Goal: Transaction & Acquisition: Purchase product/service

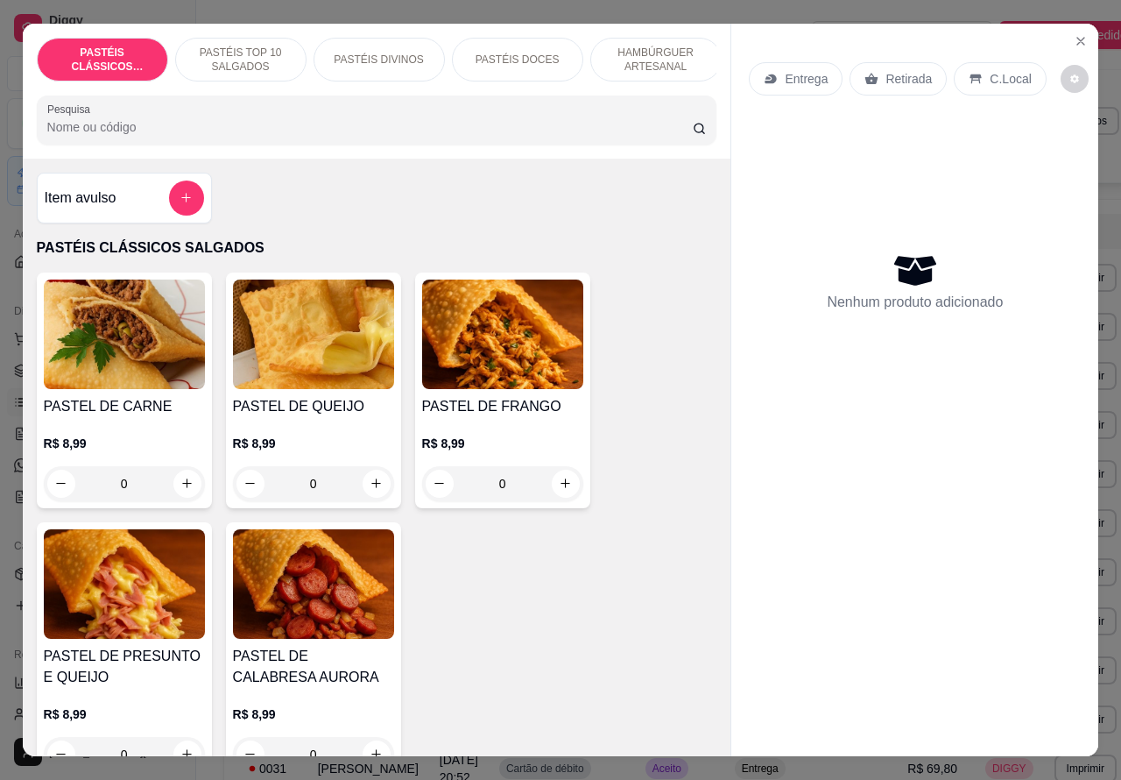
click at [544, 53] on p "PASTÉIS DOCES" at bounding box center [518, 60] width 84 height 14
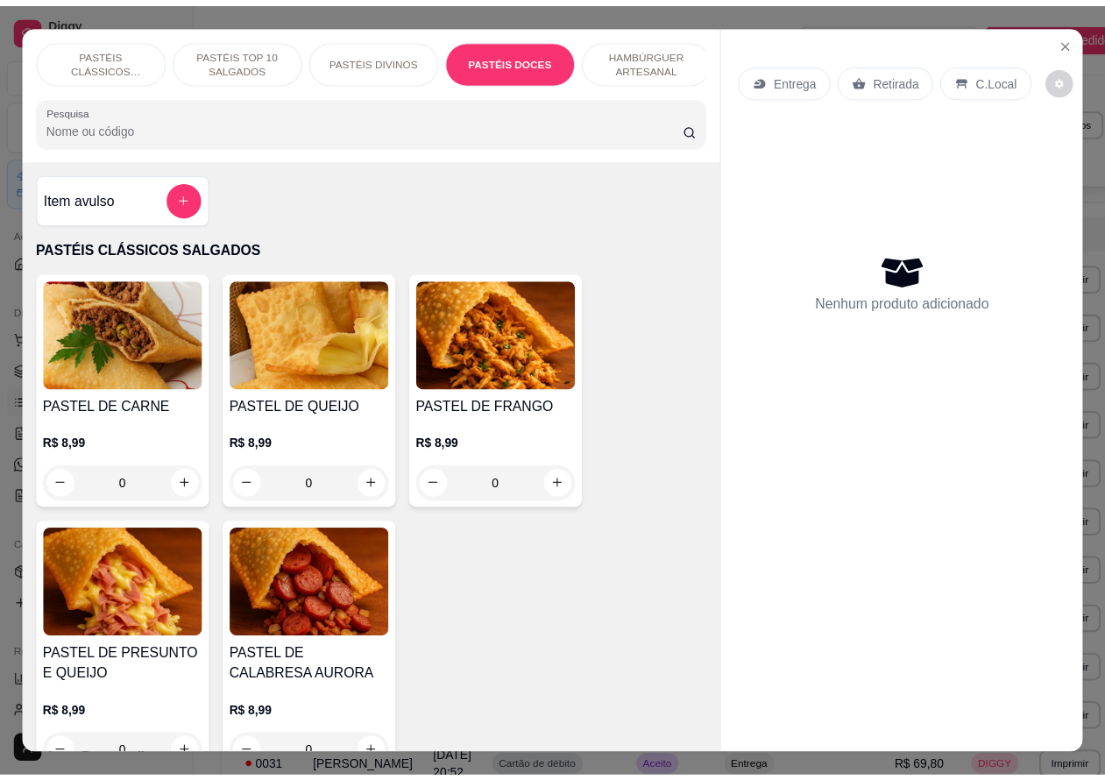
scroll to position [40, 0]
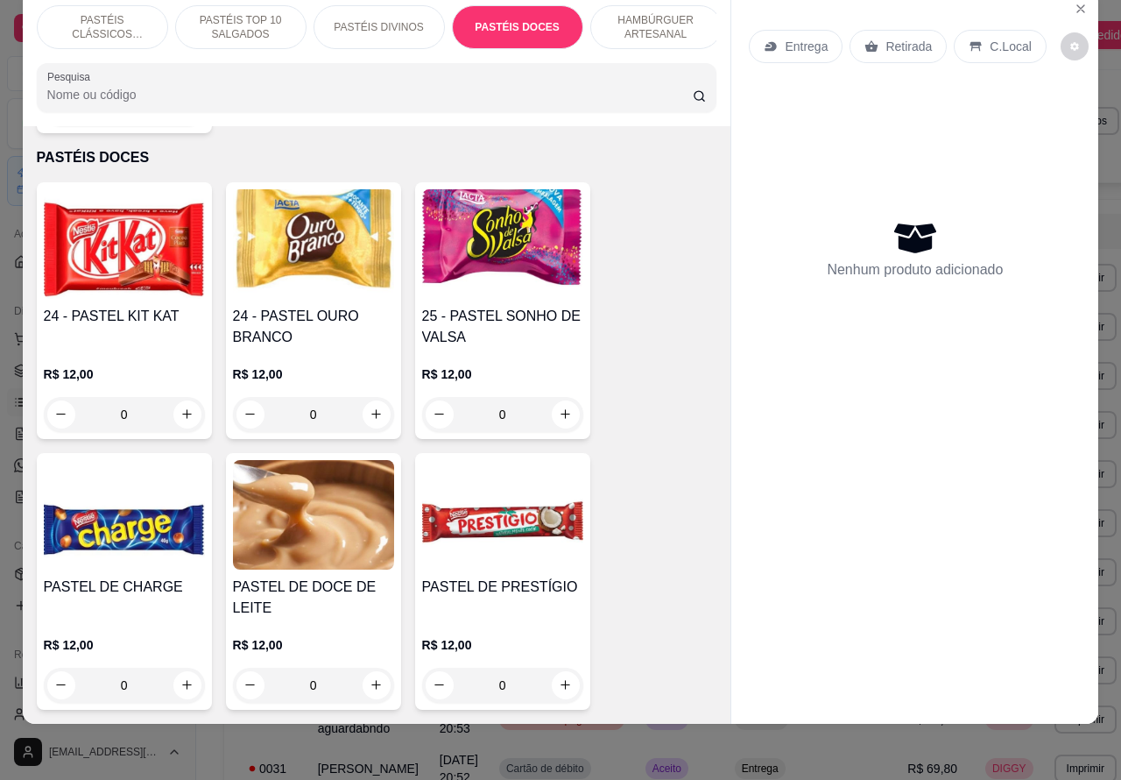
click at [370, 407] on icon "increase-product-quantity" at bounding box center [376, 413] width 13 height 13
type input "1"
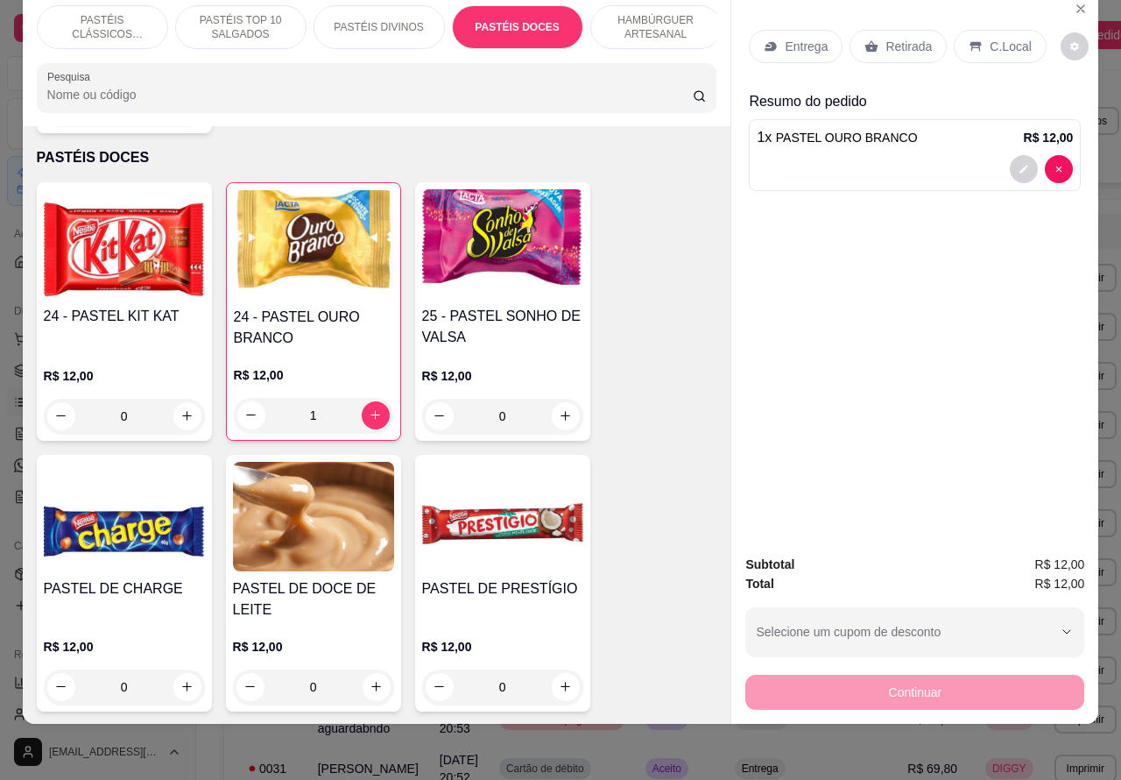
click at [926, 136] on div "1 x PASTEL OURO BRANCO R$ 12,00" at bounding box center [915, 155] width 332 height 72
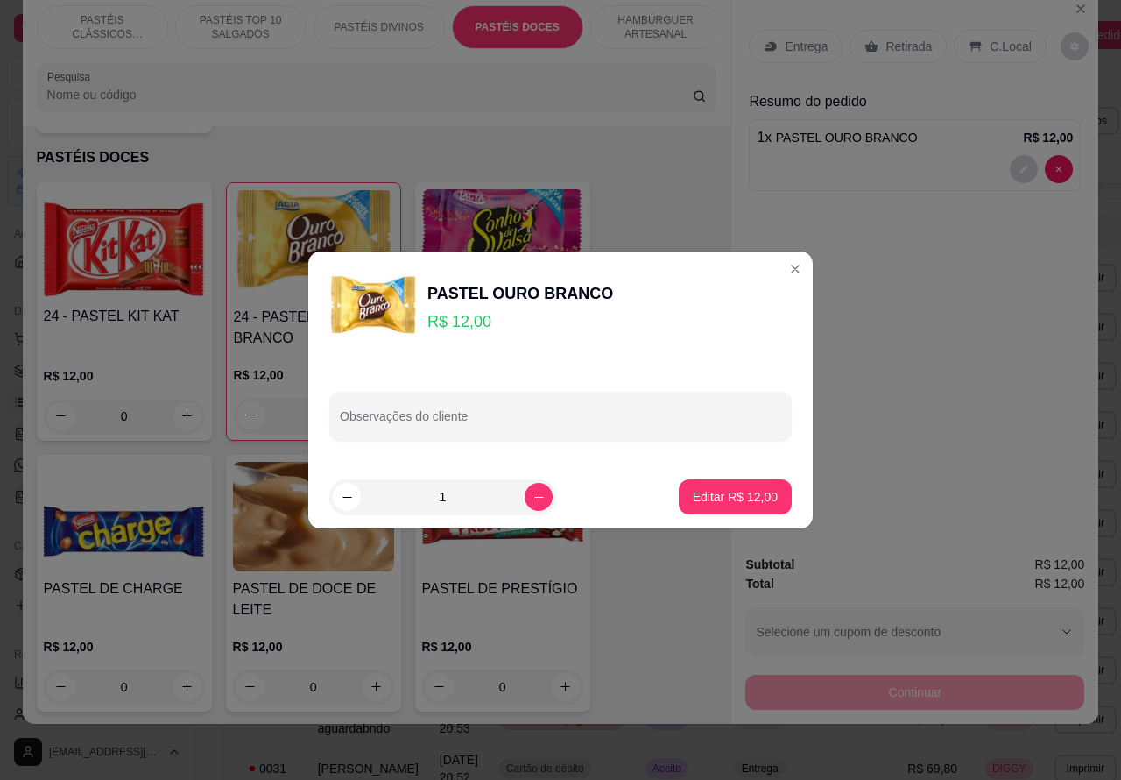
click at [585, 419] on input "Observações do cliente" at bounding box center [560, 423] width 441 height 18
type input "CLIENTE ESTA AGUARDANDO..."
click at [733, 493] on p "Editar R$ 12,00" at bounding box center [735, 496] width 82 height 17
type input "0"
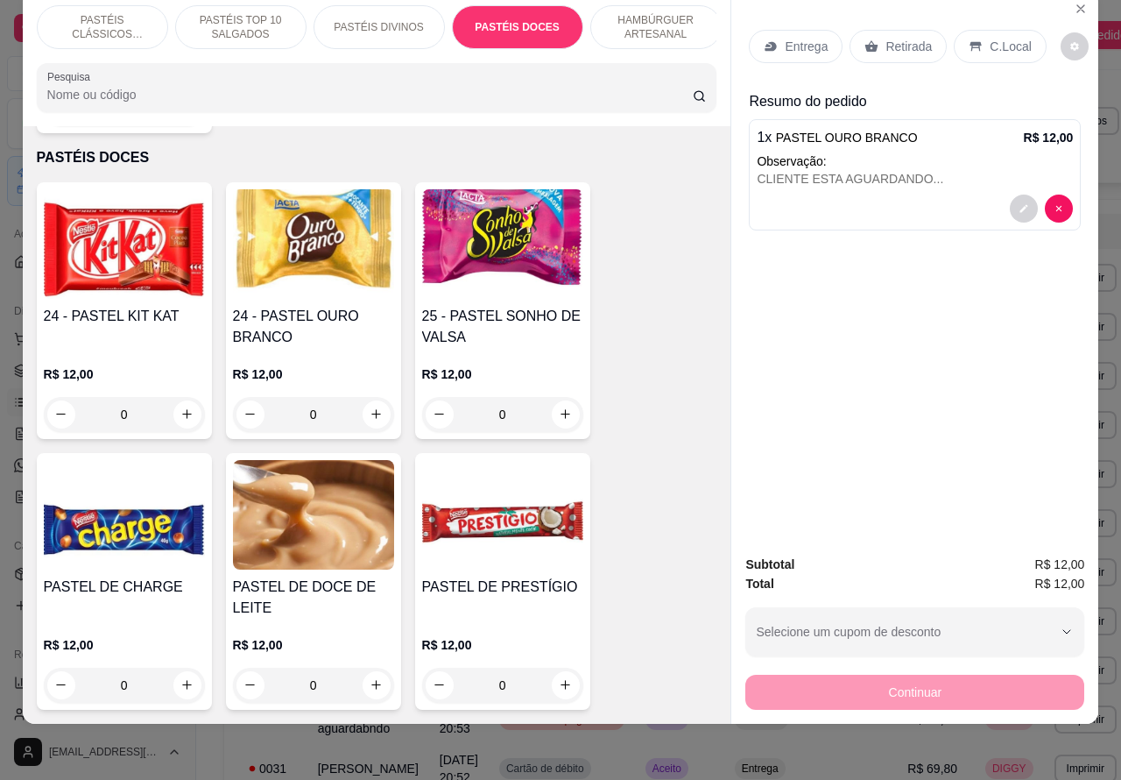
click at [924, 30] on div "Retirada" at bounding box center [898, 46] width 97 height 33
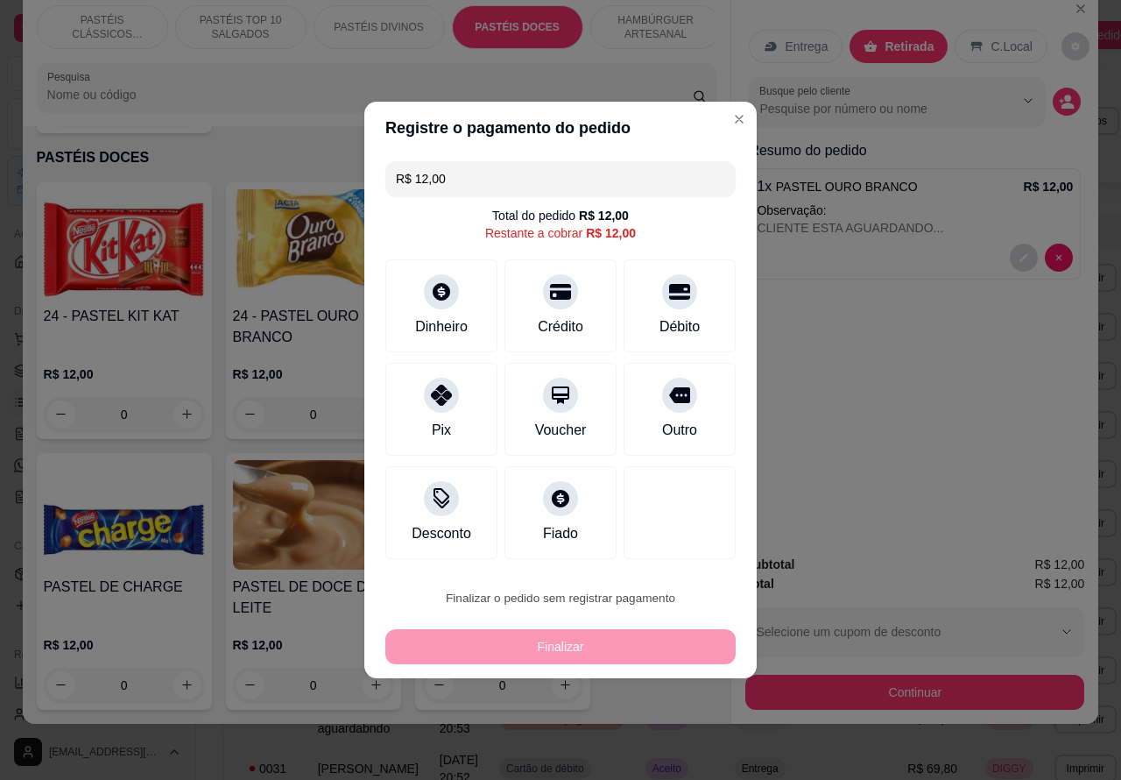
click at [696, 548] on button "Confirmar" at bounding box center [665, 548] width 62 height 26
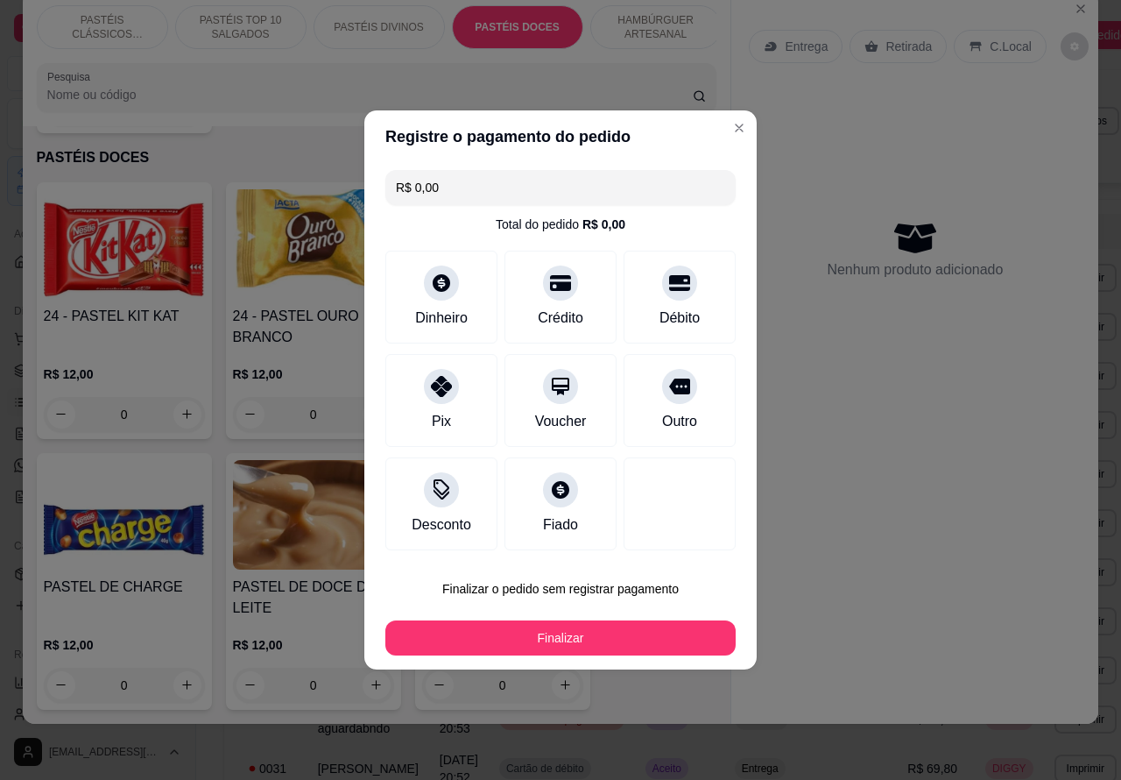
type input "R$ 0,00"
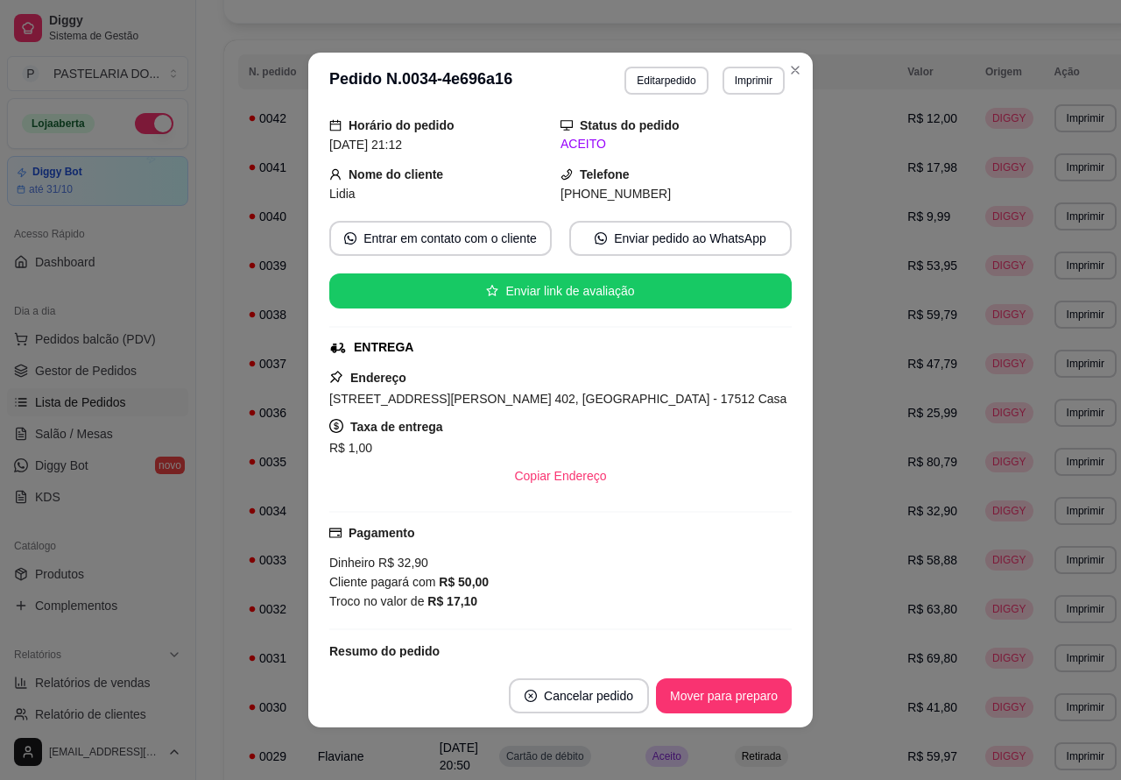
scroll to position [203, 0]
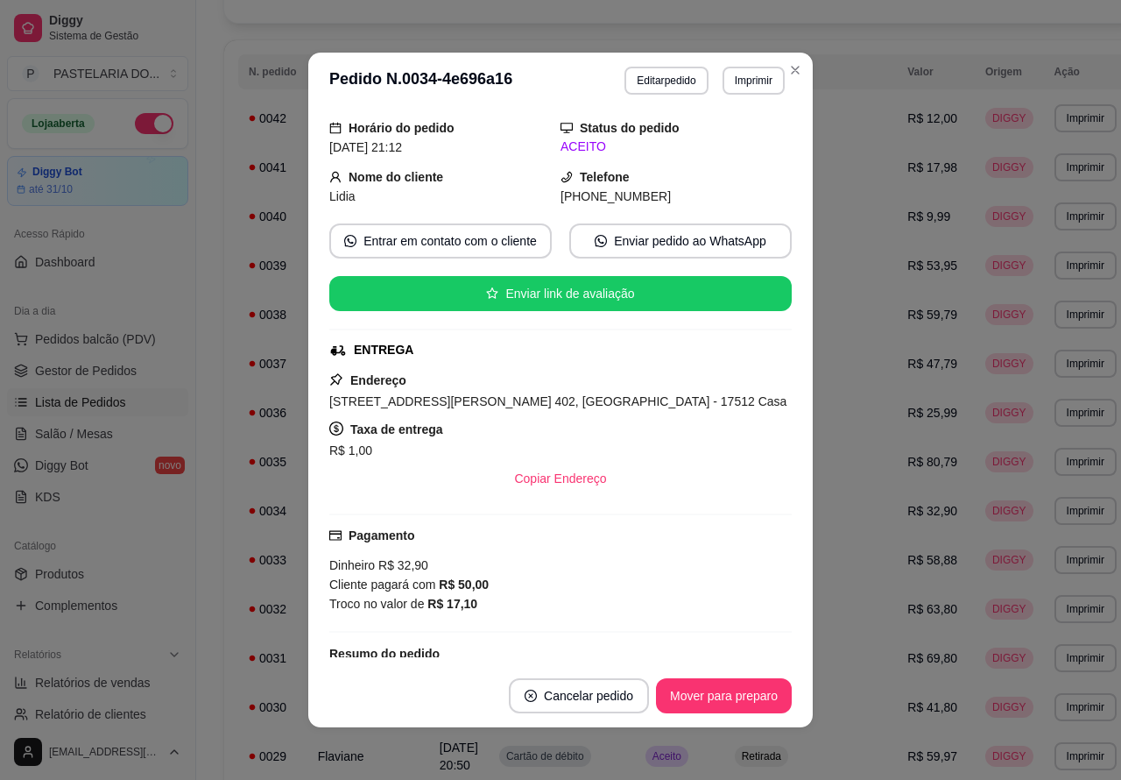
click at [787, 70] on th "Tipo" at bounding box center [810, 71] width 173 height 35
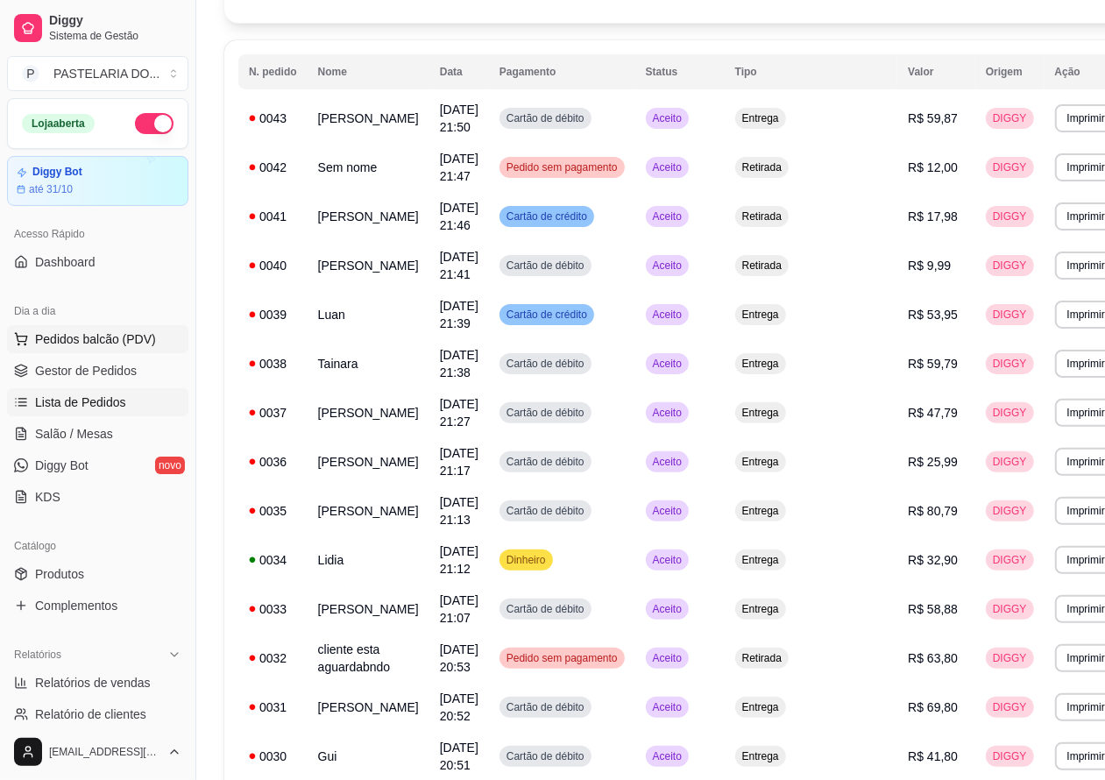
click at [133, 337] on span "Pedidos balcão (PDV)" at bounding box center [95, 339] width 121 height 18
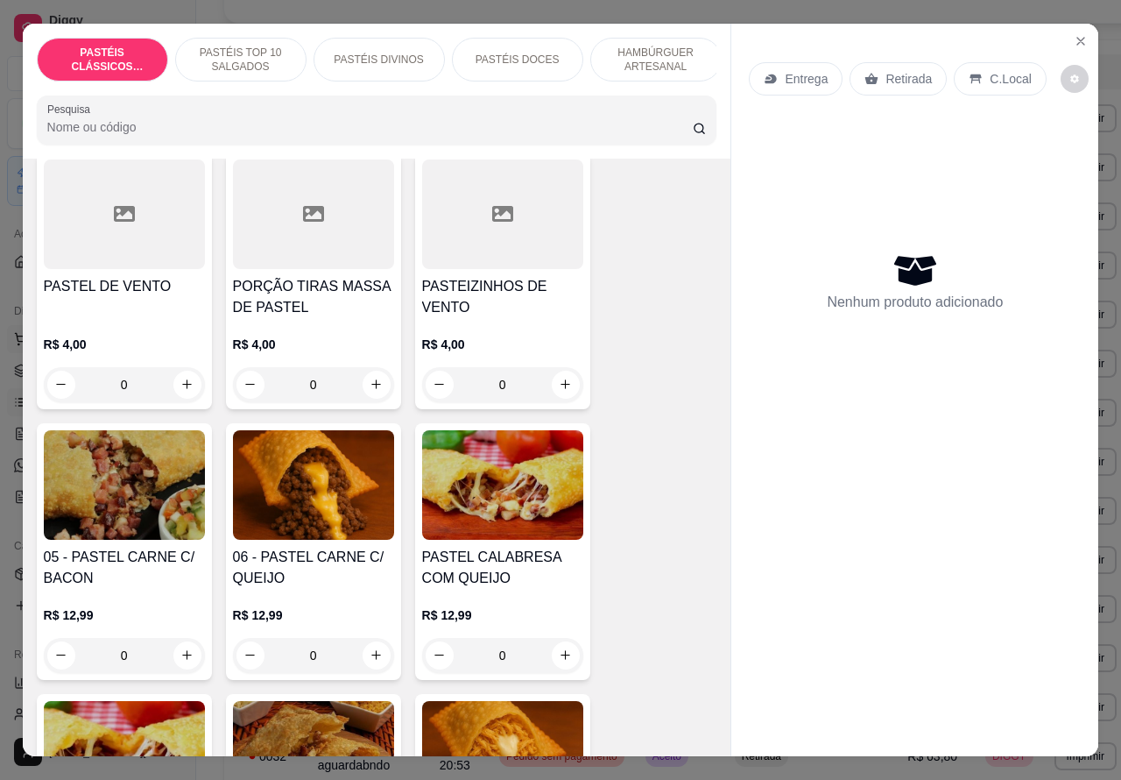
scroll to position [953, 0]
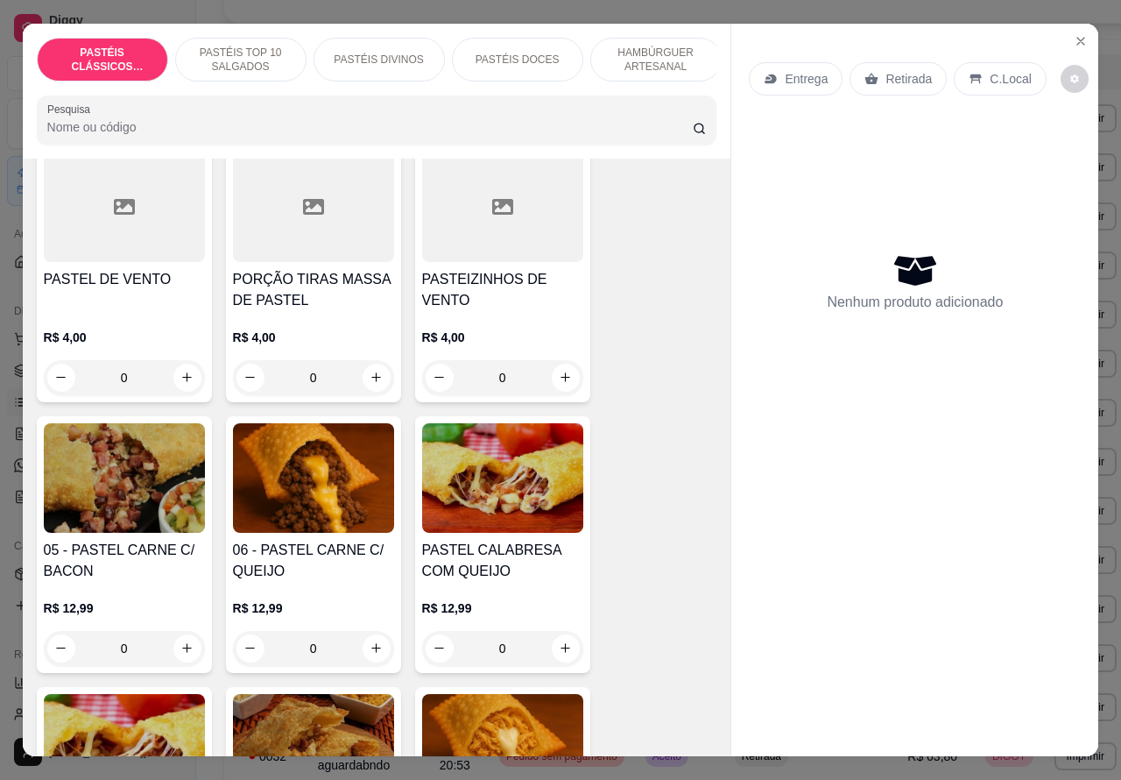
click at [364, 654] on div "0" at bounding box center [313, 648] width 161 height 35
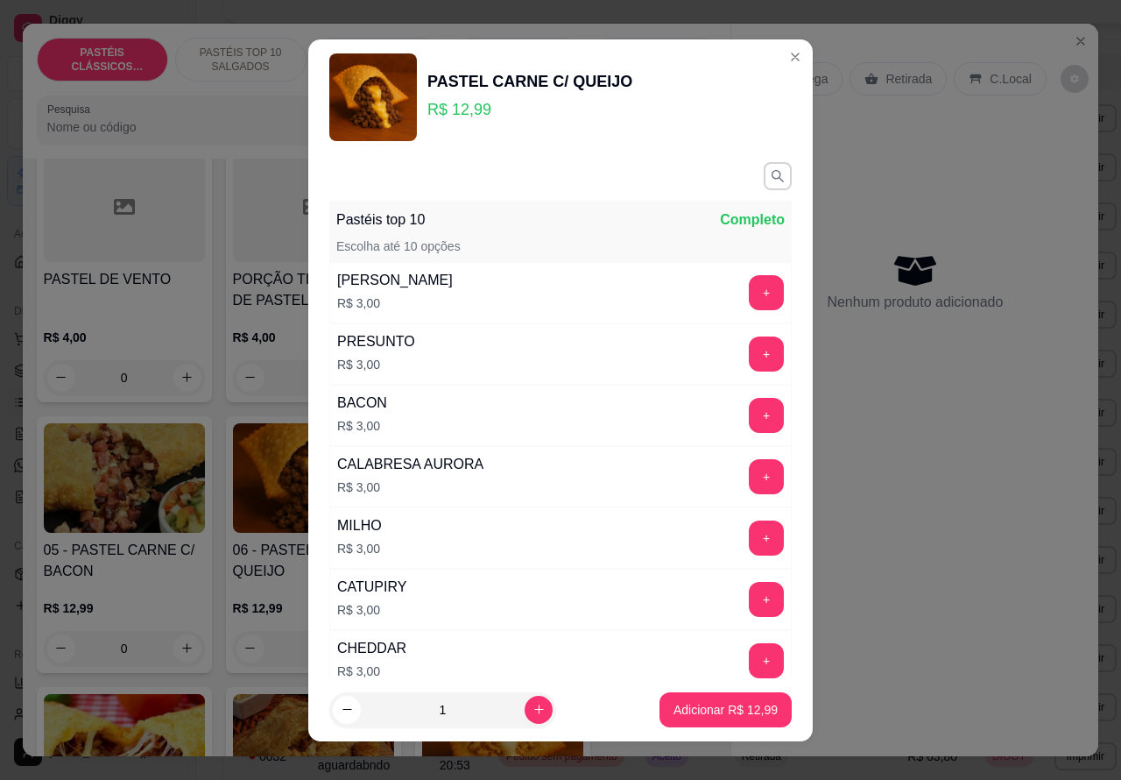
click at [533, 708] on icon "increase-product-quantity" at bounding box center [539, 708] width 13 height 13
type input "2"
click at [690, 711] on p "Adicionar R$ 25,98" at bounding box center [726, 710] width 104 height 18
type input "2"
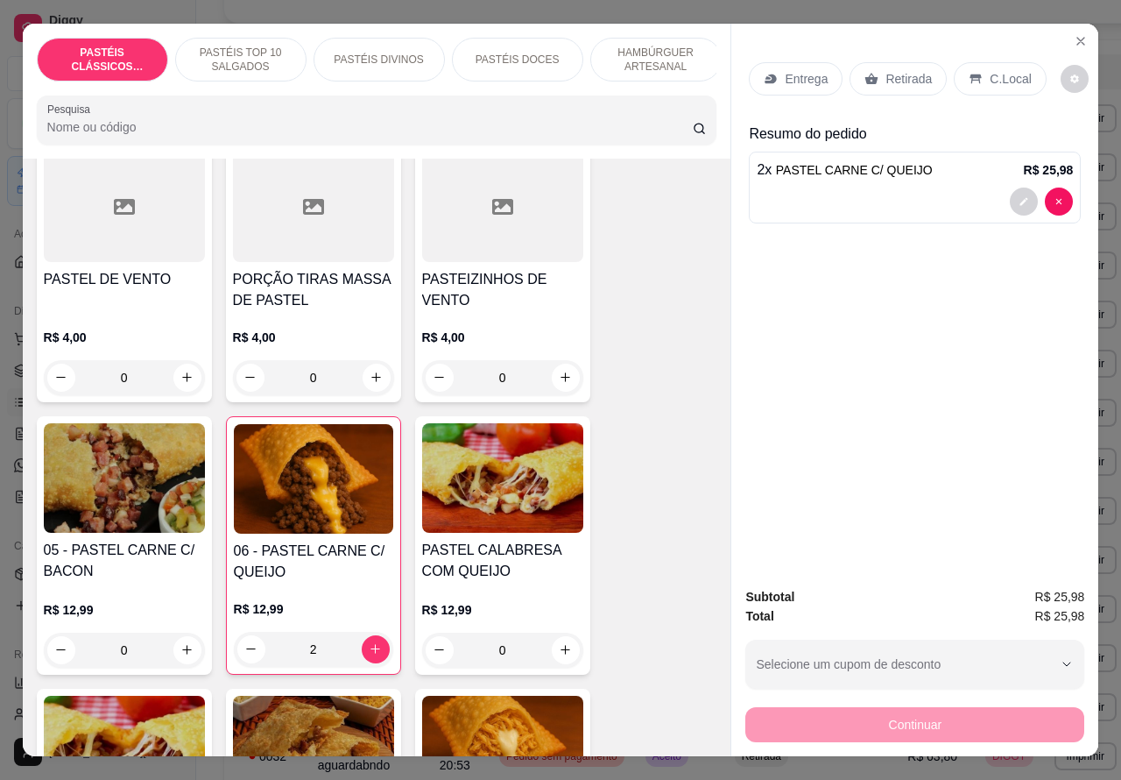
click at [957, 198] on div at bounding box center [915, 201] width 316 height 28
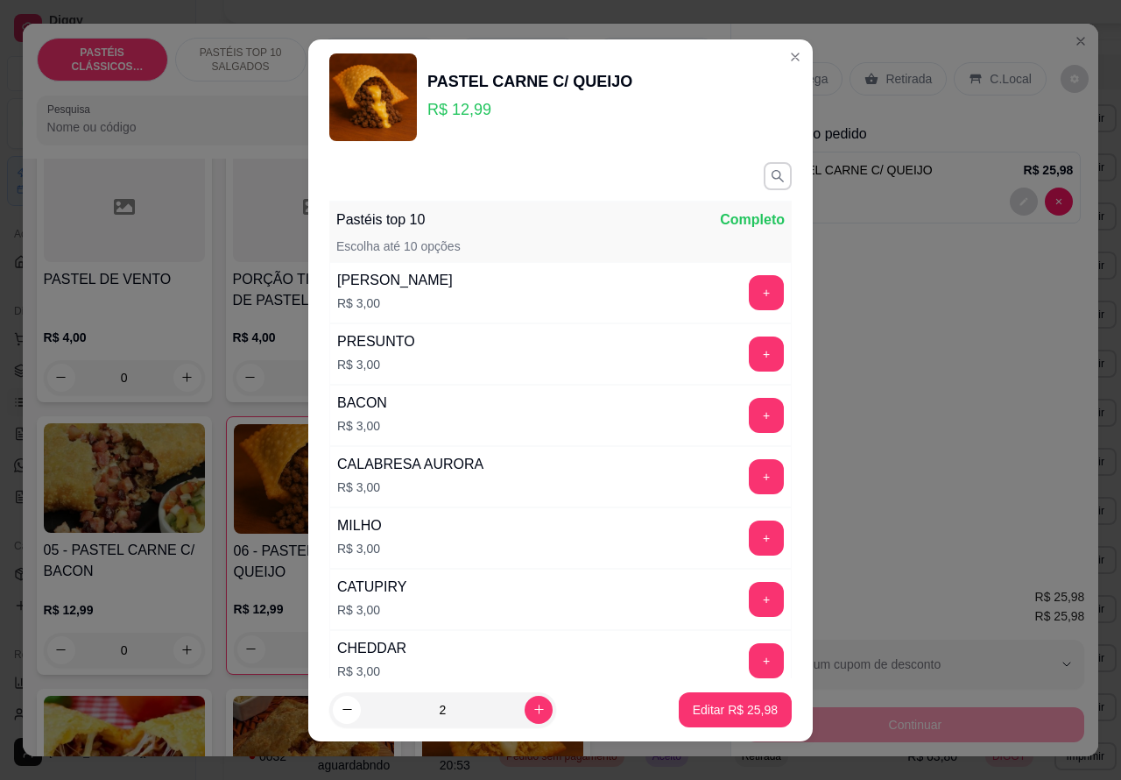
scroll to position [252, 0]
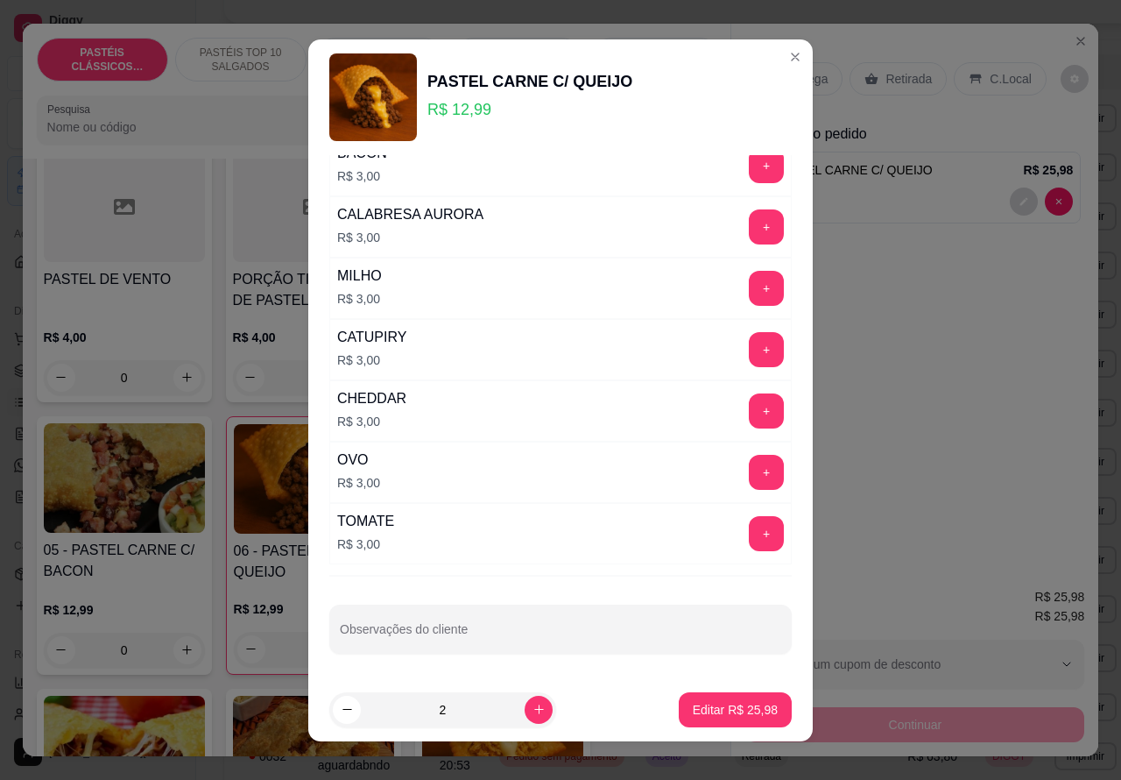
click at [512, 637] on input "Observações do cliente" at bounding box center [560, 636] width 441 height 18
type input "Andre esta aguardando"
click at [729, 712] on p "Editar R$ 25,98" at bounding box center [735, 709] width 82 height 17
type input "0"
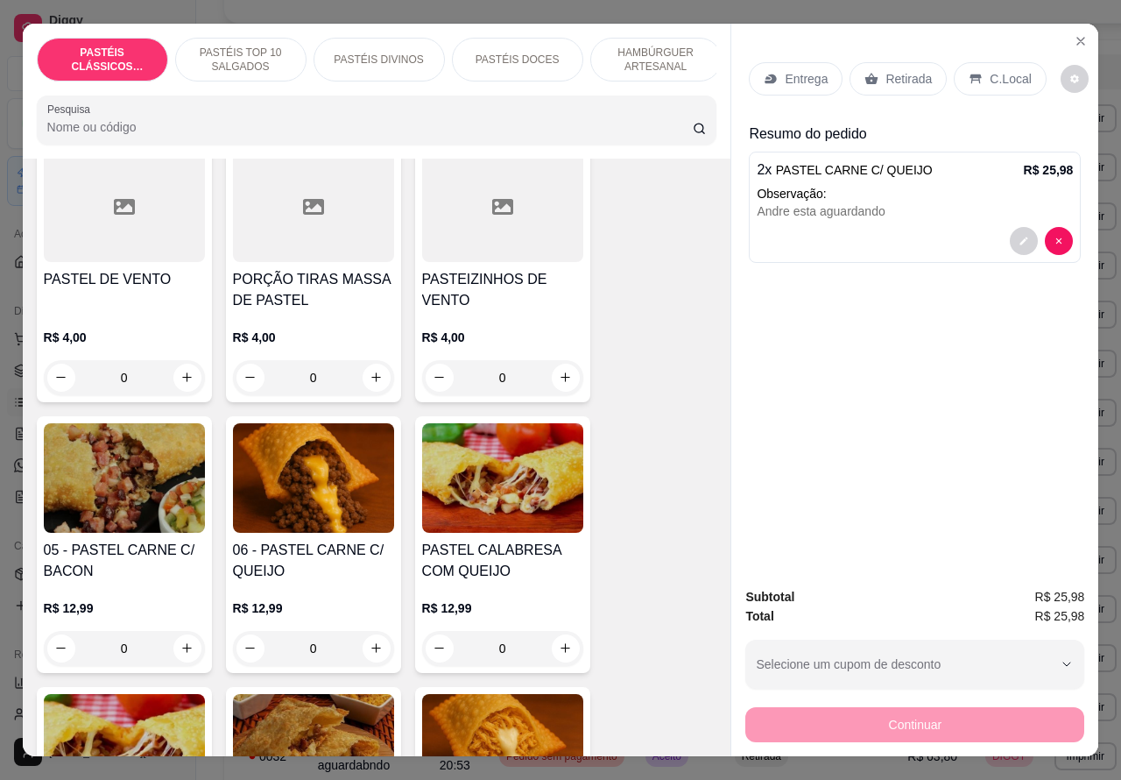
click at [916, 70] on p "Retirada" at bounding box center [909, 79] width 46 height 18
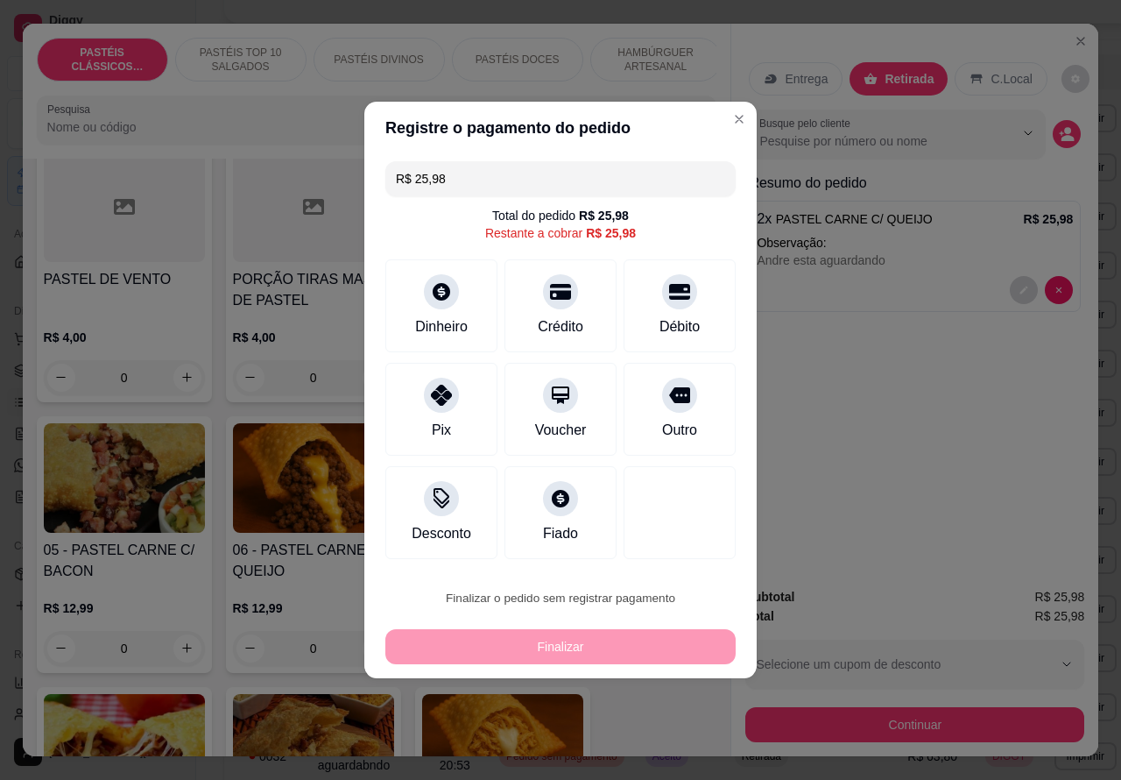
click at [679, 559] on button "Confirmar" at bounding box center [664, 548] width 62 height 26
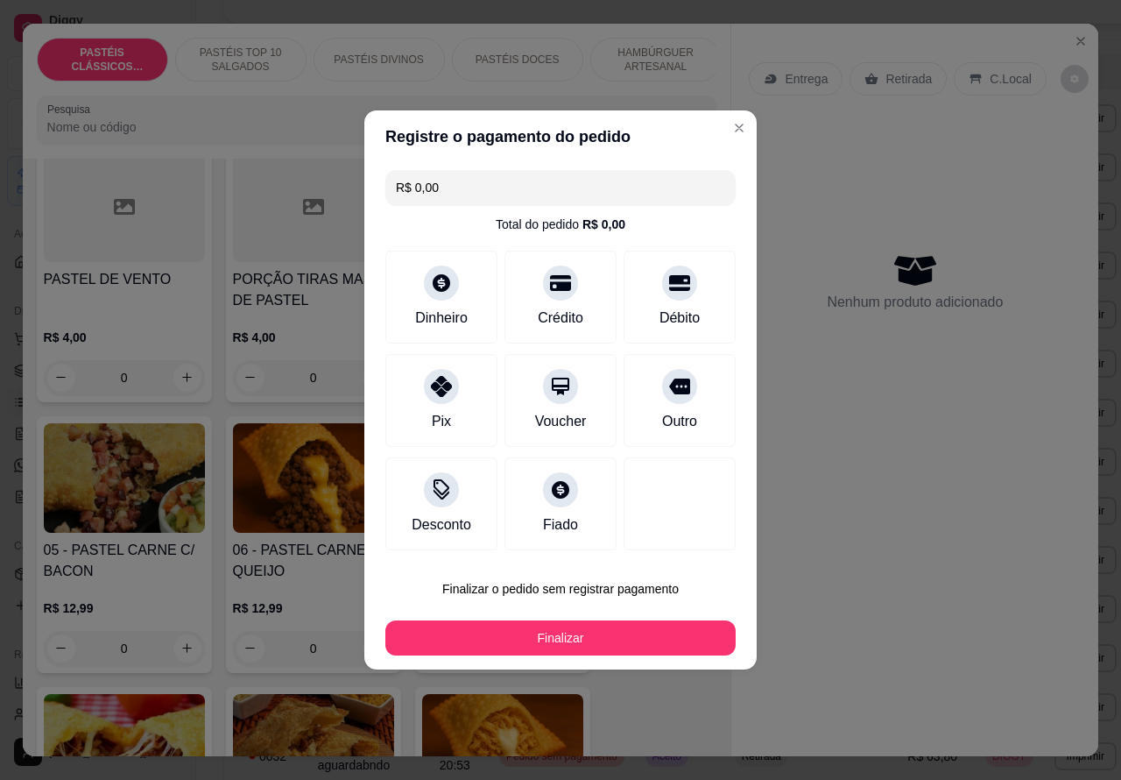
type input "R$ 0,00"
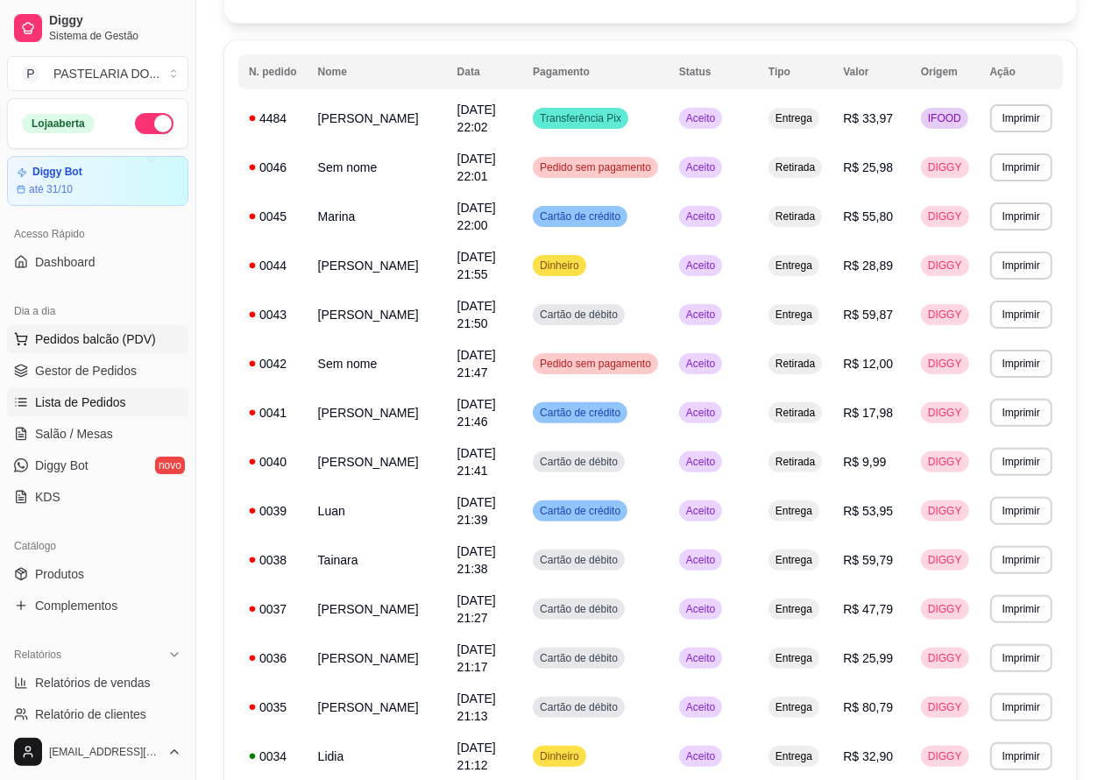
click at [138, 346] on span "Pedidos balcão (PDV)" at bounding box center [95, 339] width 121 height 18
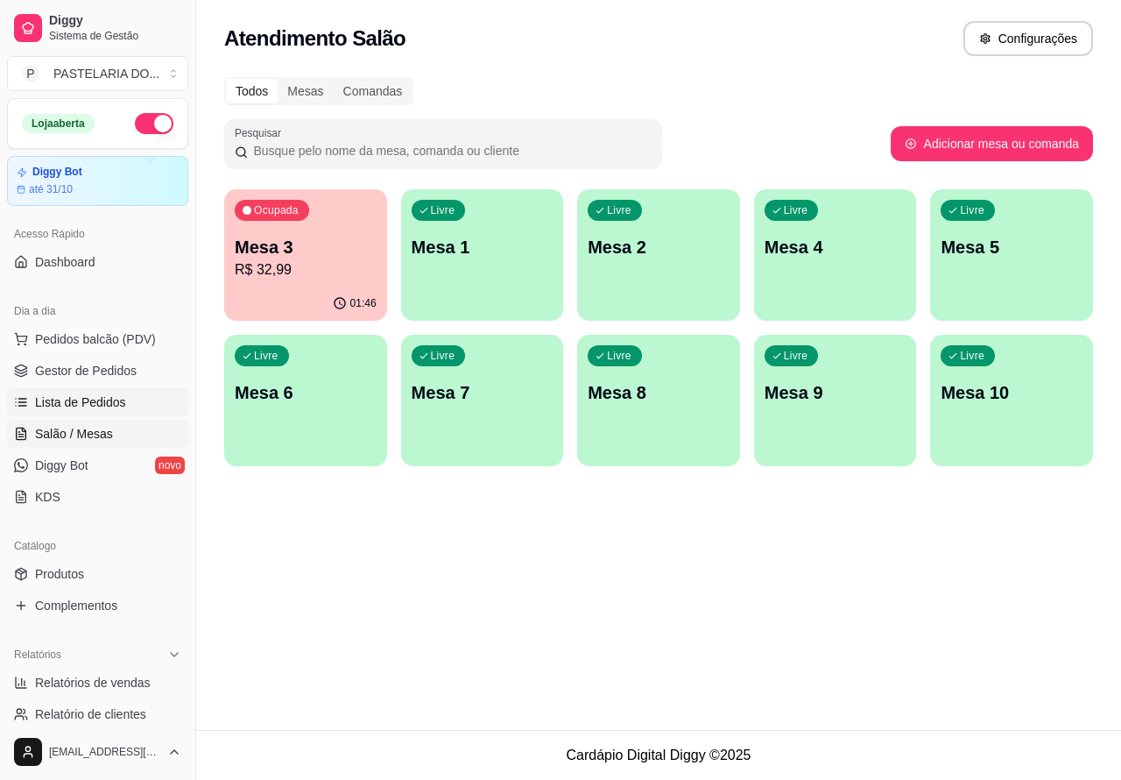
click at [125, 404] on link "Lista de Pedidos" at bounding box center [97, 402] width 181 height 28
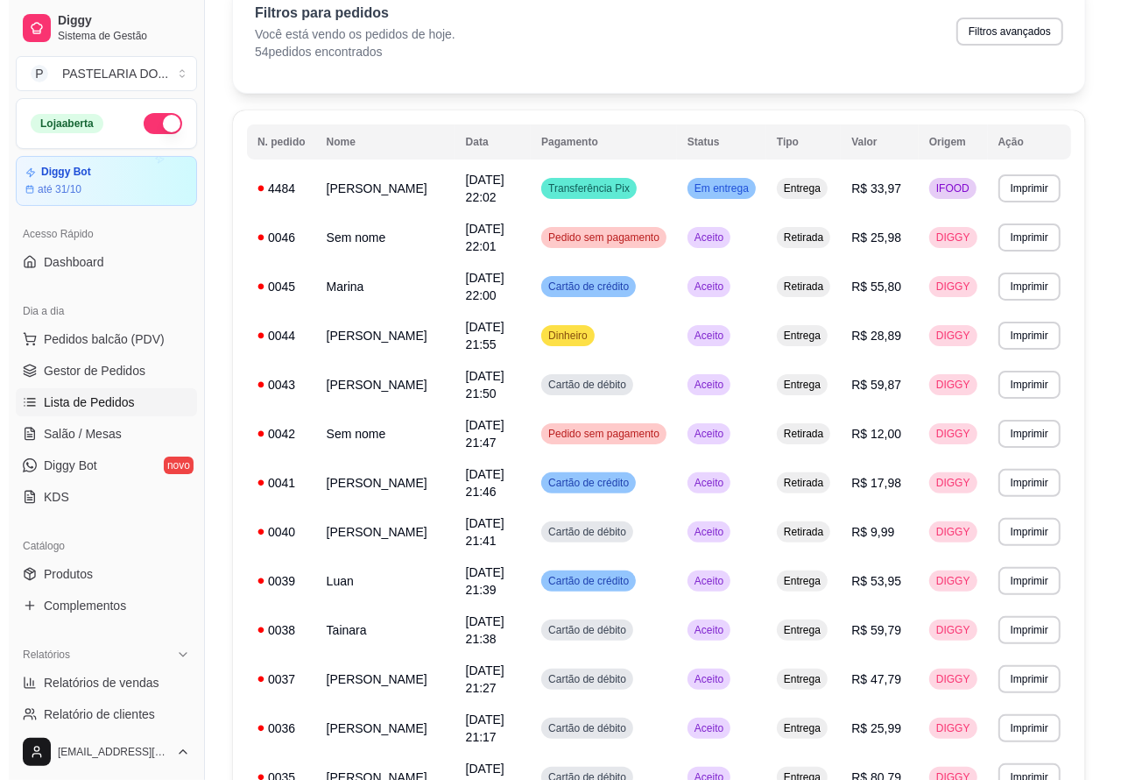
scroll to position [93, 0]
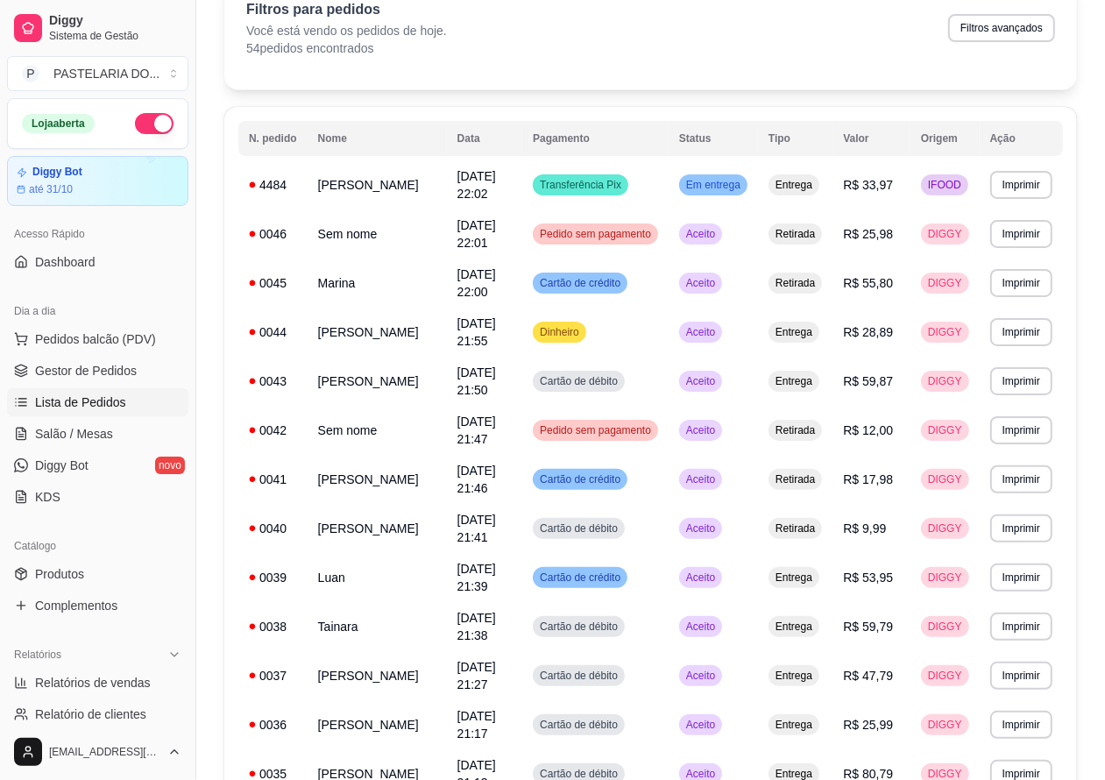
click at [1022, 383] on button "Imprimir" at bounding box center [1021, 381] width 62 height 28
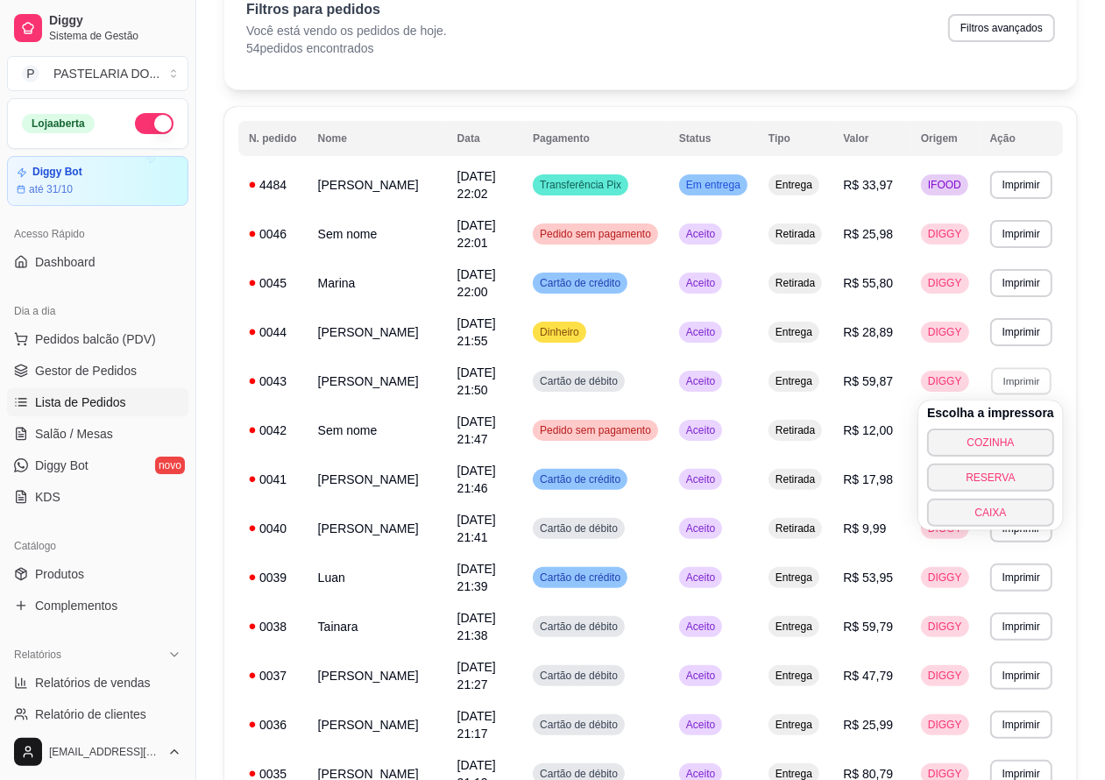
click at [1007, 434] on button "COZINHA" at bounding box center [990, 442] width 127 height 28
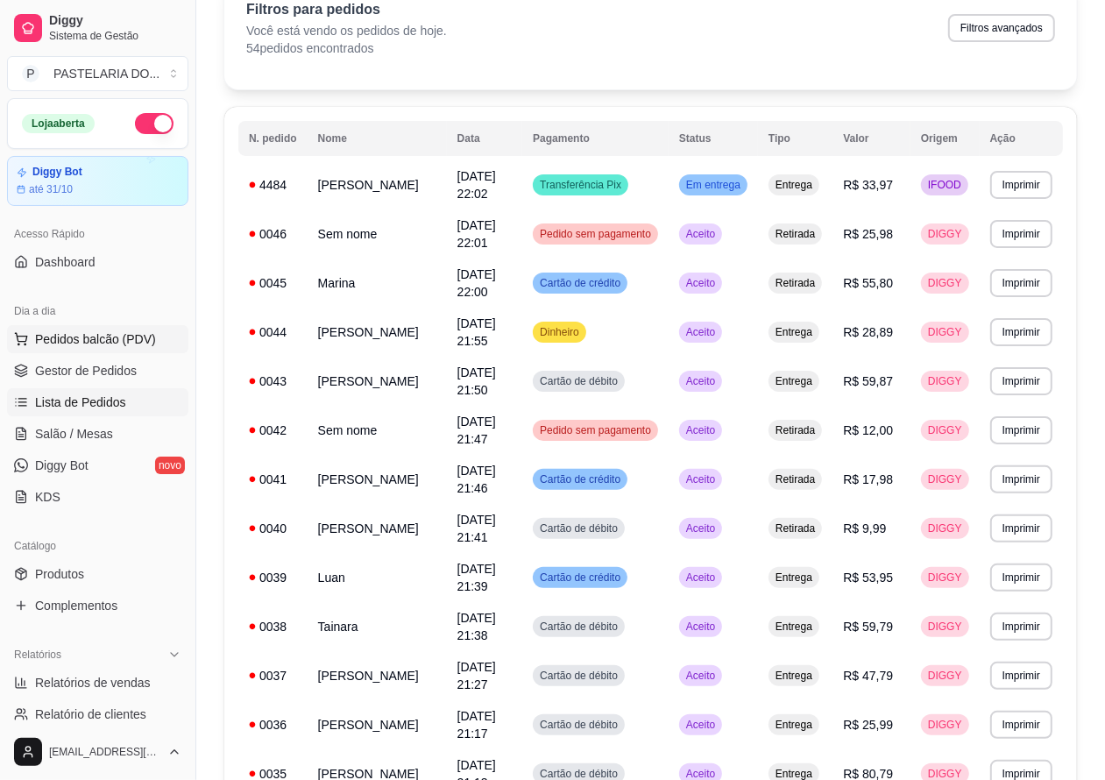
click at [145, 343] on span "Pedidos balcão (PDV)" at bounding box center [95, 339] width 121 height 18
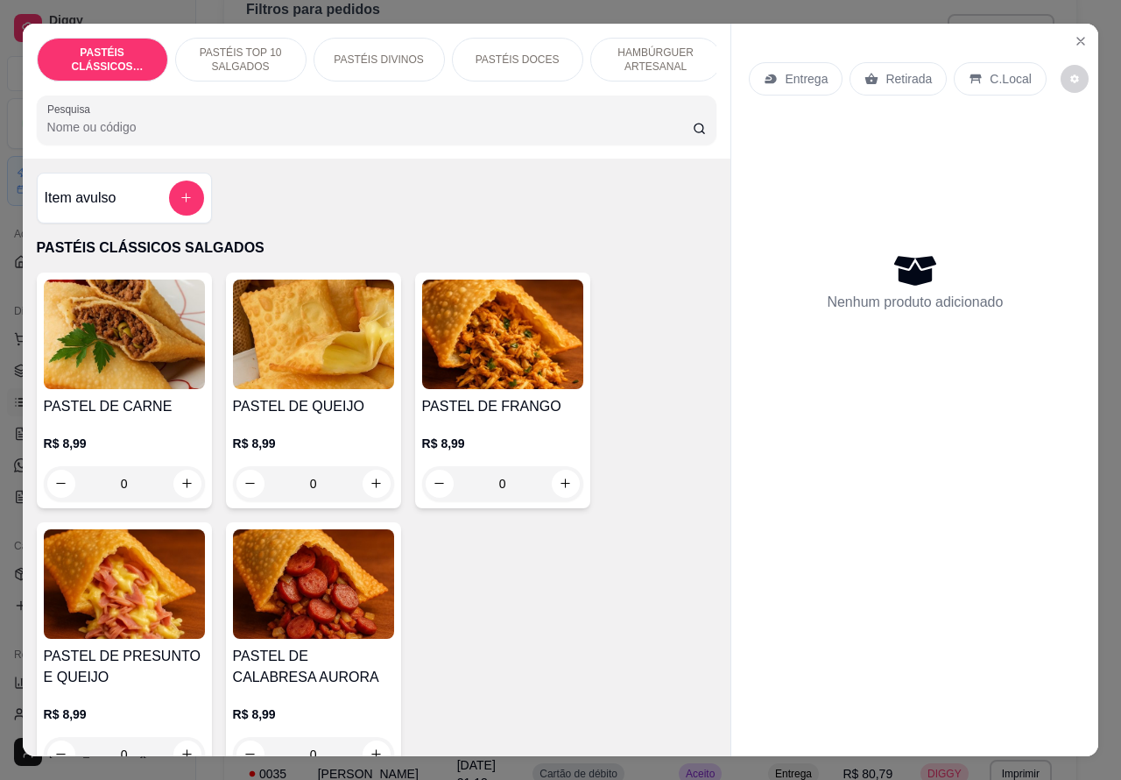
click at [276, 50] on p "PASTÉIS TOP 10 SALGADOS" at bounding box center [241, 60] width 102 height 28
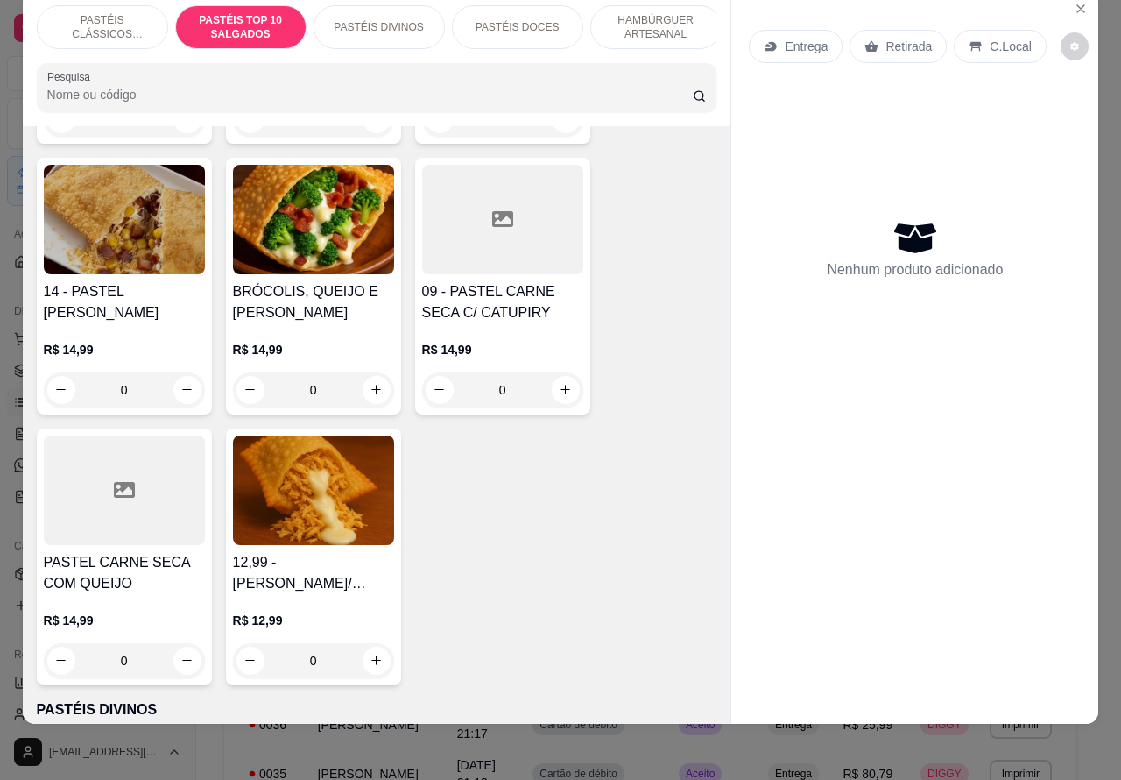
scroll to position [1995, 0]
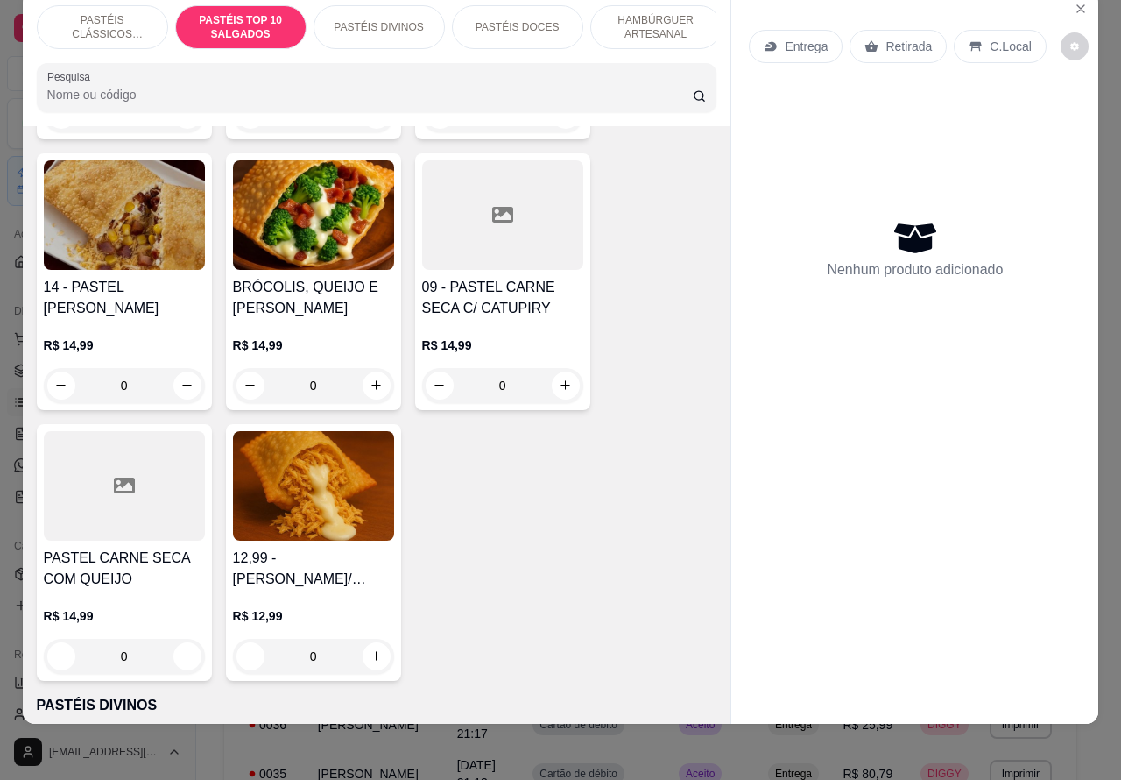
click at [569, 387] on div "0" at bounding box center [502, 385] width 161 height 35
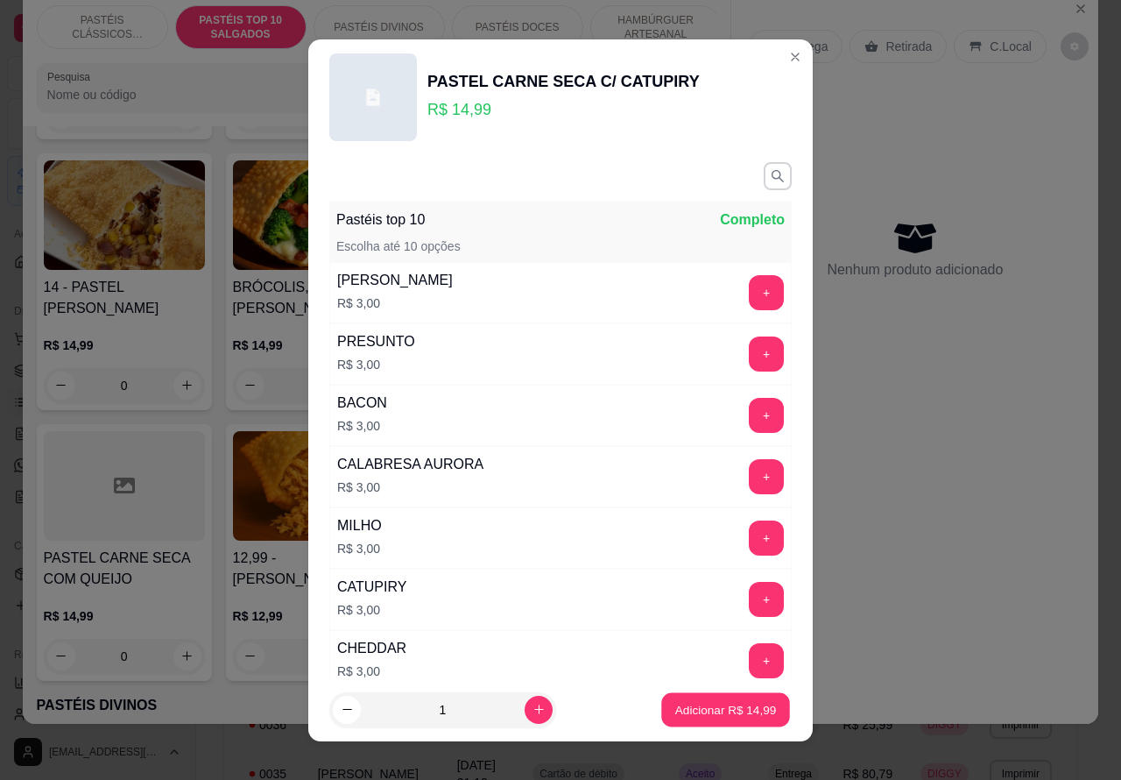
click at [679, 706] on p "Adicionar R$ 14,99" at bounding box center [726, 709] width 102 height 17
type input "1"
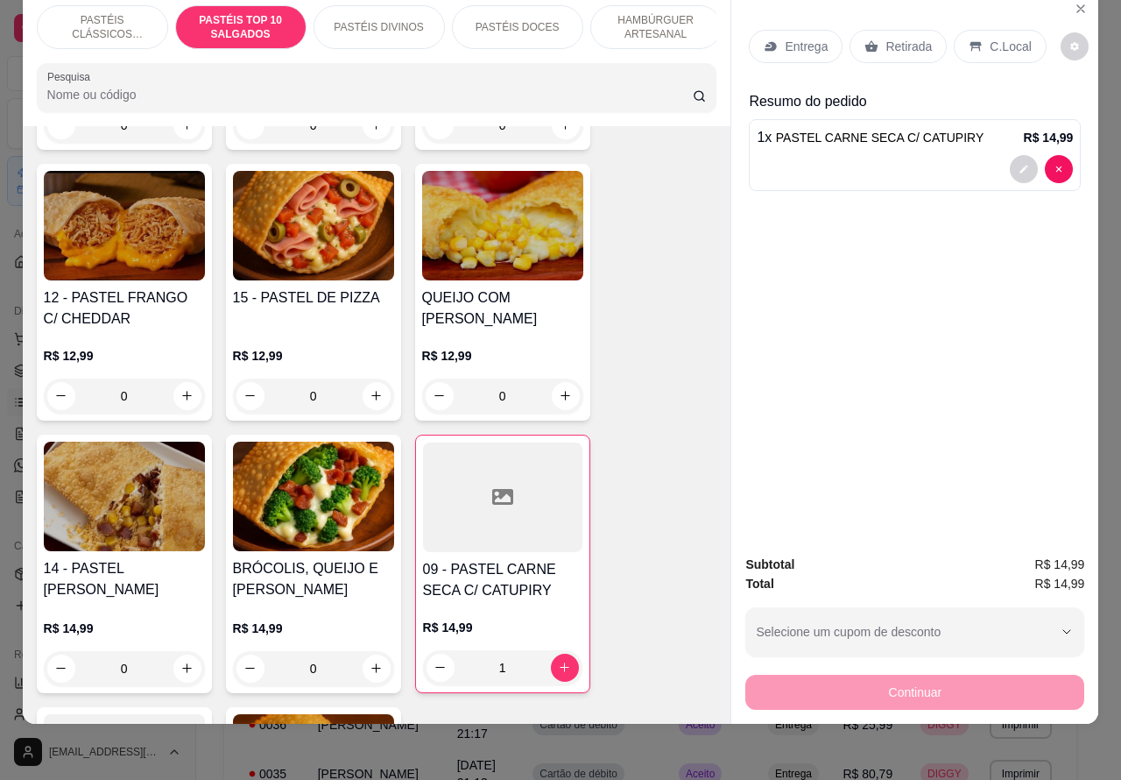
scroll to position [1680, 0]
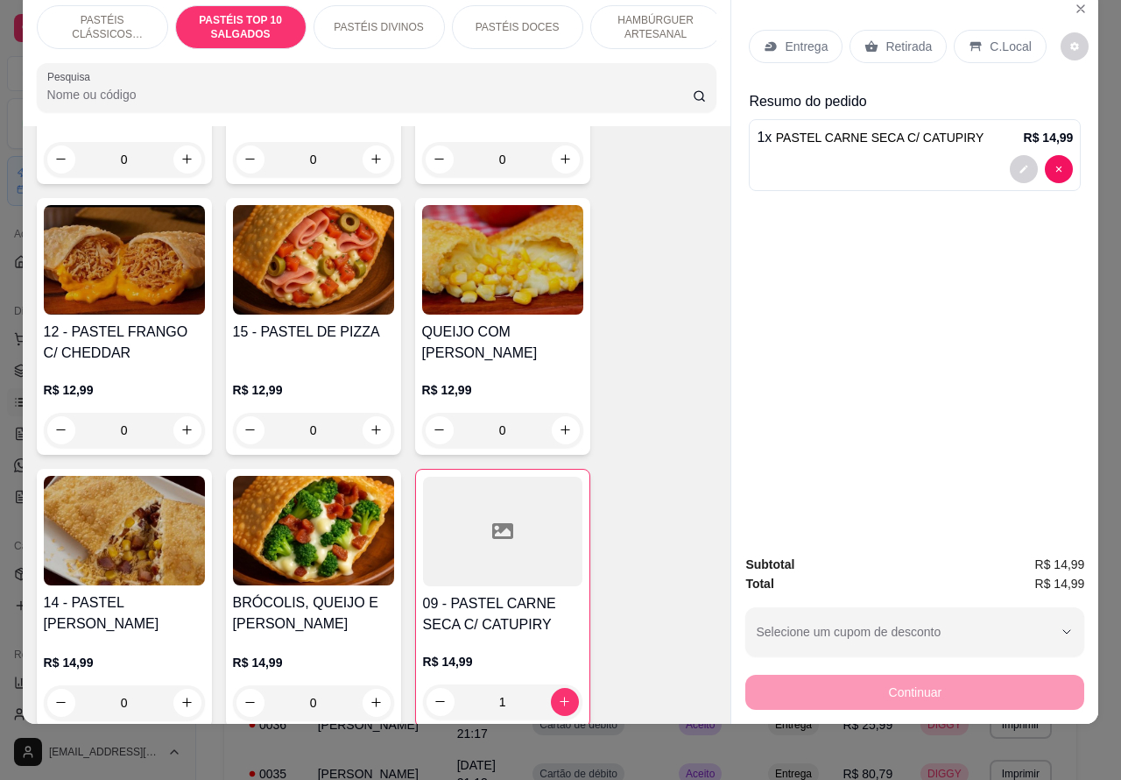
click at [111, 13] on p "PASTÉIS CLÁSSICOS SALGADOS" at bounding box center [103, 27] width 102 height 28
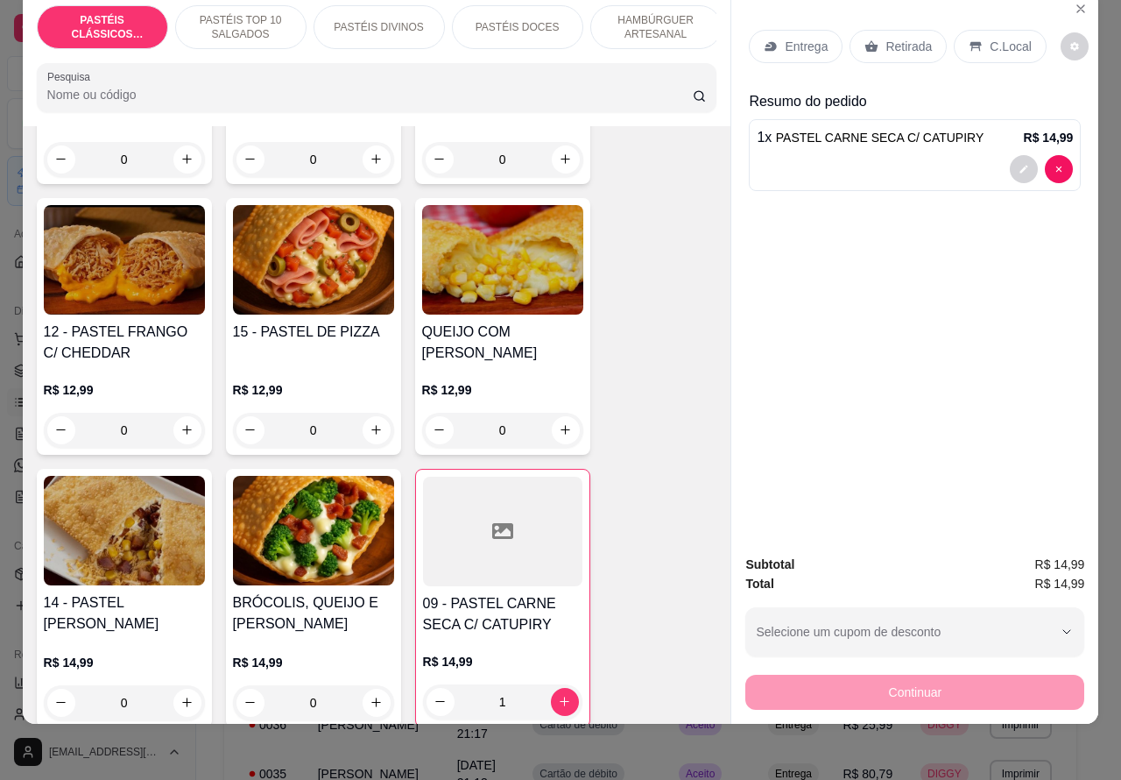
scroll to position [79, 0]
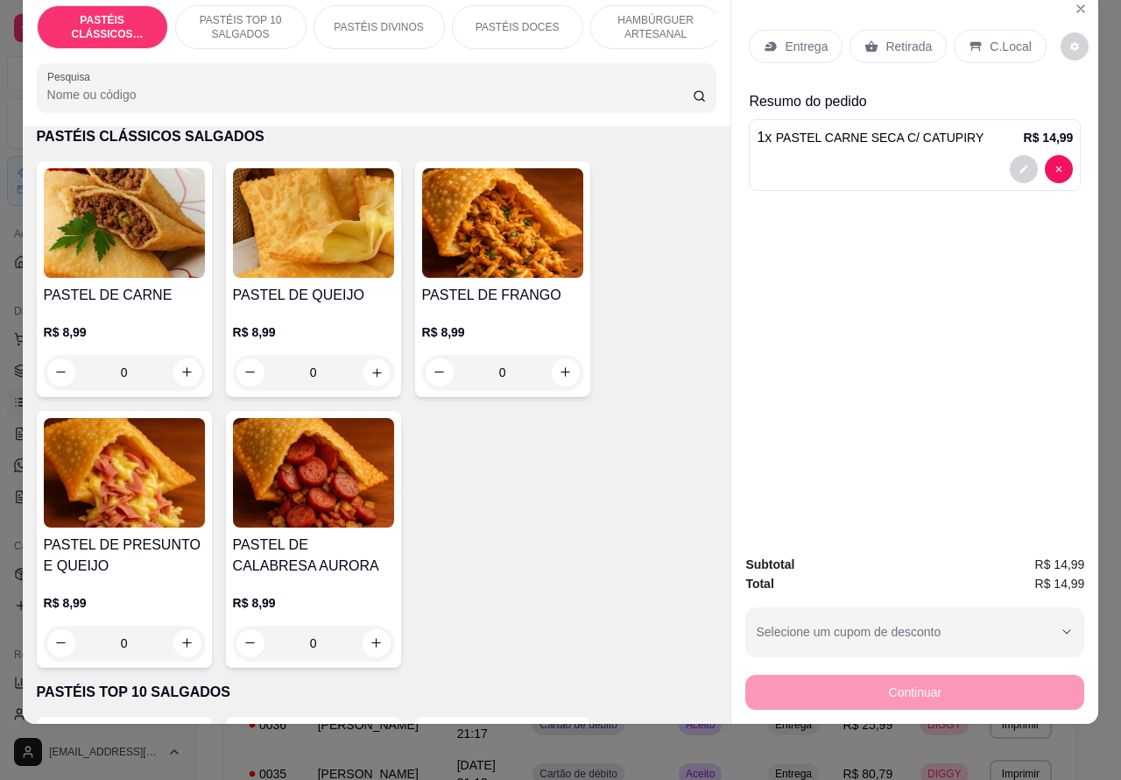
click at [370, 377] on icon "increase-product-quantity" at bounding box center [376, 371] width 13 height 13
type input "1"
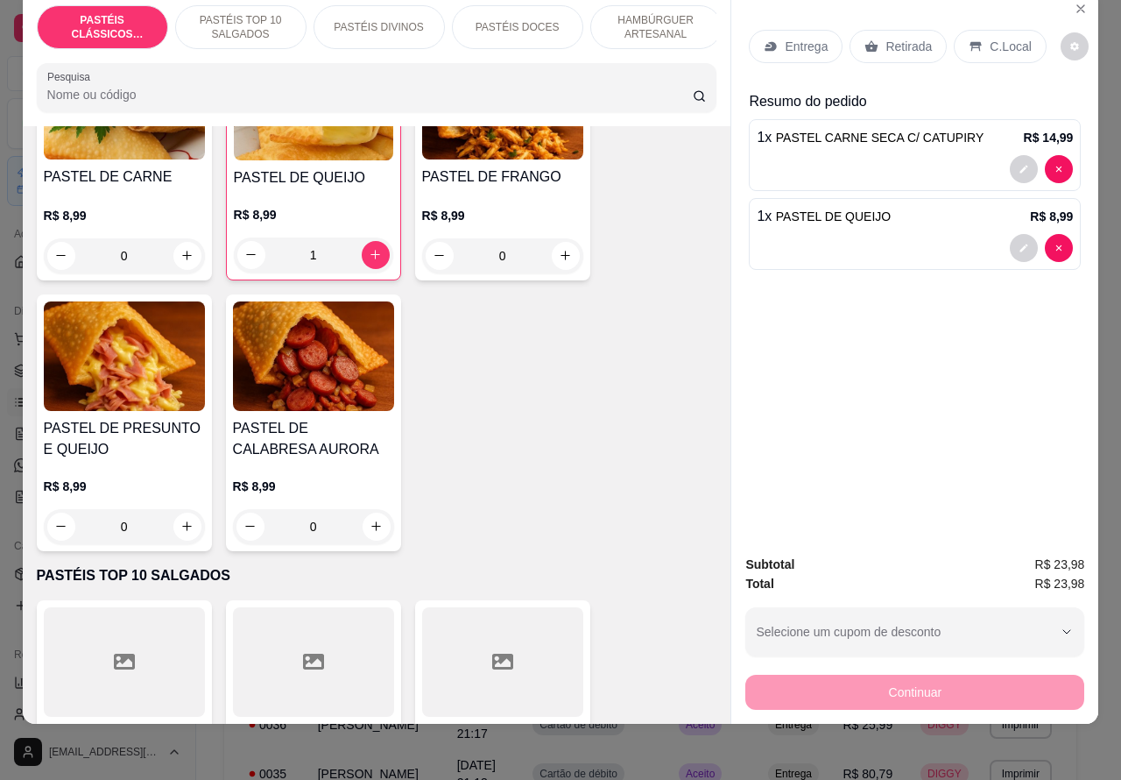
scroll to position [198, 0]
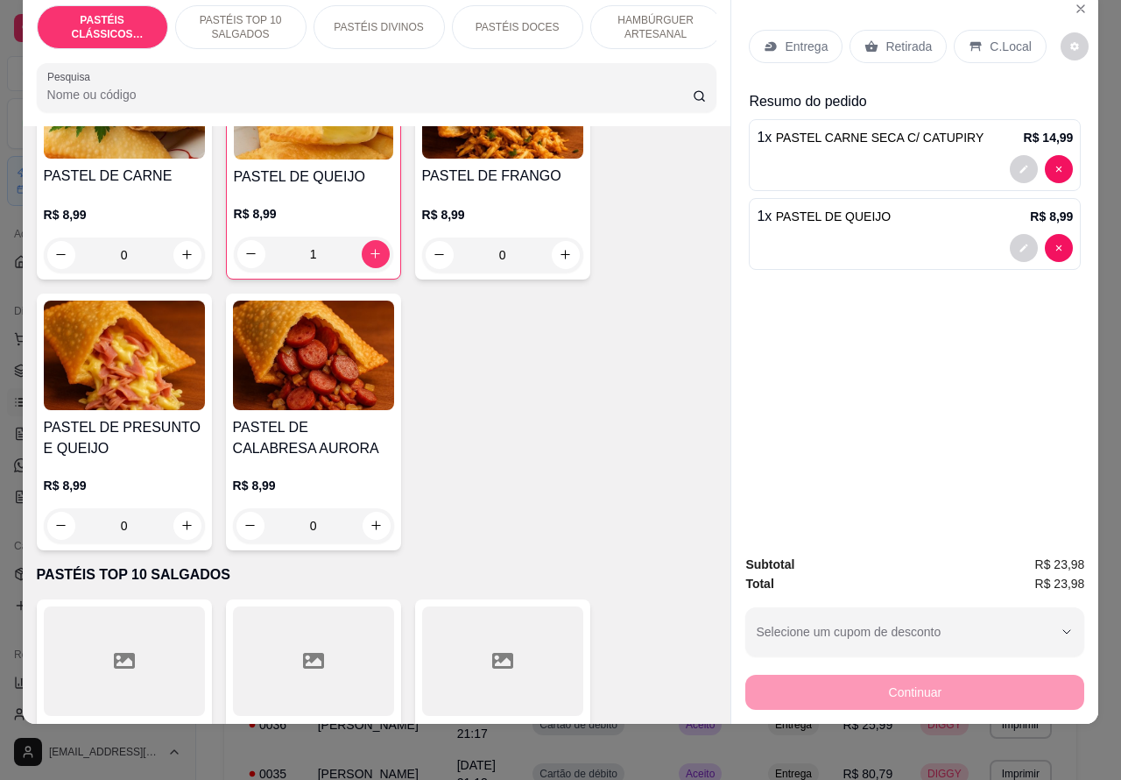
click at [327, 368] on img at bounding box center [313, 354] width 161 height 109
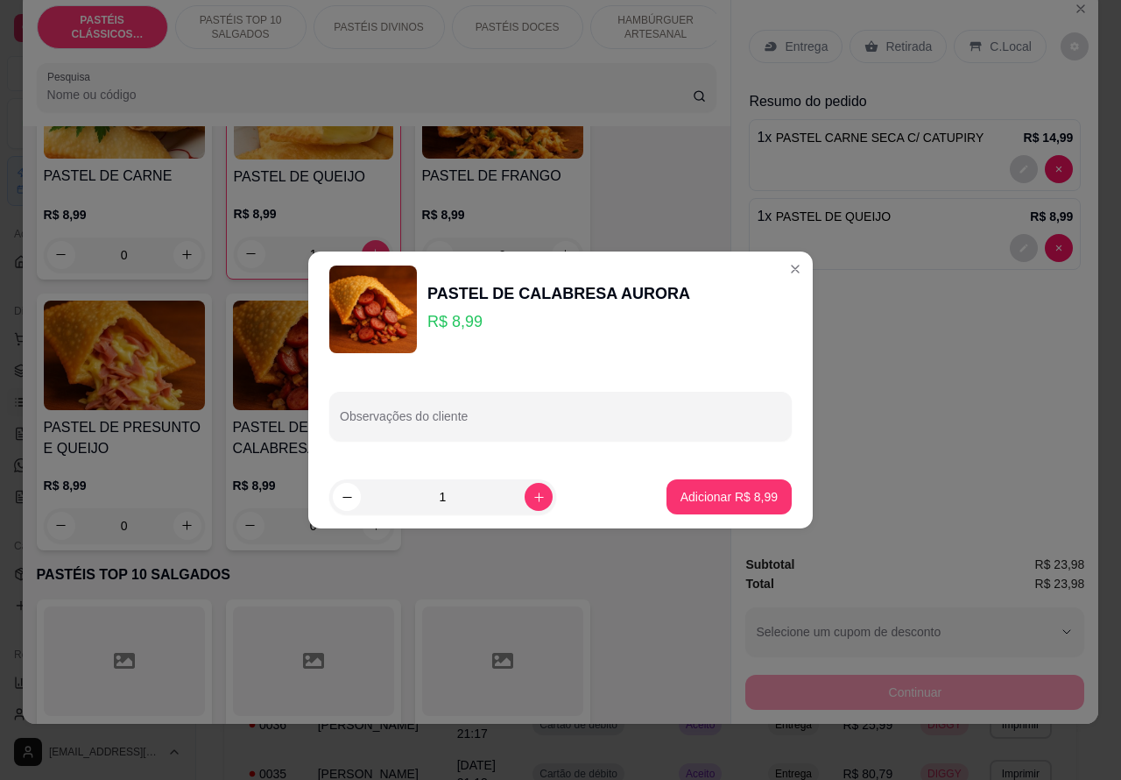
click at [773, 268] on div "Entrega Retirada C.Local Resumo do pedido 1 x PASTEL CARNE SECA C/ CATUPIRY R$ …" at bounding box center [914, 266] width 367 height 550
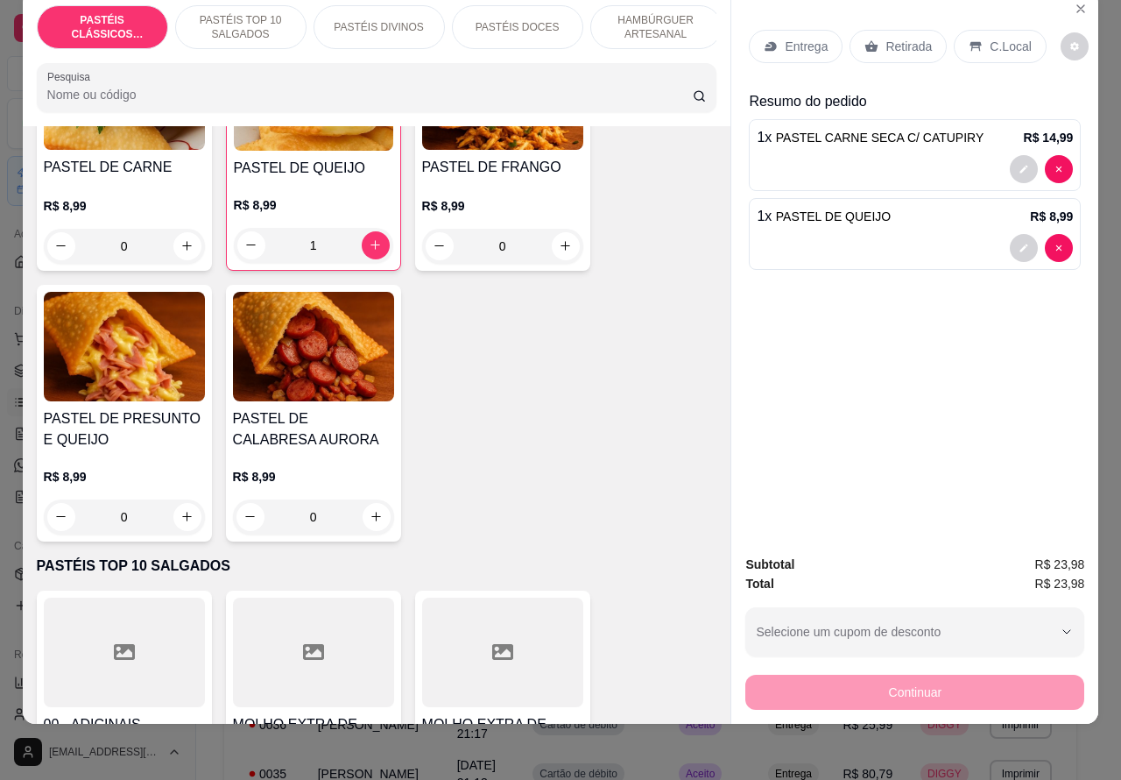
scroll to position [129, 0]
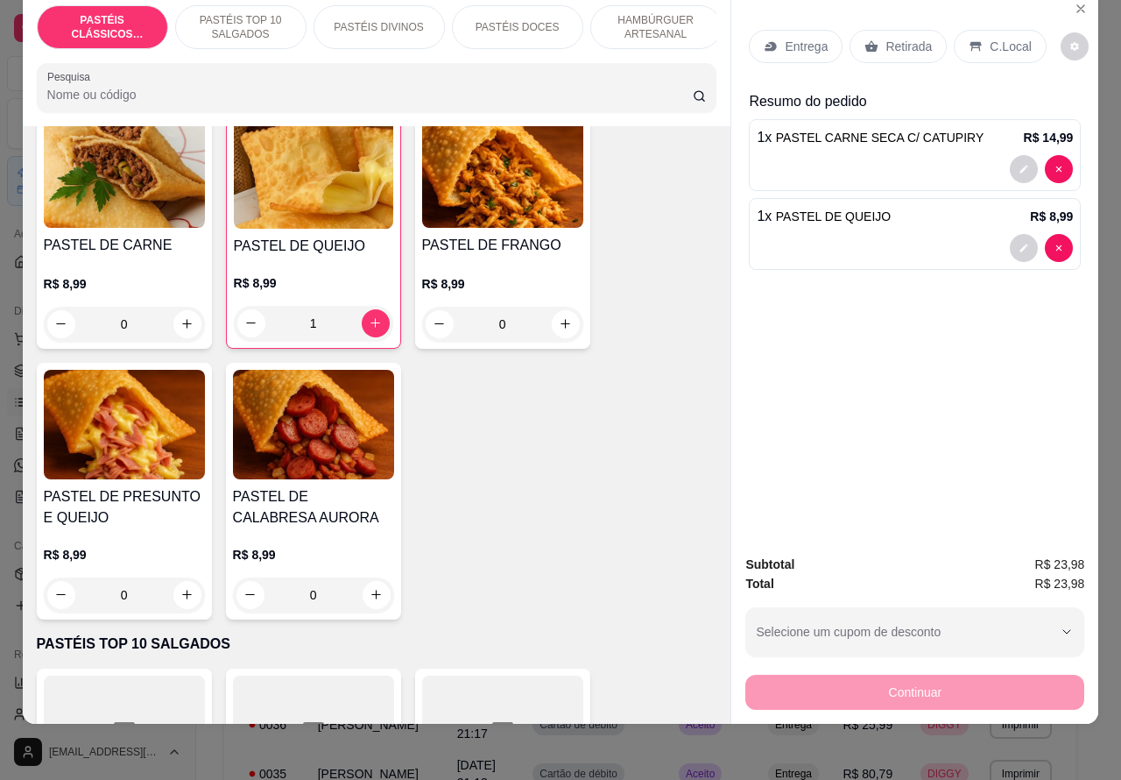
click at [331, 442] on img at bounding box center [313, 424] width 161 height 109
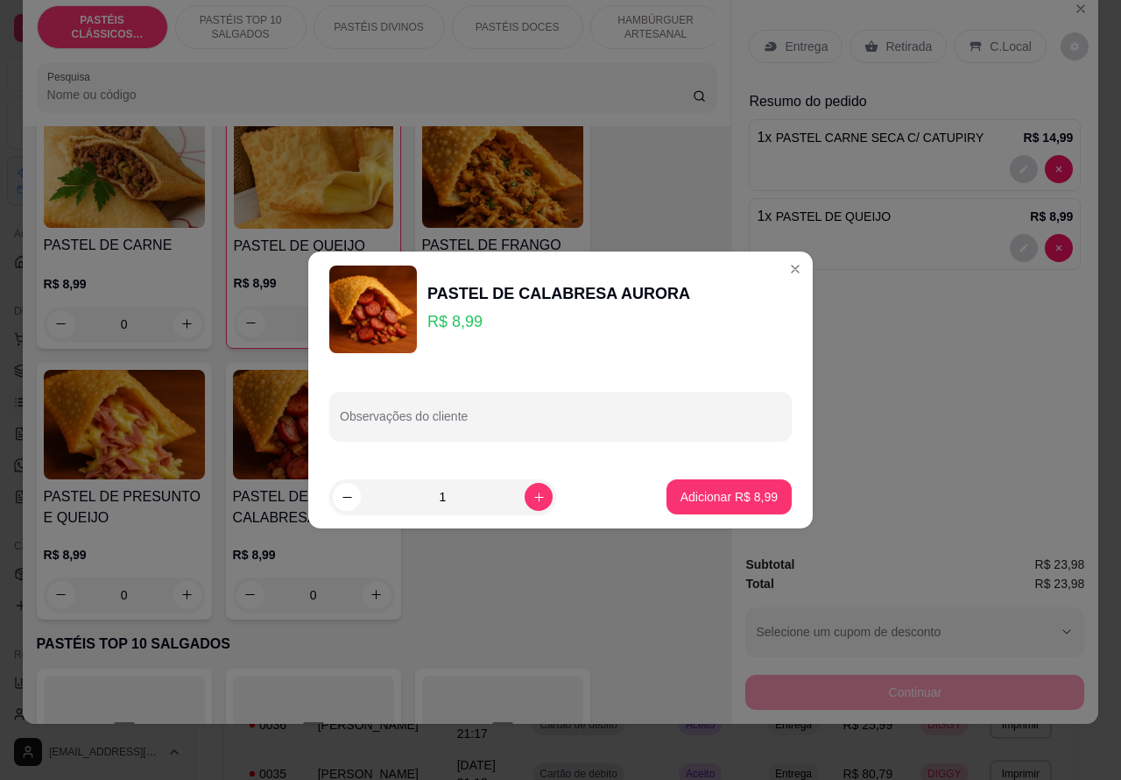
click at [505, 417] on input "Observações do cliente" at bounding box center [560, 423] width 441 height 18
type input "c"
type input "QUEIJOO"
click at [724, 499] on p "Adicionar R$ 8,99" at bounding box center [729, 497] width 97 height 18
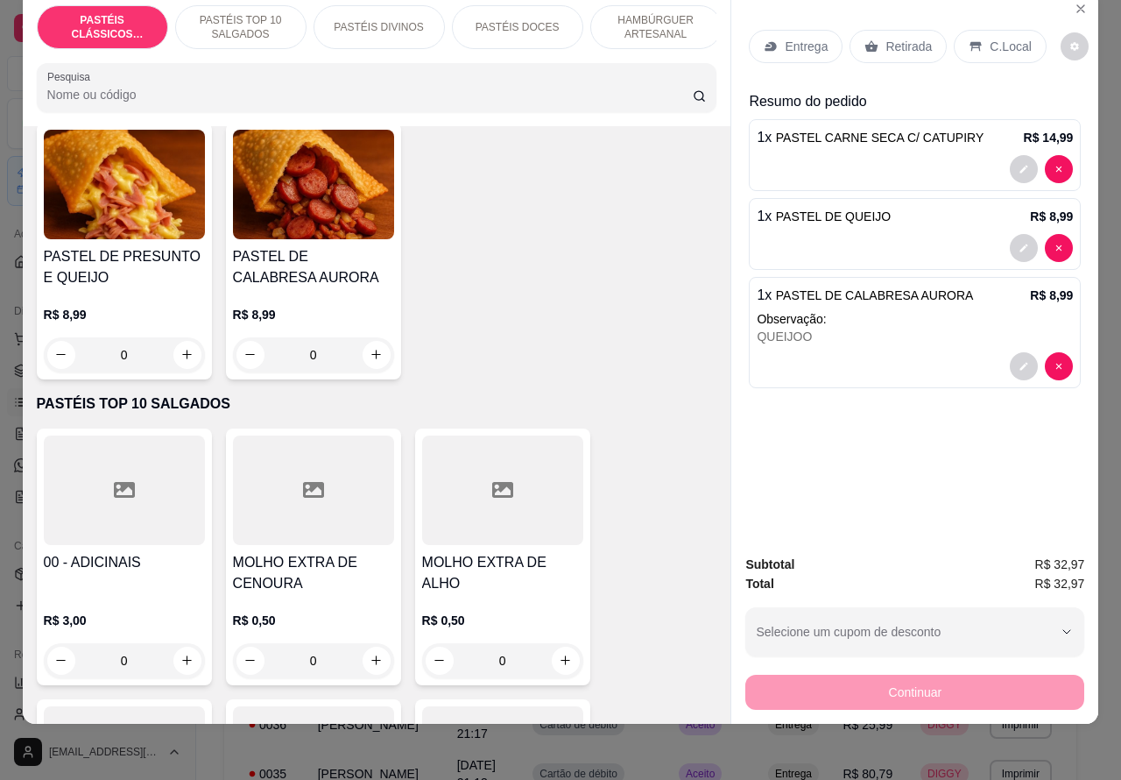
scroll to position [408, 0]
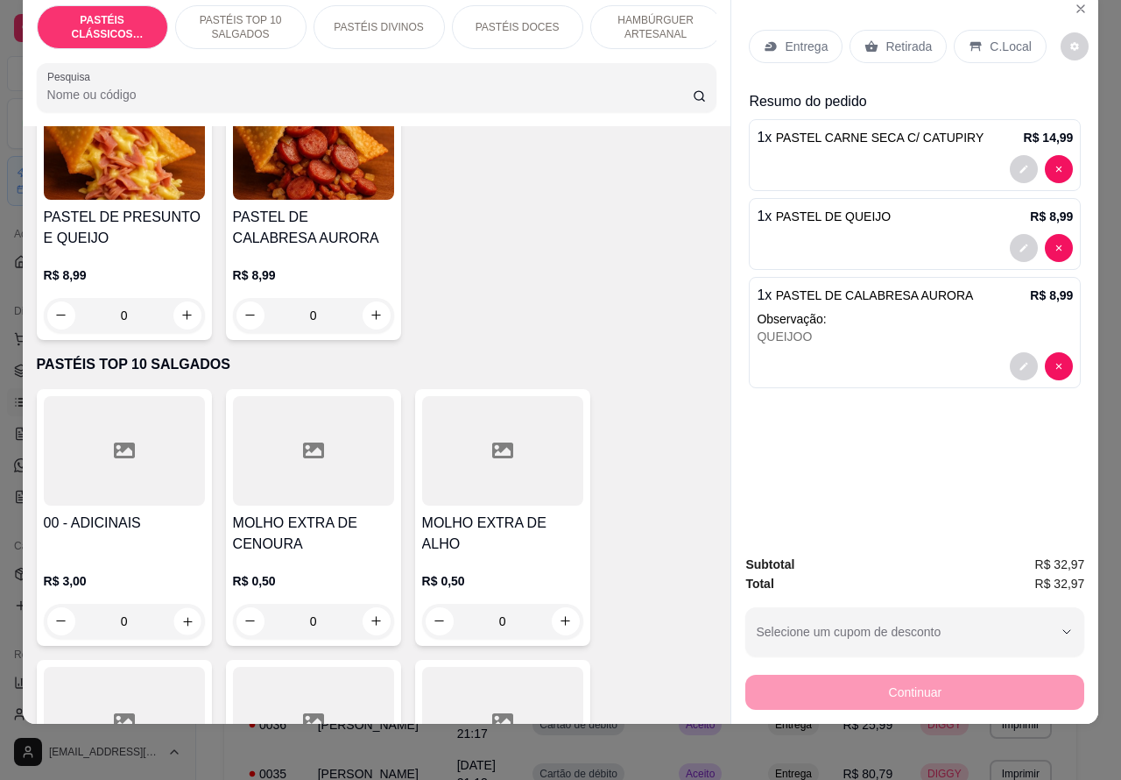
click at [180, 618] on icon "increase-product-quantity" at bounding box center [186, 620] width 13 height 13
click at [180, 619] on icon "increase-product-quantity" at bounding box center [186, 620] width 13 height 13
type input "1"
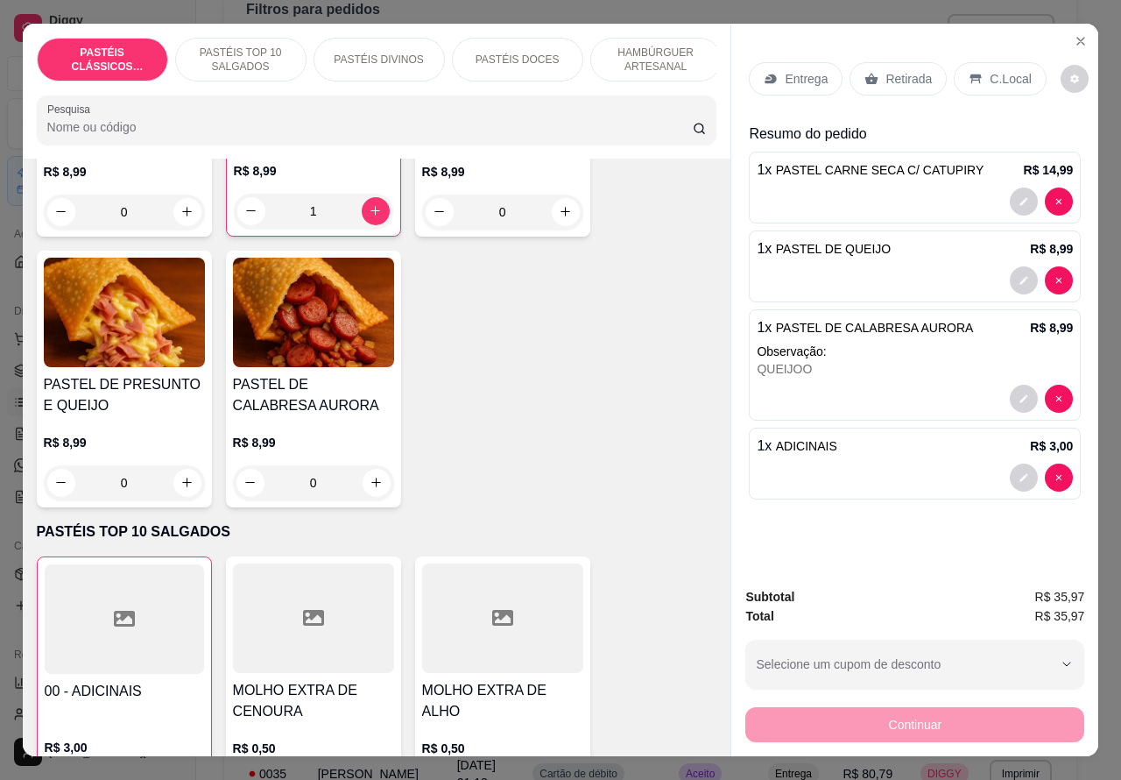
scroll to position [0, 0]
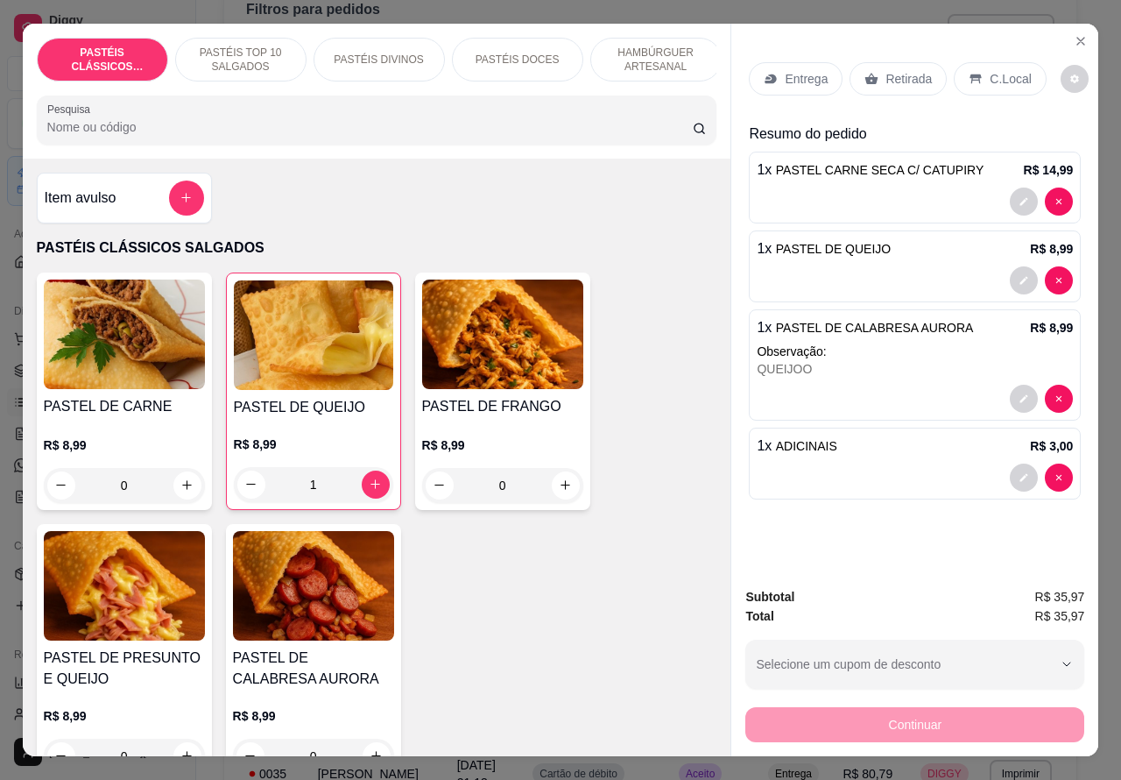
click at [158, 356] on img at bounding box center [124, 333] width 161 height 109
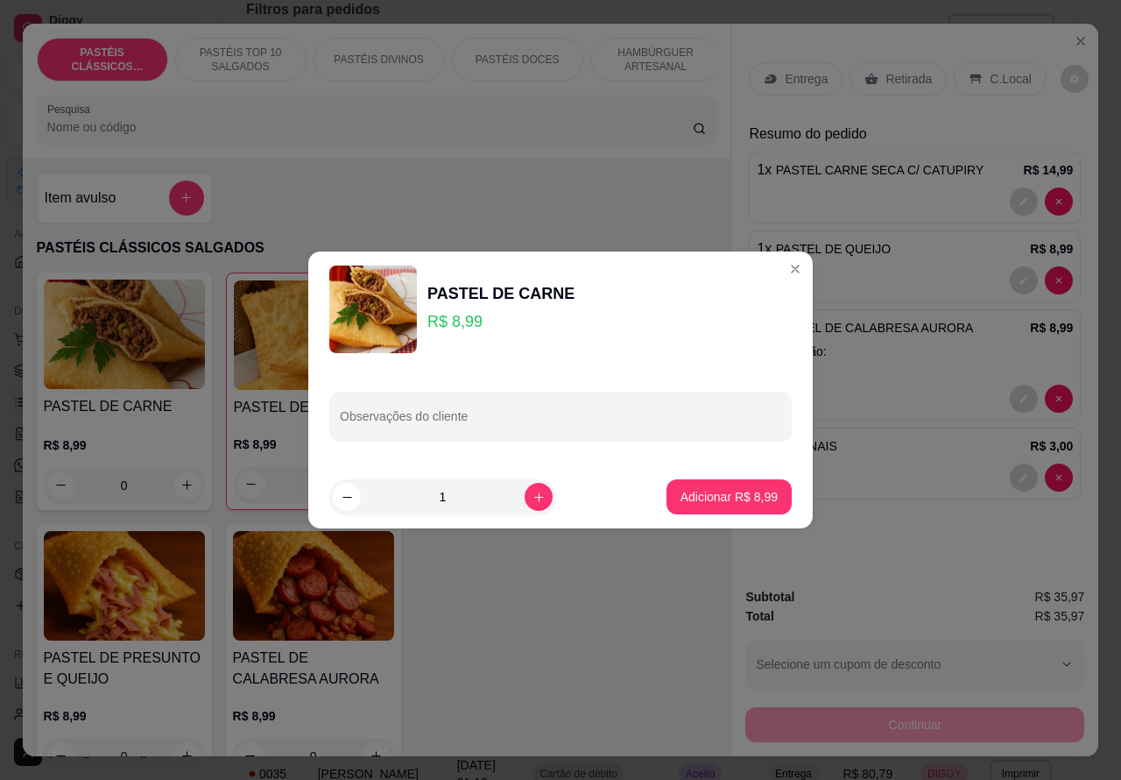
click at [620, 418] on input "Observações do cliente" at bounding box center [560, 423] width 441 height 18
click at [347, 419] on input "CALABRESAA""" at bounding box center [560, 423] width 441 height 18
click at [342, 422] on input "CALABRESAA""" at bounding box center [560, 423] width 441 height 18
type input """"CALABRESAA"""
click at [681, 501] on p "Adicionar R$ 8,99" at bounding box center [729, 497] width 97 height 18
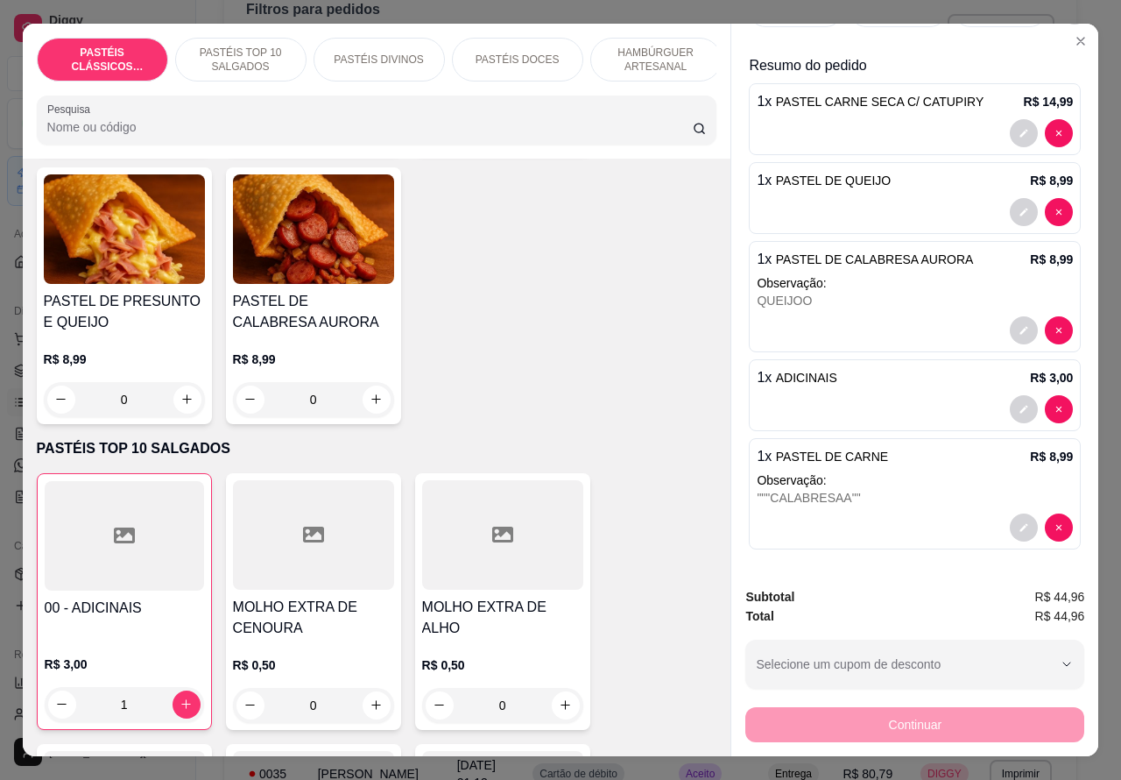
scroll to position [377, 0]
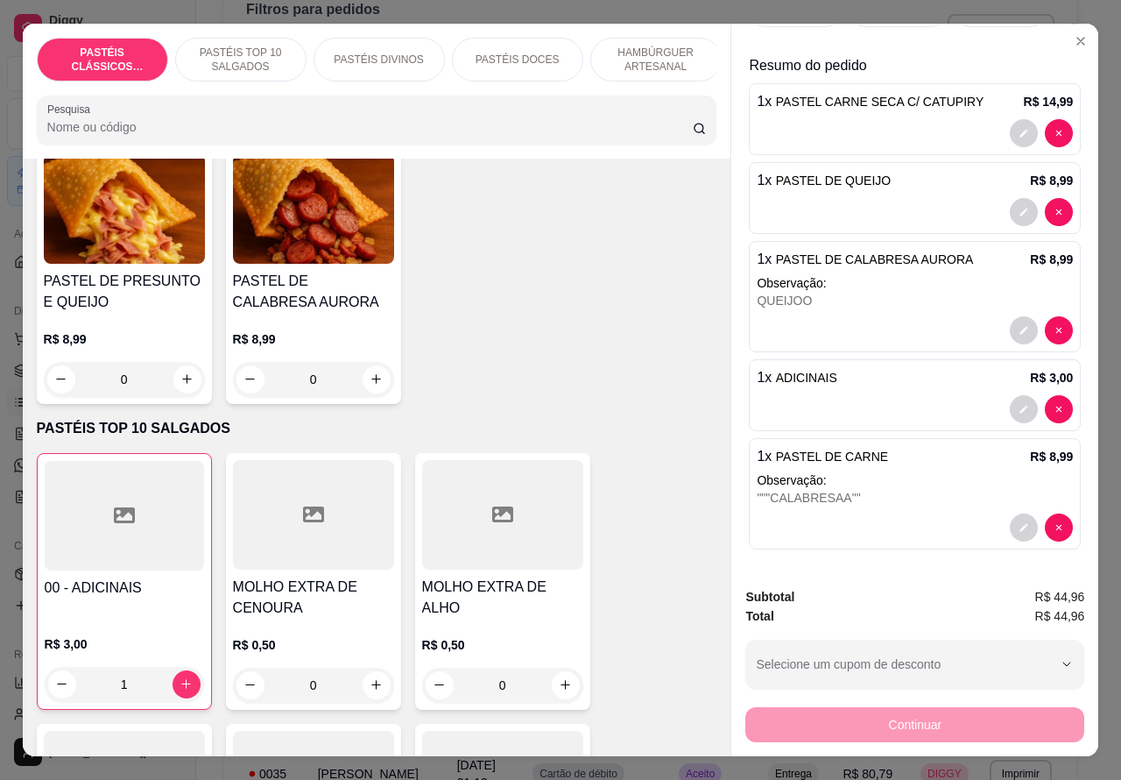
click at [180, 690] on icon "increase-product-quantity" at bounding box center [186, 683] width 13 height 13
type input "2"
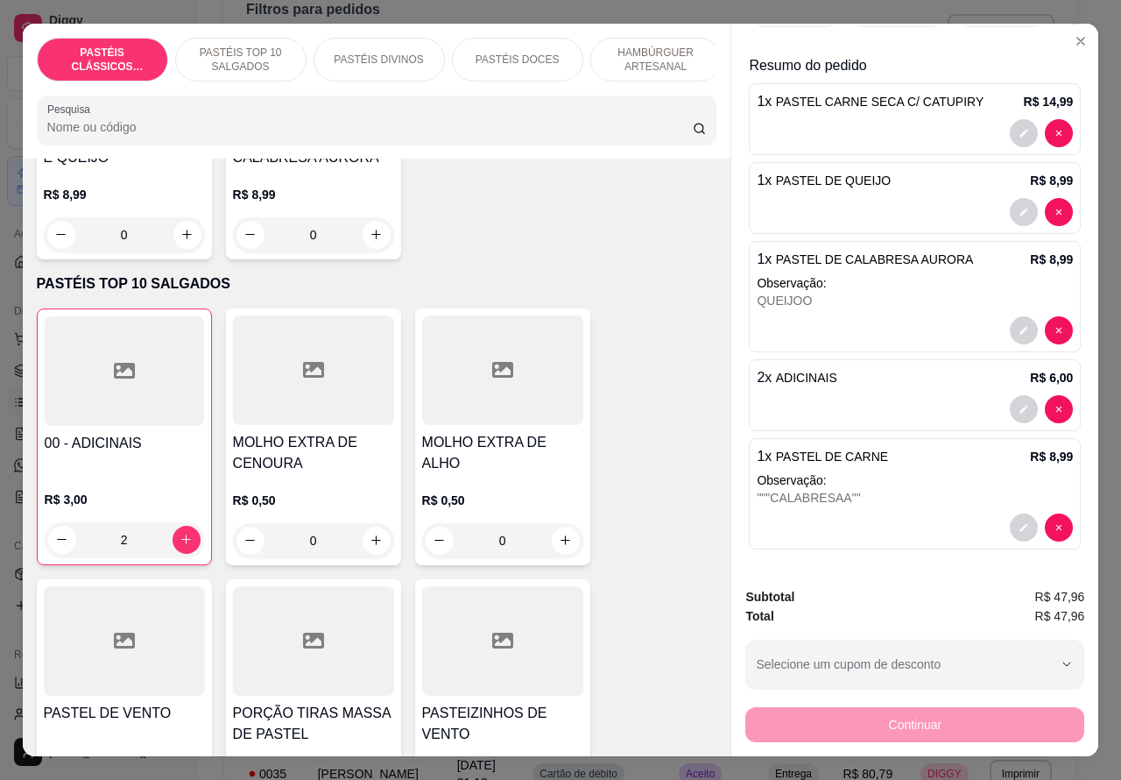
scroll to position [999, 0]
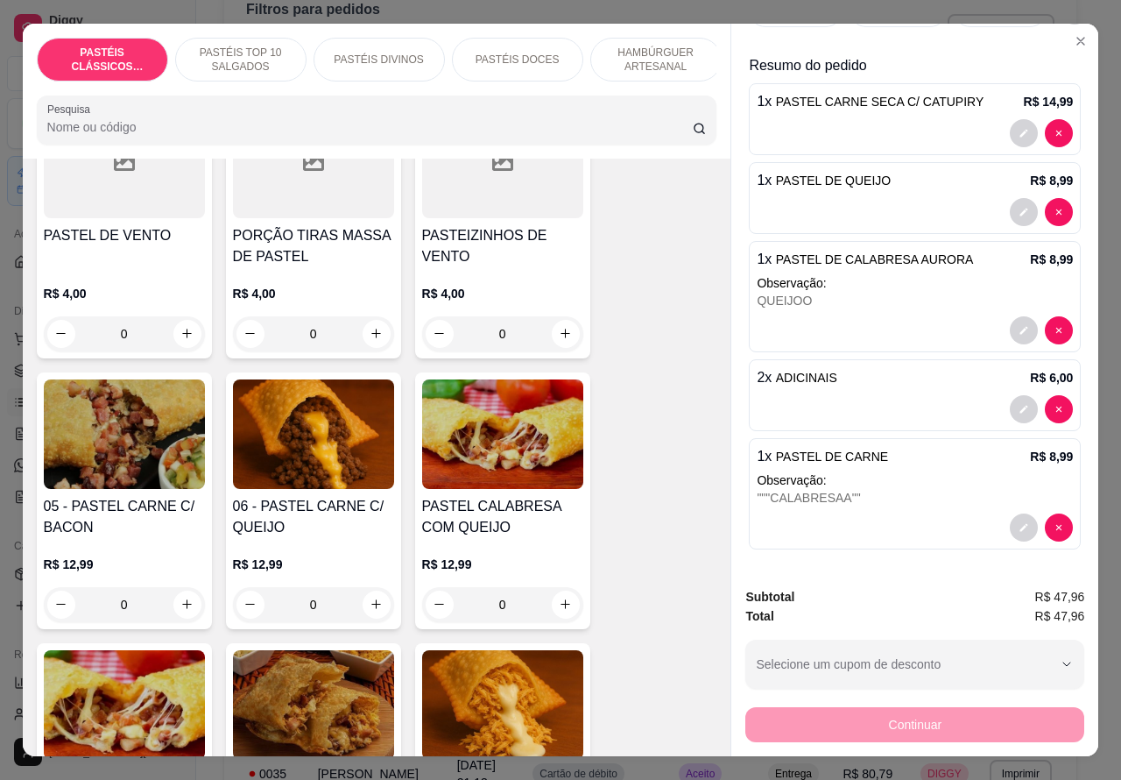
click at [258, 49] on p "PASTÉIS TOP 10 SALGADOS" at bounding box center [241, 60] width 102 height 28
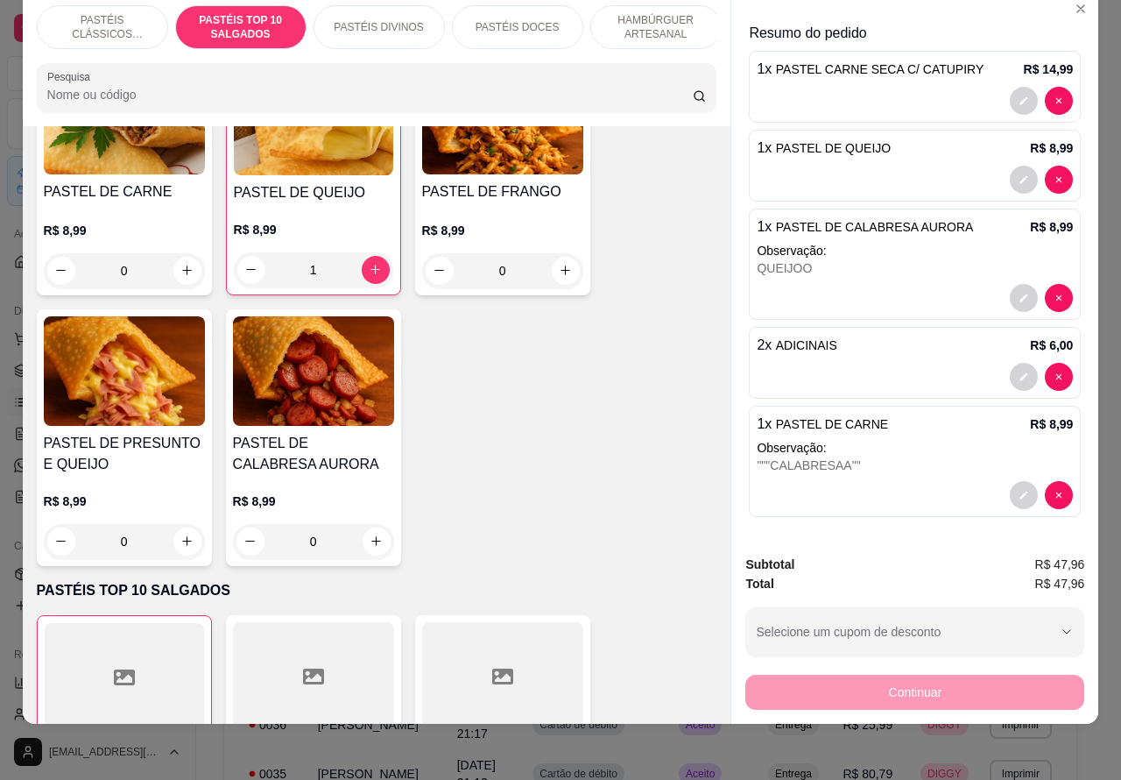
scroll to position [0, 0]
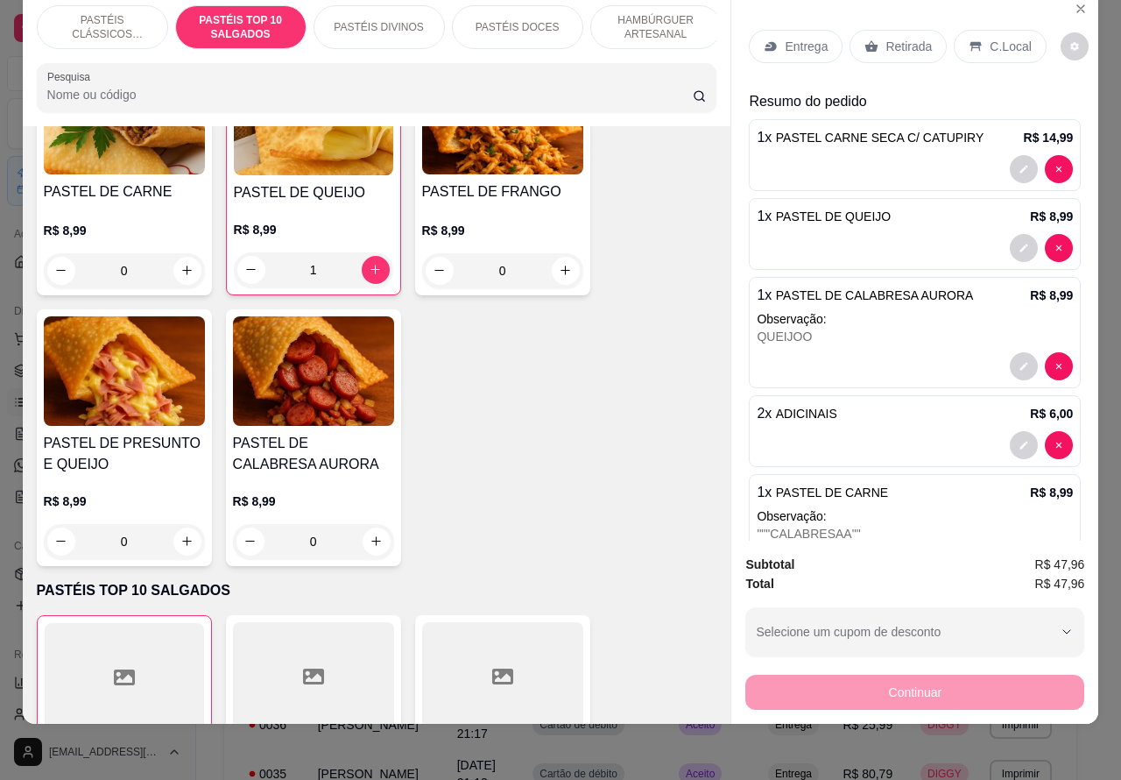
click at [812, 38] on p "Entrega" at bounding box center [806, 47] width 43 height 18
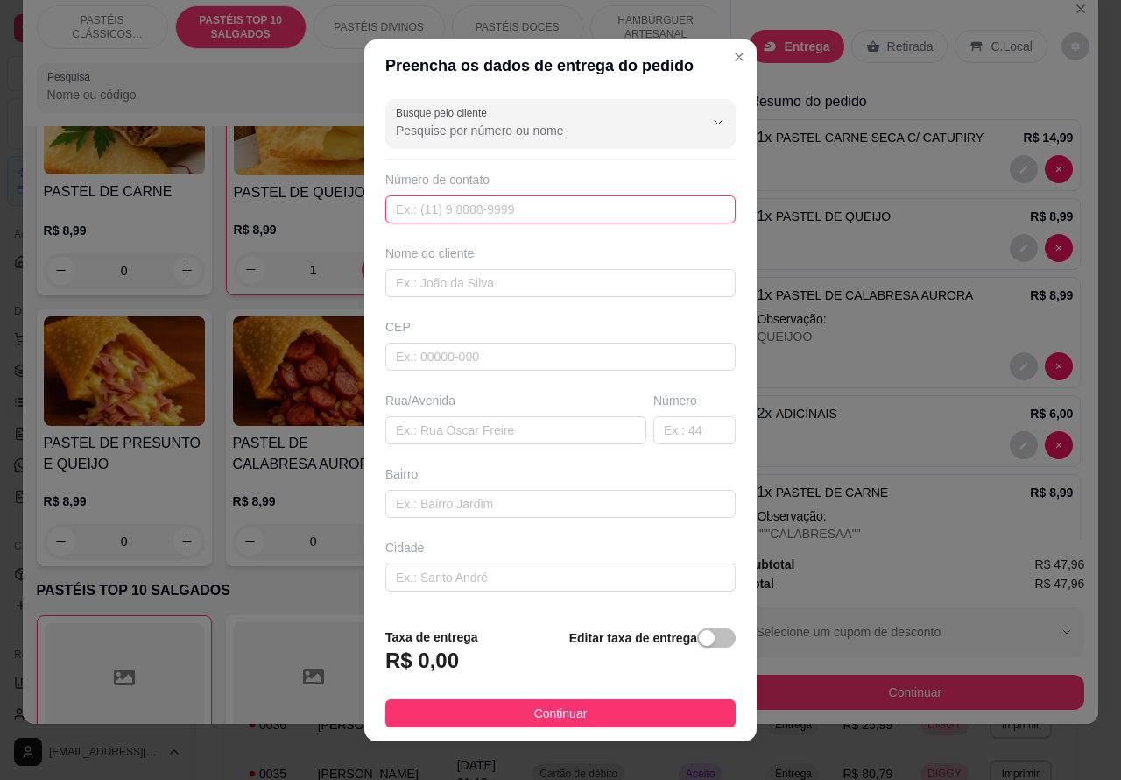
paste input "[PHONE_NUMBER]"
type input "[PHONE_NUMBER]"
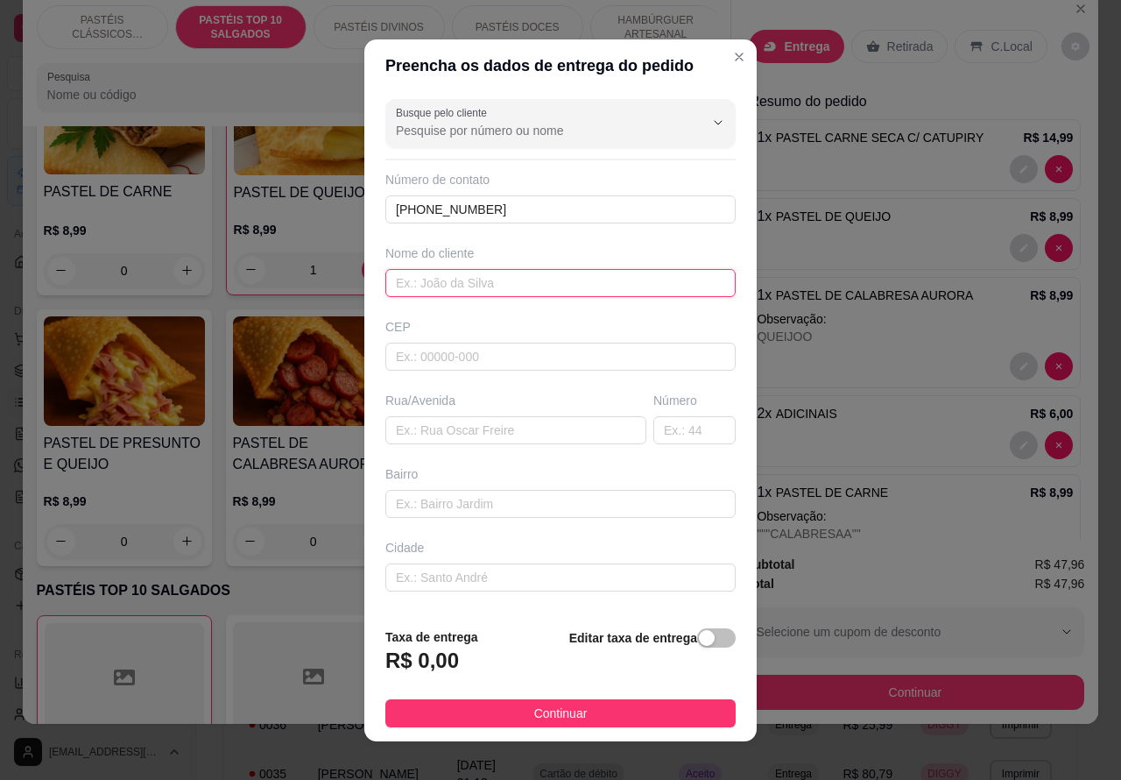
click at [547, 280] on input "text" at bounding box center [560, 283] width 350 height 28
type input "[PERSON_NAME]"
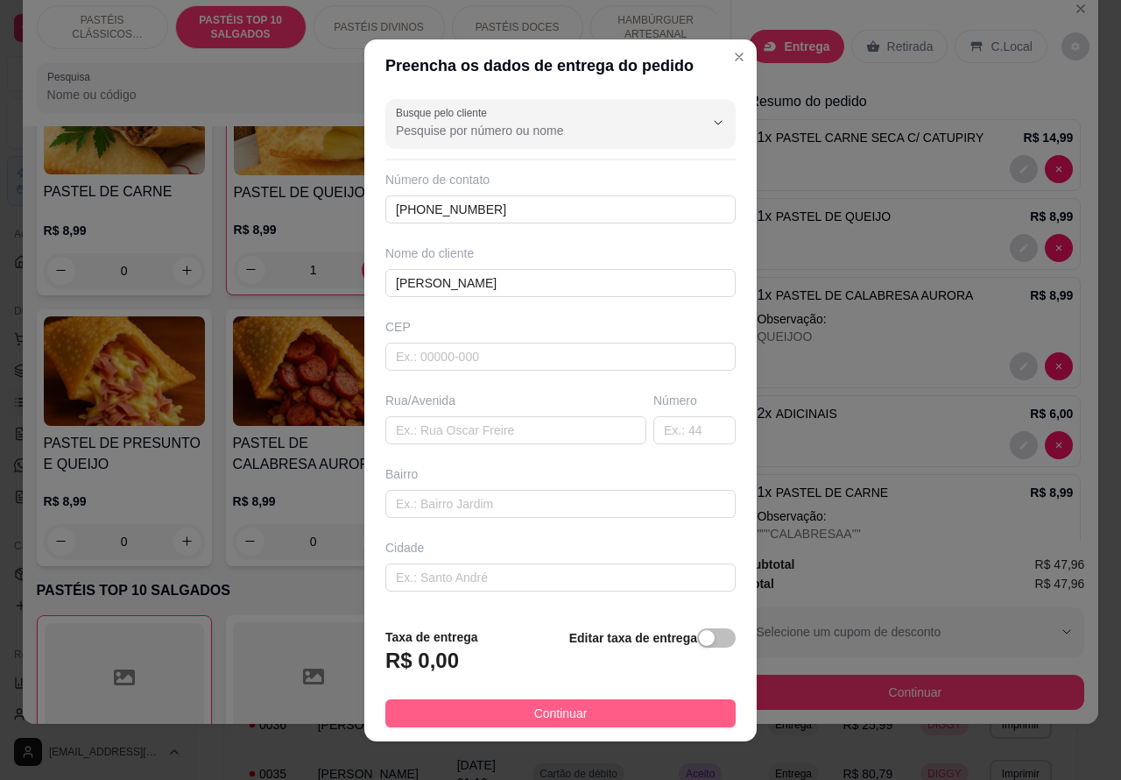
click at [566, 708] on span "Continuar" at bounding box center [560, 712] width 53 height 19
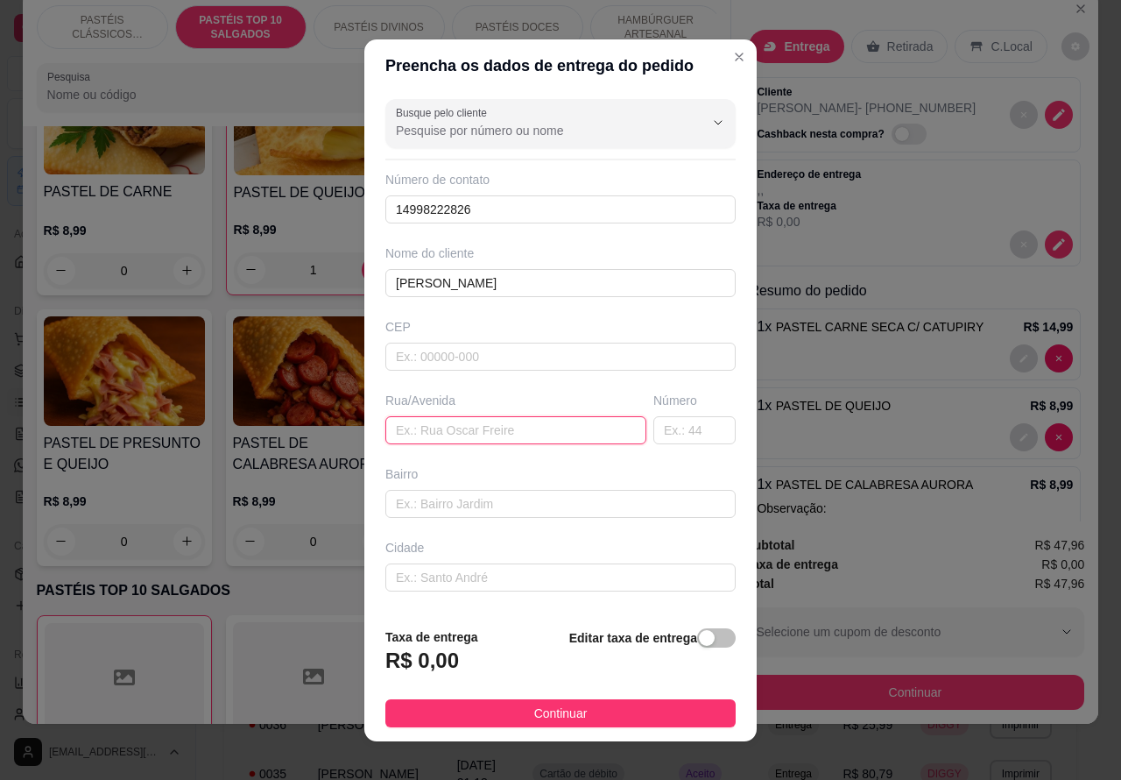
paste input "[PERSON_NAME] 568"
type input "[PERSON_NAME] 568"
click at [699, 641] on div "button" at bounding box center [707, 638] width 16 height 16
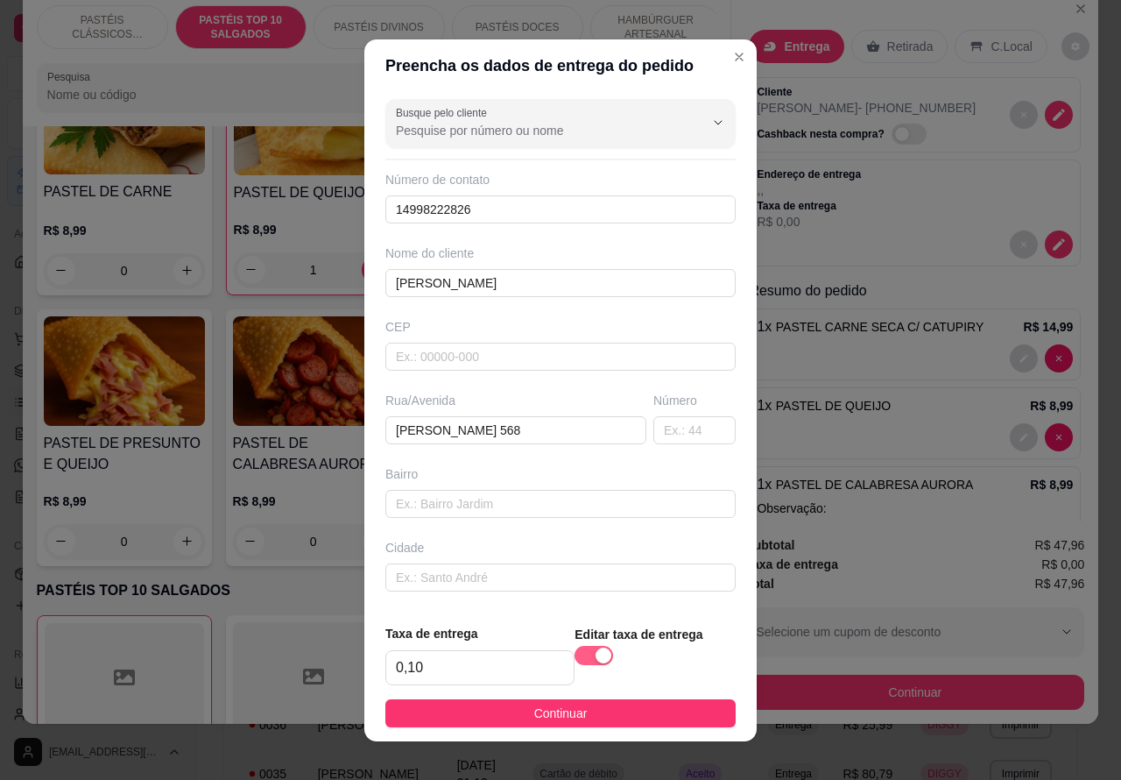
type input "1,00"
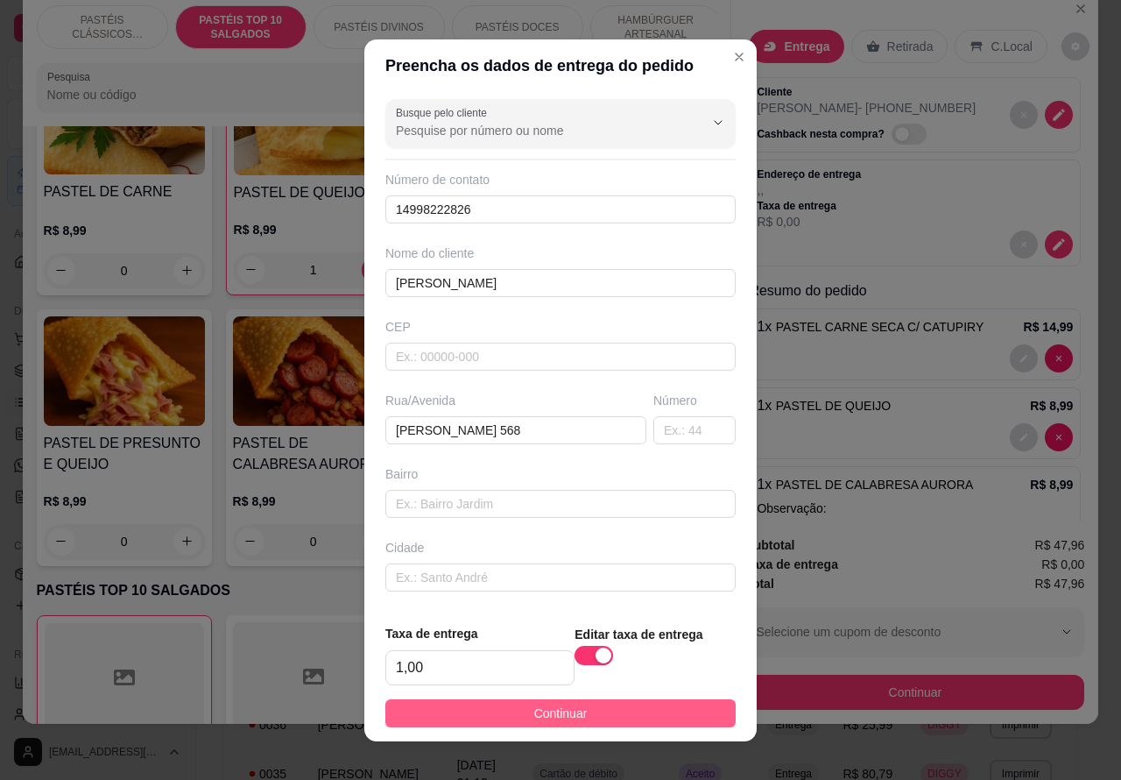
click at [679, 699] on button "Continuar" at bounding box center [560, 713] width 350 height 28
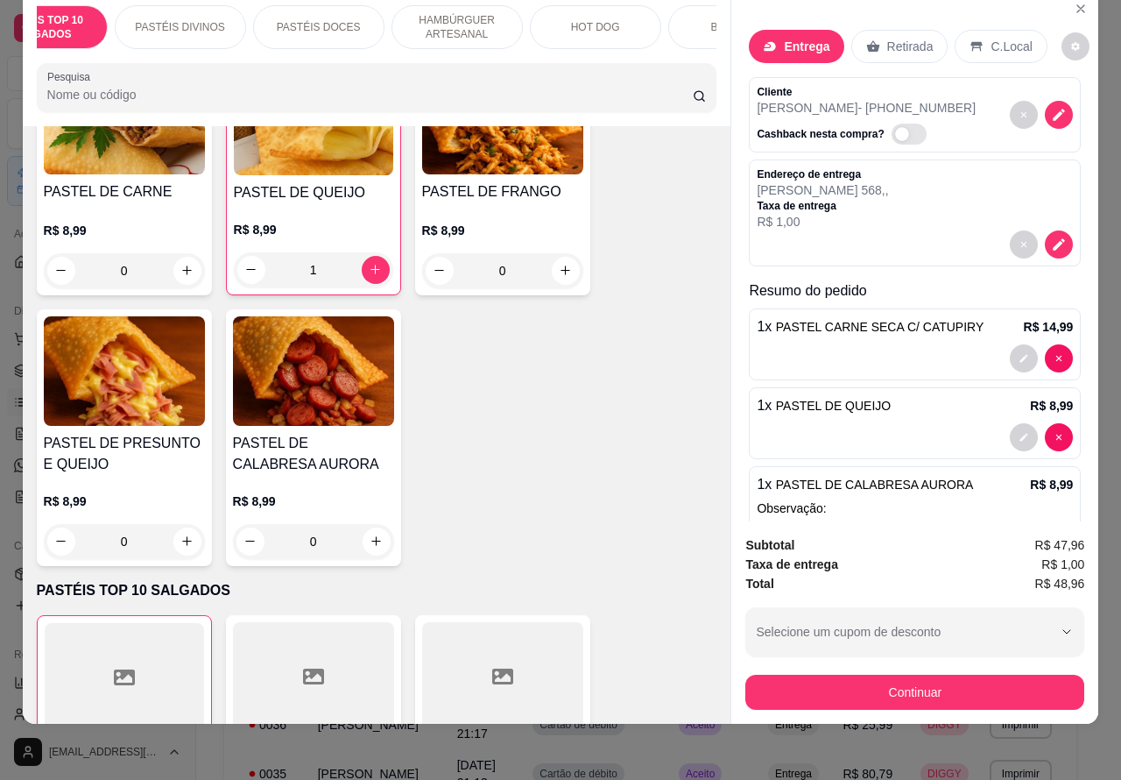
scroll to position [0, 215]
click at [695, 20] on p "BEBIDAS" at bounding box center [718, 27] width 46 height 14
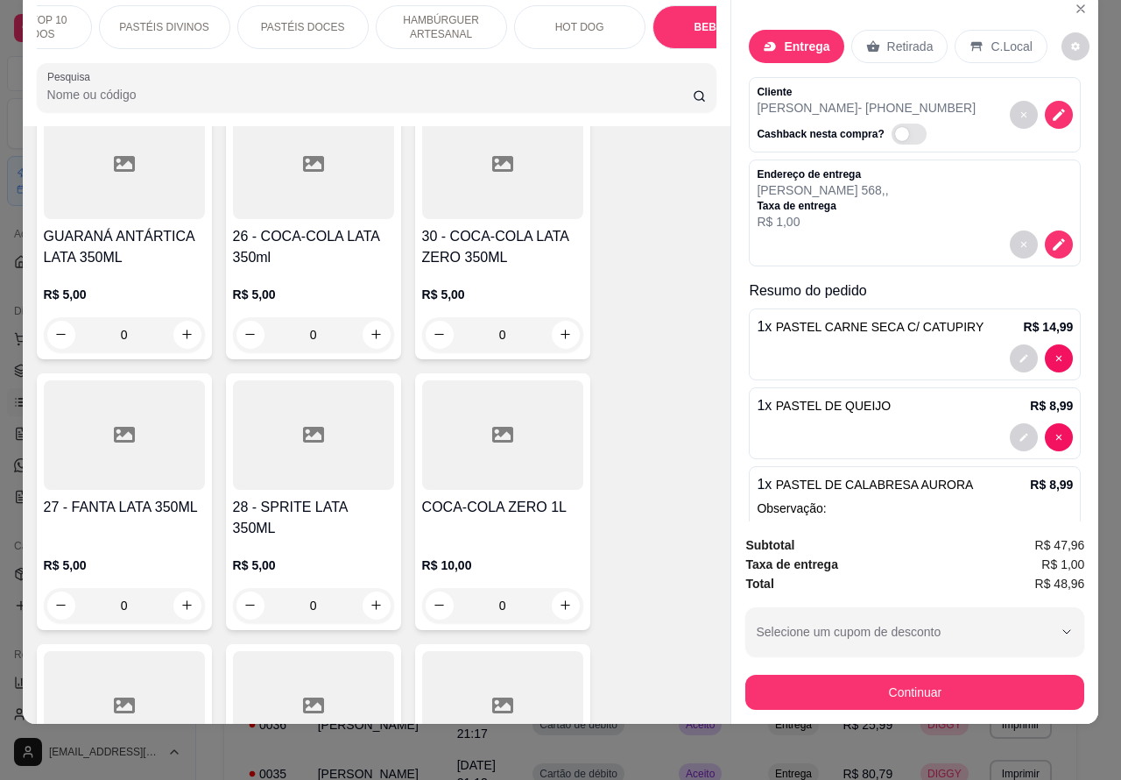
scroll to position [5932, 0]
click at [374, 319] on button "increase-product-quantity" at bounding box center [377, 333] width 28 height 28
click at [559, 597] on icon "increase-product-quantity" at bounding box center [565, 603] width 13 height 13
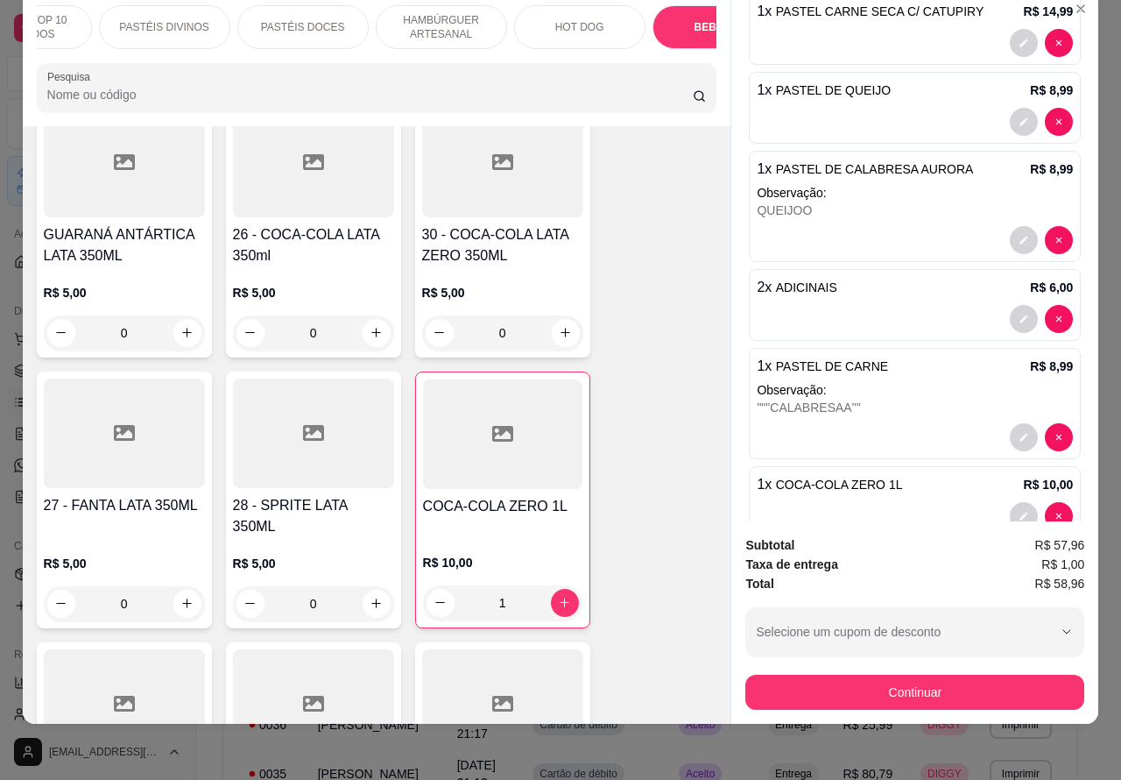
scroll to position [359, 0]
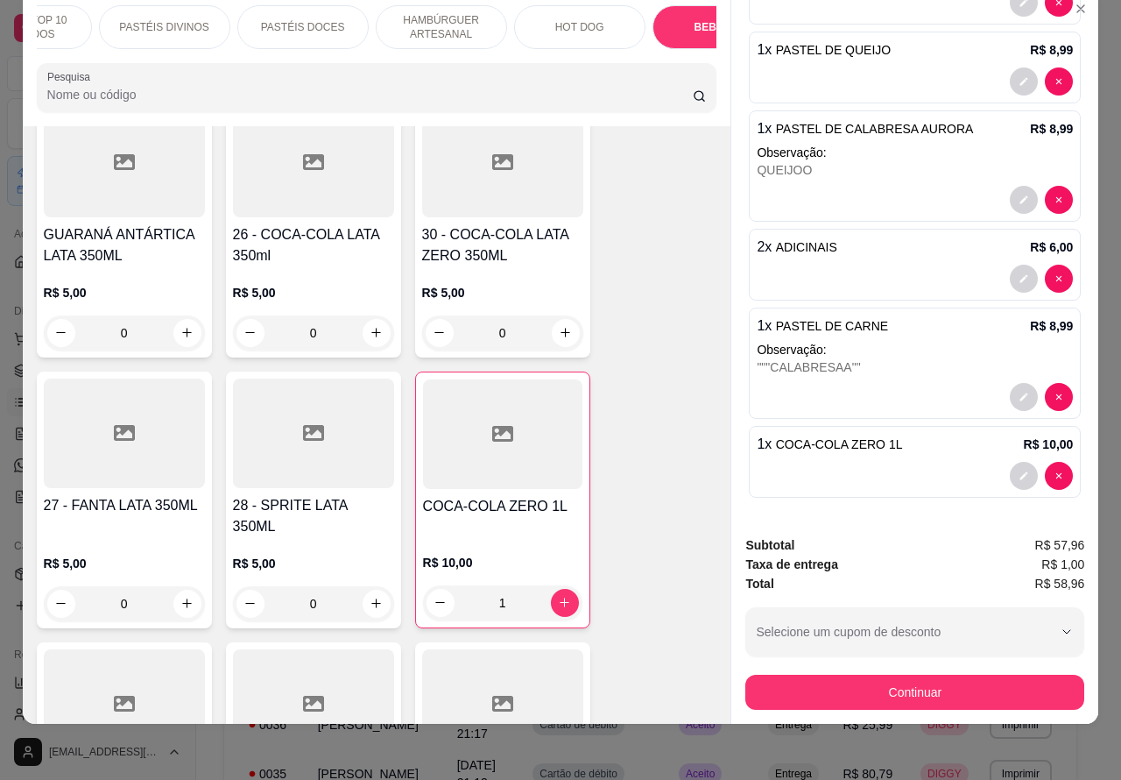
click at [1054, 402] on icon "decrease-product-quantity" at bounding box center [1059, 397] width 11 height 11
type input "0"
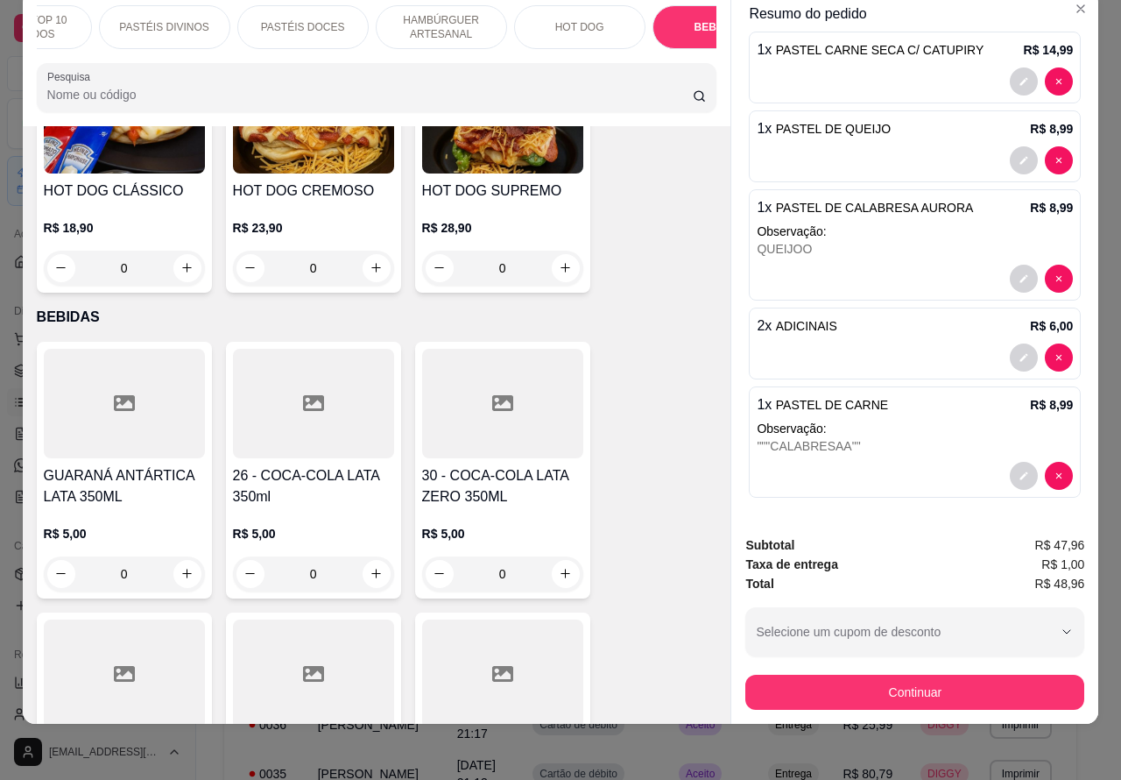
scroll to position [5686, 0]
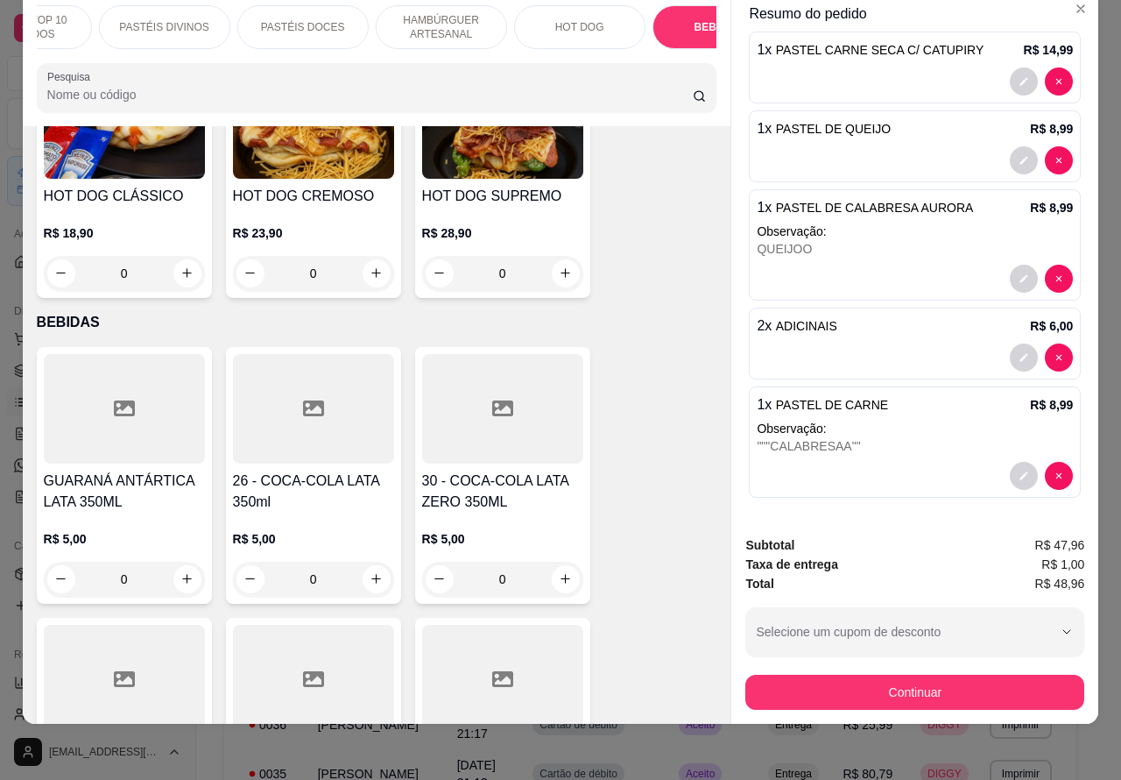
click at [559, 572] on icon "increase-product-quantity" at bounding box center [565, 578] width 13 height 13
type input "1"
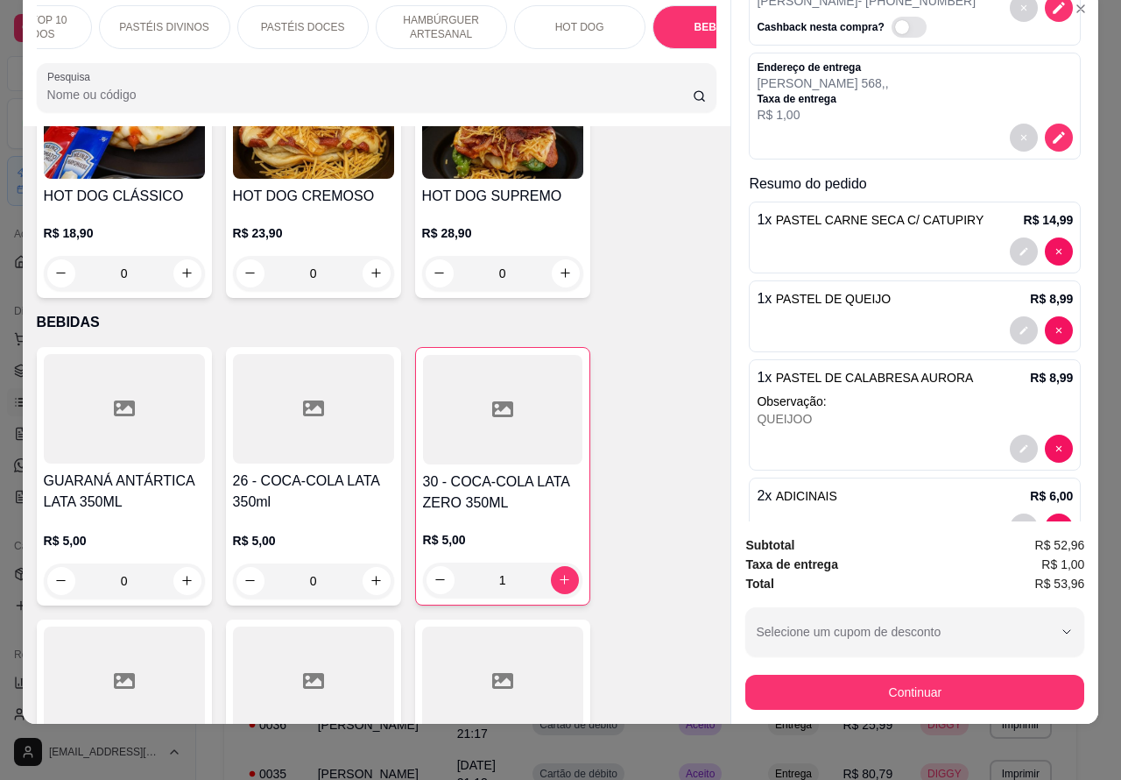
scroll to position [0, 0]
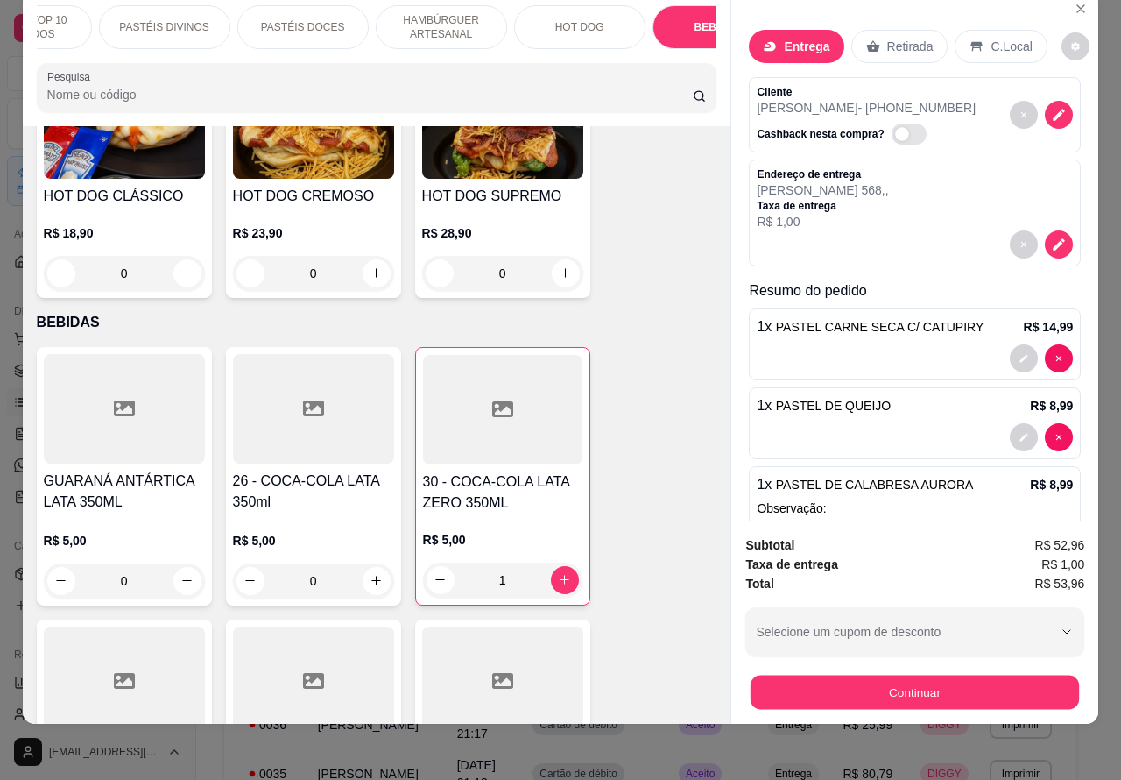
click at [810, 685] on button "Continuar" at bounding box center [915, 692] width 328 height 34
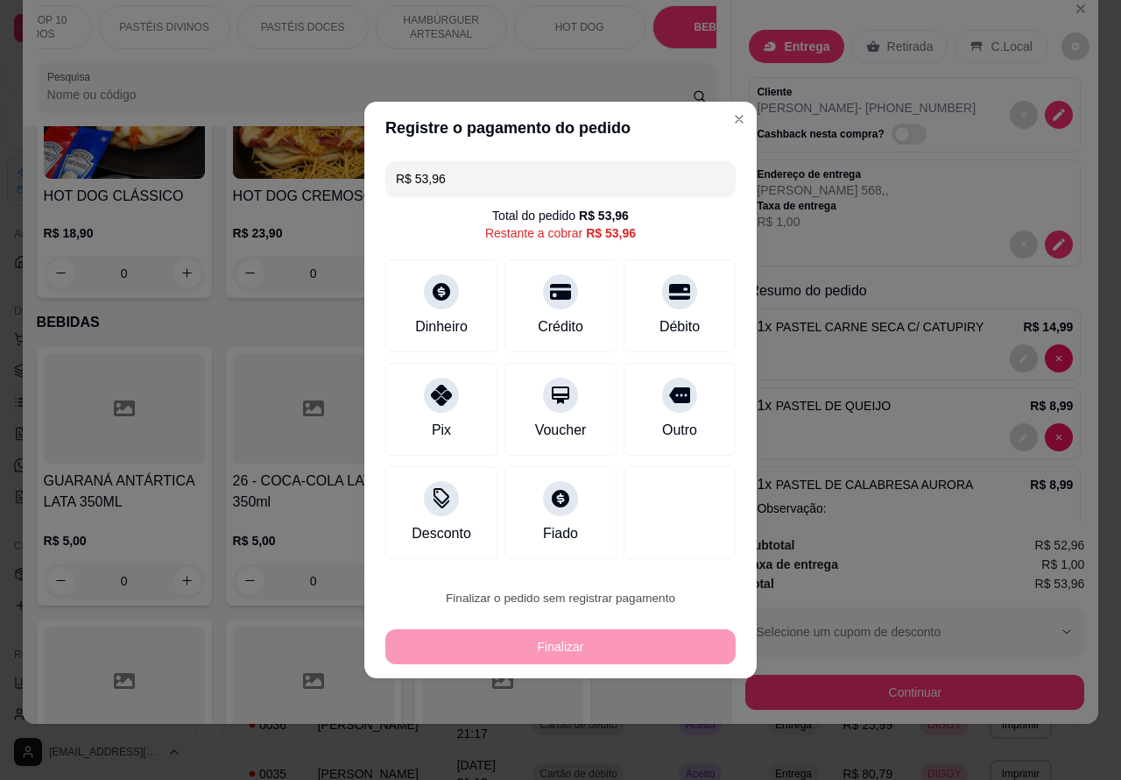
click at [692, 552] on button "Confirmar" at bounding box center [664, 548] width 65 height 27
type input "0"
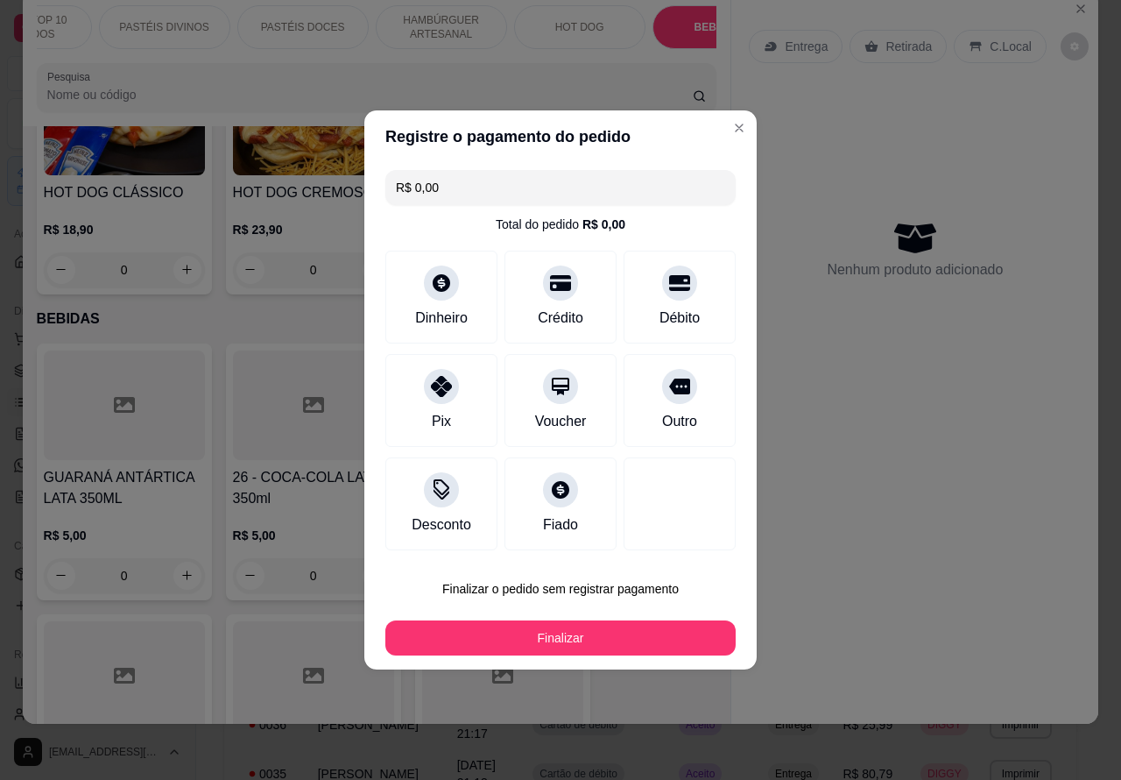
type input "R$ 0,00"
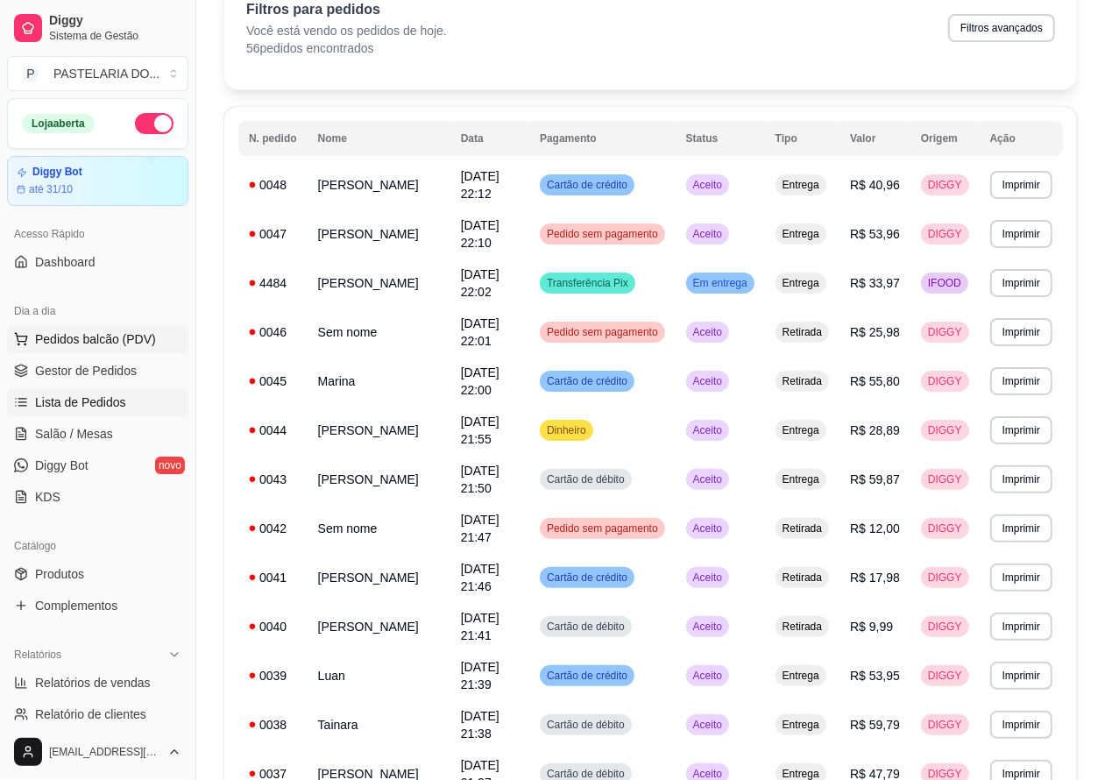
click at [130, 334] on span "Pedidos balcão (PDV)" at bounding box center [95, 339] width 121 height 18
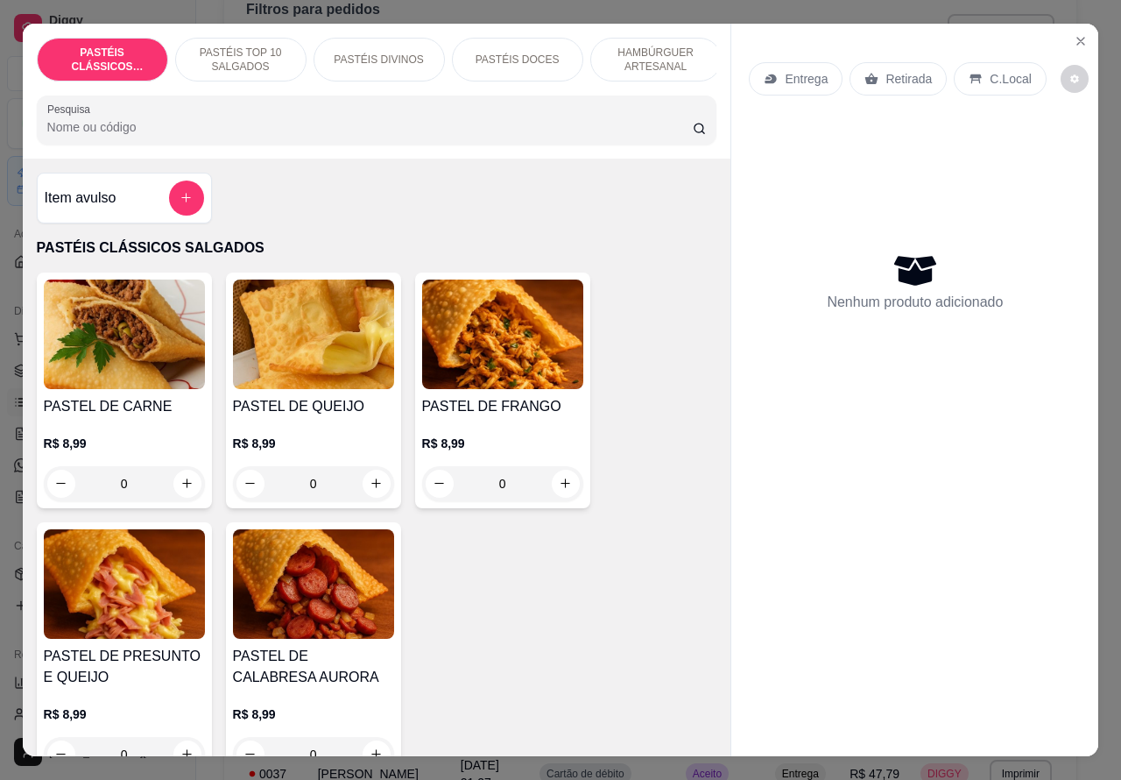
click at [815, 70] on p "Entrega" at bounding box center [806, 79] width 43 height 18
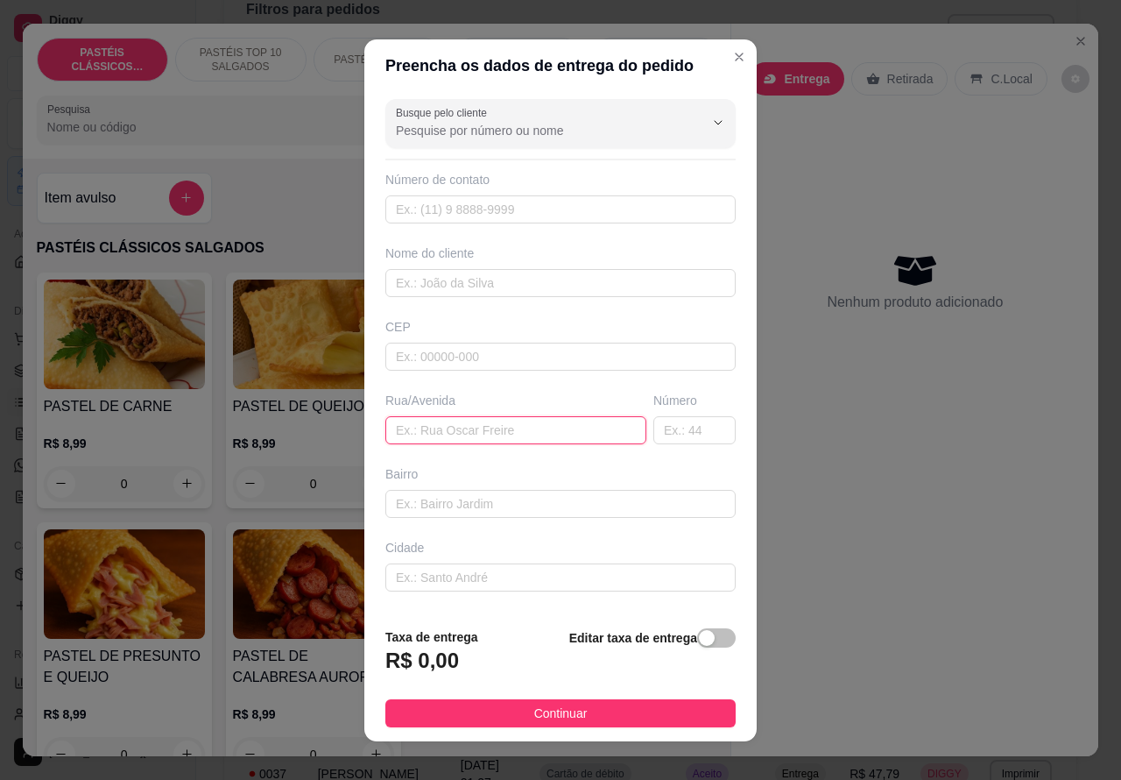
paste input "[PERSON_NAME] 55"
type input "[PERSON_NAME] 55"
click at [699, 636] on div "button" at bounding box center [707, 638] width 16 height 16
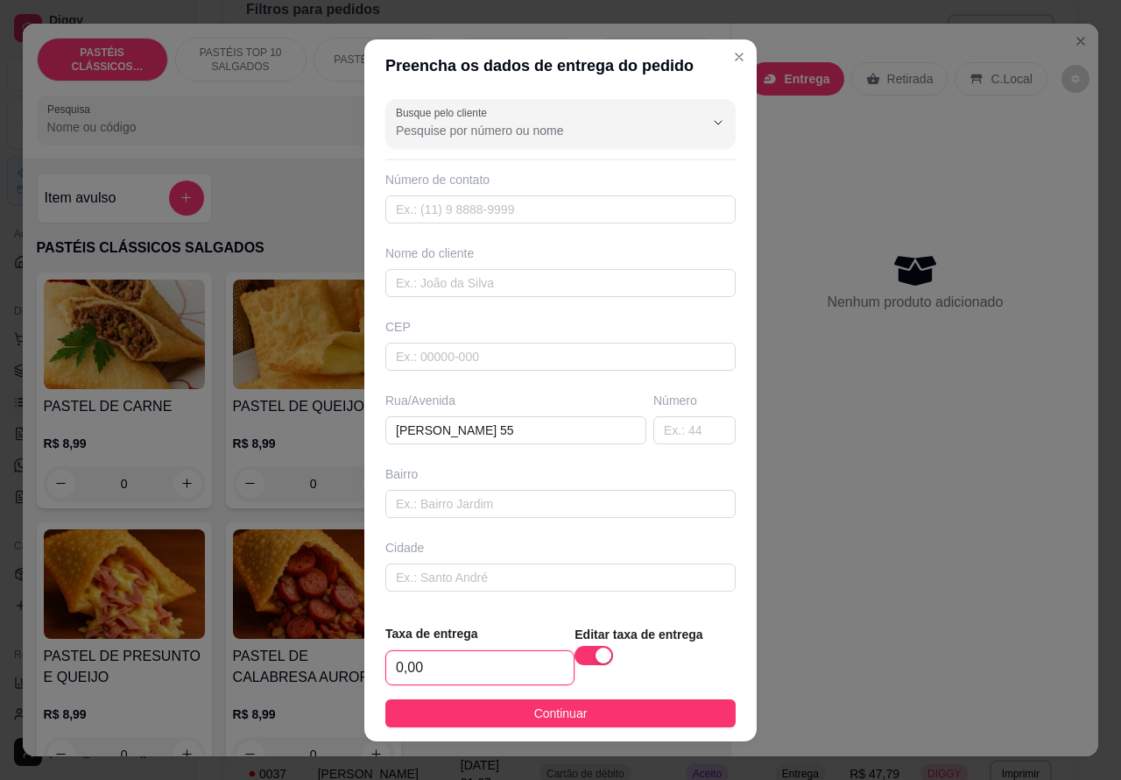
click at [404, 667] on input "0,00" at bounding box center [479, 667] width 187 height 33
type input "1,00"
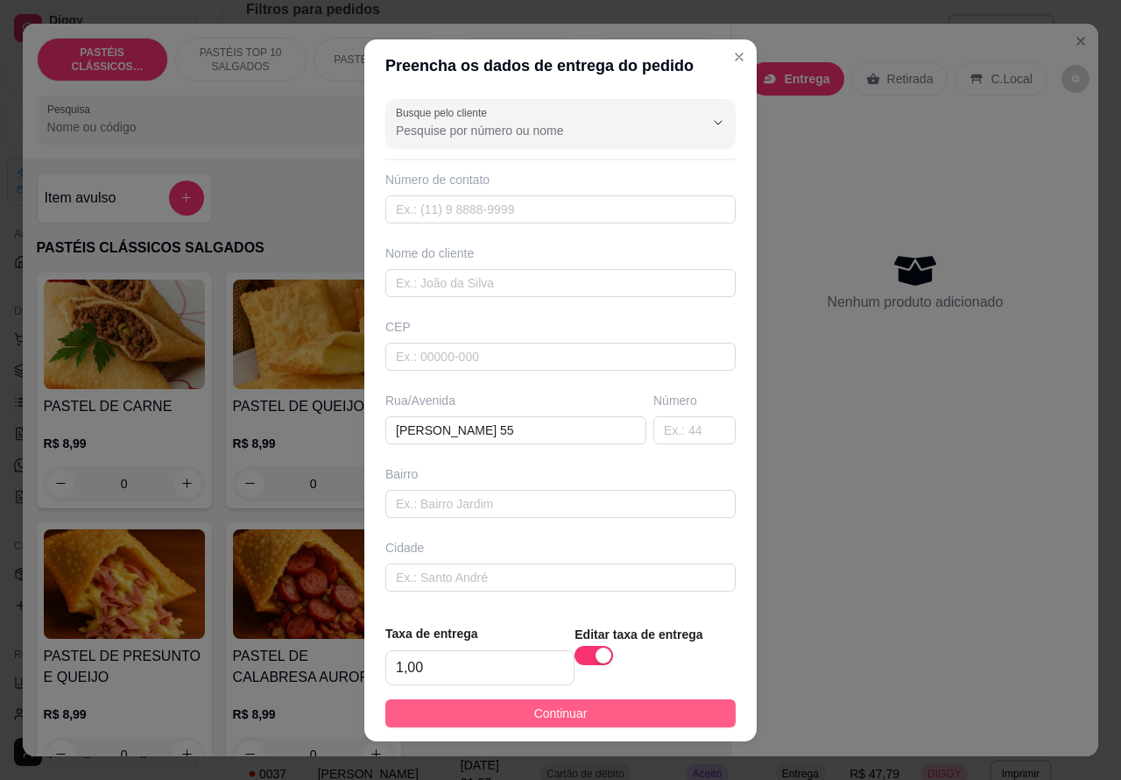
click at [666, 699] on button "Continuar" at bounding box center [560, 713] width 350 height 28
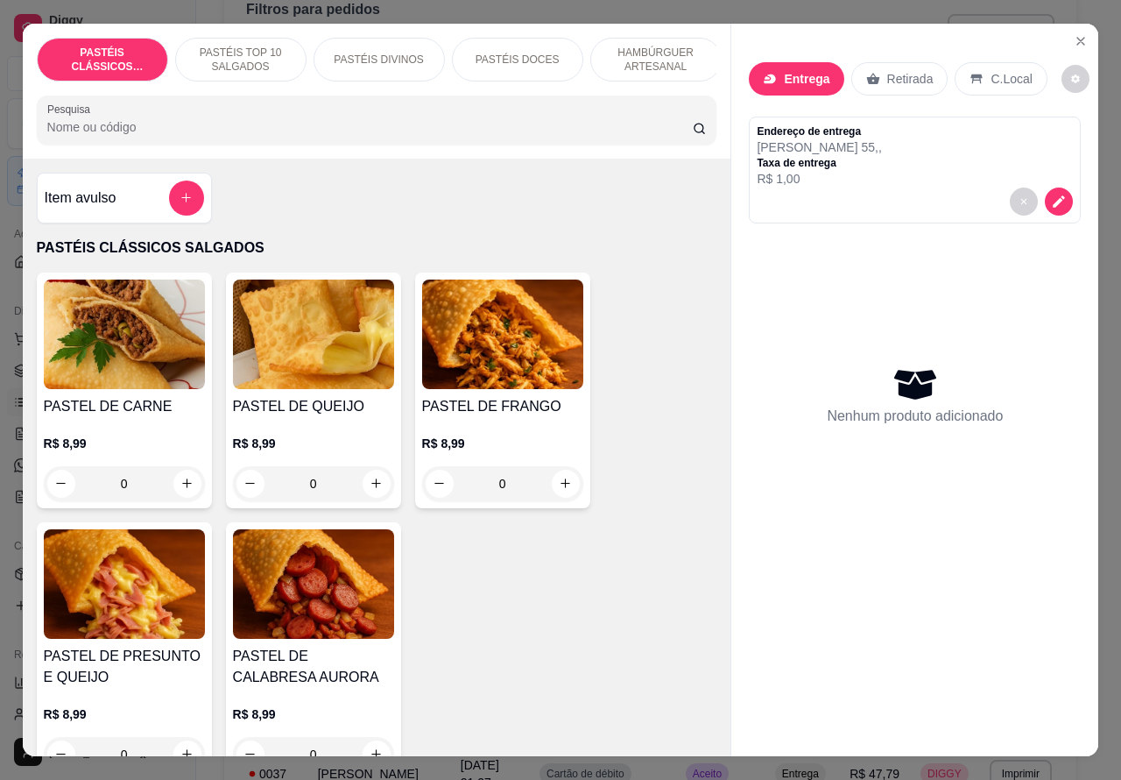
click at [649, 60] on p "HAMBÚRGUER ARTESANAL" at bounding box center [656, 60] width 102 height 28
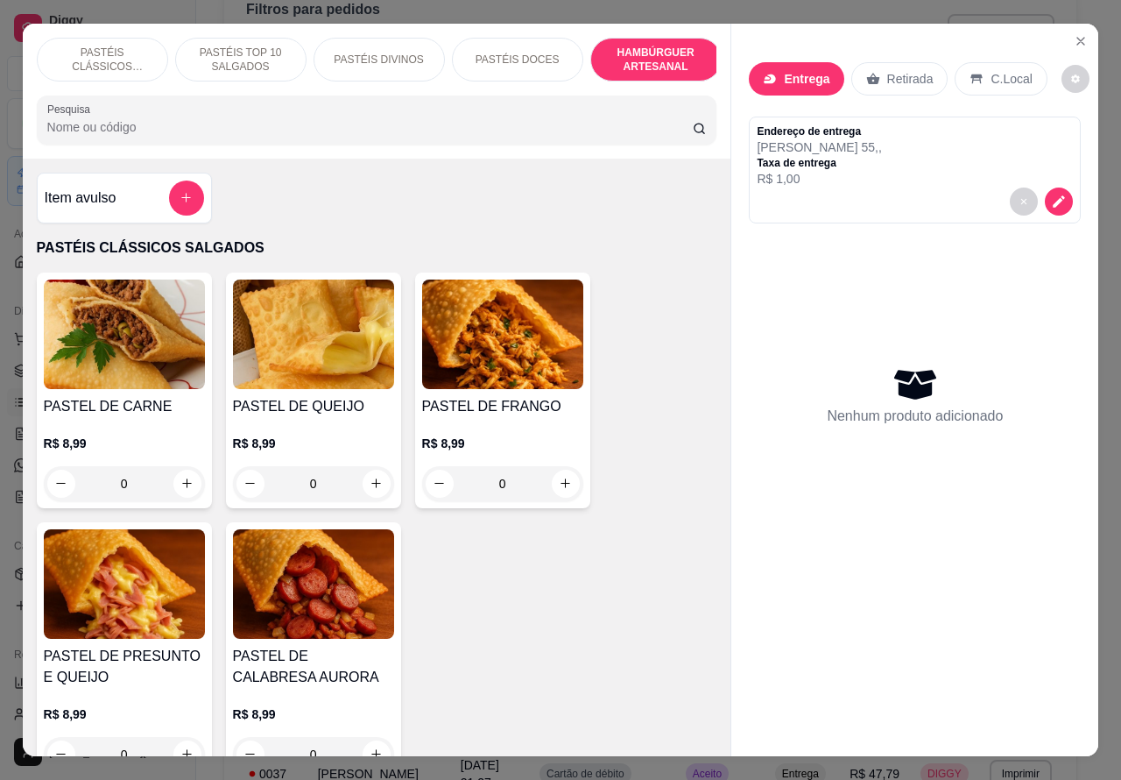
scroll to position [40, 0]
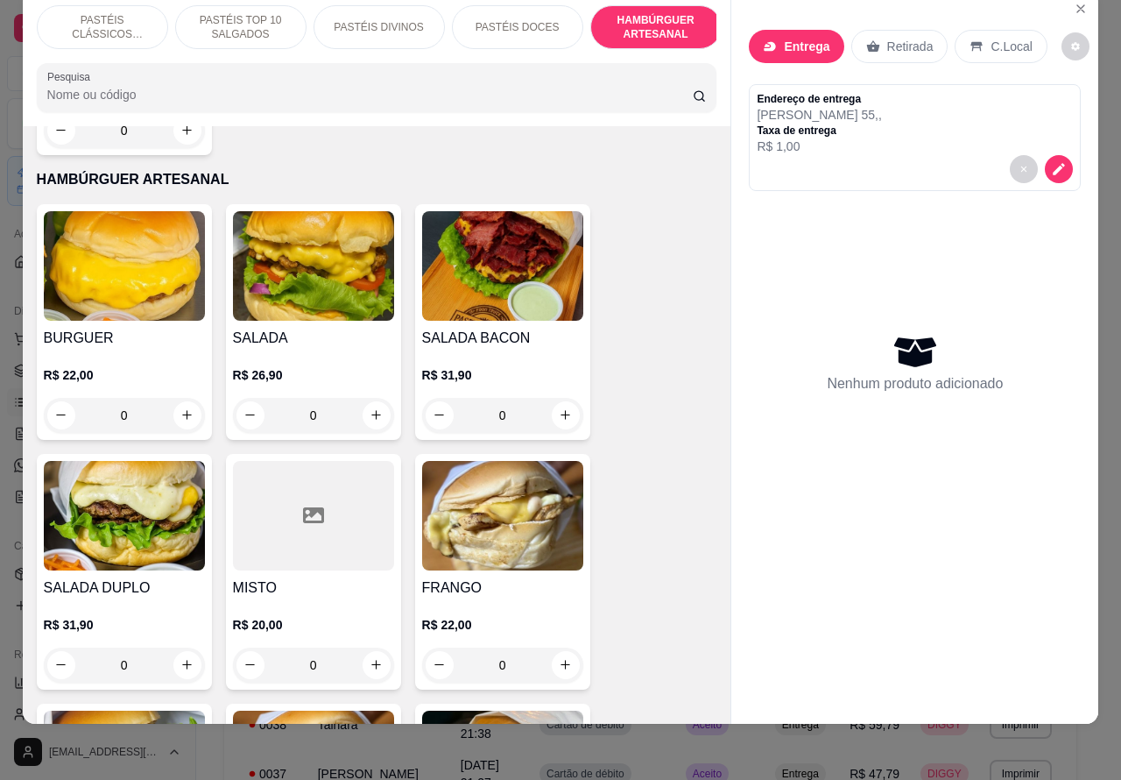
click at [175, 398] on div "0" at bounding box center [124, 415] width 161 height 35
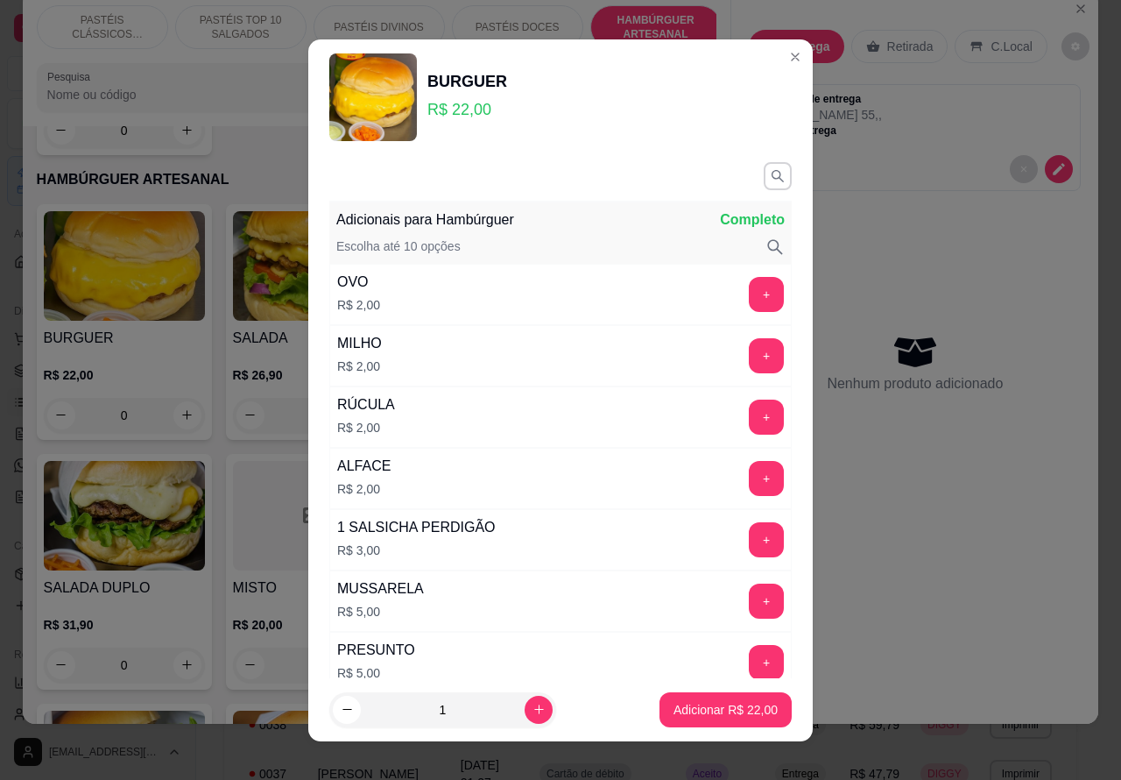
click at [702, 714] on p "Adicionar R$ 22,00" at bounding box center [726, 710] width 104 height 18
type input "1"
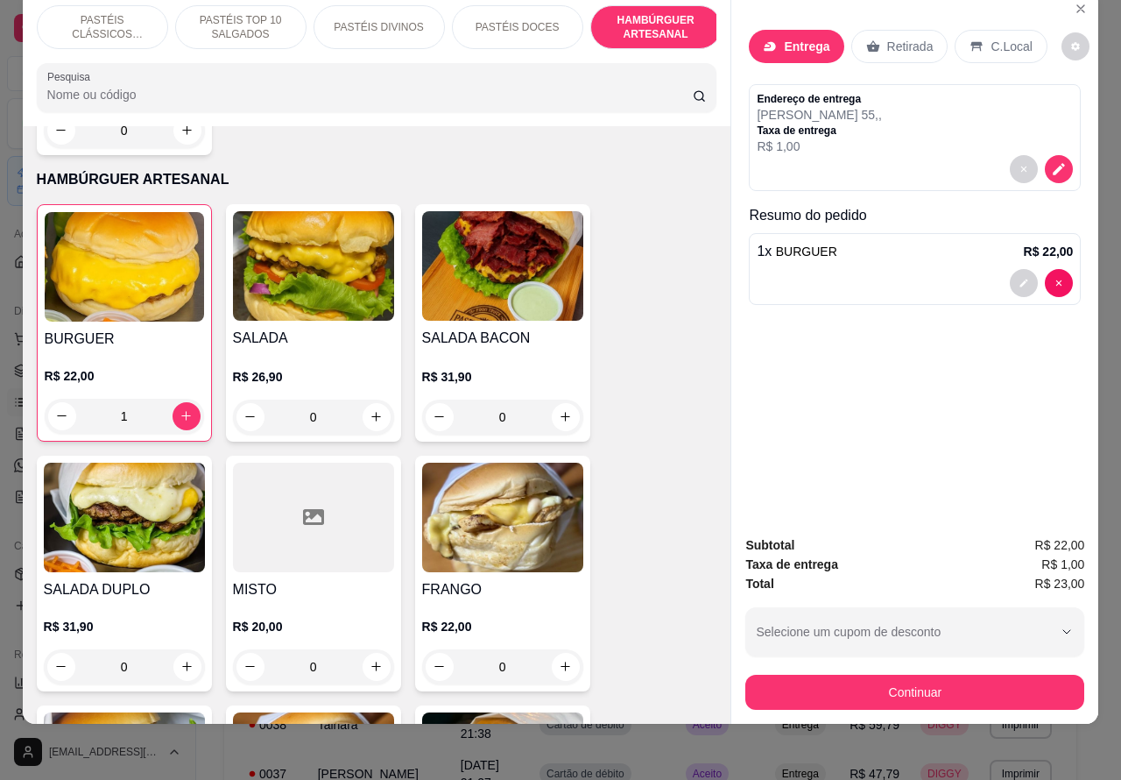
click at [124, 13] on p "PASTÉIS CLÁSSICOS SALGADOS" at bounding box center [103, 27] width 102 height 28
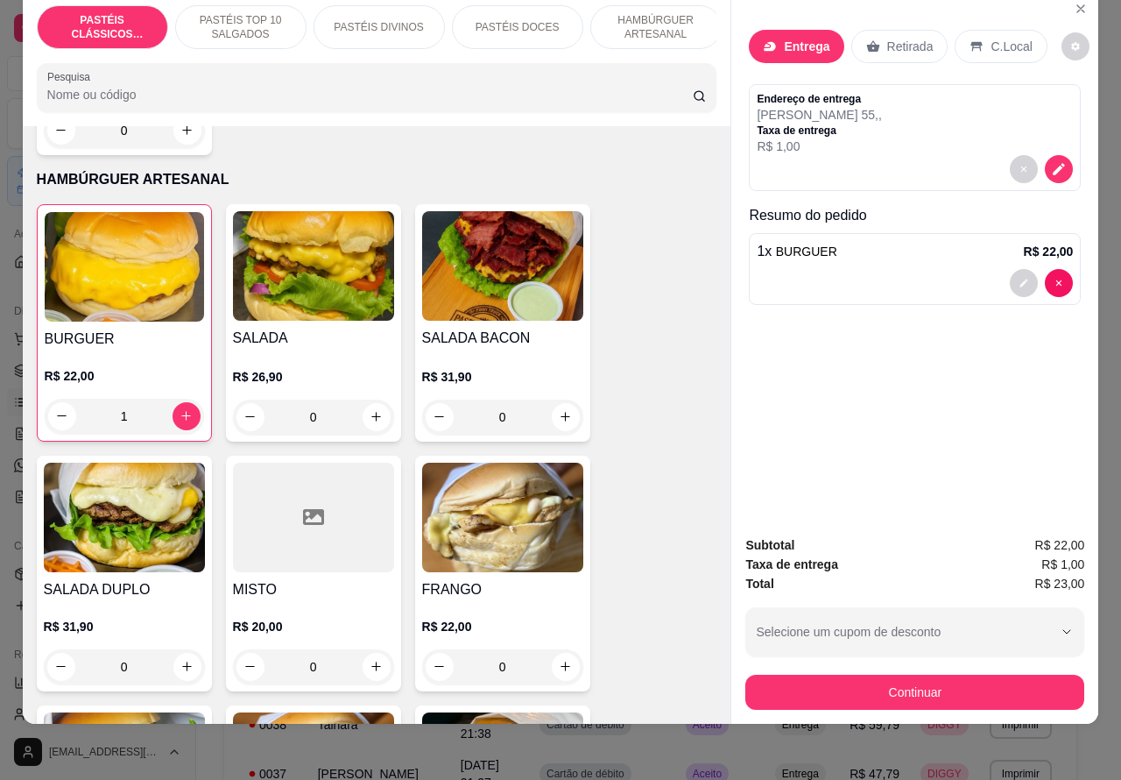
scroll to position [79, 0]
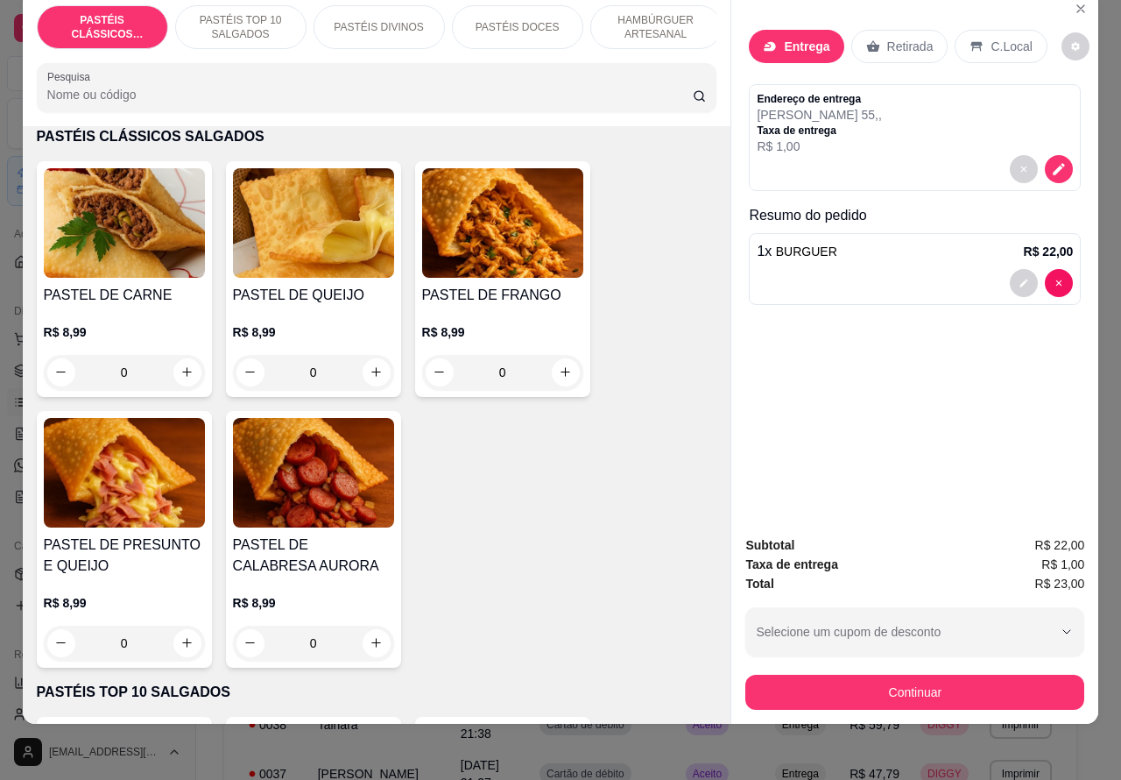
click at [370, 377] on icon "increase-product-quantity" at bounding box center [376, 371] width 13 height 13
type input "1"
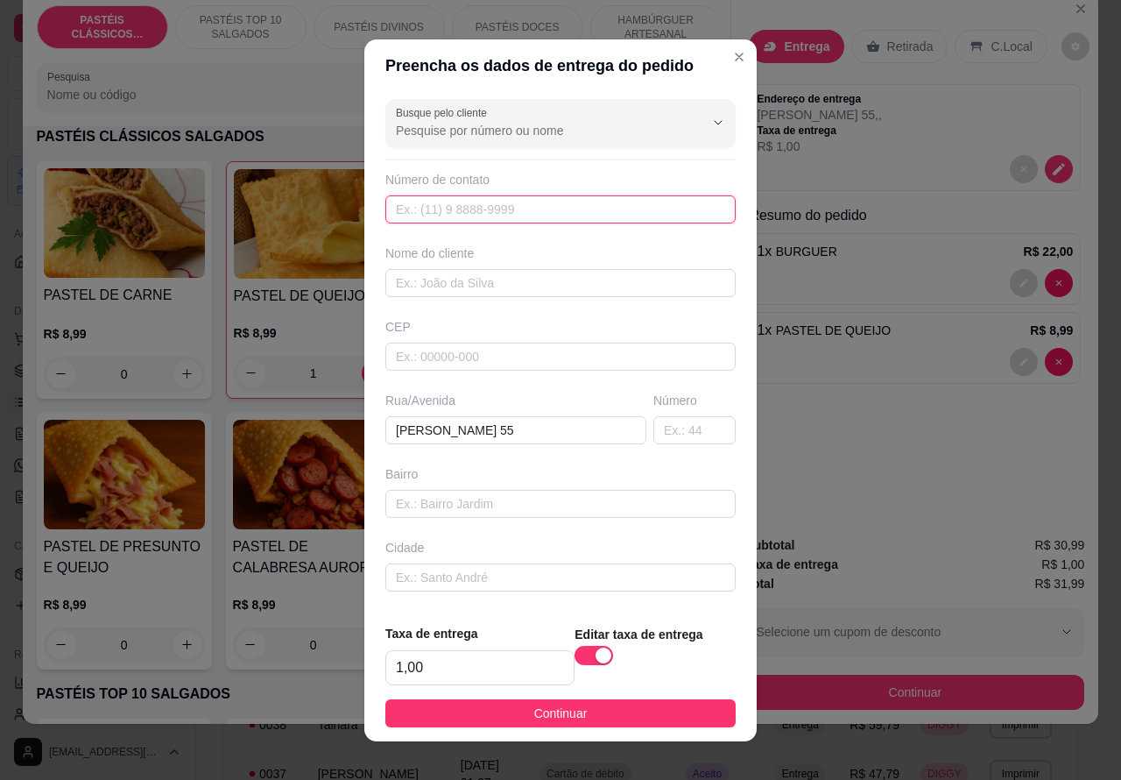
paste input "[PHONE_NUMBER]"
type input "[PHONE_NUMBER]"
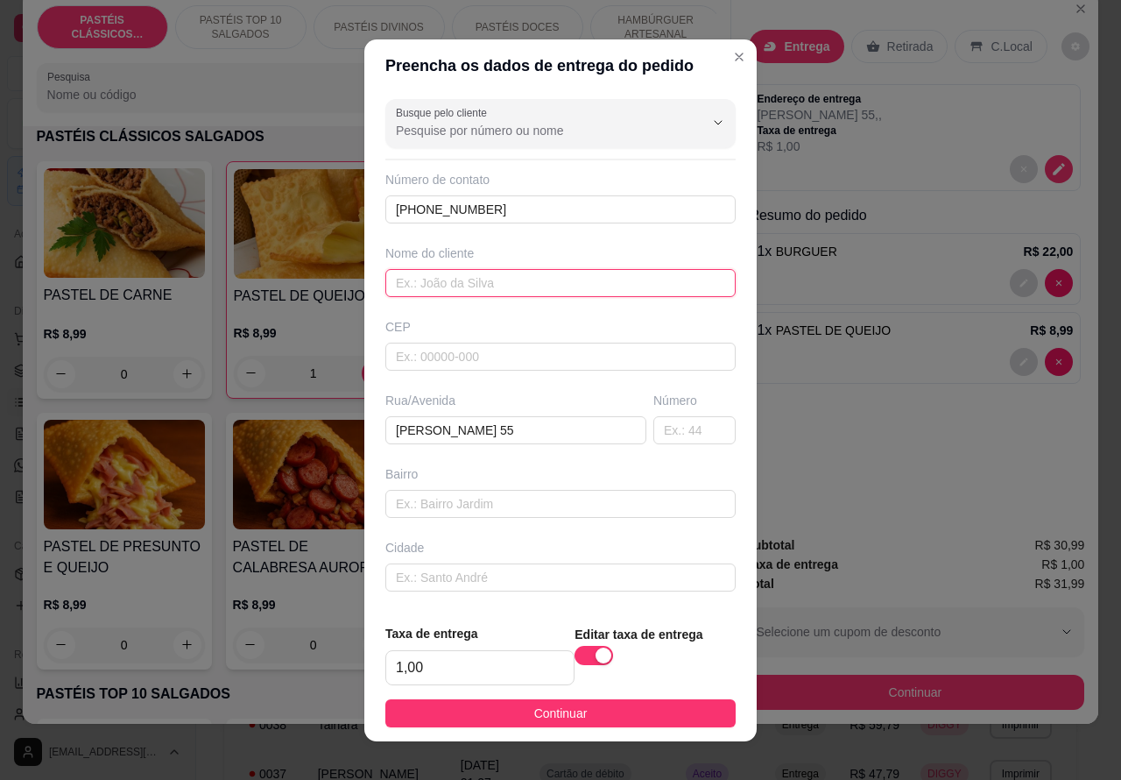
click at [488, 279] on input "text" at bounding box center [560, 283] width 350 height 28
type input "[PERSON_NAME]"
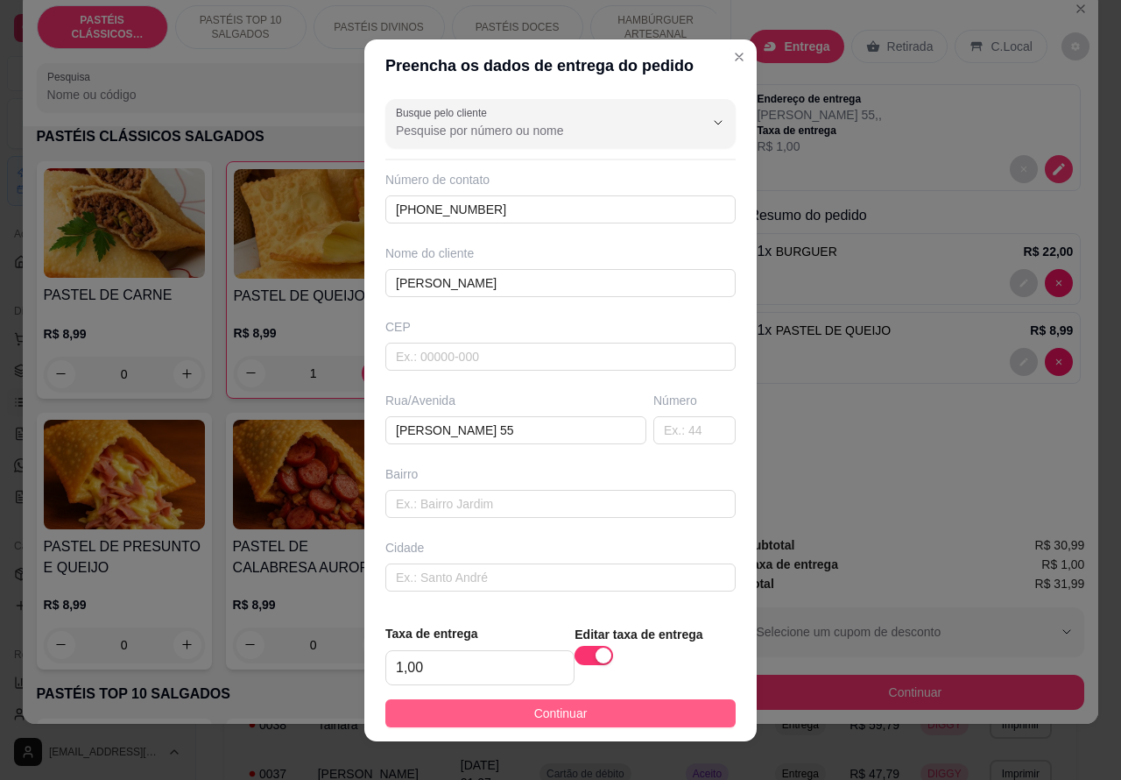
click at [681, 702] on button "Continuar" at bounding box center [560, 713] width 350 height 28
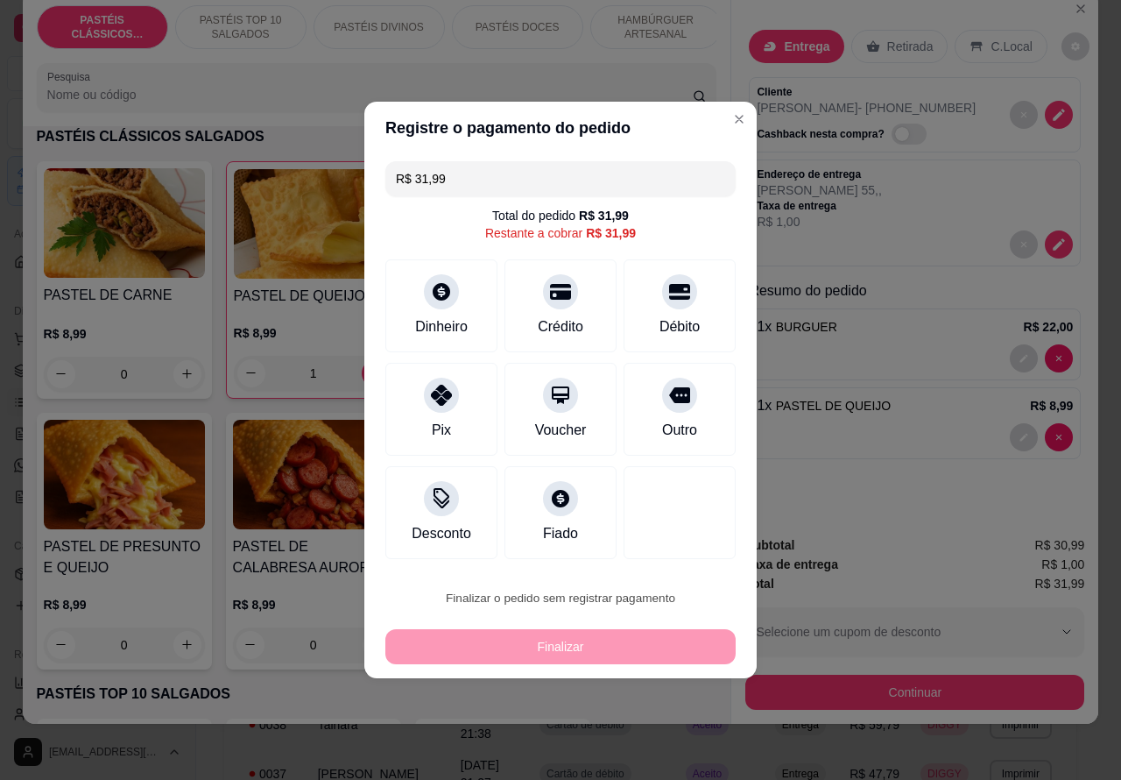
click at [688, 543] on button "Confirmar" at bounding box center [664, 548] width 62 height 26
type input "0"
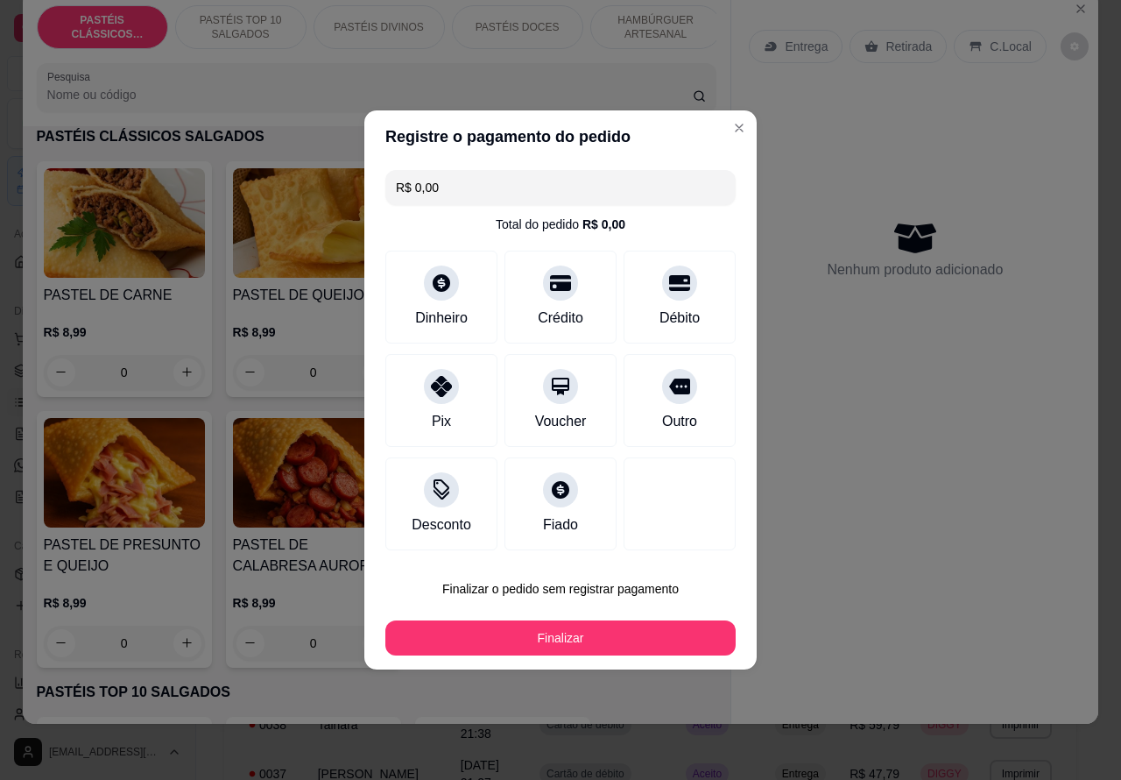
type input "R$ 0,00"
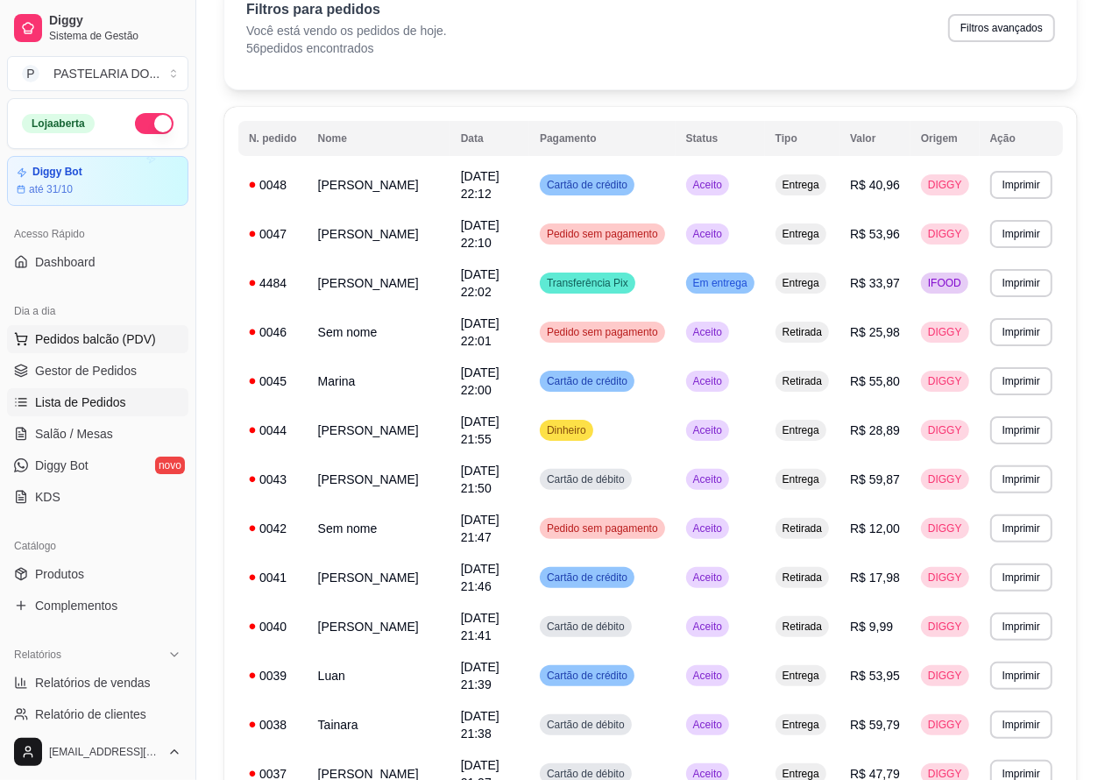
click at [159, 342] on button "Pedidos balcão (PDV)" at bounding box center [97, 339] width 181 height 28
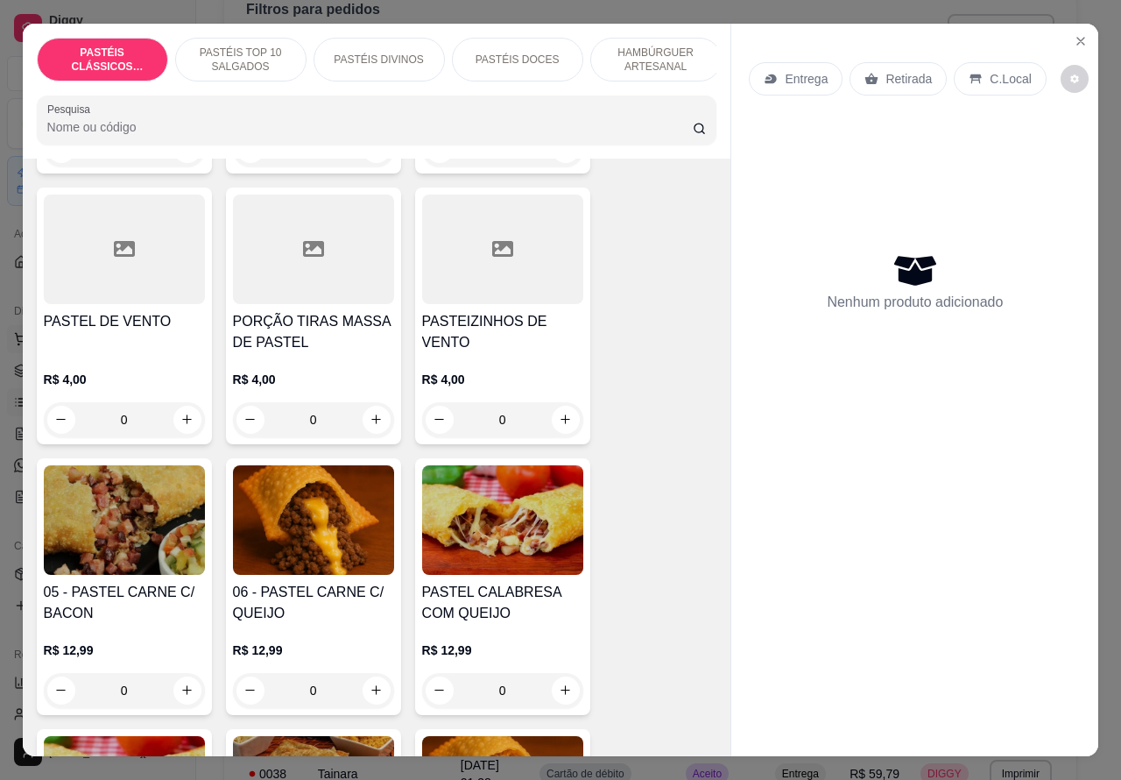
scroll to position [912, 0]
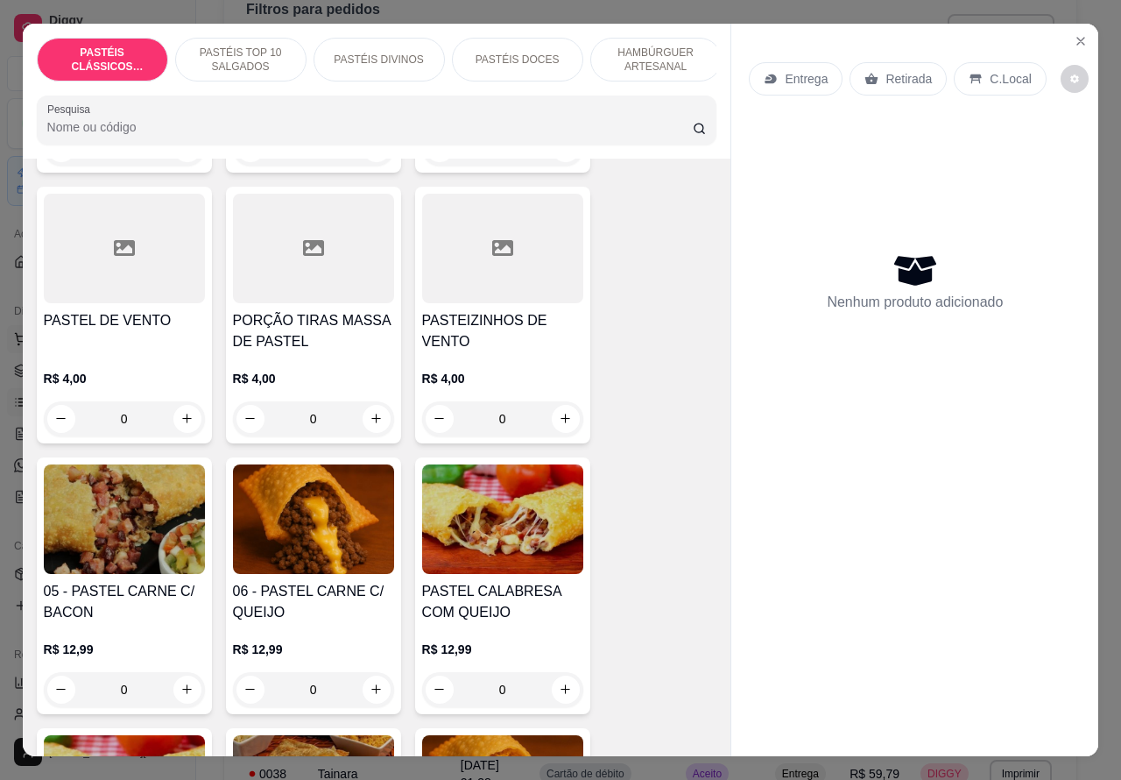
click at [370, 423] on icon "increase-product-quantity" at bounding box center [376, 418] width 13 height 13
type input "1"
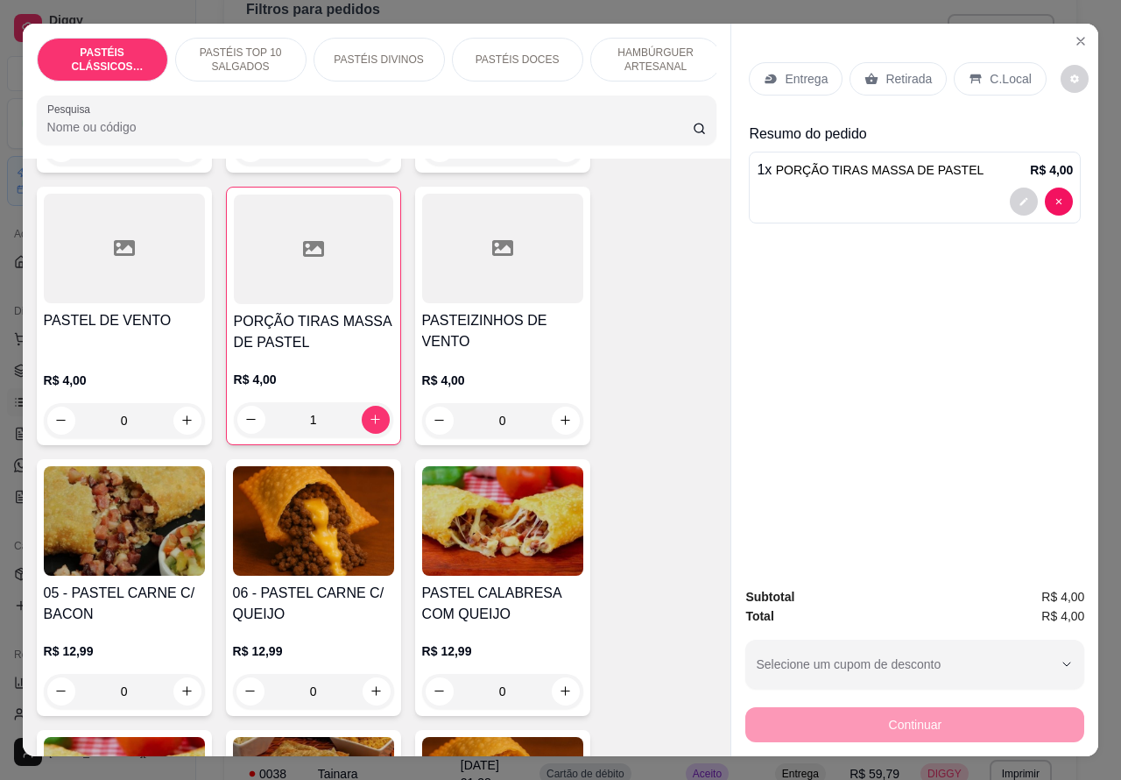
click at [791, 721] on div "Continuar" at bounding box center [914, 721] width 339 height 39
click at [270, 49] on p "PASTÉIS TOP 10 SALGADOS" at bounding box center [241, 60] width 102 height 28
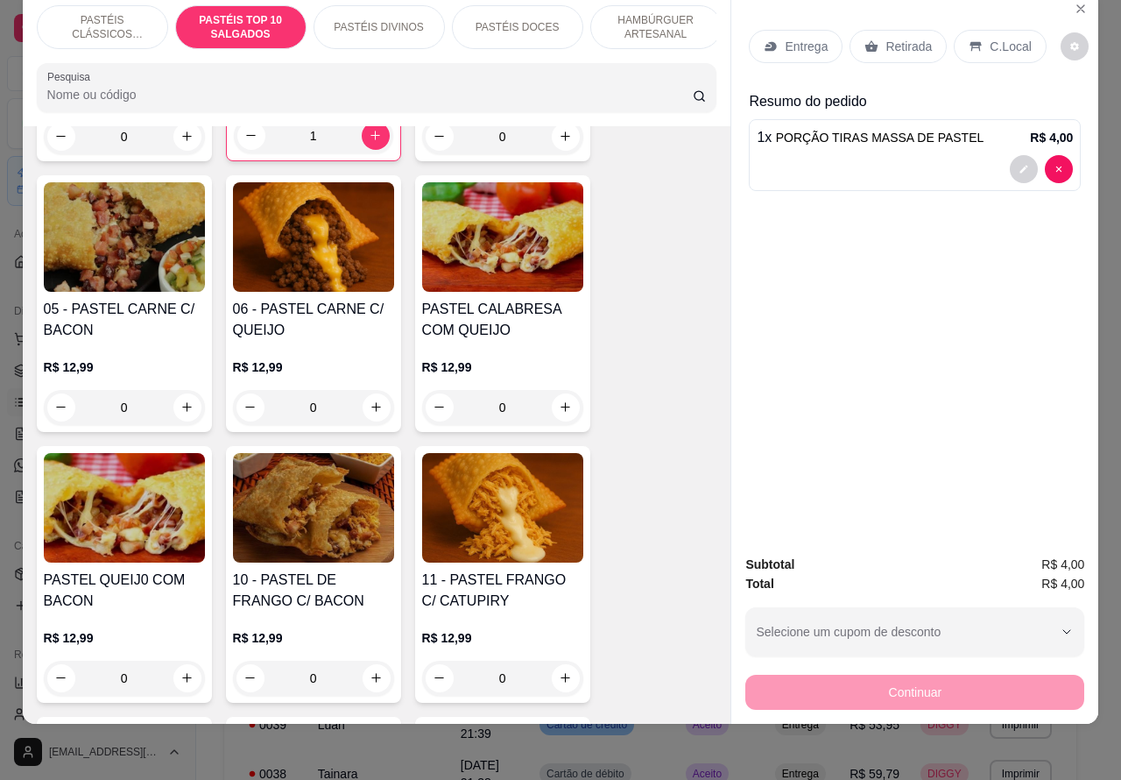
scroll to position [1210, 0]
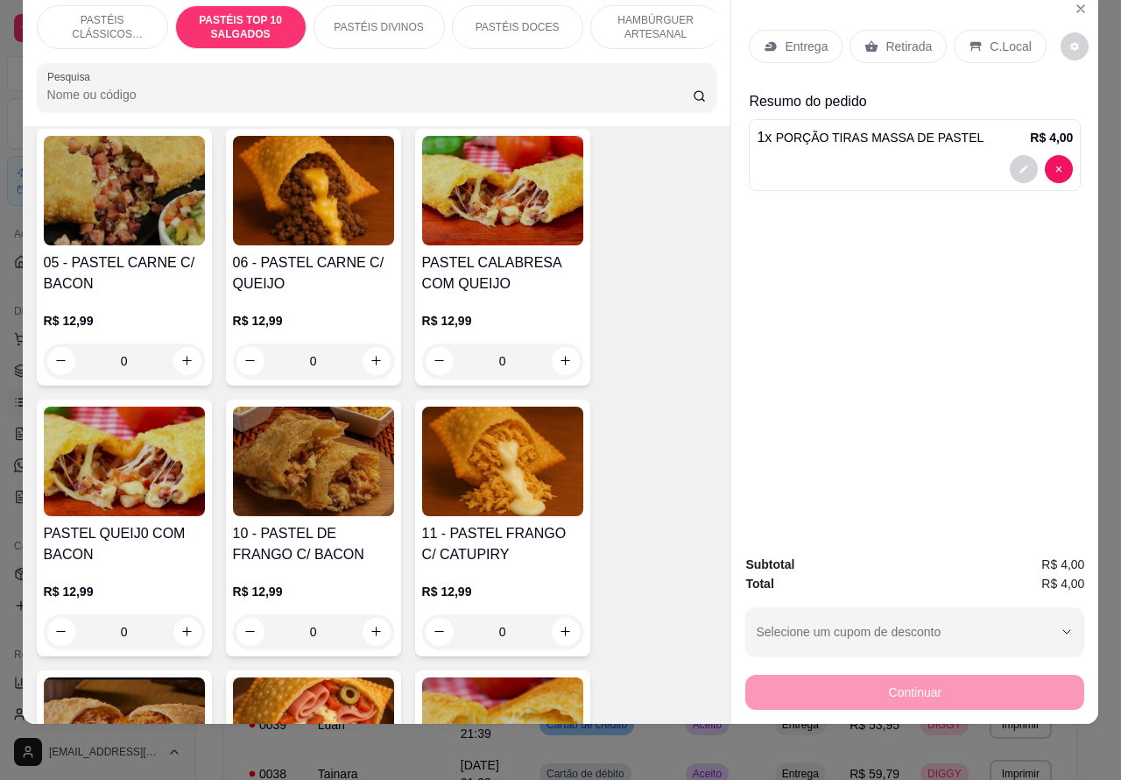
click at [370, 357] on div "0" at bounding box center [313, 360] width 161 height 35
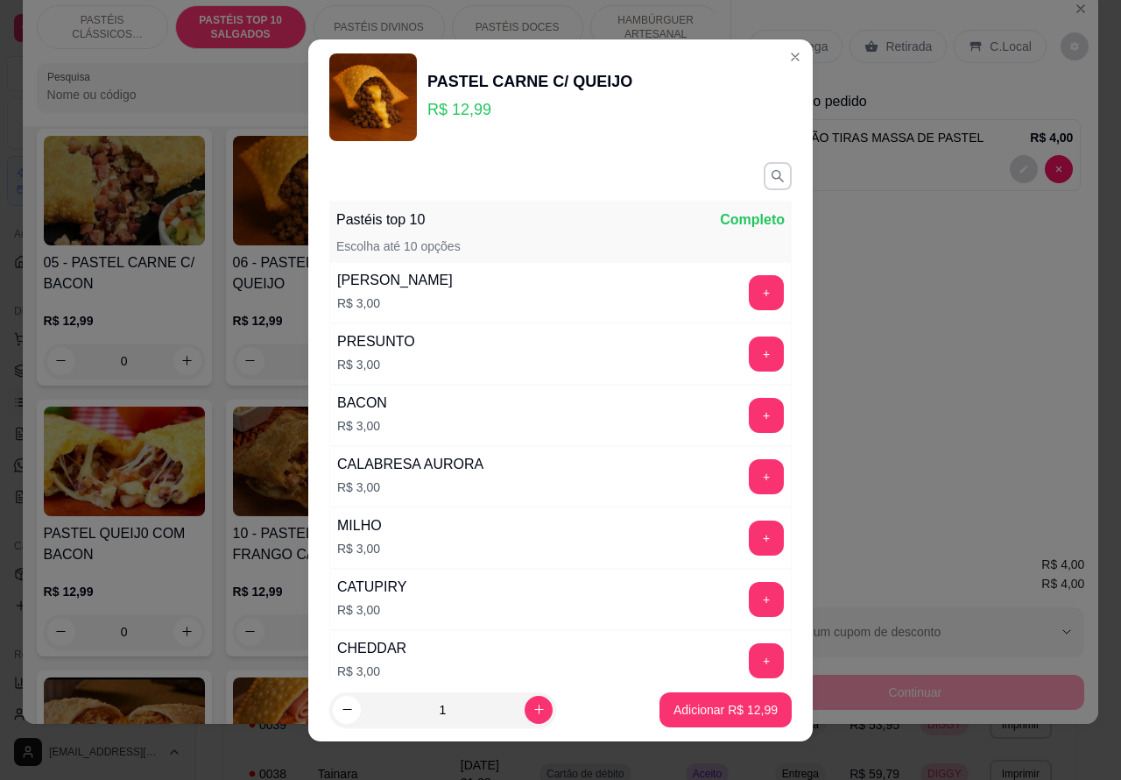
click at [695, 718] on button "Adicionar R$ 12,99" at bounding box center [726, 709] width 132 height 35
type input "1"
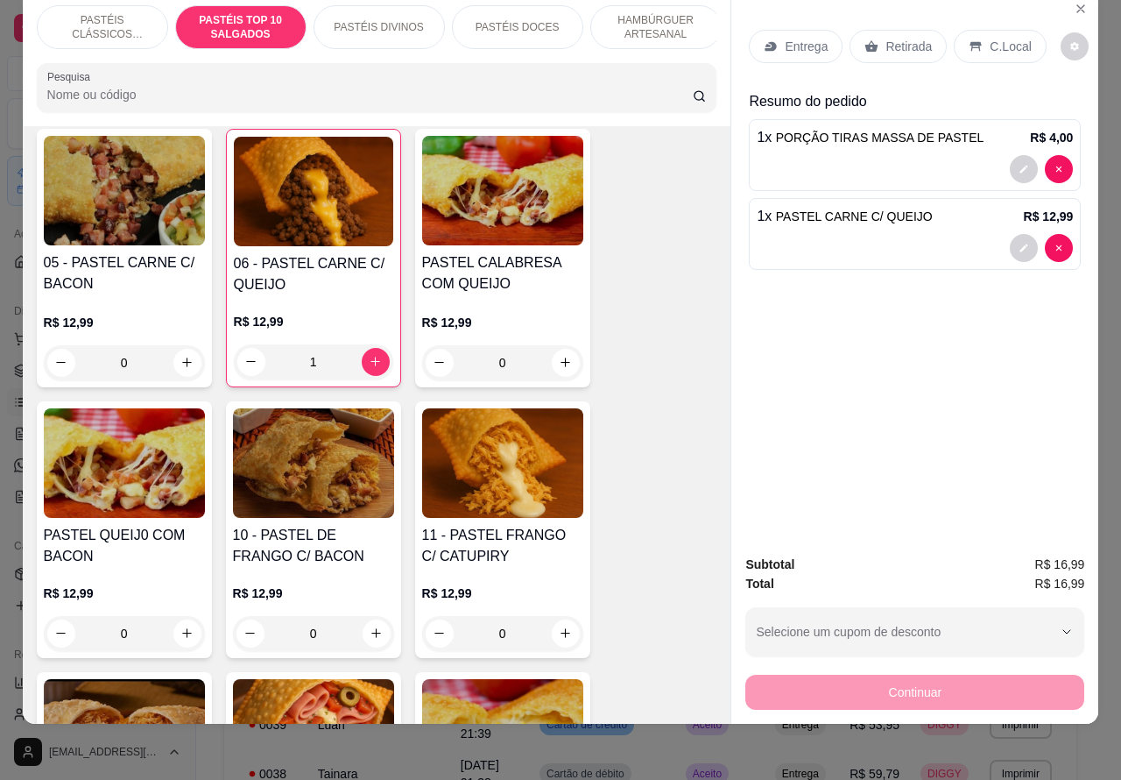
click at [891, 38] on p "Retirada" at bounding box center [909, 47] width 46 height 18
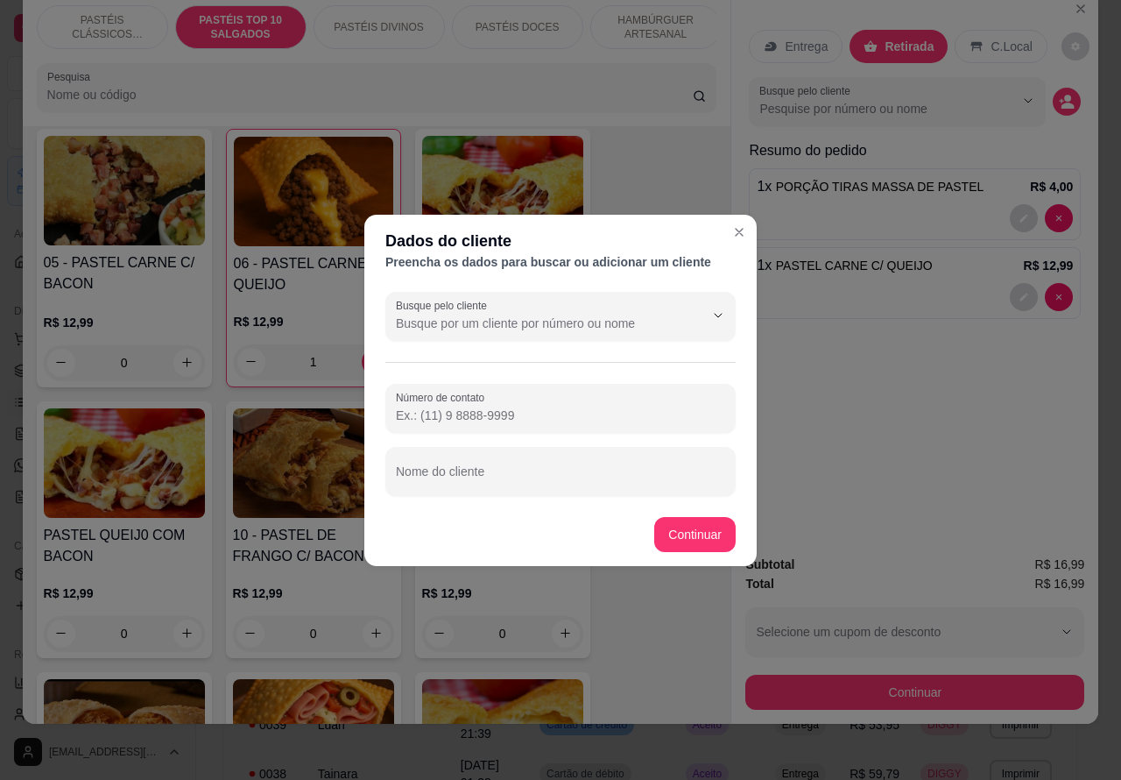
click at [482, 475] on div "Nome do cliente" at bounding box center [560, 471] width 350 height 49
type input "MARCIOO"
click at [693, 527] on div "Item avulso PASTÉIS CLÁSSICOS SALGADOS PASTEL DE CARNE R$ 8,99 0 PASTEL DE QUEI…" at bounding box center [377, 425] width 709 height 598
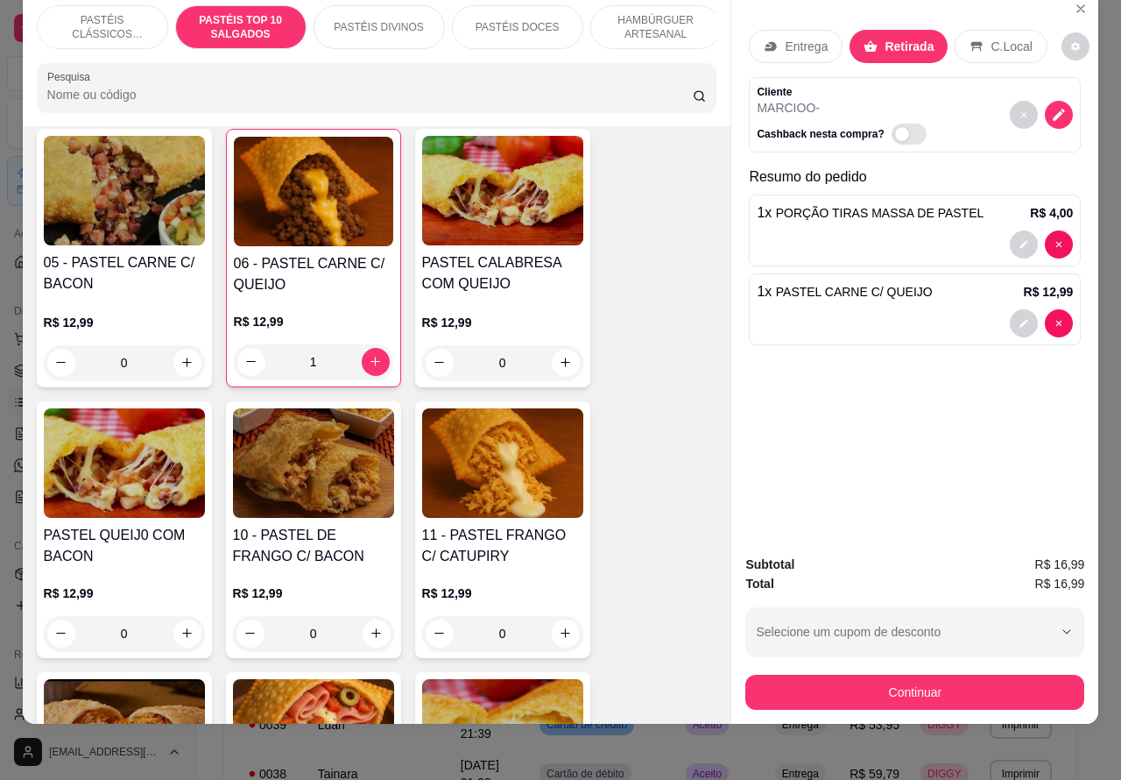
click at [904, 679] on div "Registre o pagamento do pedido R$ 16,99 Total do pedido R$ 16,99 Restante a cob…" at bounding box center [560, 389] width 1151 height 801
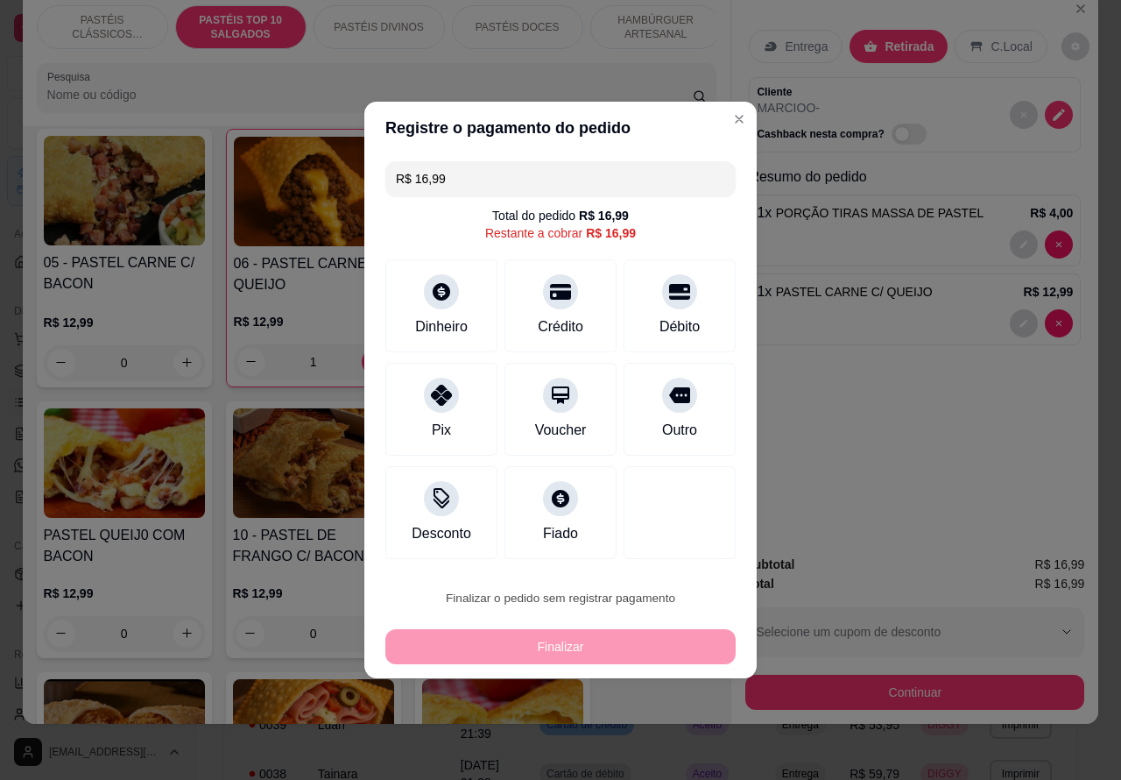
click at [681, 544] on button "Confirmar" at bounding box center [664, 548] width 65 height 27
type input "0"
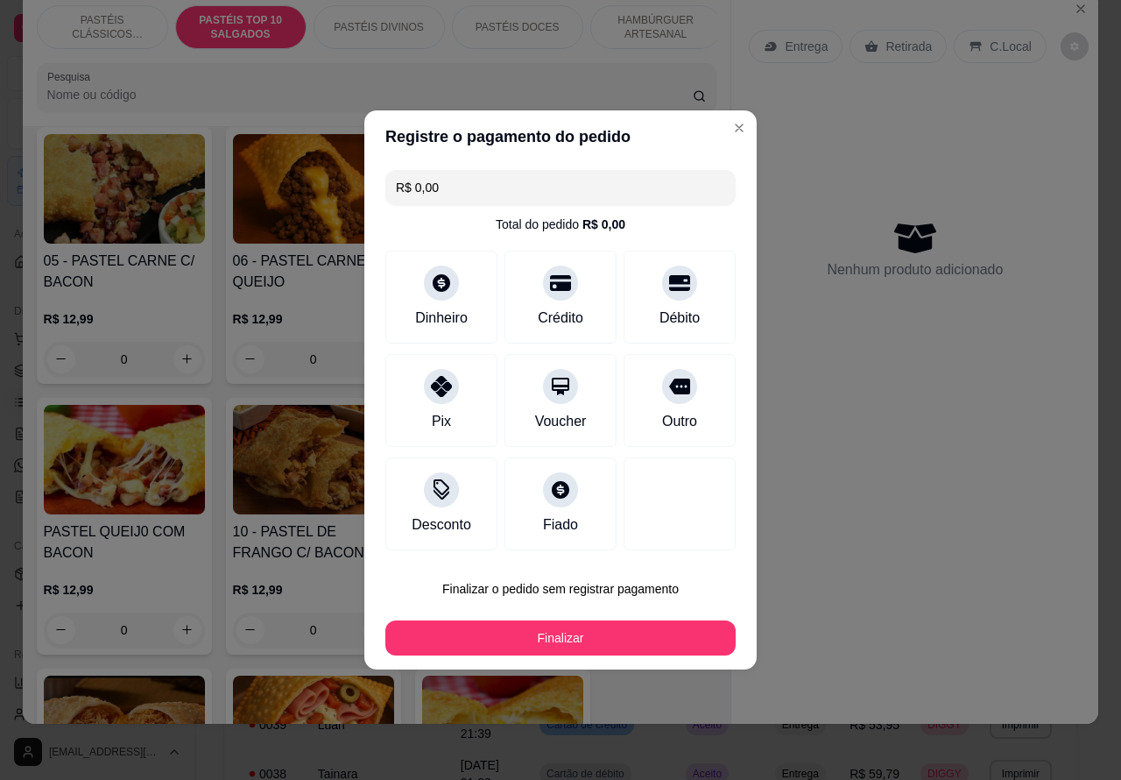
type input "R$ 0,00"
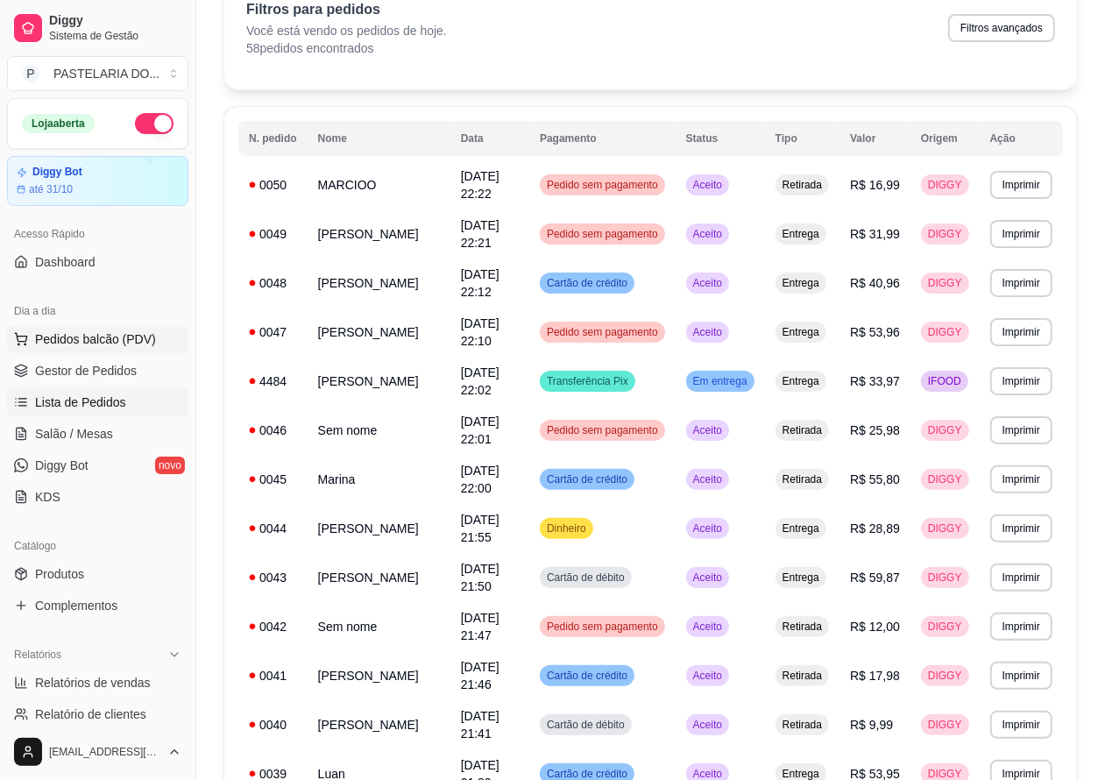
click at [138, 340] on span "Pedidos balcão (PDV)" at bounding box center [95, 339] width 121 height 18
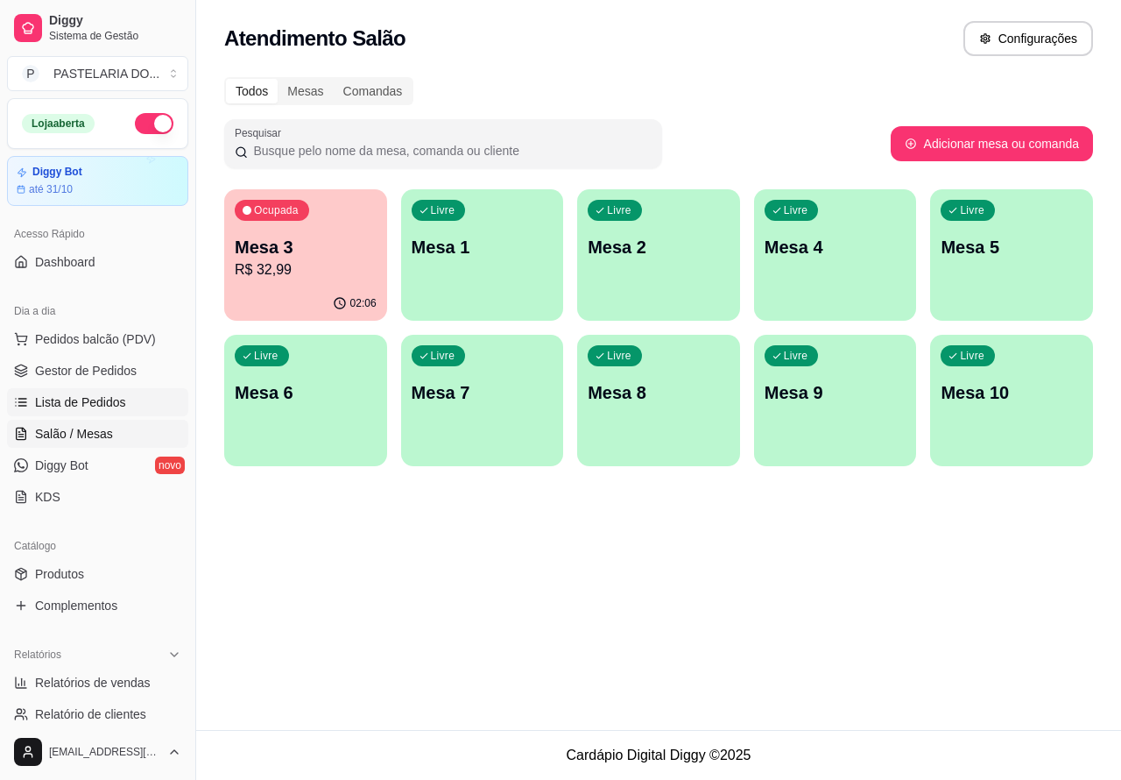
click at [124, 413] on link "Lista de Pedidos" at bounding box center [97, 402] width 181 height 28
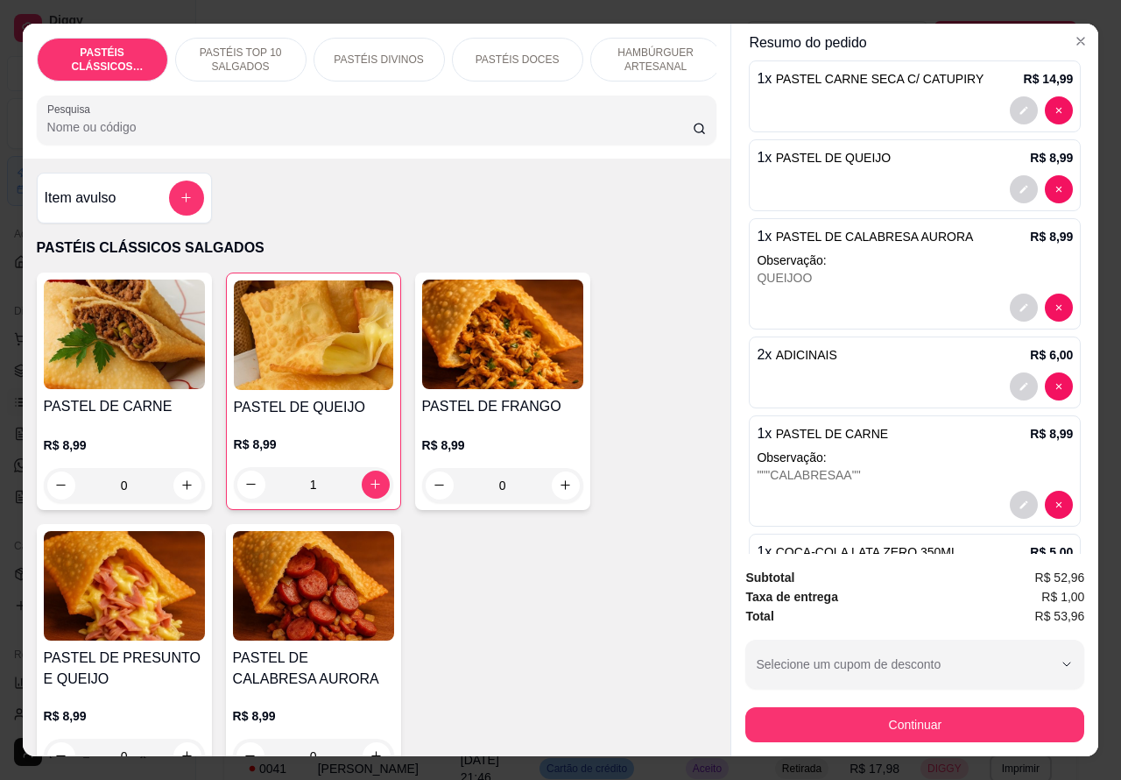
scroll to position [359, 0]
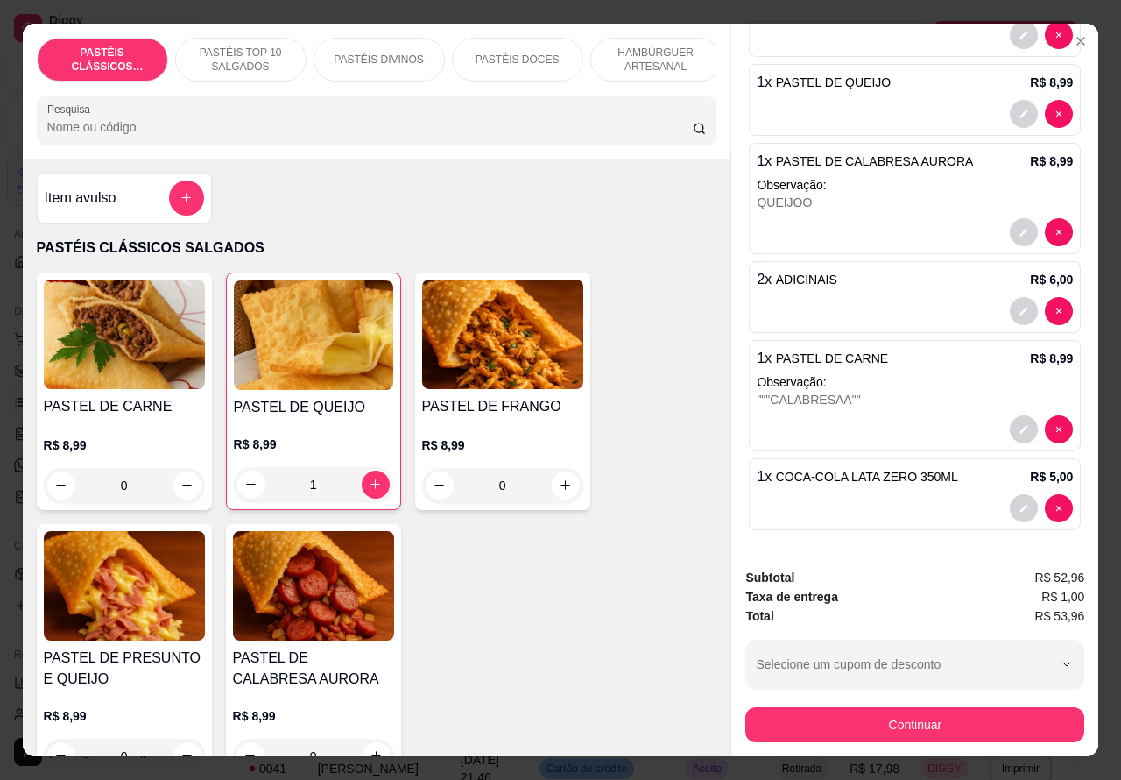
click at [1056, 505] on icon "decrease-product-quantity" at bounding box center [1058, 507] width 5 height 5
click at [1054, 434] on icon "decrease-product-quantity" at bounding box center [1059, 429] width 11 height 11
type input "0"
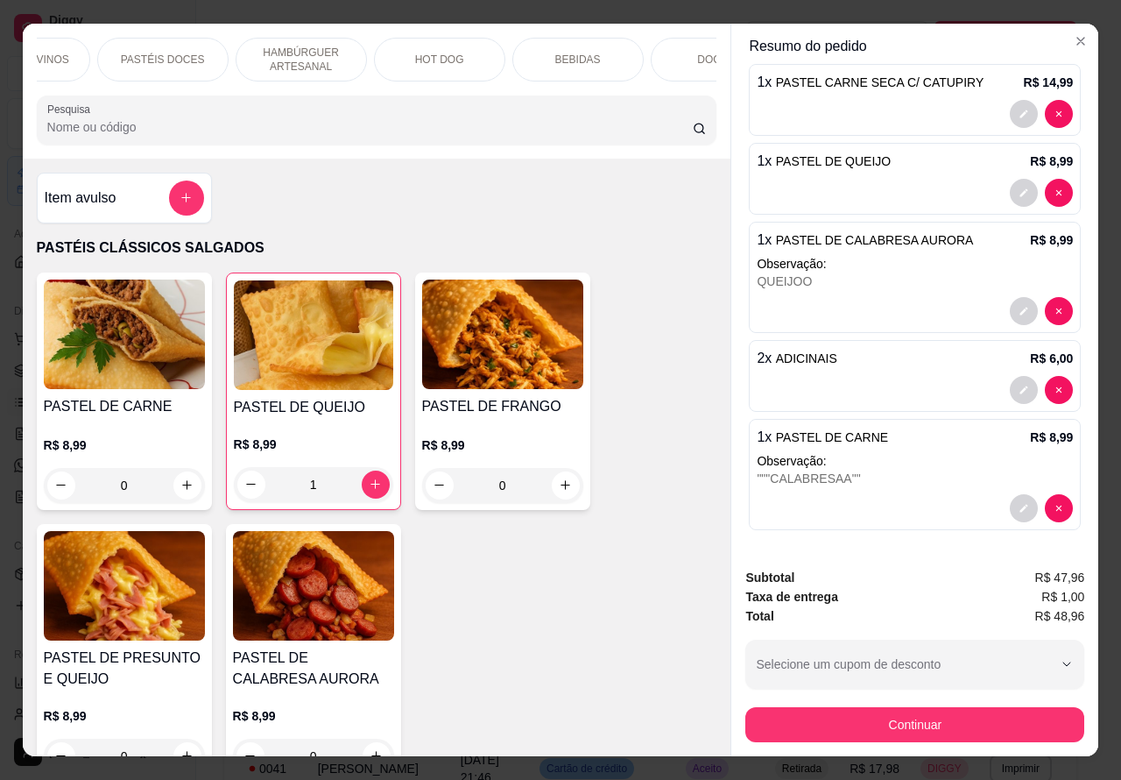
scroll to position [0, 357]
click at [570, 54] on p "BEBIDAS" at bounding box center [576, 60] width 46 height 14
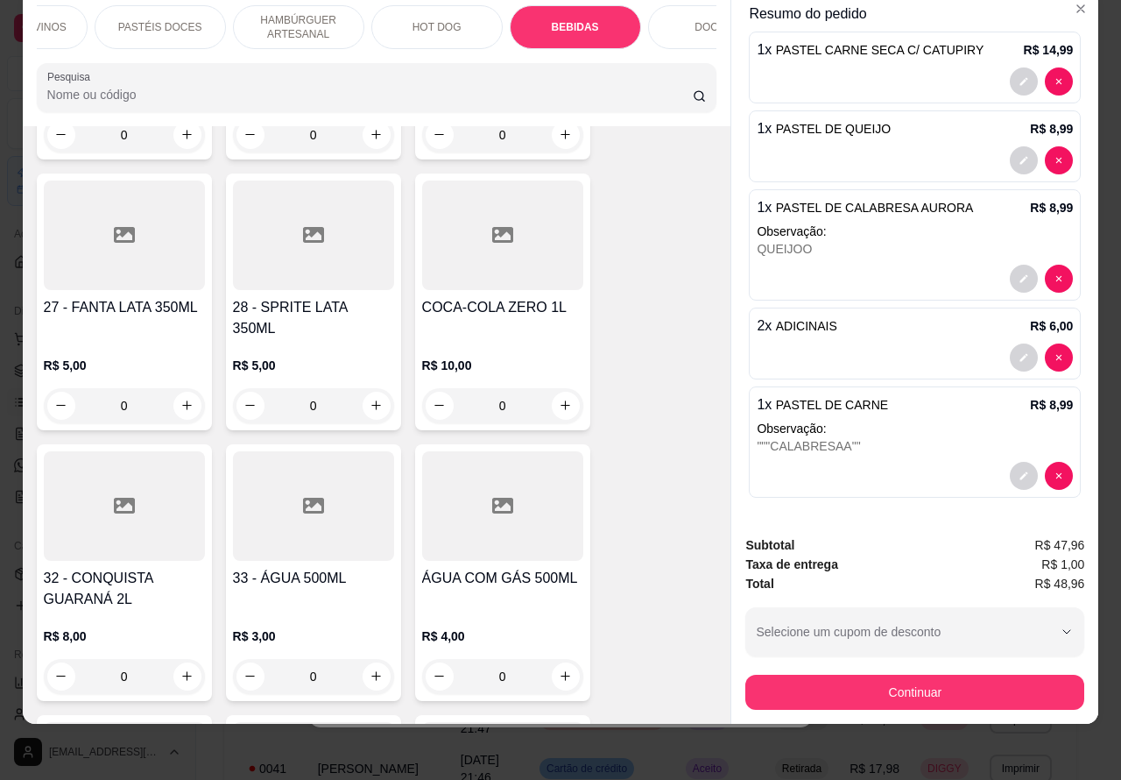
scroll to position [6281, 0]
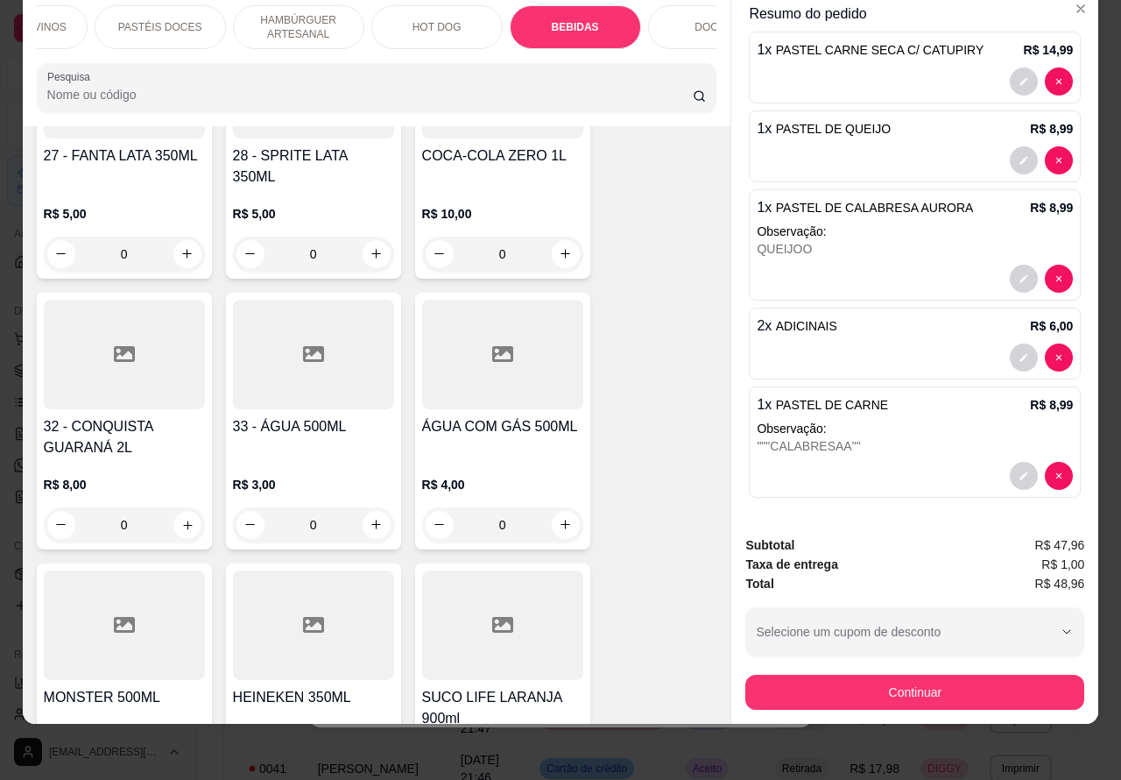
click at [185, 511] on button "increase-product-quantity" at bounding box center [186, 524] width 27 height 27
type input "1"
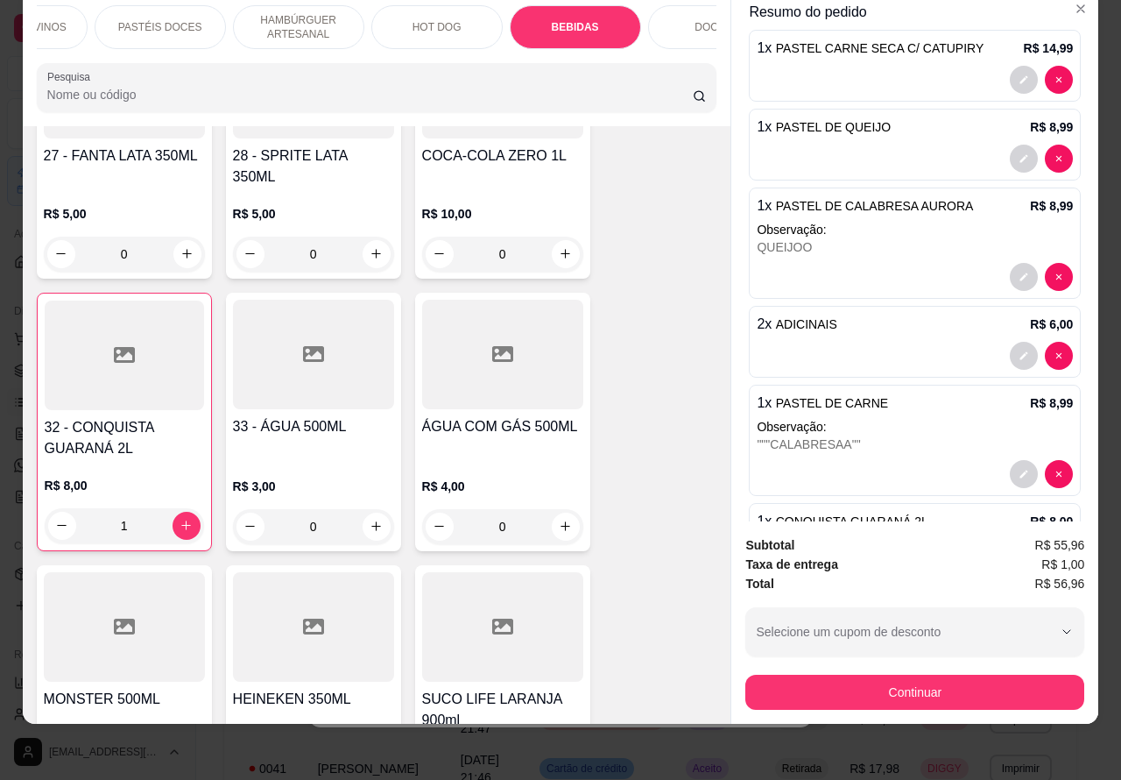
scroll to position [359, 0]
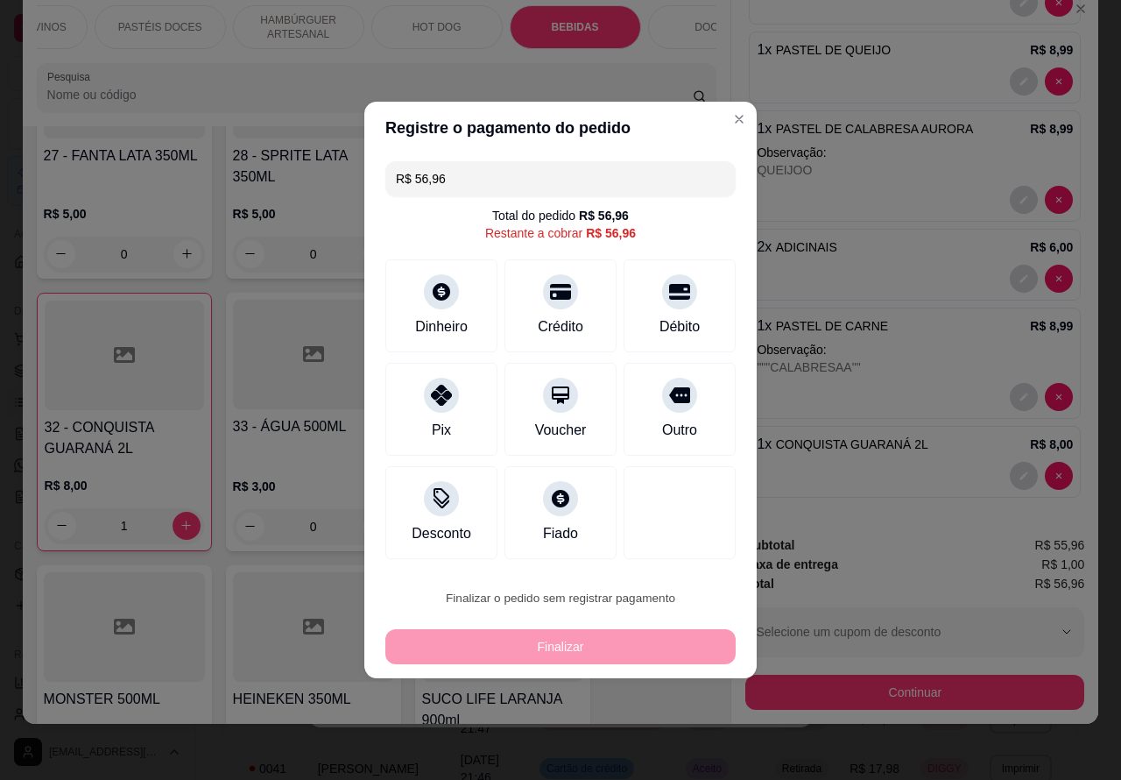
click at [683, 545] on button "Confirmar" at bounding box center [664, 548] width 62 height 26
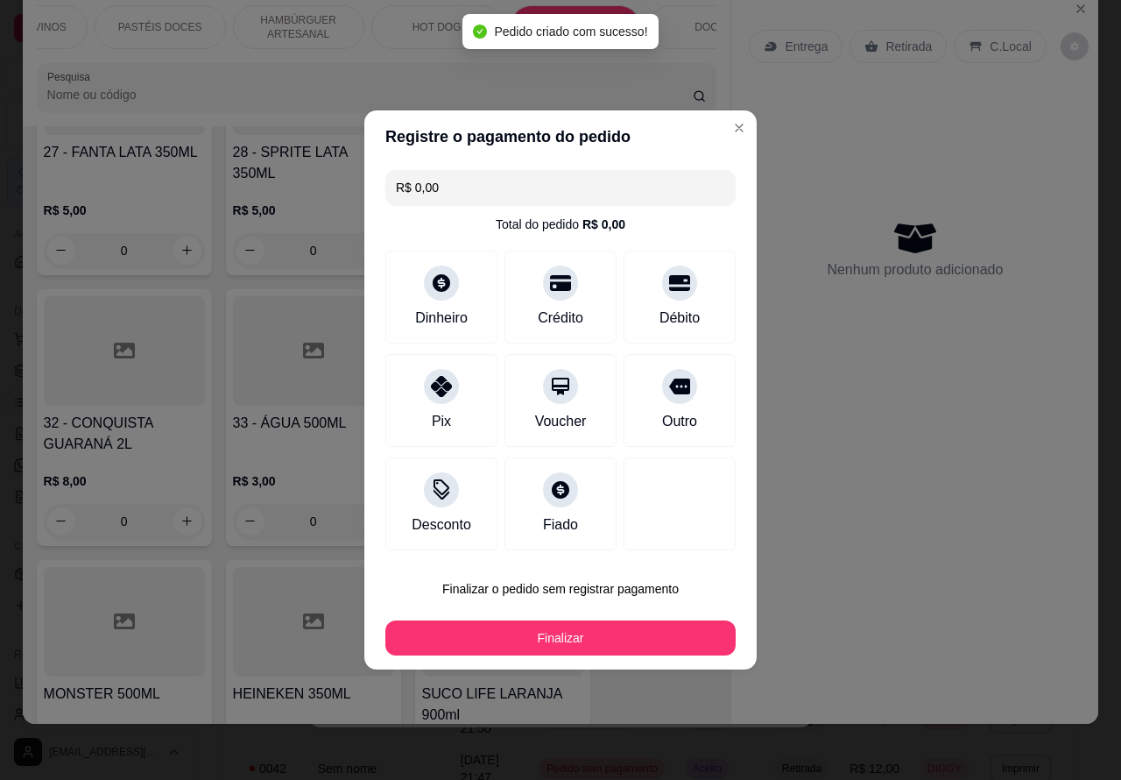
scroll to position [0, 0]
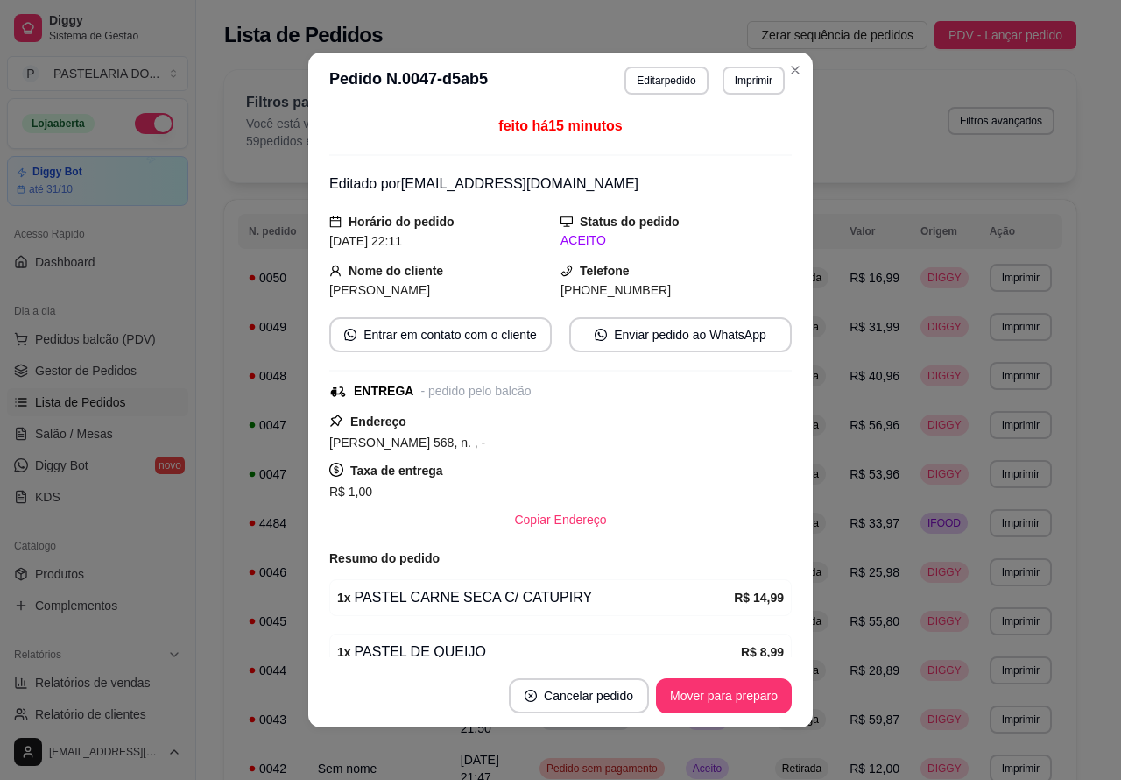
click at [889, 506] on td "R$ 33,97" at bounding box center [874, 522] width 71 height 49
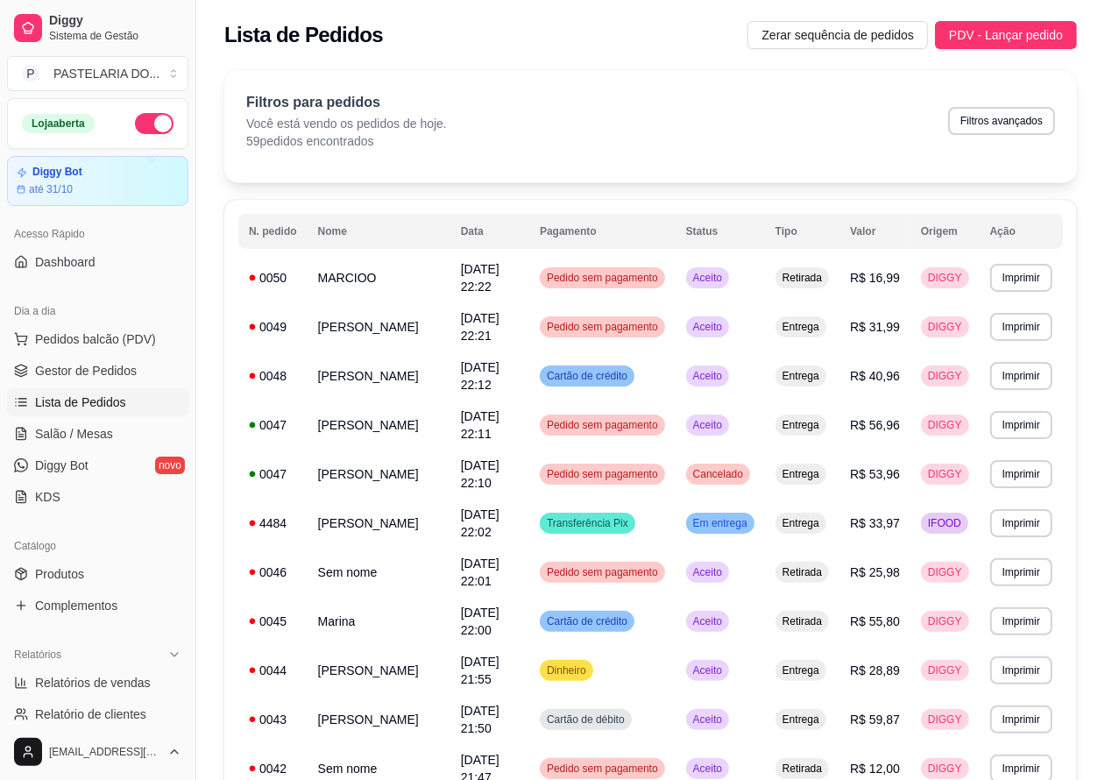
click at [1030, 339] on button "Imprimir" at bounding box center [1021, 327] width 62 height 28
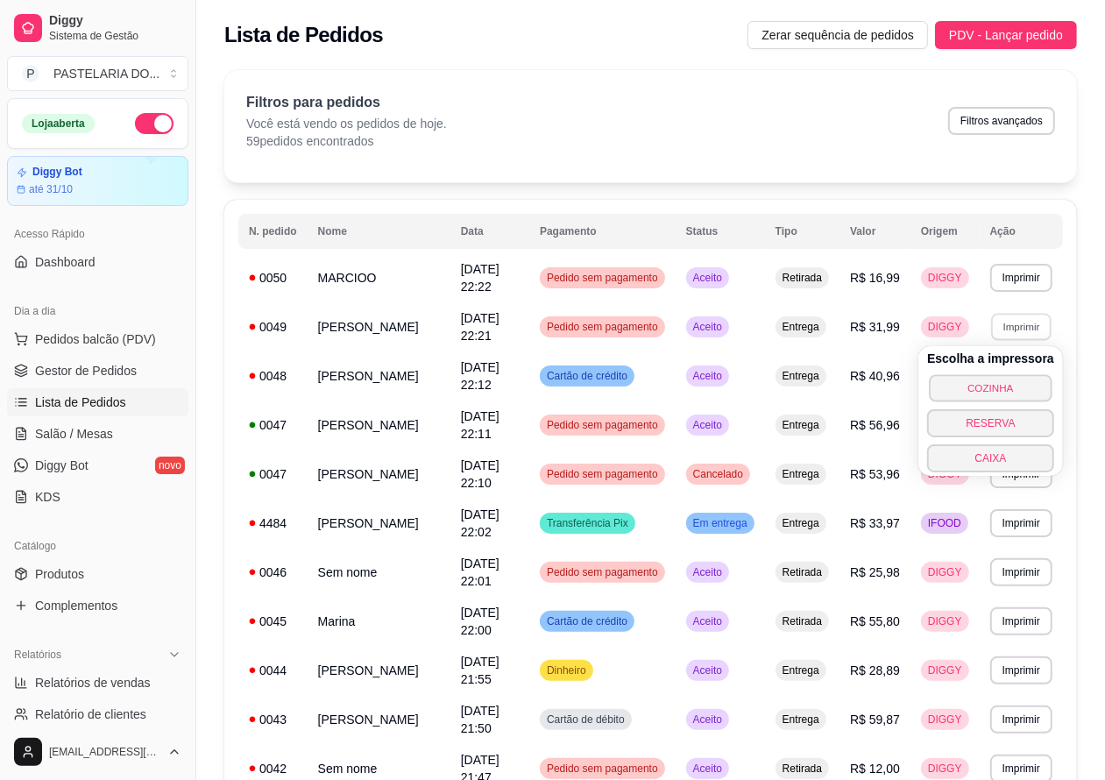
click at [1023, 392] on button "COZINHA" at bounding box center [989, 387] width 123 height 27
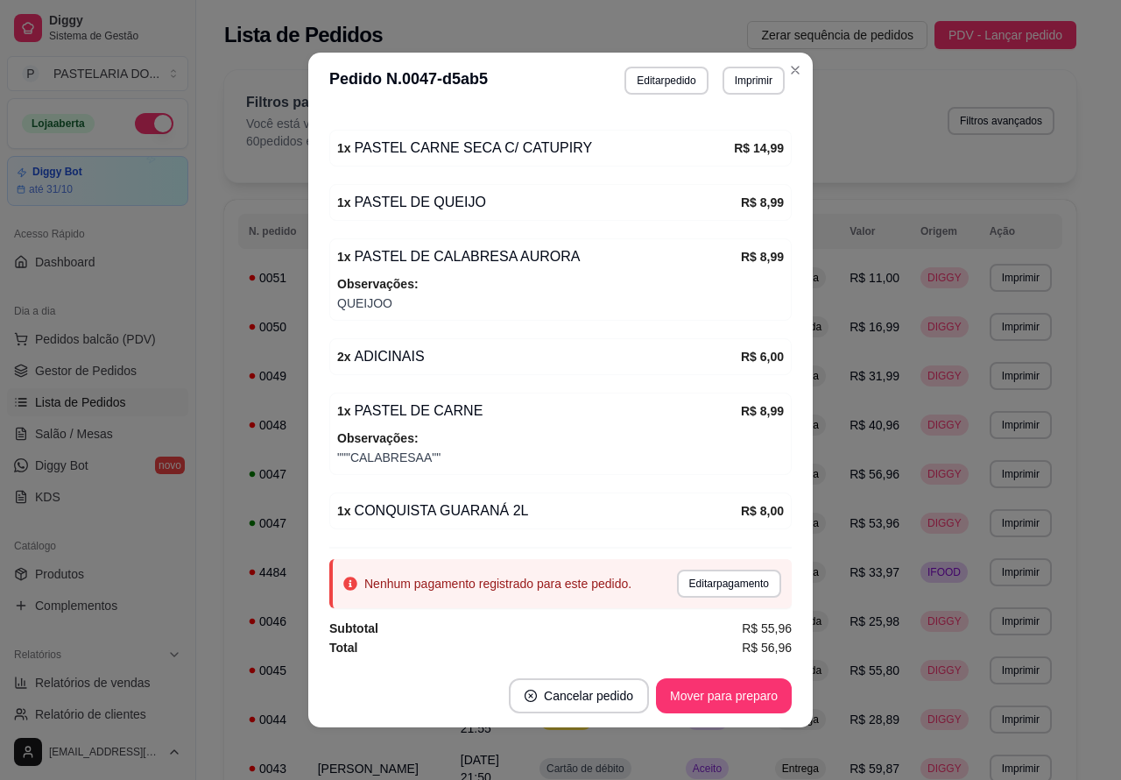
scroll to position [458, 0]
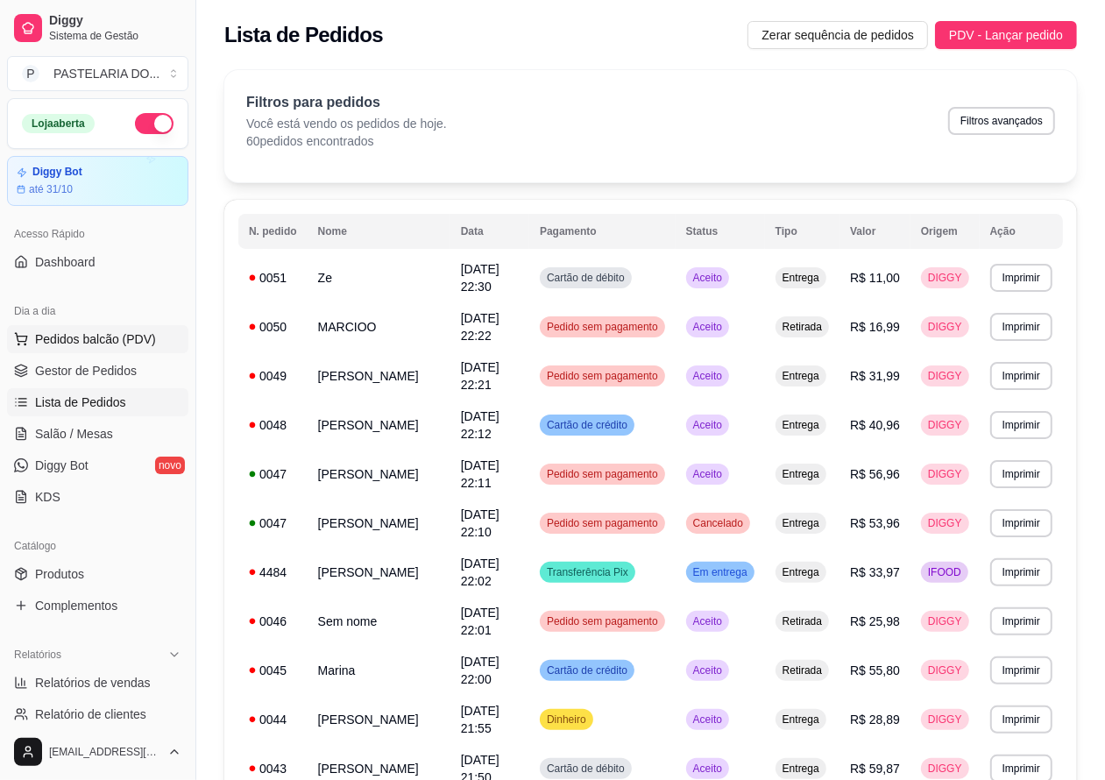
click at [132, 335] on span "Pedidos balcão (PDV)" at bounding box center [95, 339] width 121 height 18
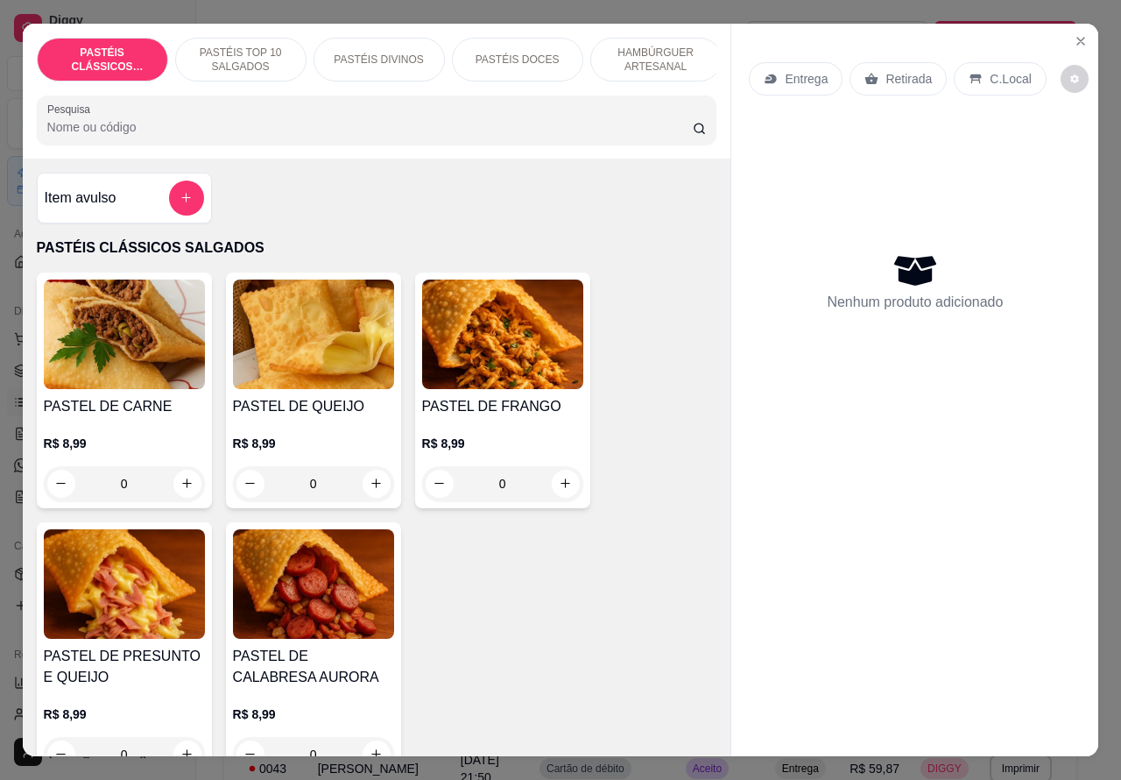
click at [812, 70] on p "Entrega" at bounding box center [806, 79] width 43 height 18
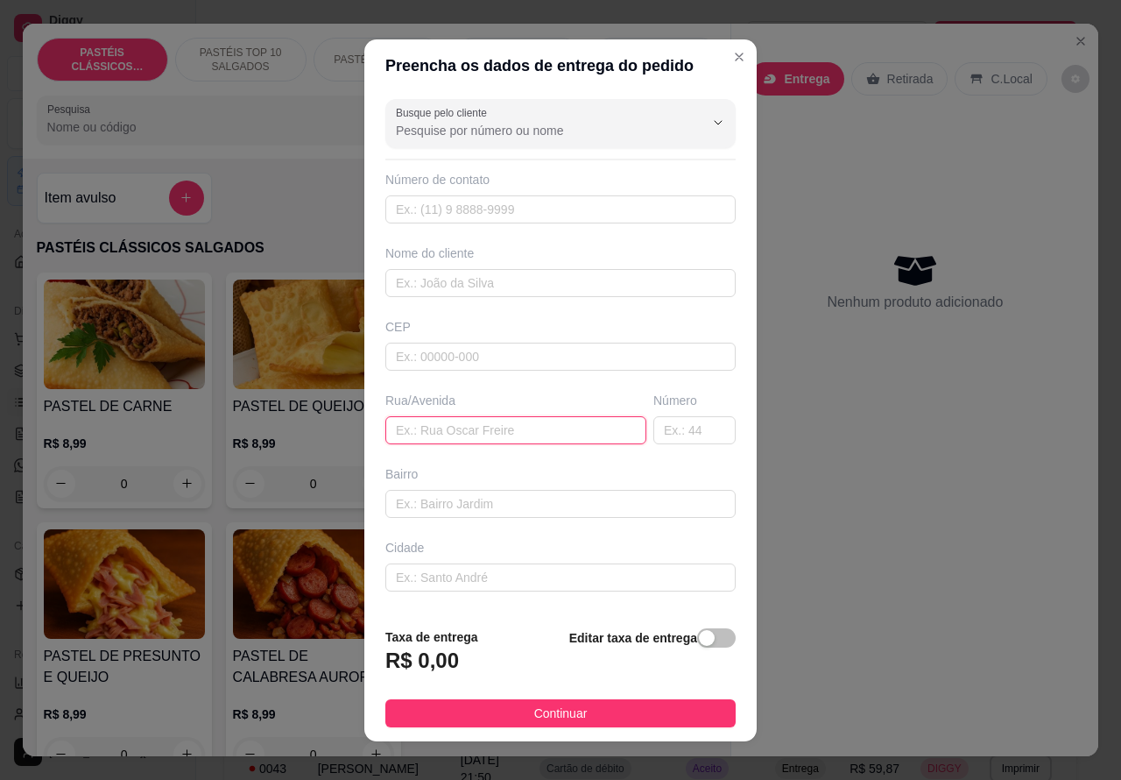
paste input "14 99810-2399 Adicionar notas sobre o/a cliente"
type input "1"
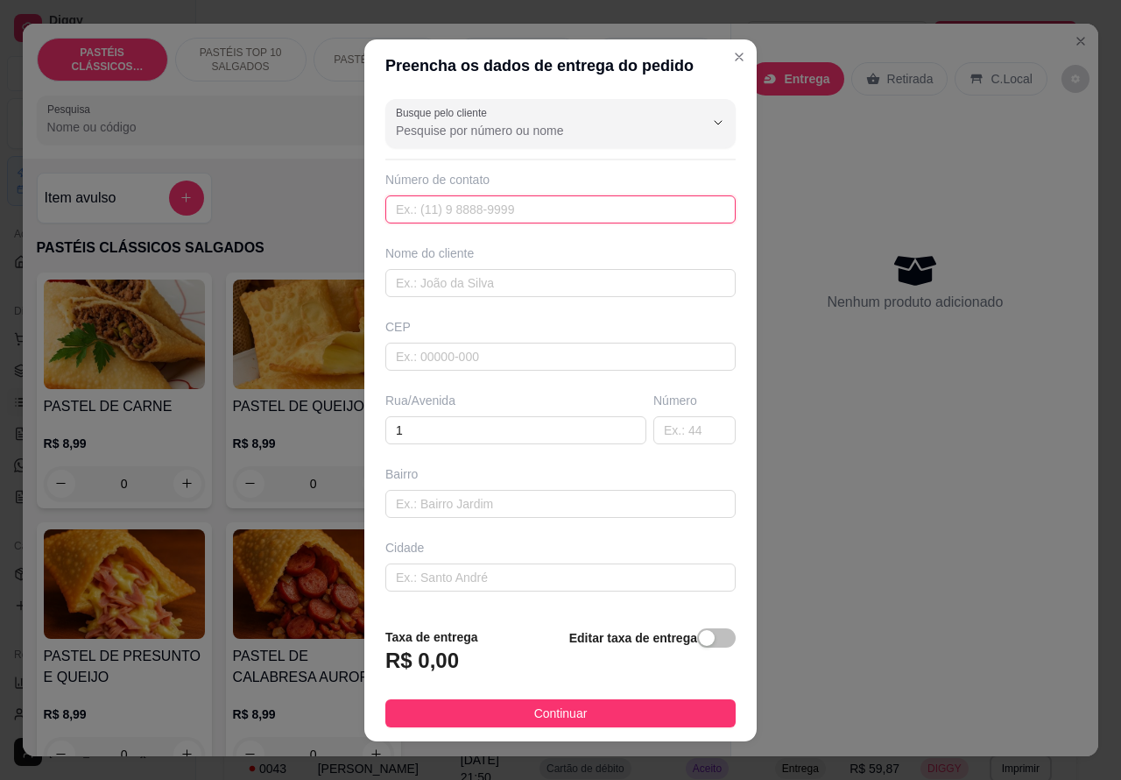
paste input "[PHONE_NUMBER]"
type input "[PHONE_NUMBER]"
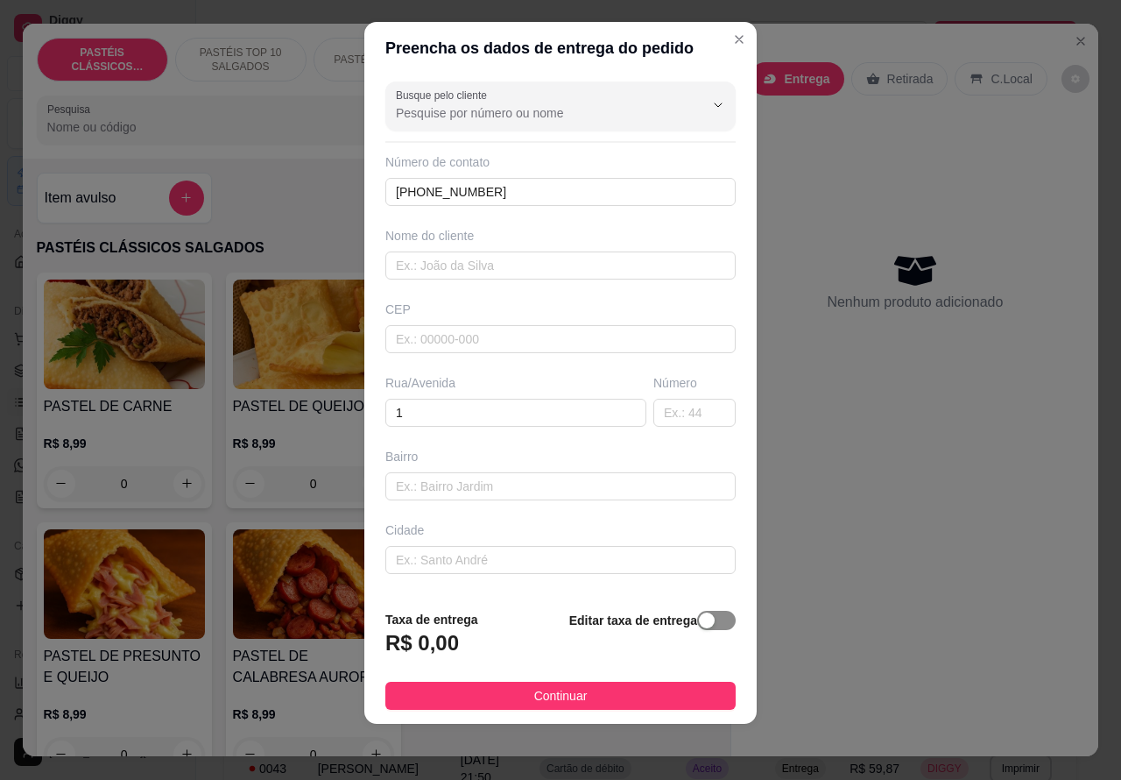
click at [699, 622] on div "button" at bounding box center [707, 620] width 16 height 16
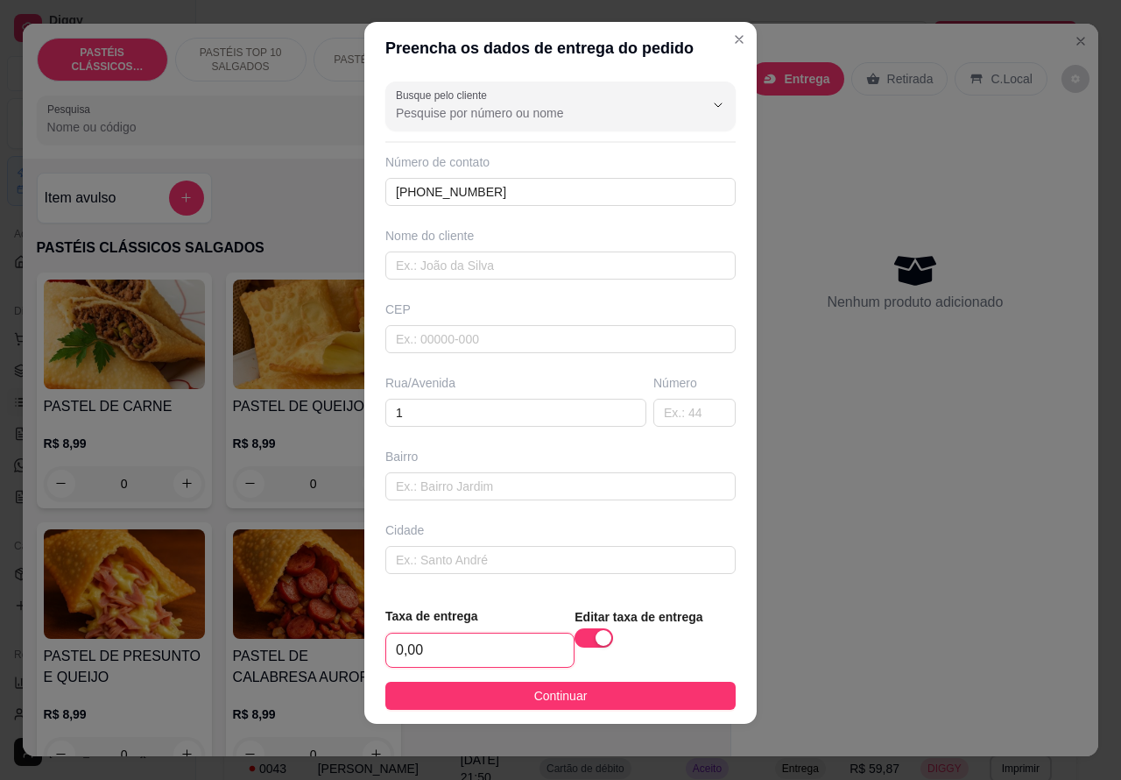
click at [396, 649] on input "0,00" at bounding box center [479, 649] width 187 height 33
type input "1,00"
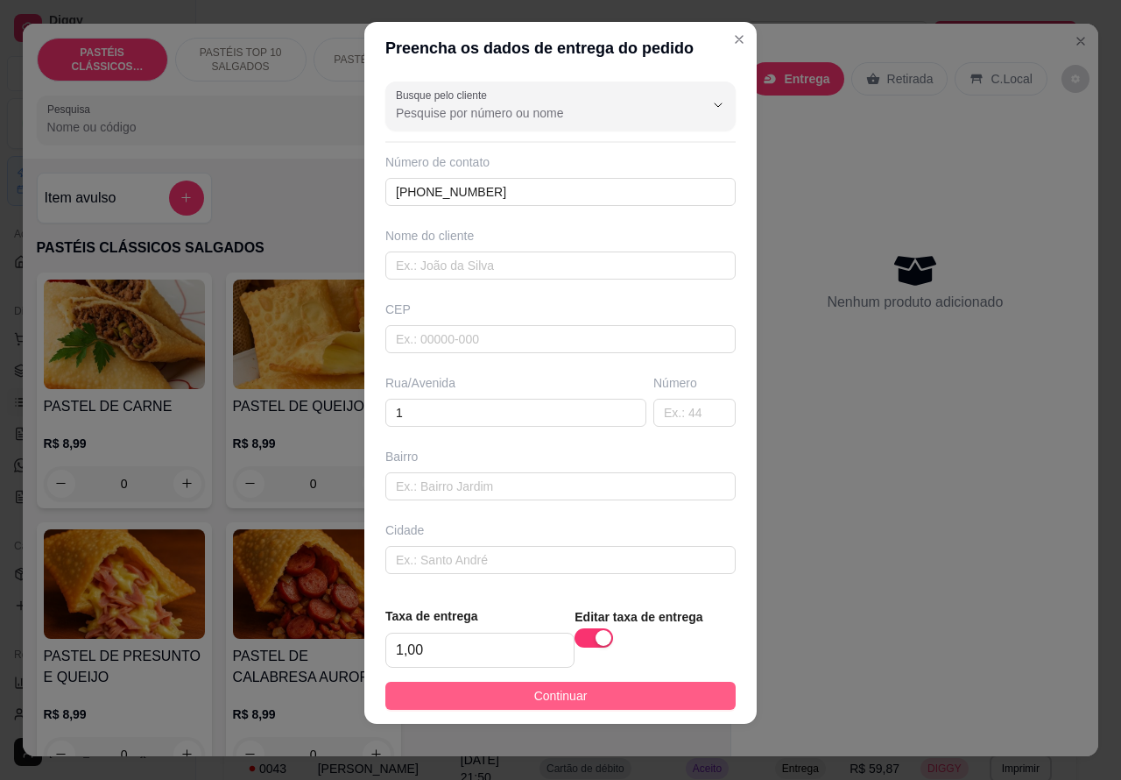
click at [683, 685] on button "Continuar" at bounding box center [560, 695] width 350 height 28
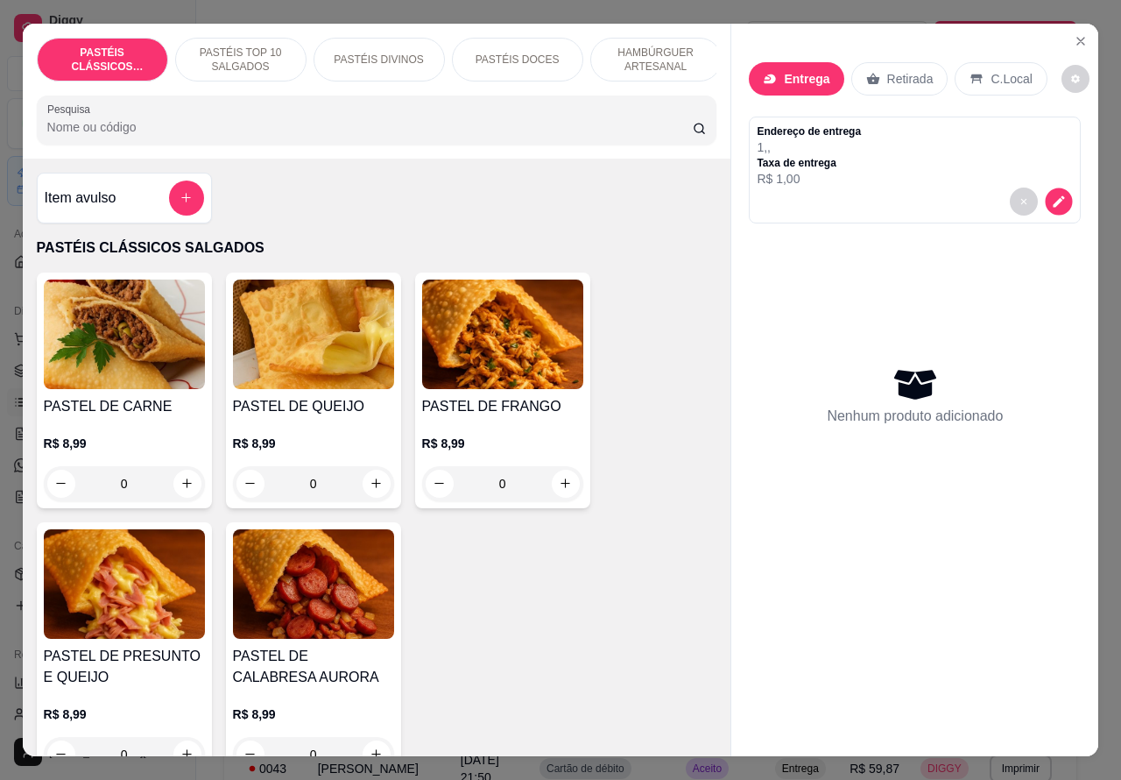
click at [1056, 194] on icon "decrease-product-quantity" at bounding box center [1059, 201] width 15 height 15
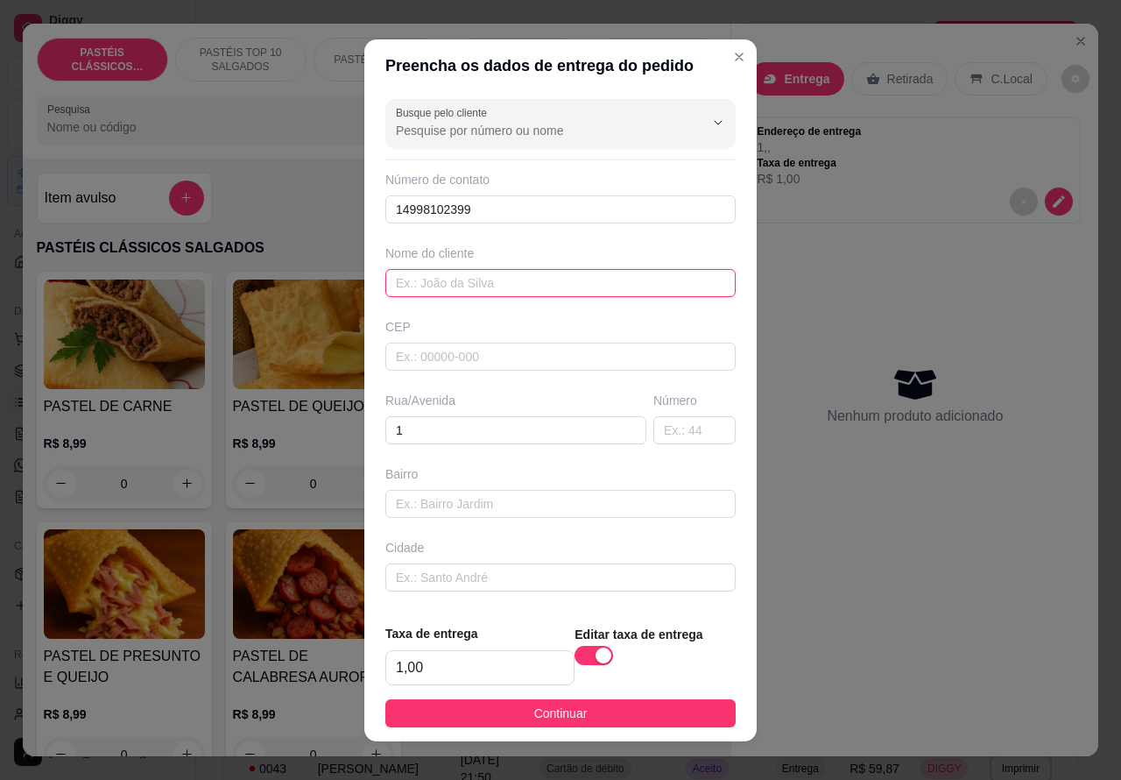
click at [462, 278] on input "text" at bounding box center [560, 283] width 350 height 28
type input ".."
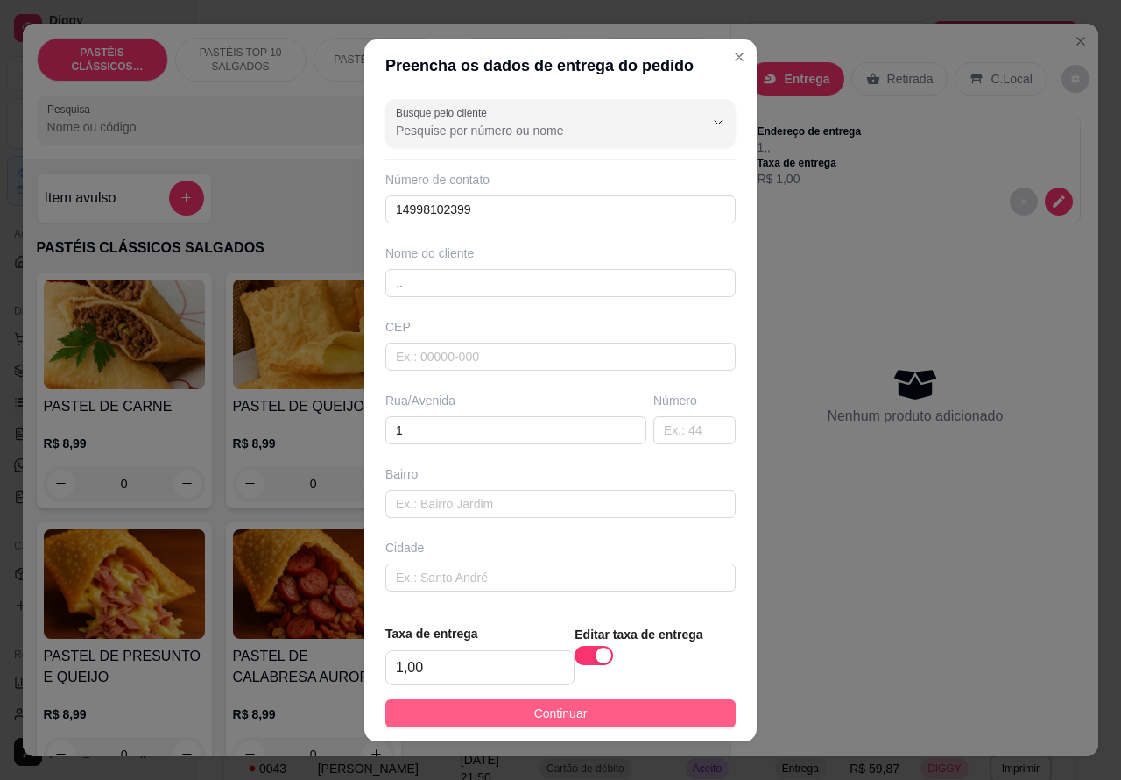
click at [655, 706] on button "Continuar" at bounding box center [560, 713] width 350 height 28
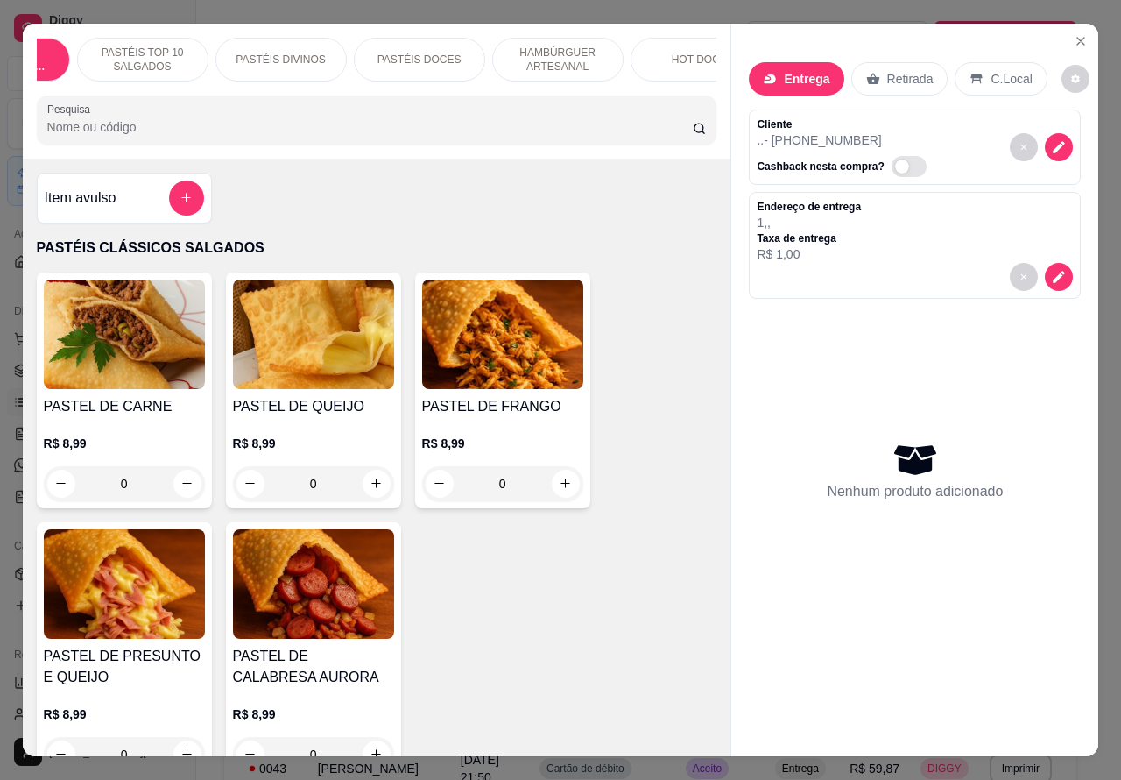
scroll to position [0, 105]
click at [544, 46] on p "HAMBÚRGUER ARTESANAL" at bounding box center [551, 60] width 102 height 28
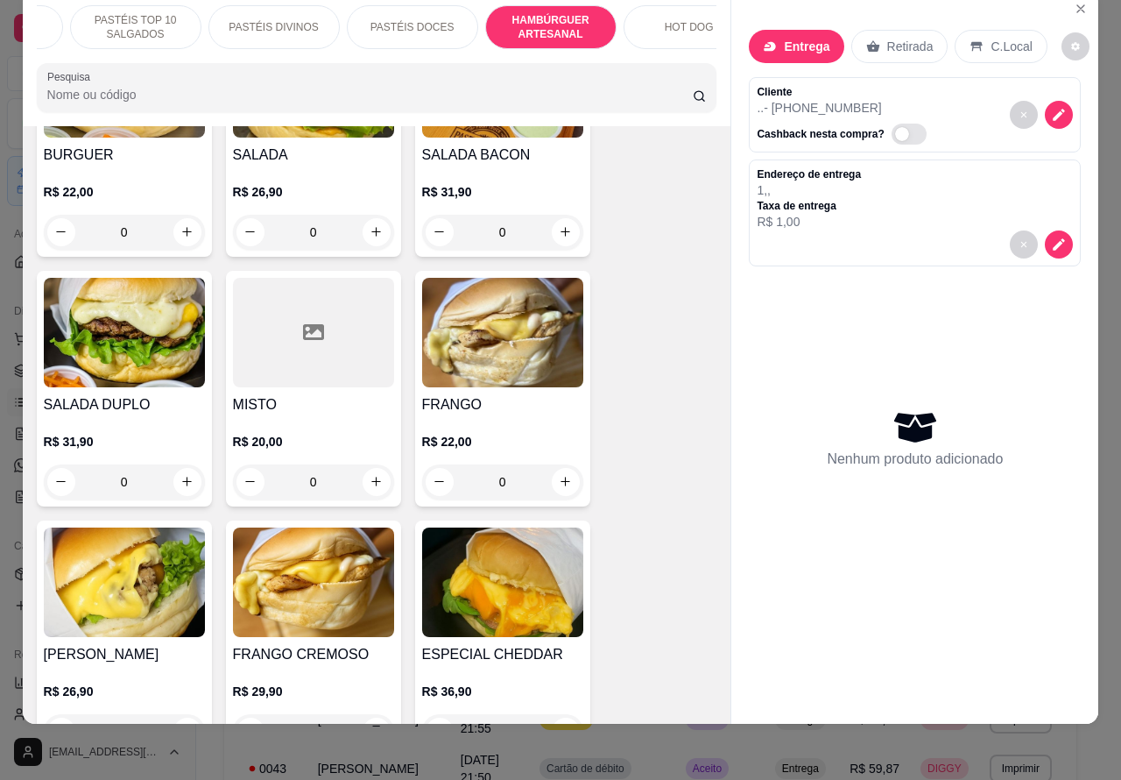
scroll to position [4402, 0]
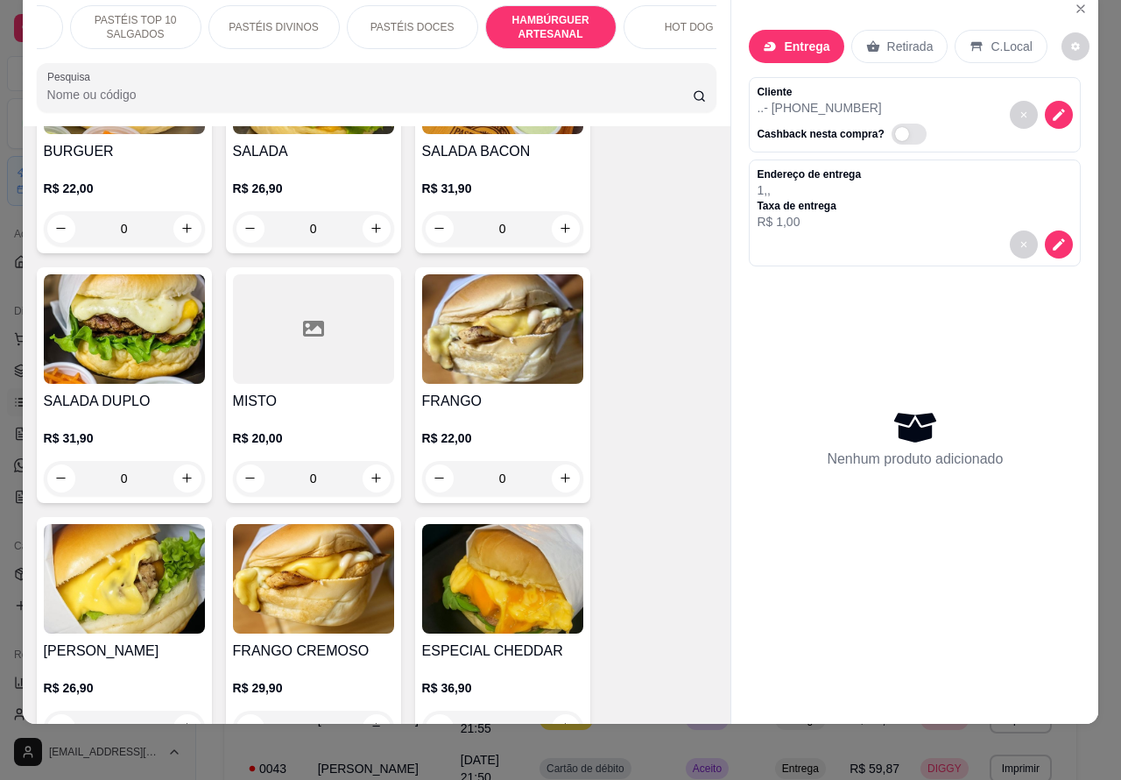
click at [557, 211] on div "0" at bounding box center [502, 228] width 161 height 35
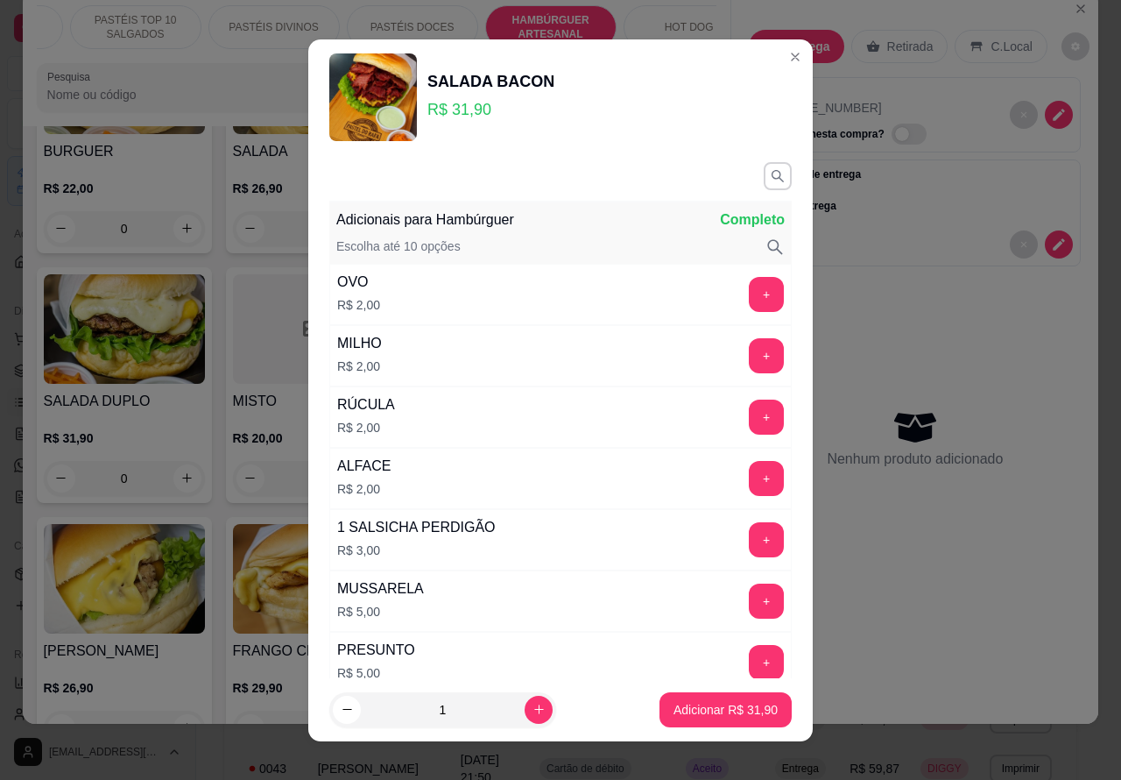
click at [533, 708] on icon "increase-product-quantity" at bounding box center [539, 708] width 13 height 13
click at [702, 692] on div "Adicionar R$ 31,90" at bounding box center [726, 709] width 132 height 35
click at [533, 702] on icon "increase-product-quantity" at bounding box center [539, 708] width 13 height 13
type input "2"
click at [705, 707] on p "Adicionar R$ 63,80" at bounding box center [726, 710] width 104 height 18
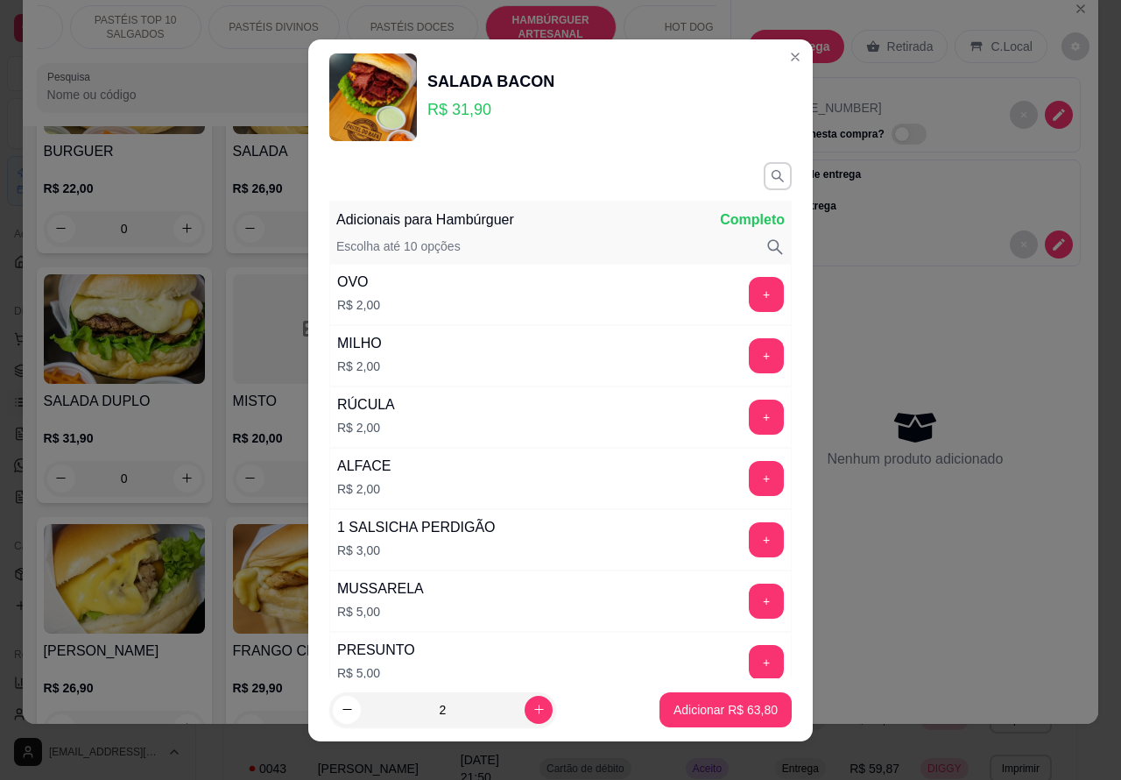
type input "2"
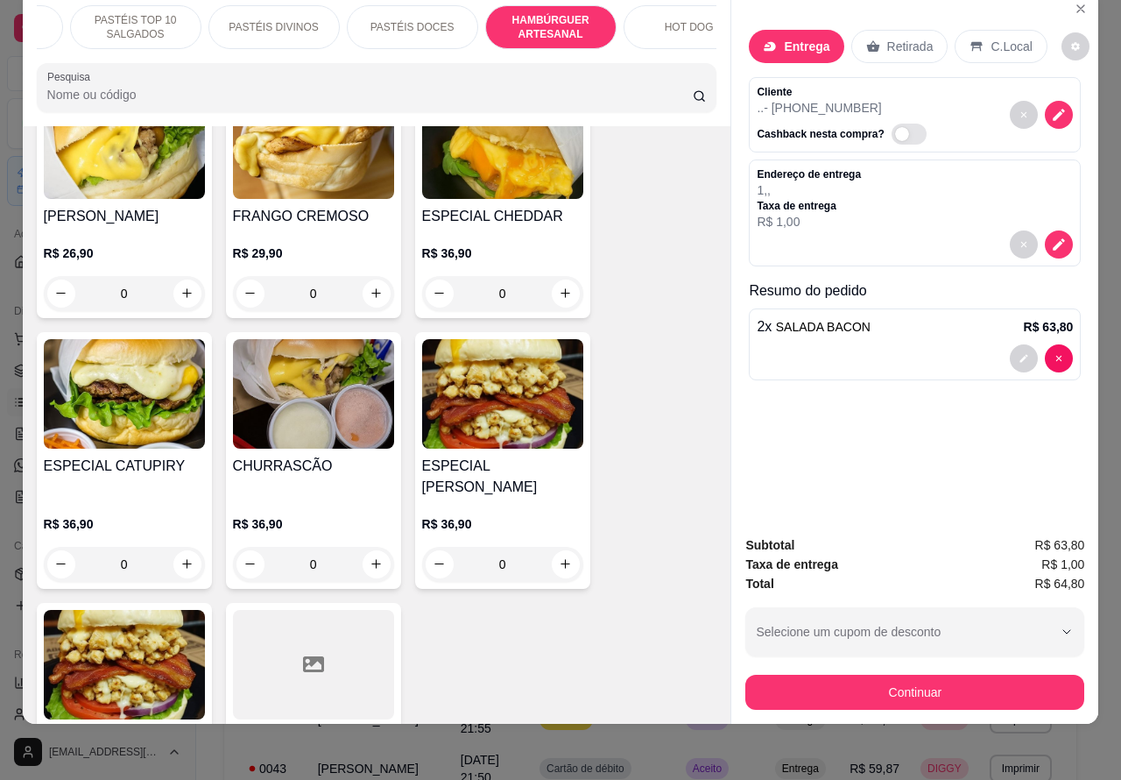
scroll to position [4831, 0]
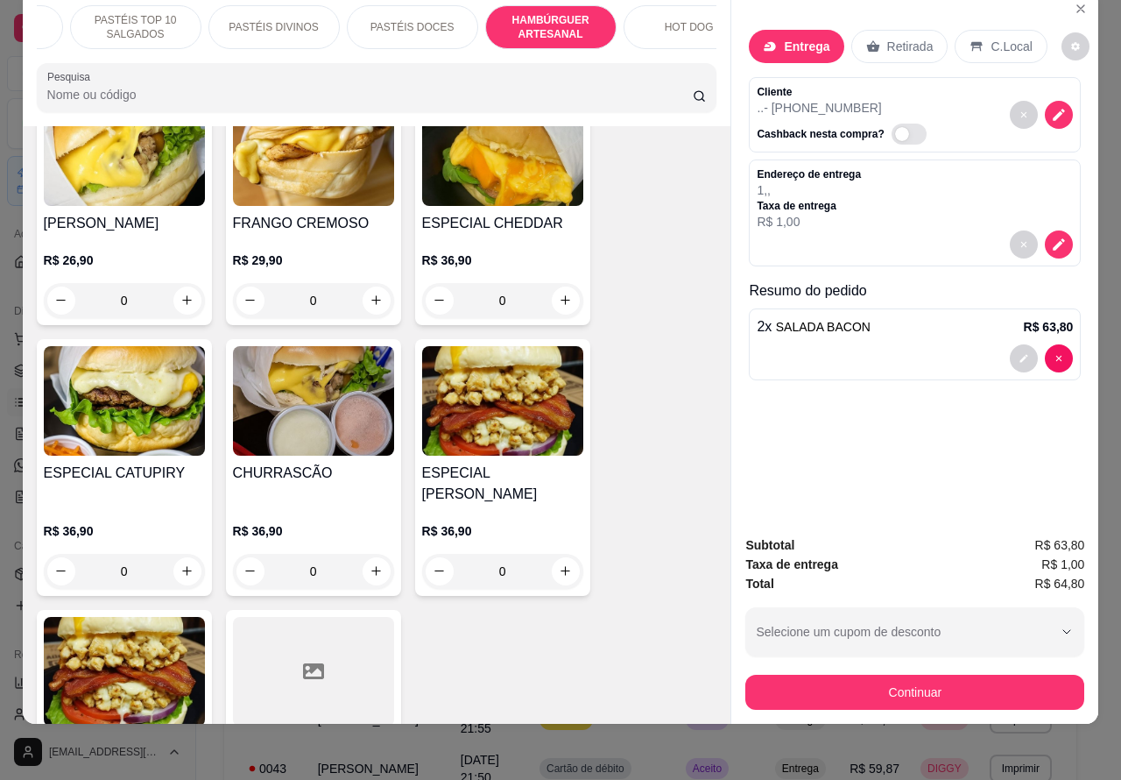
click at [180, 283] on div "0" at bounding box center [124, 300] width 161 height 35
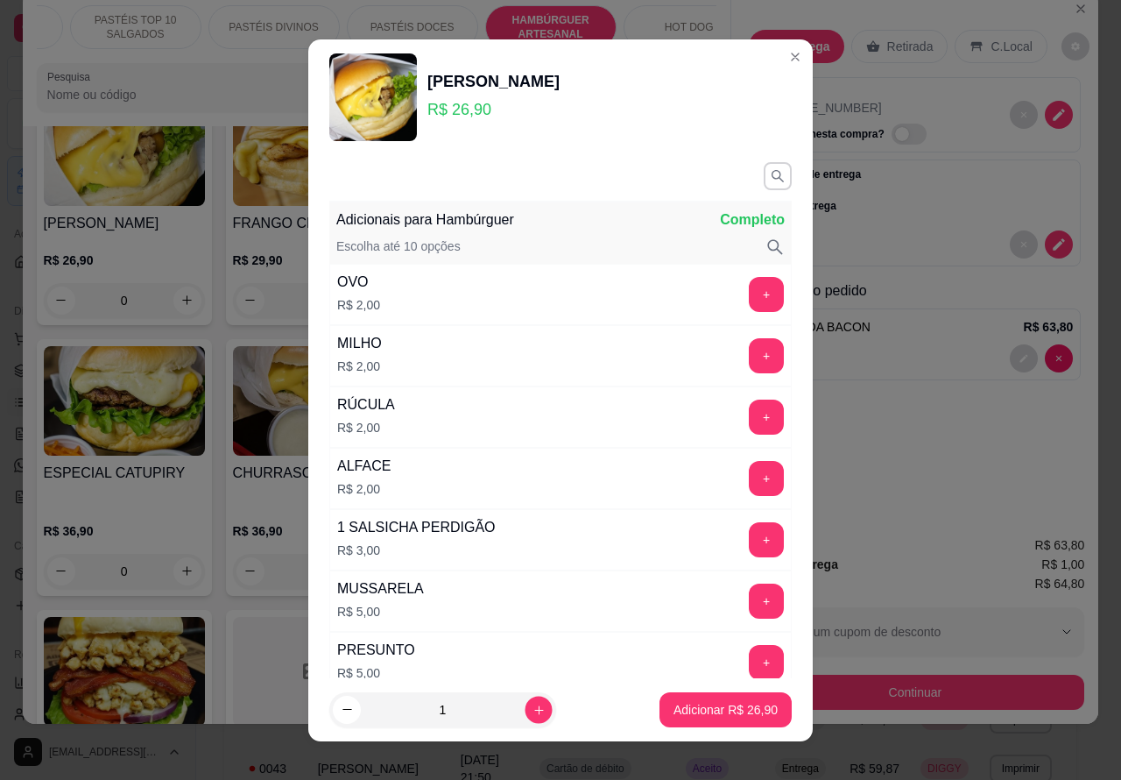
click at [533, 708] on icon "increase-product-quantity" at bounding box center [539, 708] width 13 height 13
type input "2"
click at [705, 707] on p "Adicionar R$ 53,80" at bounding box center [726, 709] width 102 height 17
type input "2"
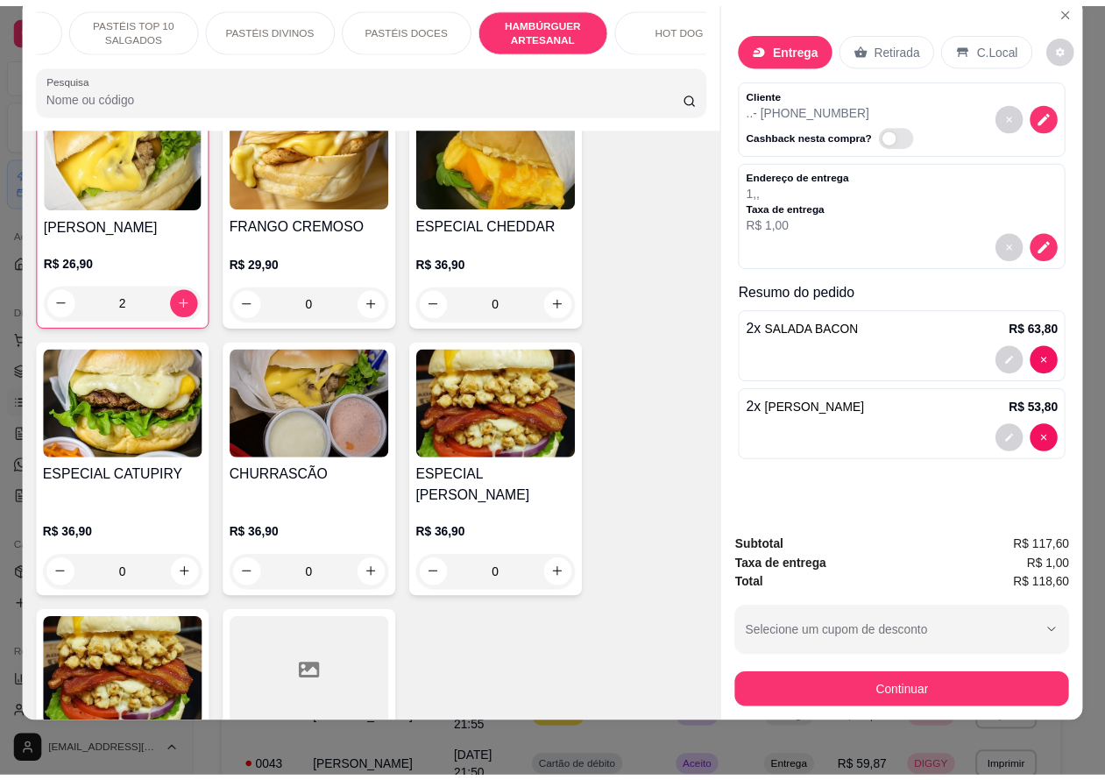
scroll to position [4832, 0]
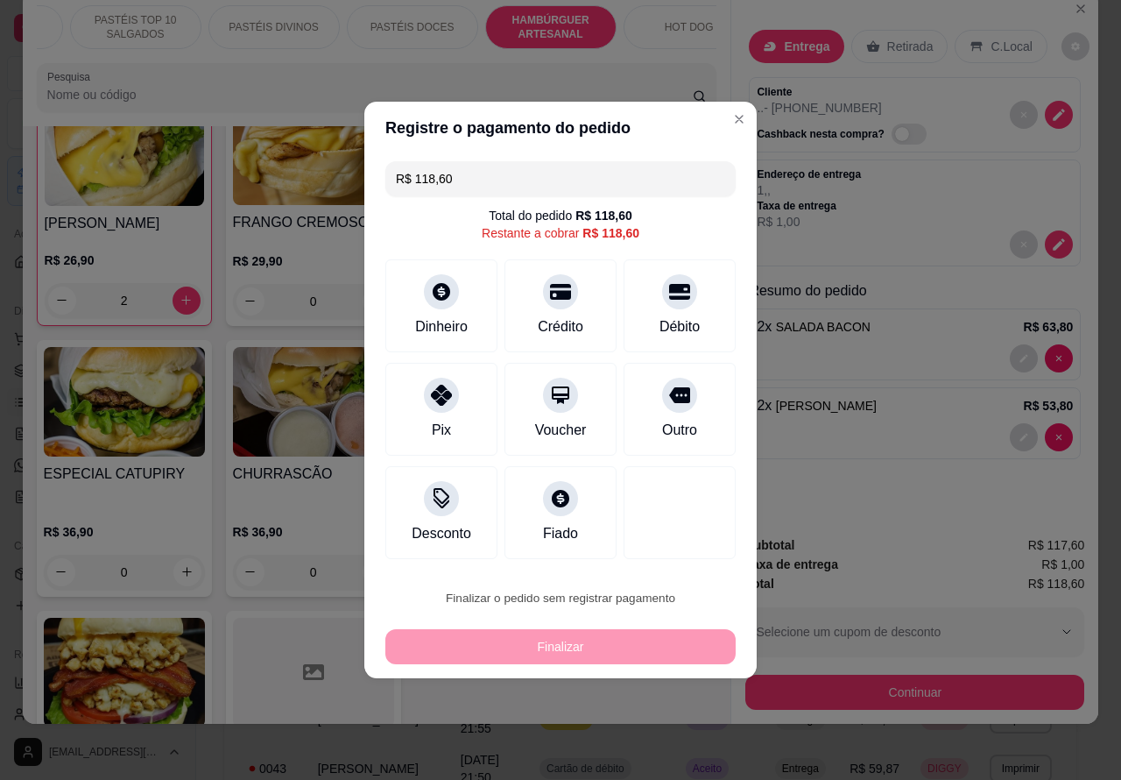
click at [683, 536] on button "Confirmar" at bounding box center [664, 548] width 62 height 26
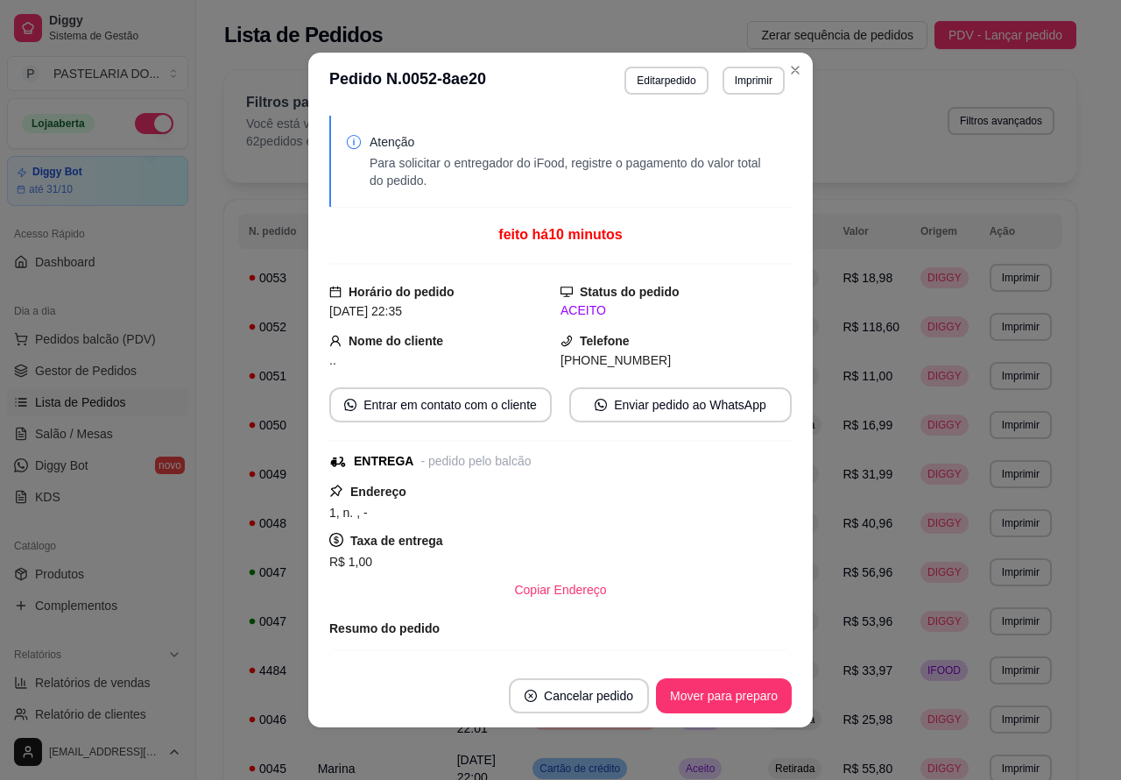
click at [885, 517] on span "R$ 40,96" at bounding box center [868, 523] width 50 height 14
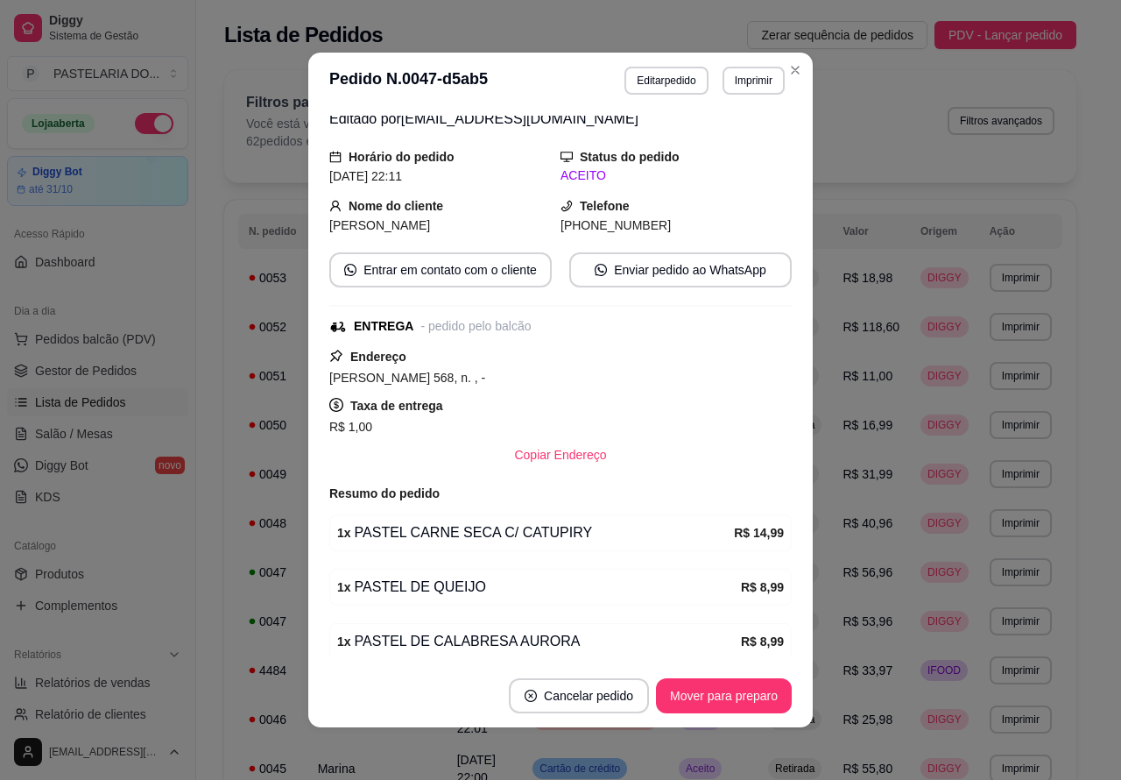
scroll to position [180, 0]
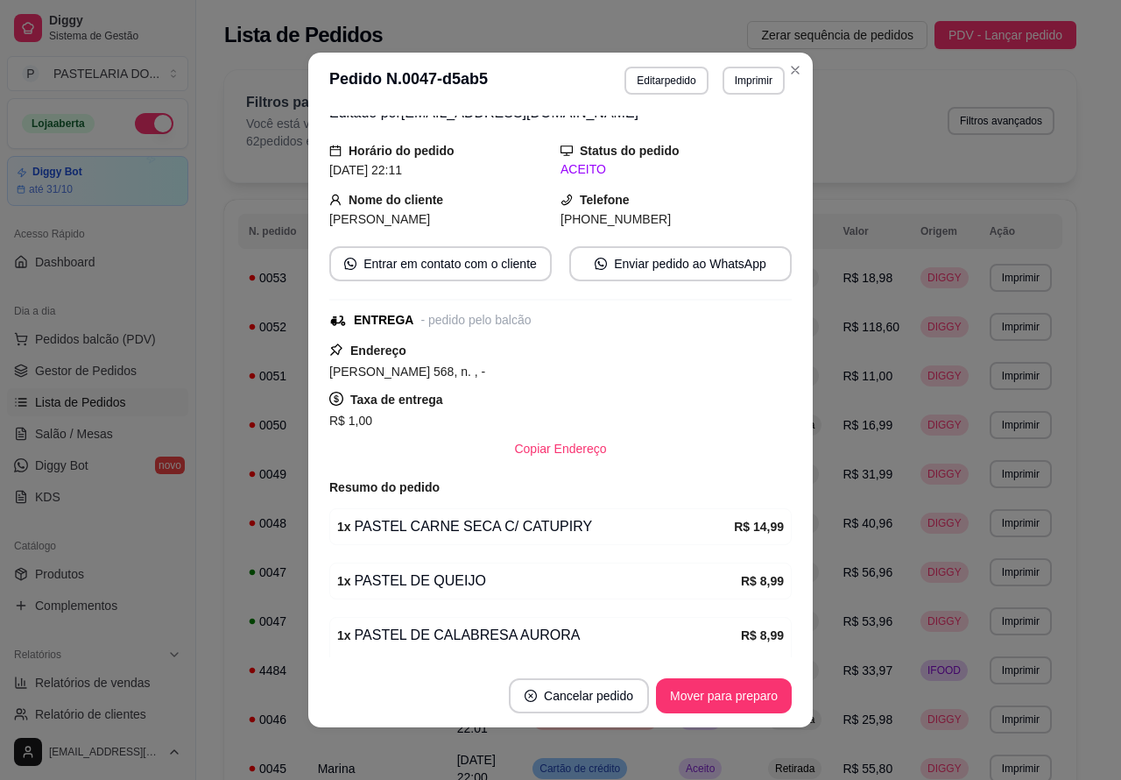
click at [760, 88] on button "Imprimir" at bounding box center [754, 81] width 62 height 28
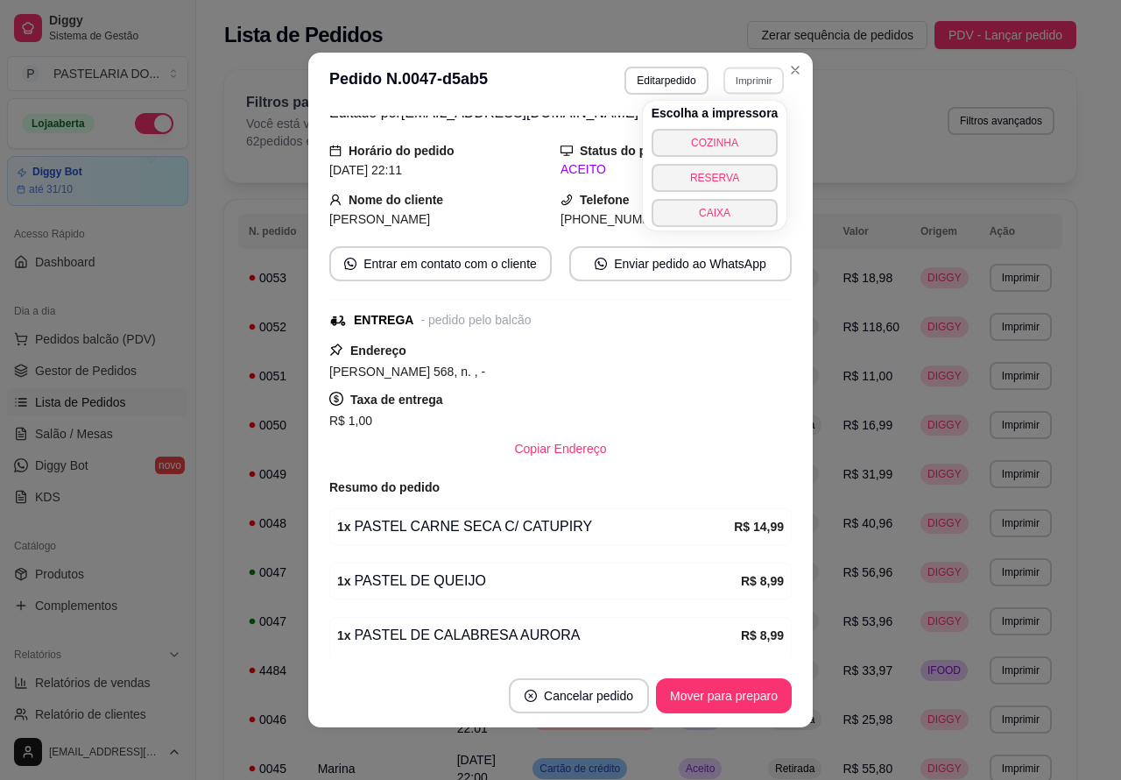
click at [751, 220] on button "CAIXA" at bounding box center [715, 213] width 127 height 28
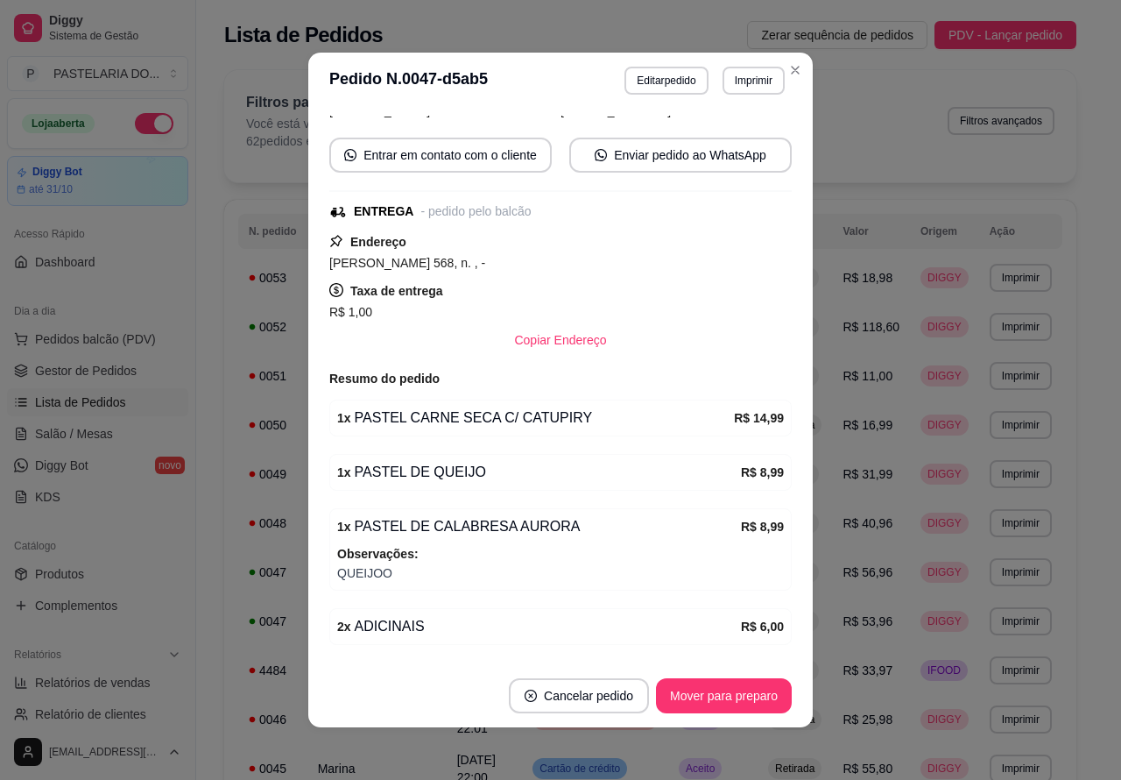
scroll to position [71, 0]
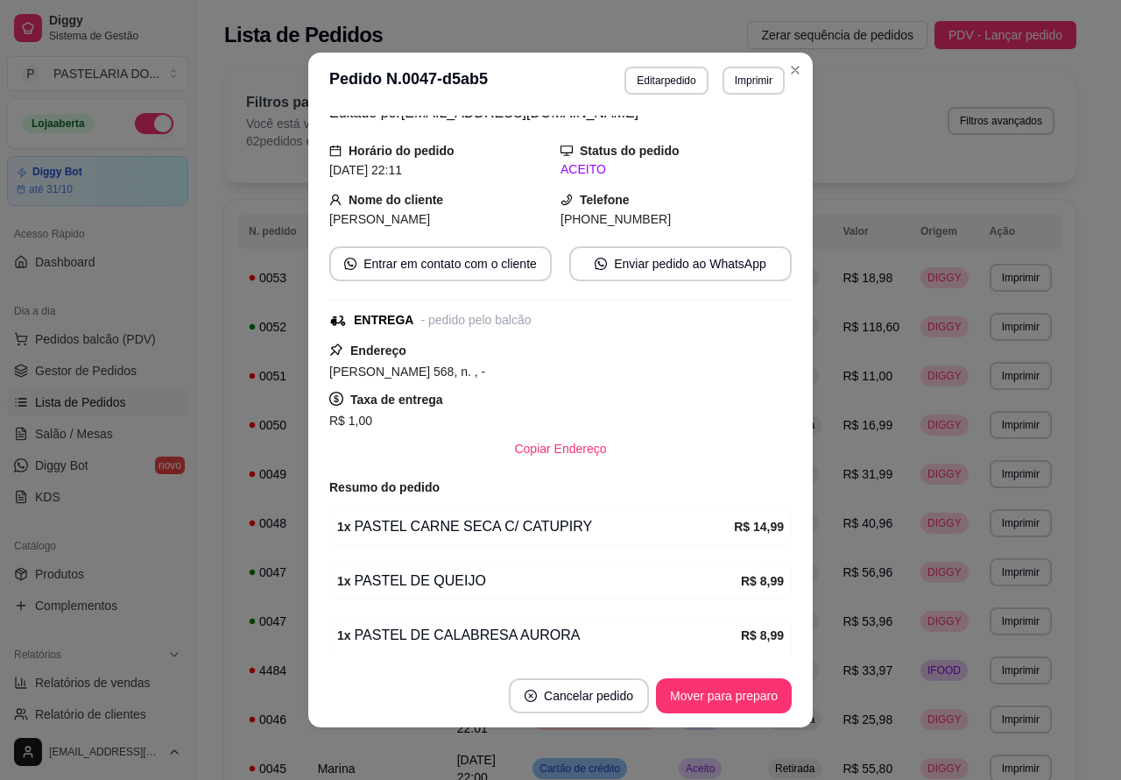
click at [102, 426] on span "Salão / Mesas" at bounding box center [74, 434] width 78 height 18
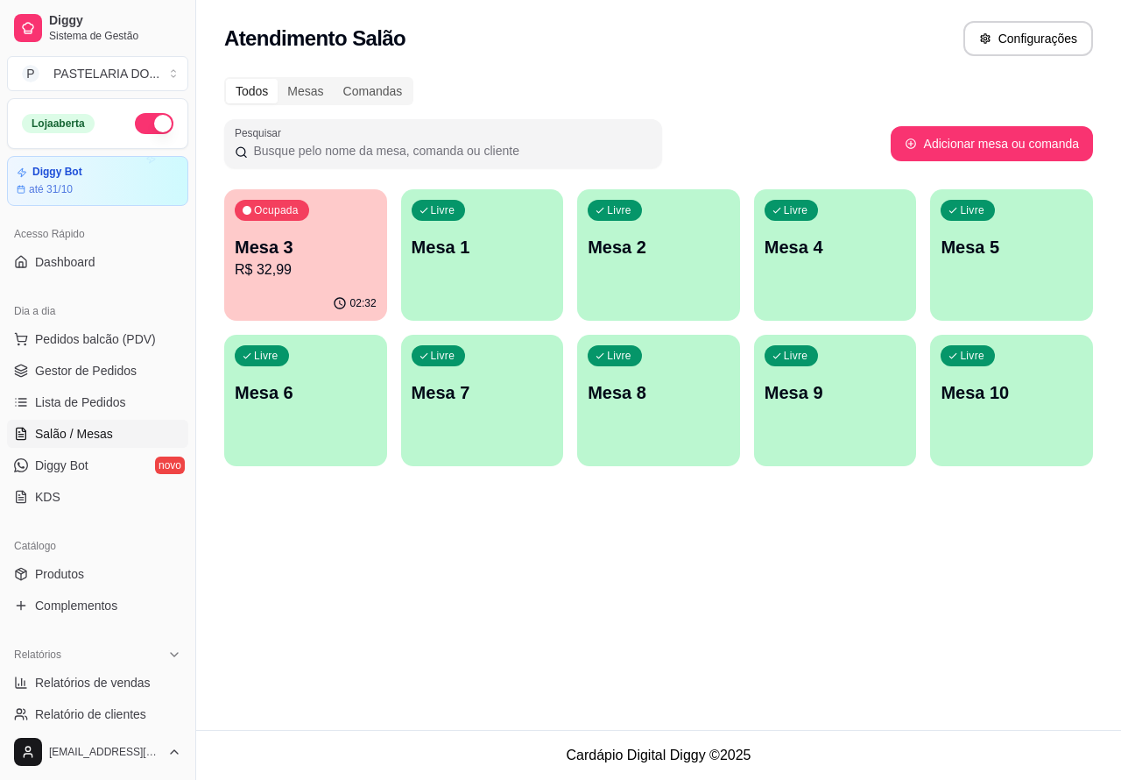
click at [112, 431] on link "Salão / Mesas" at bounding box center [97, 434] width 181 height 28
click at [119, 406] on span "Lista de Pedidos" at bounding box center [80, 402] width 91 height 18
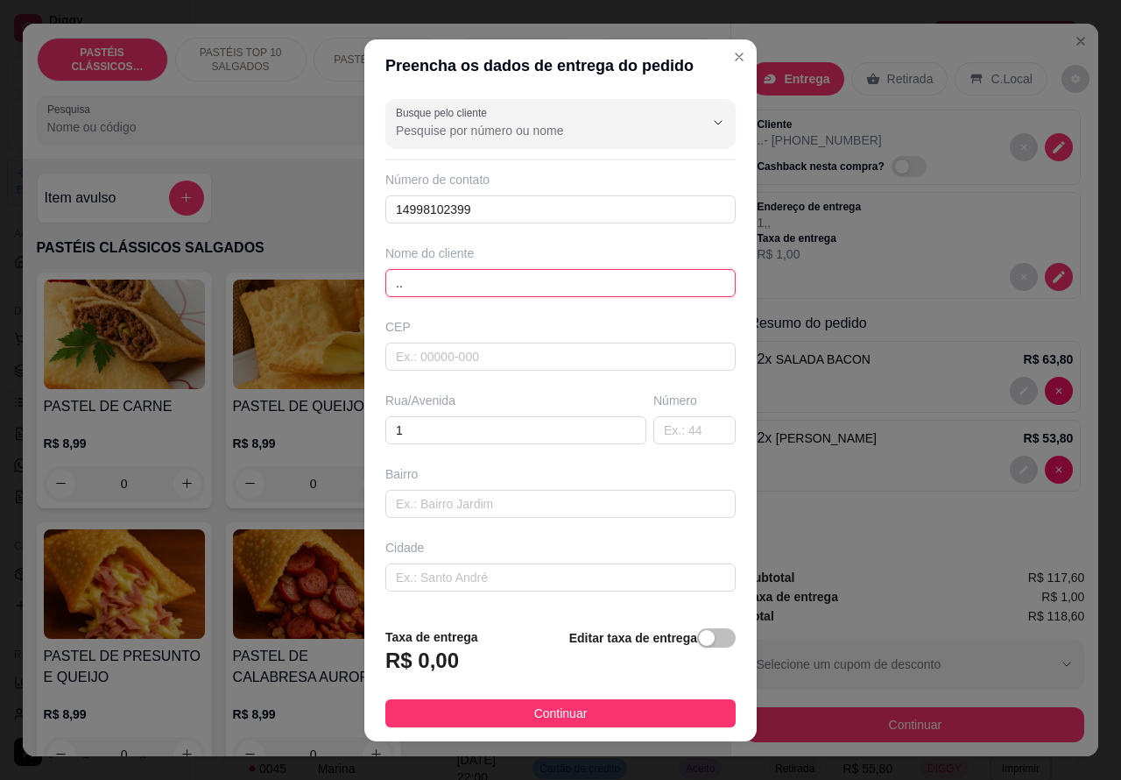
paste input "Reverendo [PERSON_NAME] 335"
type input "."
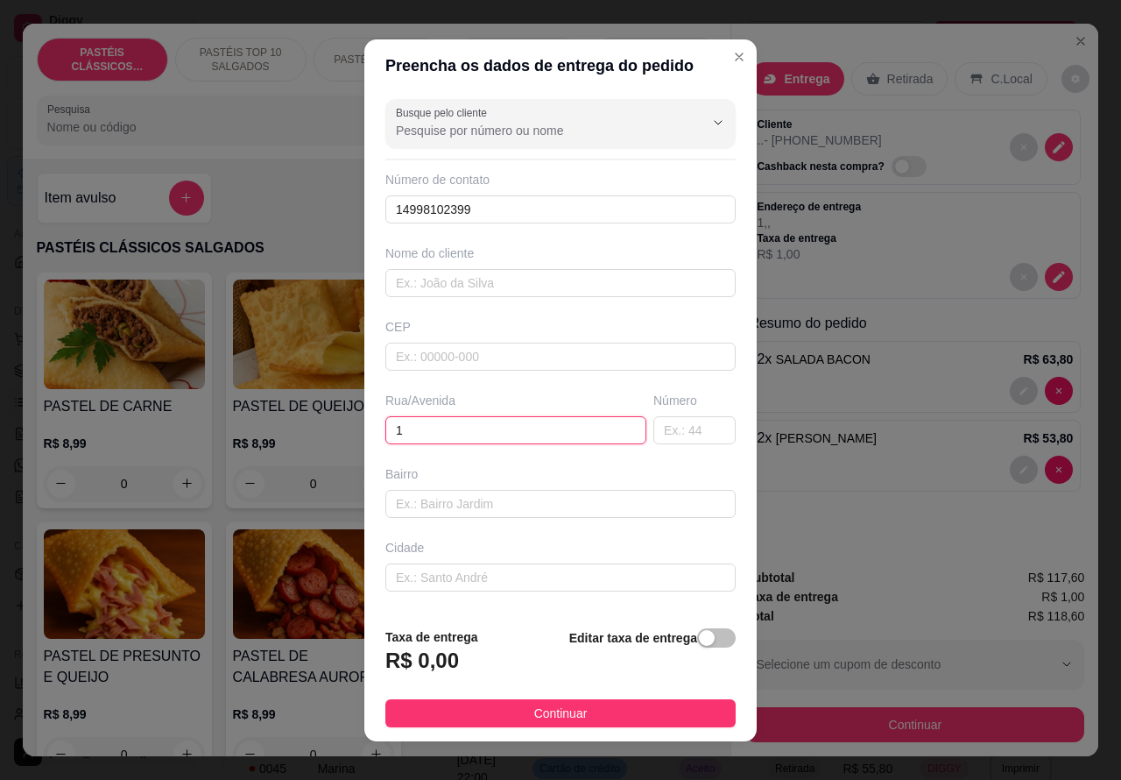
click at [430, 426] on input "1" at bounding box center [515, 430] width 261 height 28
paste input "Reverendo [PERSON_NAME] 335"
click at [390, 427] on input "1Reverendo Crisanto César 335" at bounding box center [515, 430] width 261 height 28
click at [401, 427] on input "1Reverendo Crisanto César 335" at bounding box center [515, 430] width 261 height 28
click at [388, 427] on input "1Reverendo Crisanto César 335" at bounding box center [515, 430] width 261 height 28
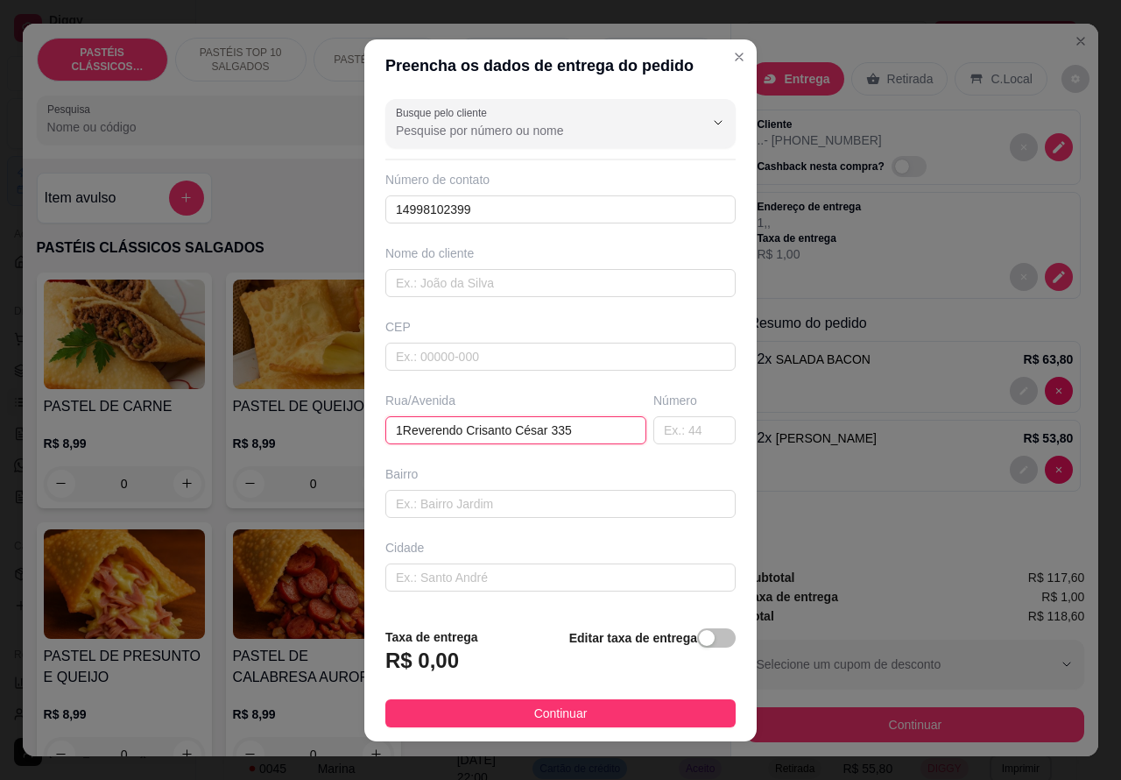
click at [400, 425] on input "1Reverendo Crisanto César 335" at bounding box center [515, 430] width 261 height 28
click at [392, 429] on input "1Reverendo Crisanto César 335" at bounding box center [515, 430] width 261 height 28
type input "Reverendo [PERSON_NAME] 335"
click at [699, 637] on div "button" at bounding box center [707, 638] width 16 height 16
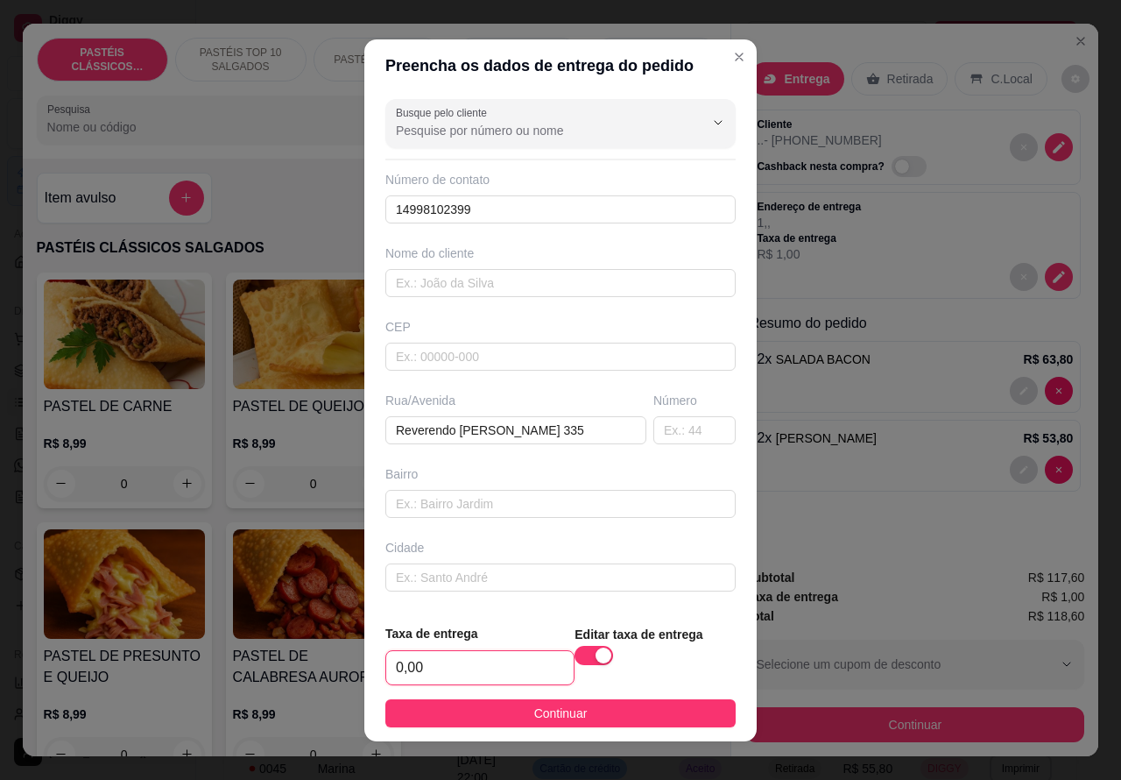
click at [400, 657] on input "0,00" at bounding box center [479, 667] width 187 height 33
type input "2,00"
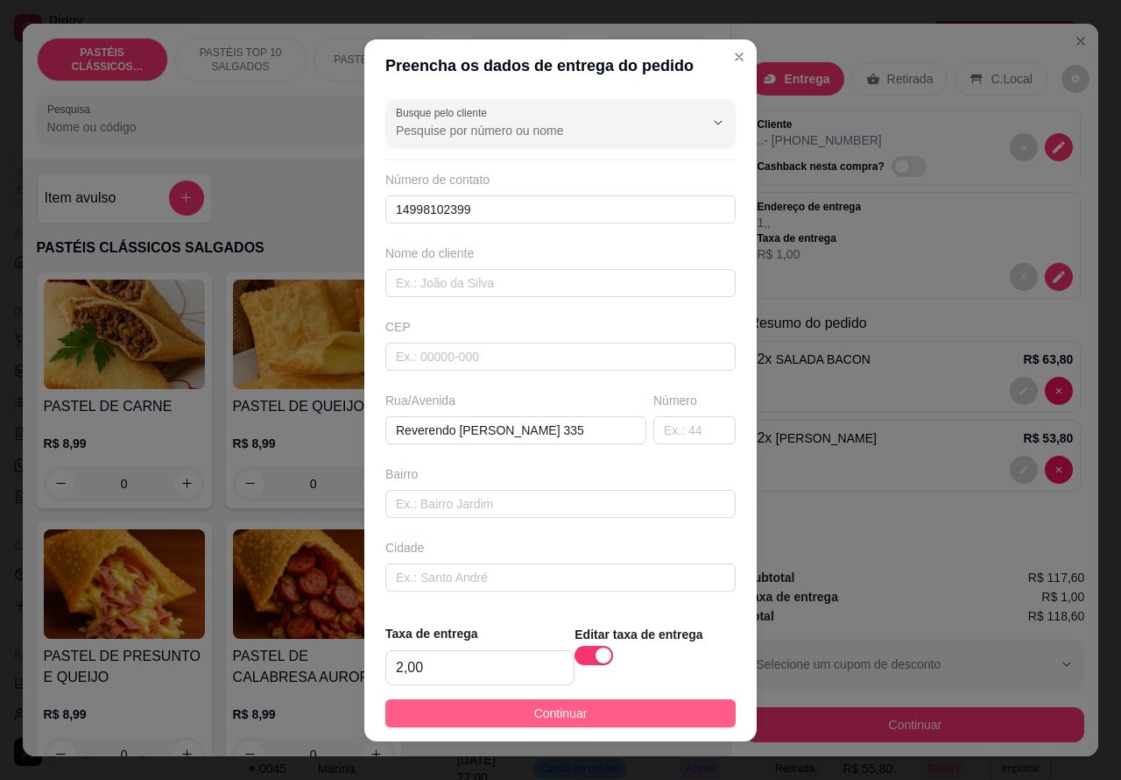
click at [649, 699] on button "Continuar" at bounding box center [560, 713] width 350 height 28
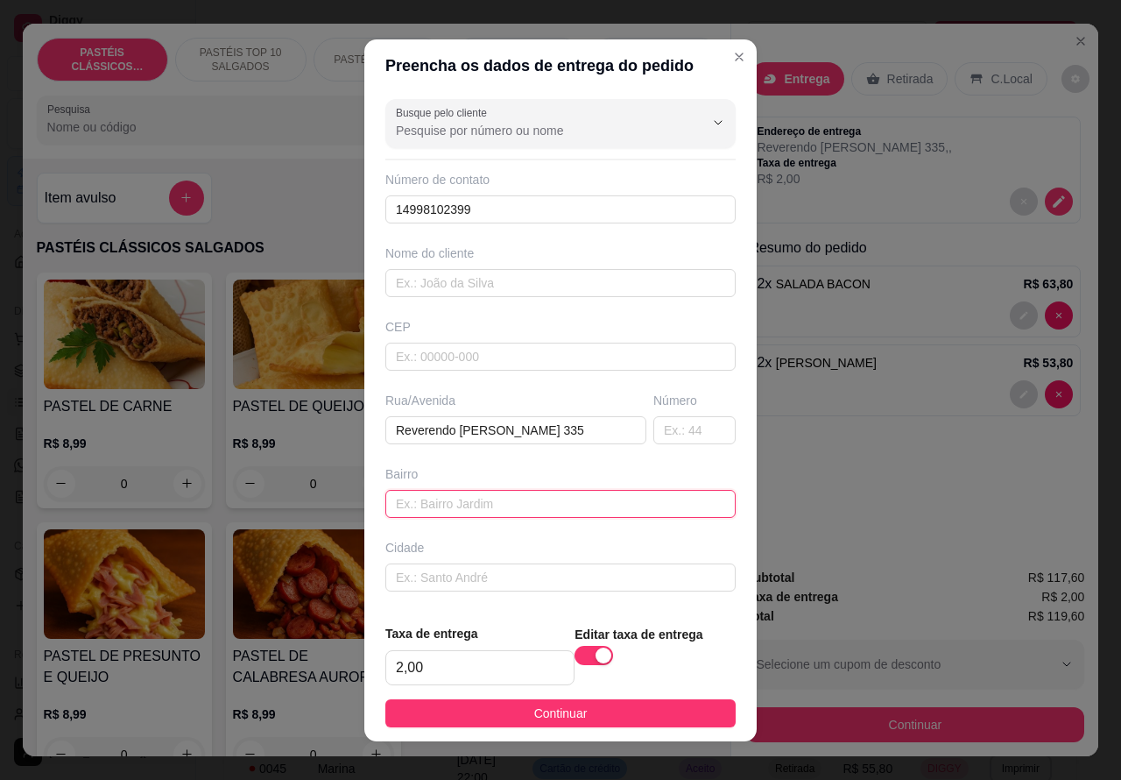
click at [511, 505] on input "text" at bounding box center [560, 504] width 350 height 28
type input "fundo as clinicas [PERSON_NAME]"
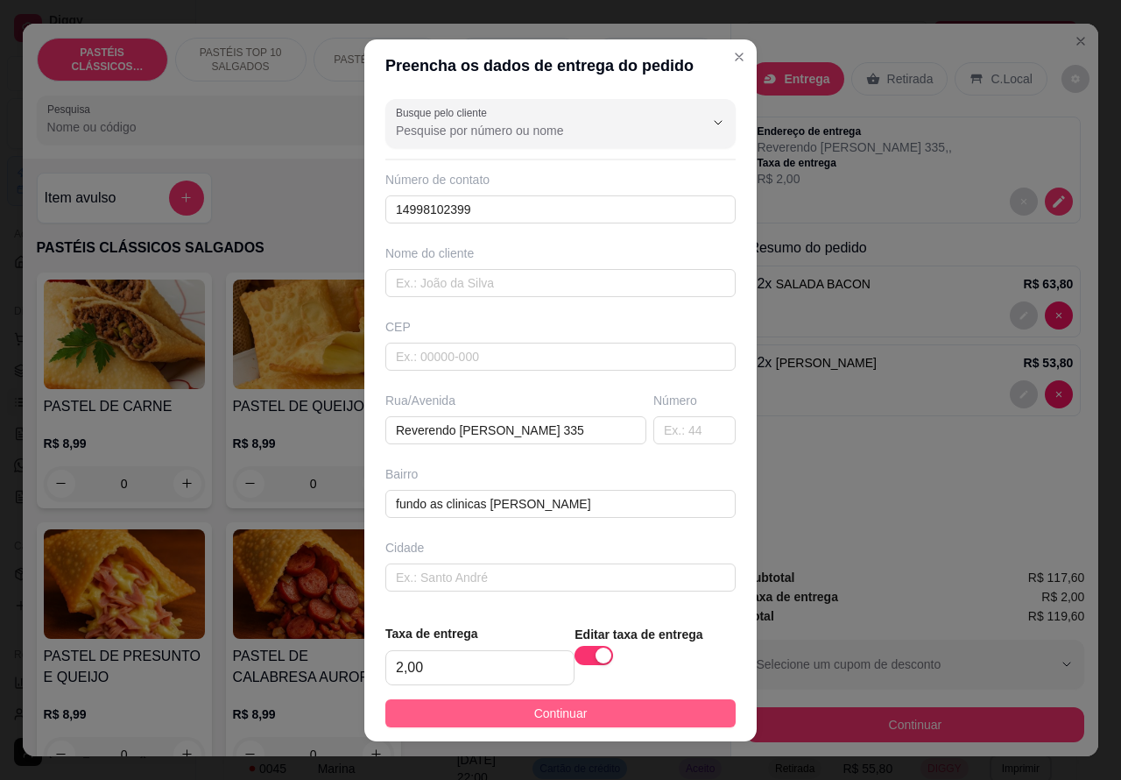
click at [679, 710] on button "Continuar" at bounding box center [560, 713] width 350 height 28
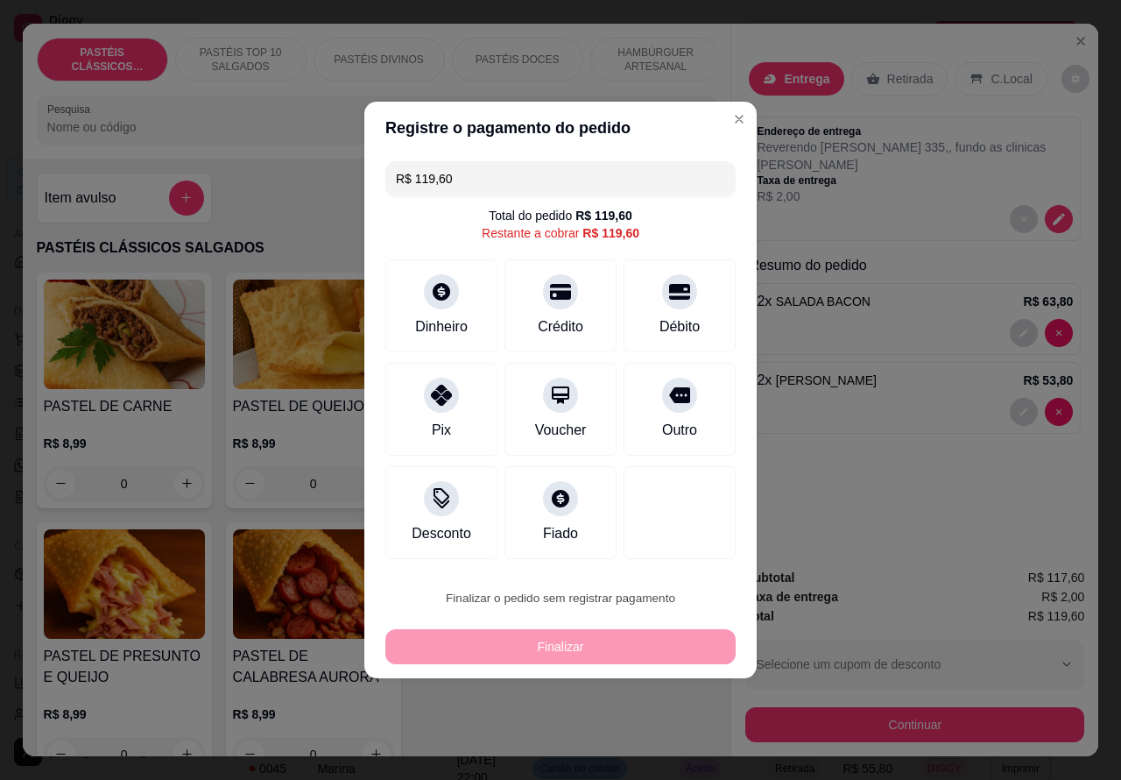
click at [688, 549] on button "Confirmar" at bounding box center [665, 548] width 65 height 27
type input "0"
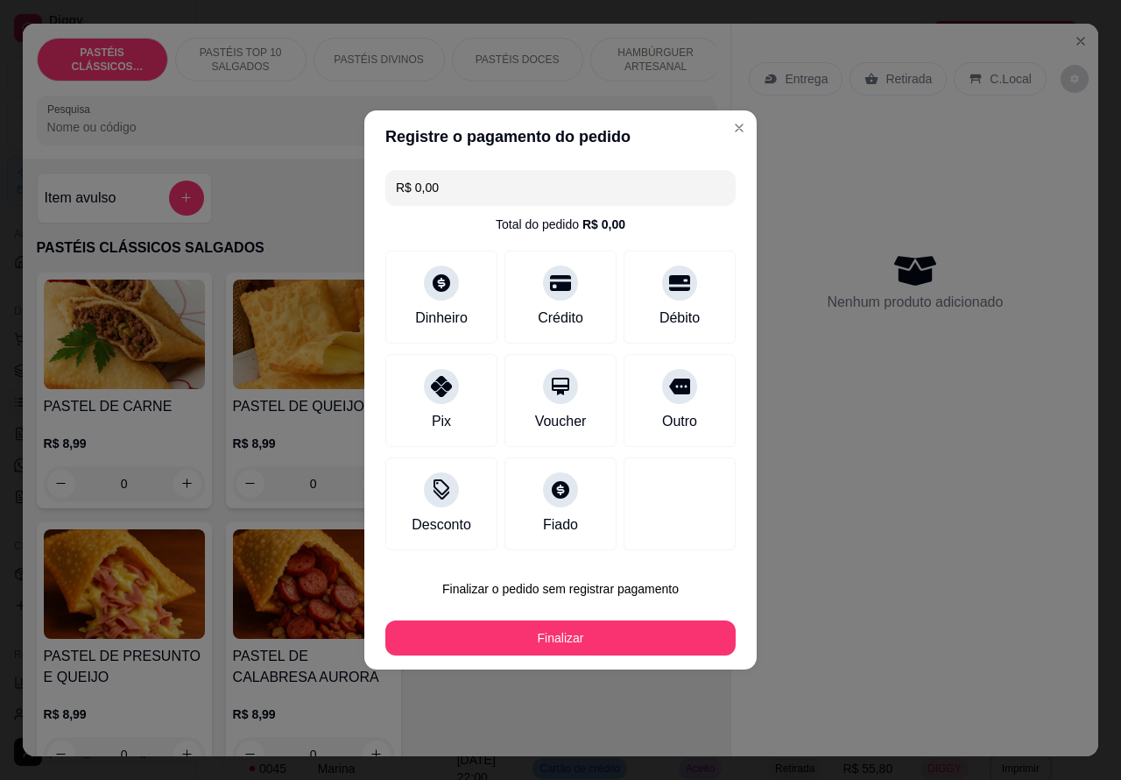
type input "R$ 0,00"
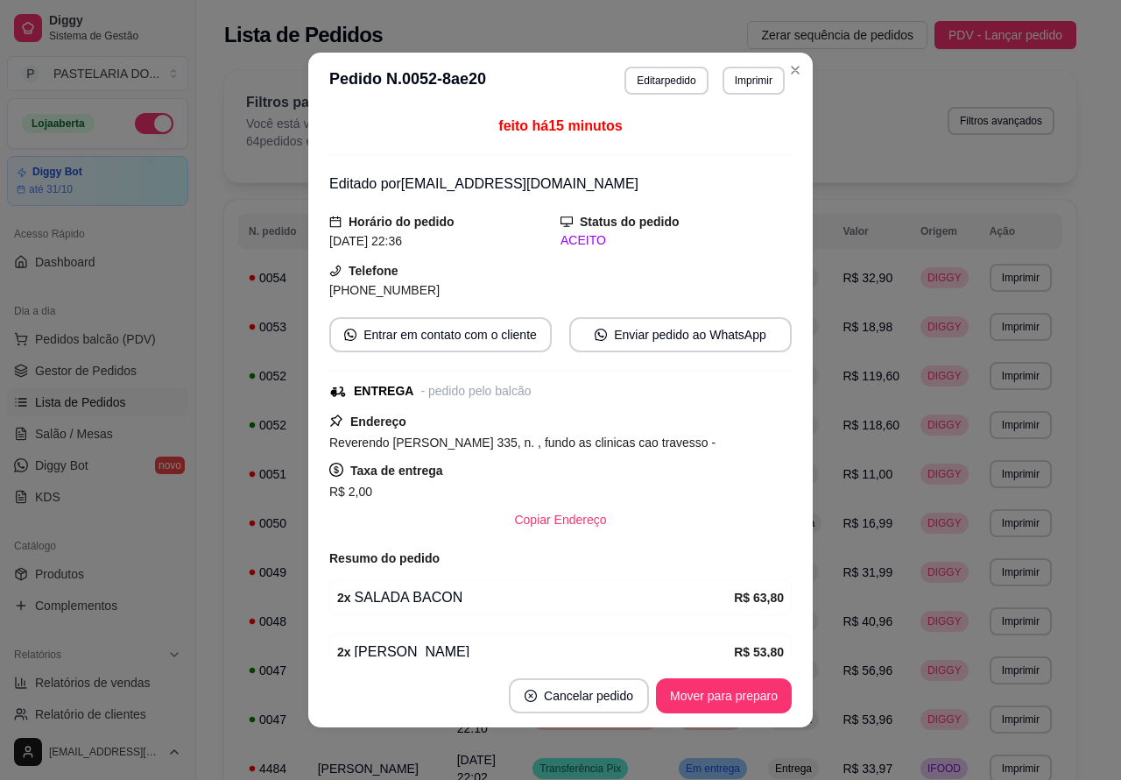
click at [133, 322] on div "Dia a dia" at bounding box center [97, 311] width 181 height 28
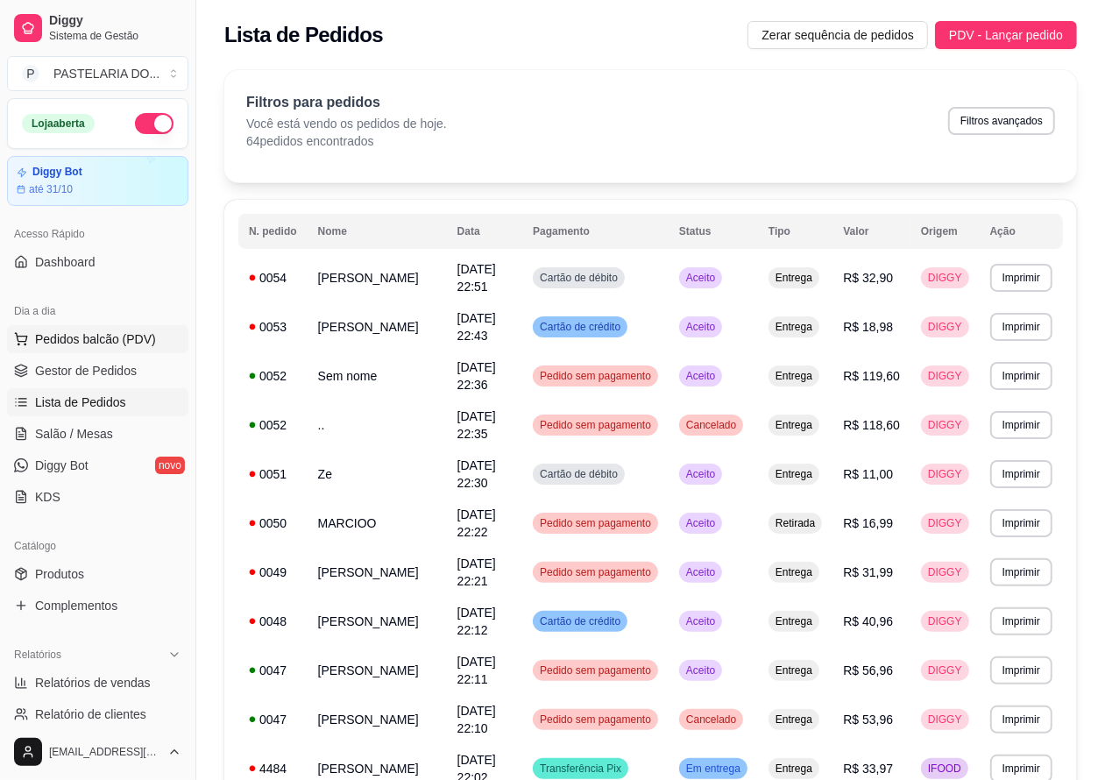
click at [140, 337] on span "Pedidos balcão (PDV)" at bounding box center [95, 339] width 121 height 18
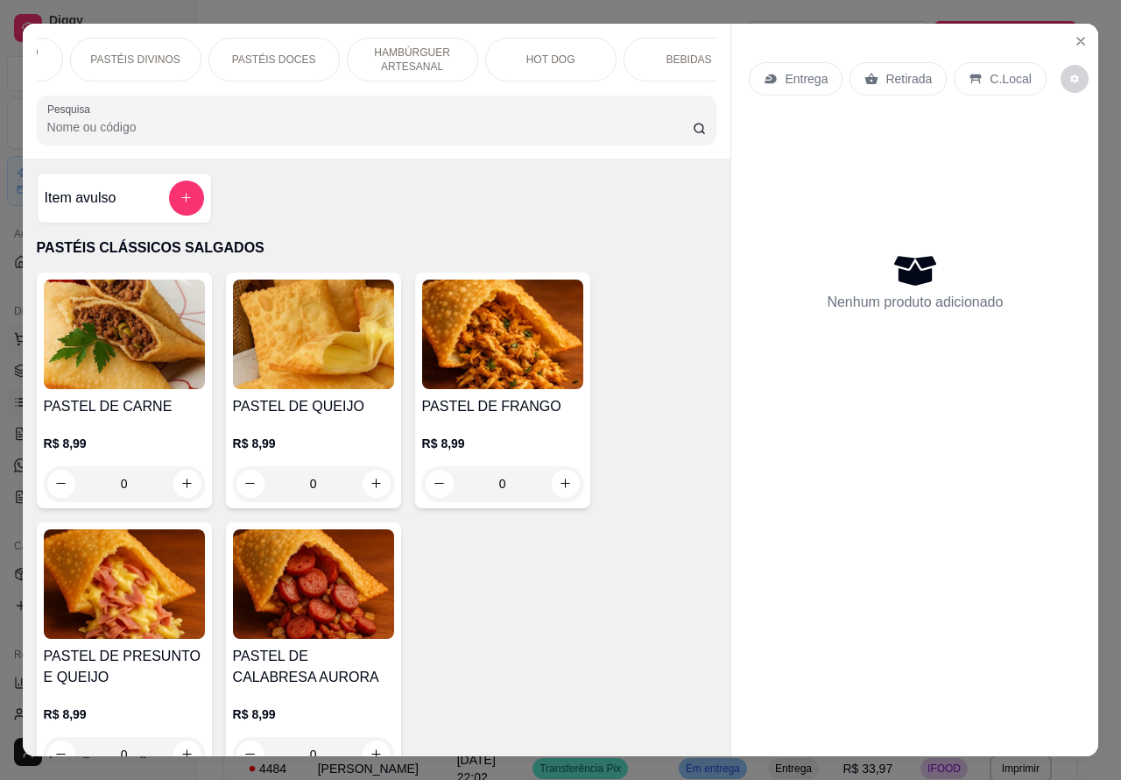
scroll to position [0, 264]
click at [544, 53] on p "HOT DOG" at bounding box center [530, 60] width 49 height 14
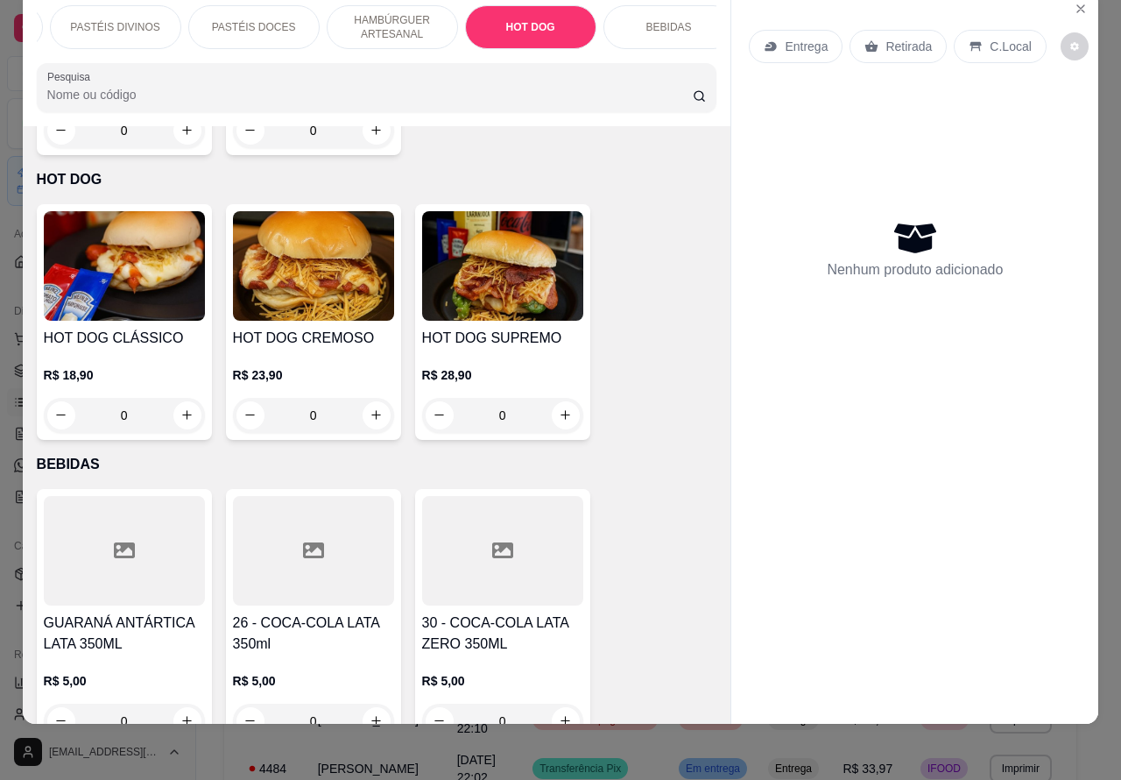
click at [543, 239] on img at bounding box center [502, 265] width 161 height 109
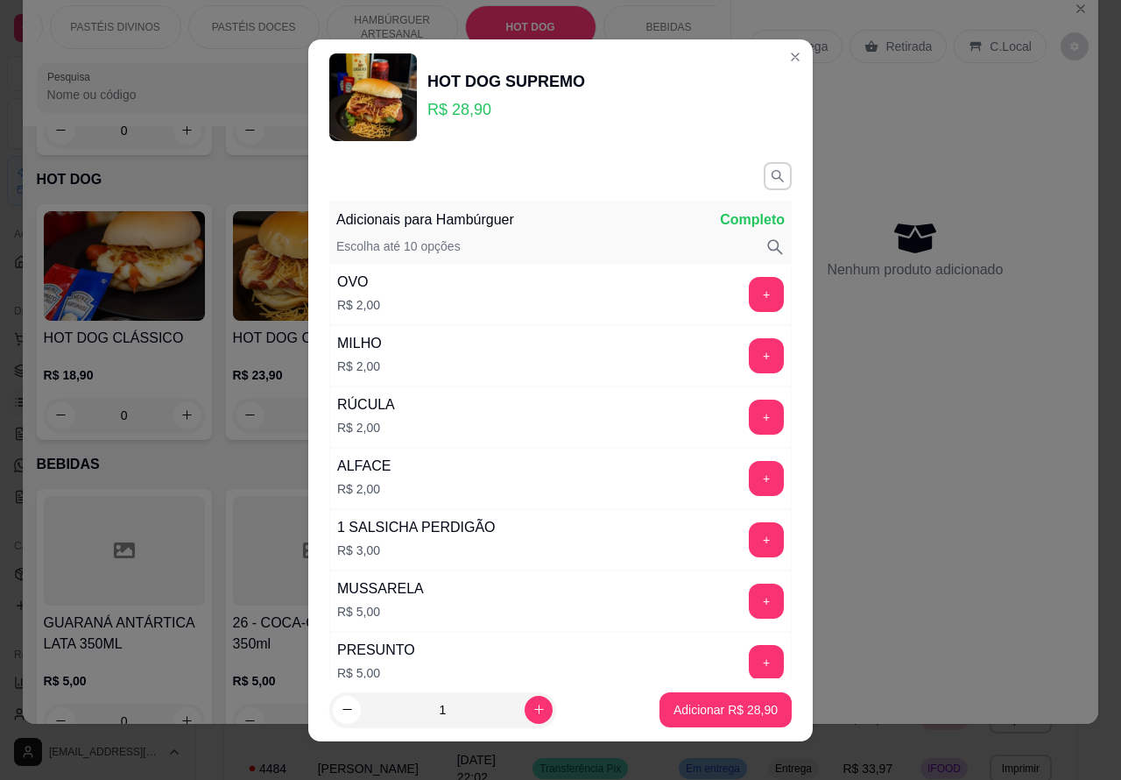
click at [771, 55] on div "Entrega Retirada C.Local" at bounding box center [915, 46] width 332 height 61
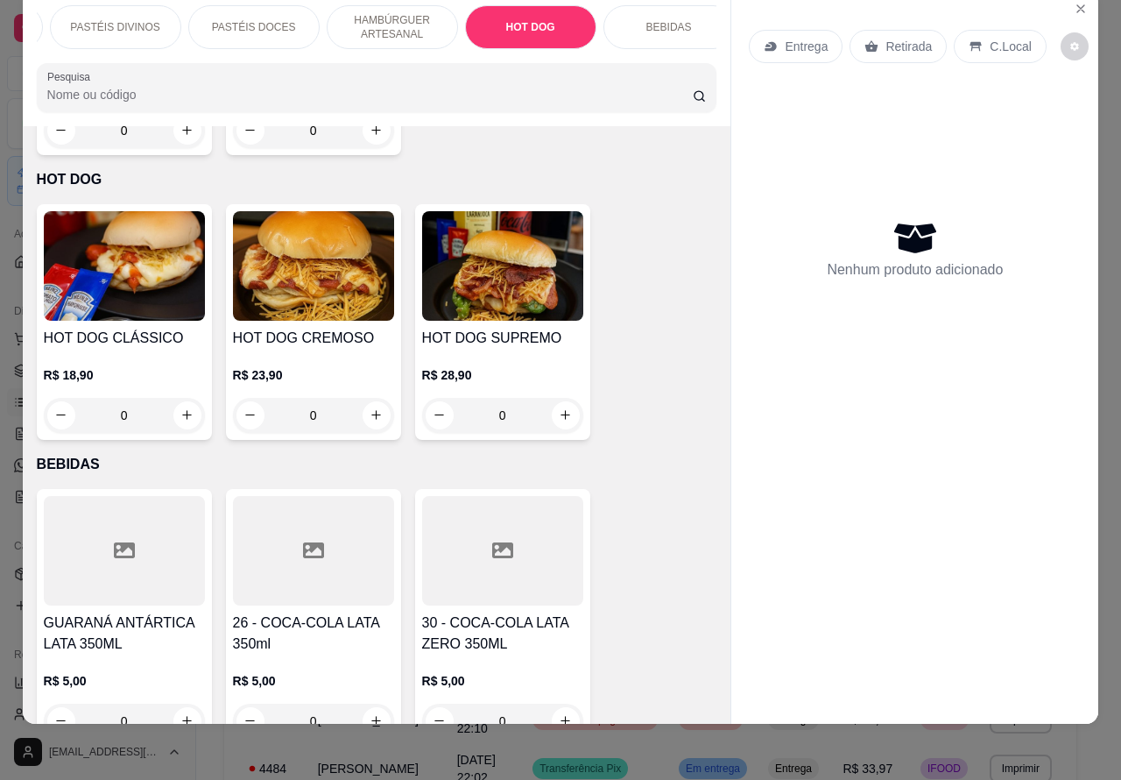
click at [326, 237] on img at bounding box center [313, 265] width 161 height 109
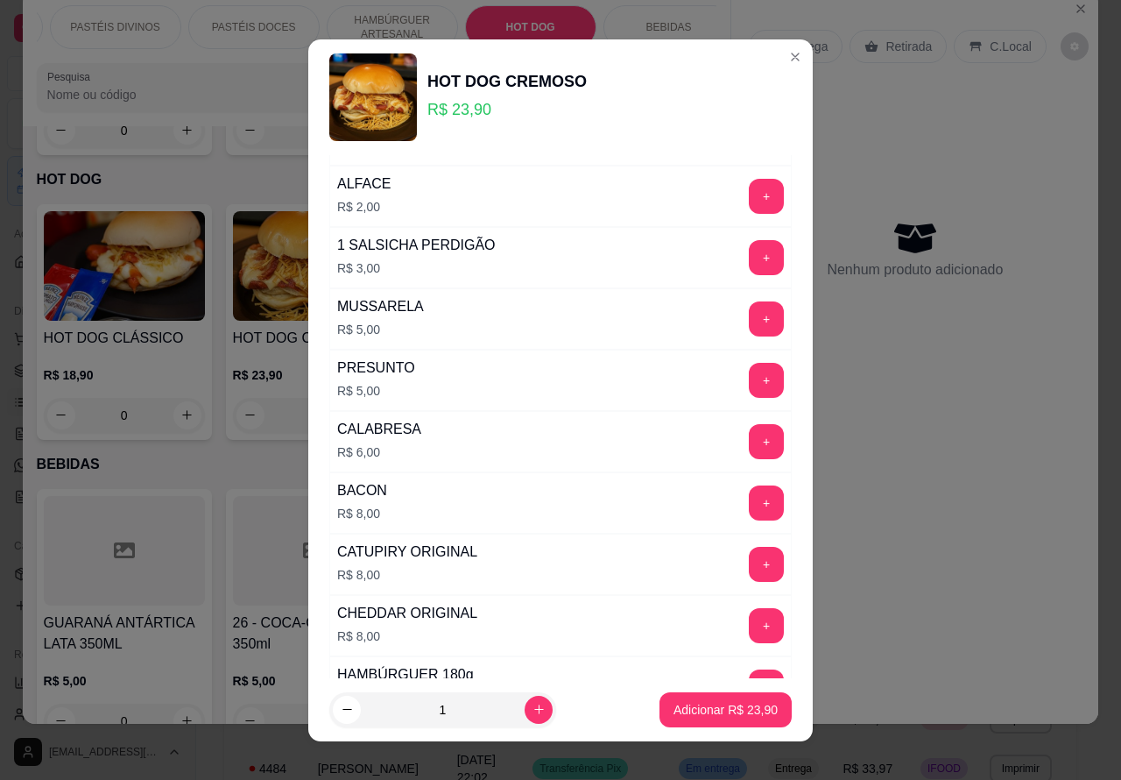
scroll to position [501, 0]
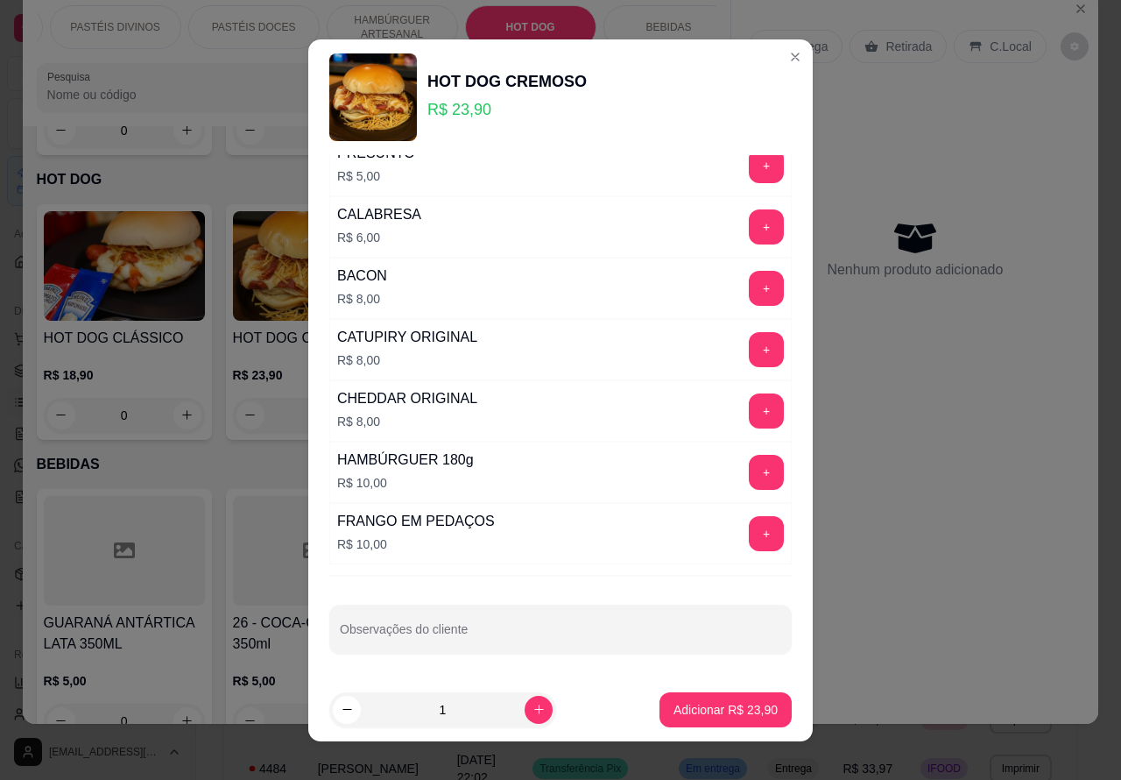
click at [484, 635] on input "Observações do cliente" at bounding box center [560, 636] width 441 height 18
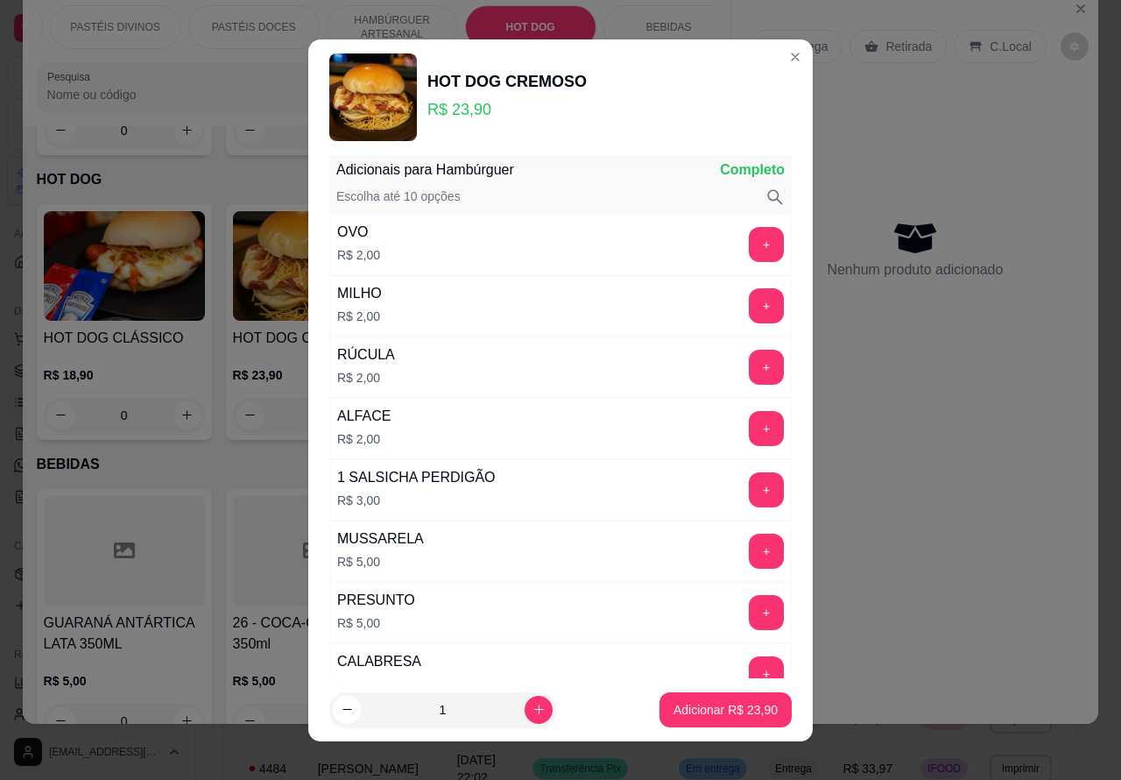
scroll to position [35, 0]
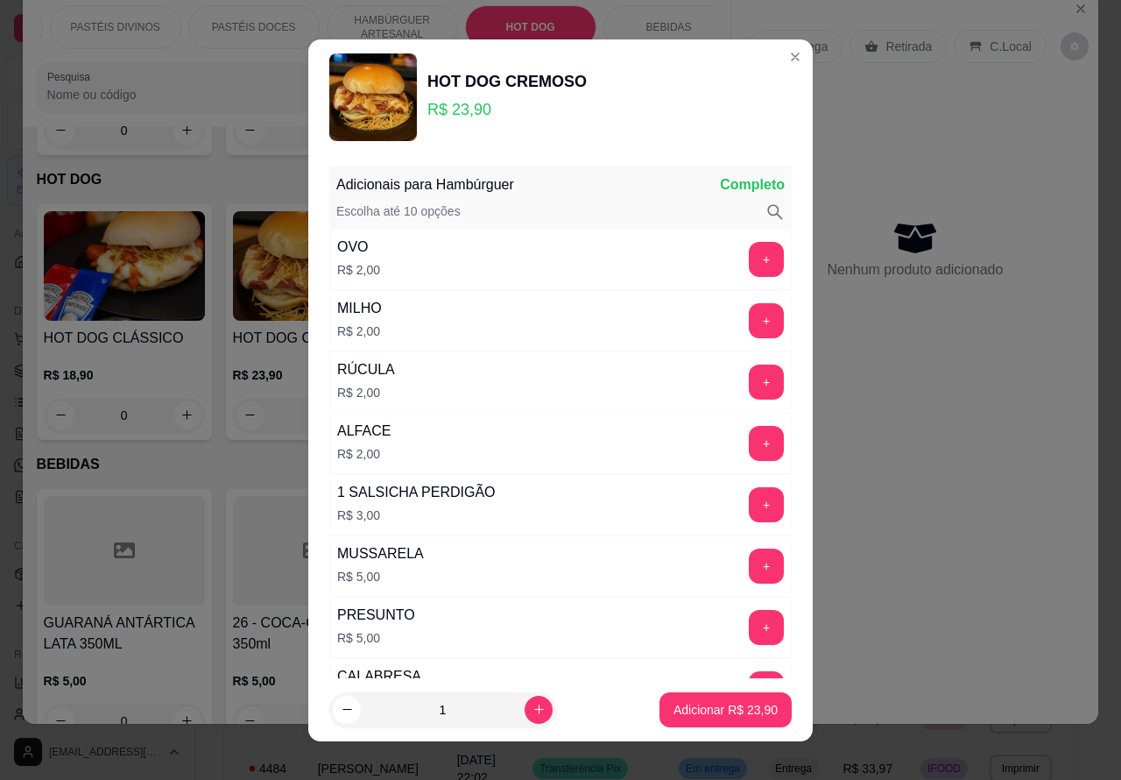
type input """"""""""""SEM ALFACE"""""""
click at [750, 321] on button "+" at bounding box center [767, 320] width 34 height 34
click at [679, 714] on p "Adicionar R$ 25,90" at bounding box center [726, 710] width 104 height 18
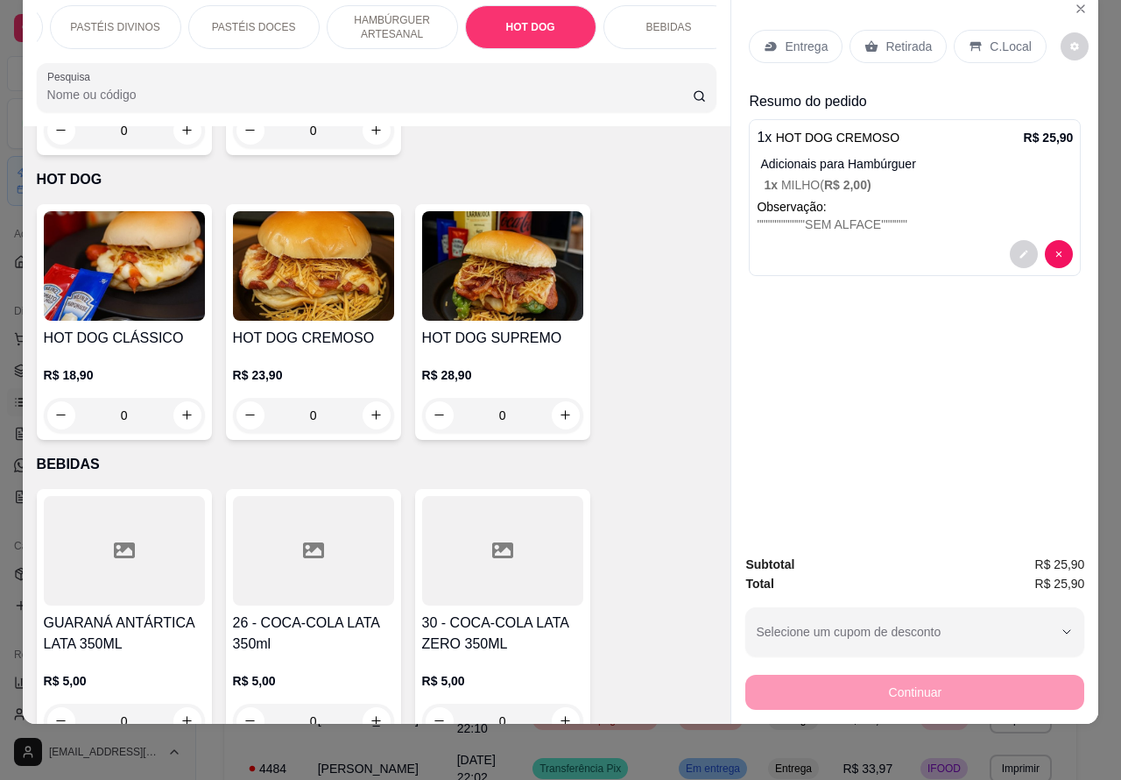
click at [521, 246] on img at bounding box center [502, 265] width 161 height 109
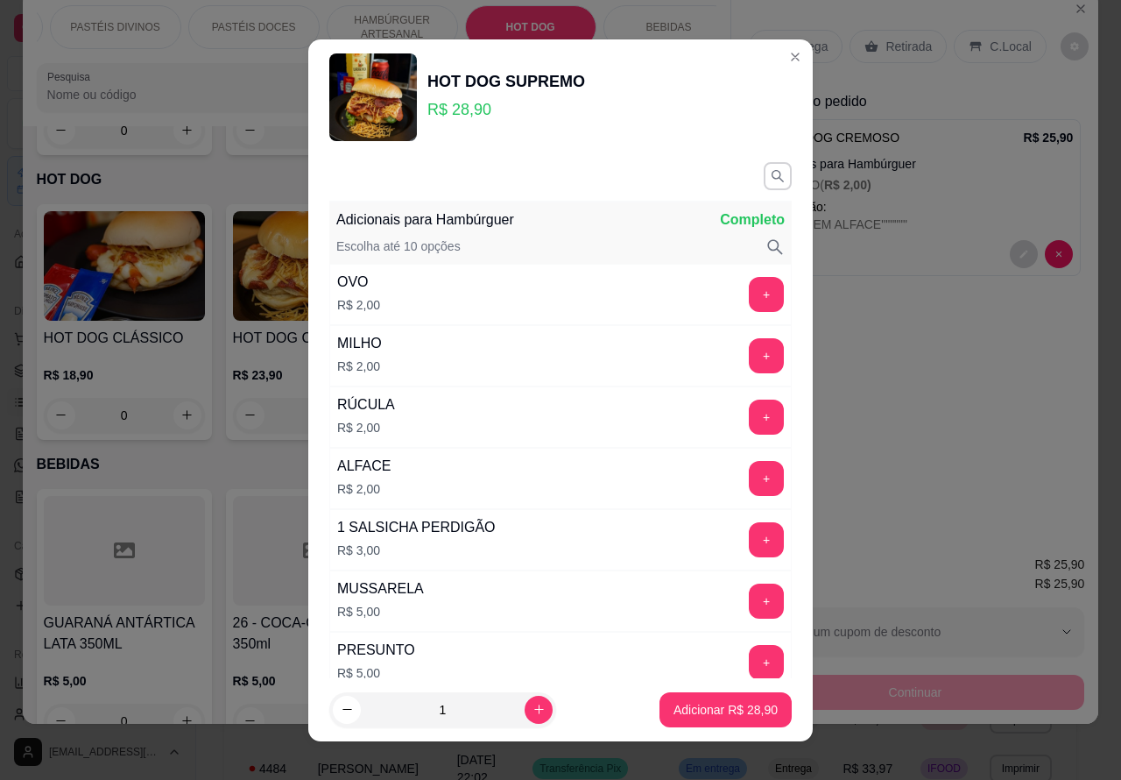
click at [697, 701] on p "Adicionar R$ 28,90" at bounding box center [726, 710] width 104 height 18
type input "1"
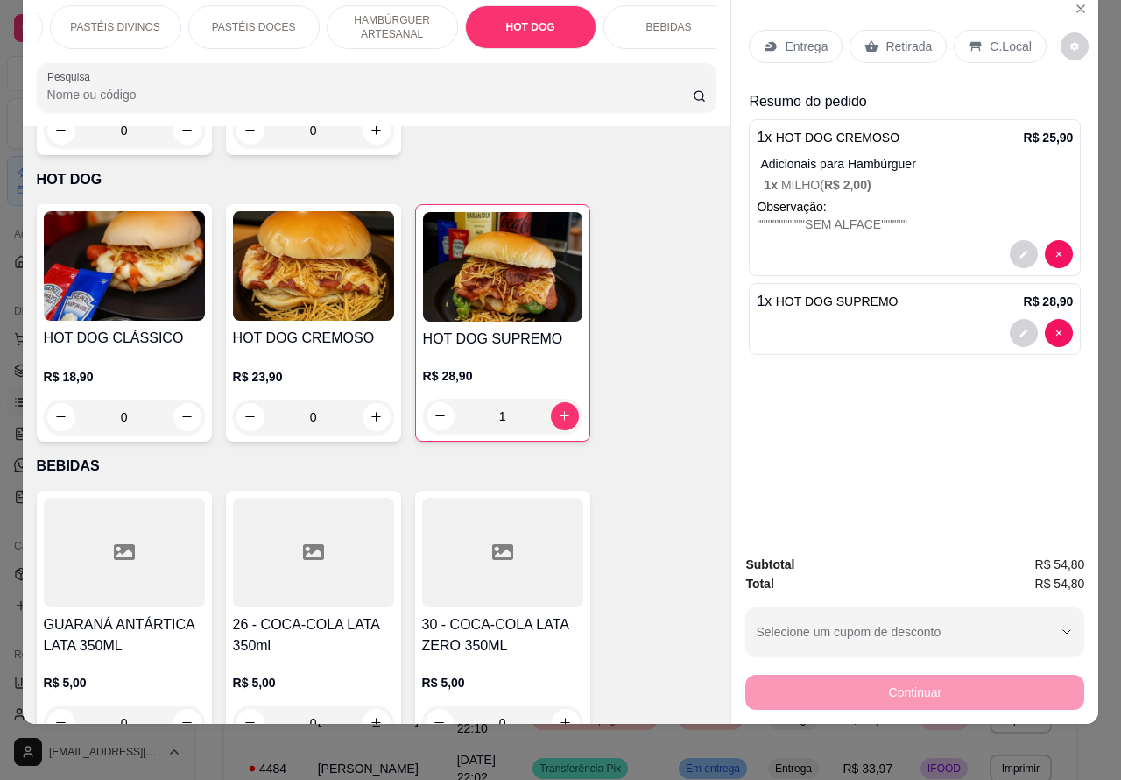
click at [964, 319] on div at bounding box center [915, 333] width 316 height 28
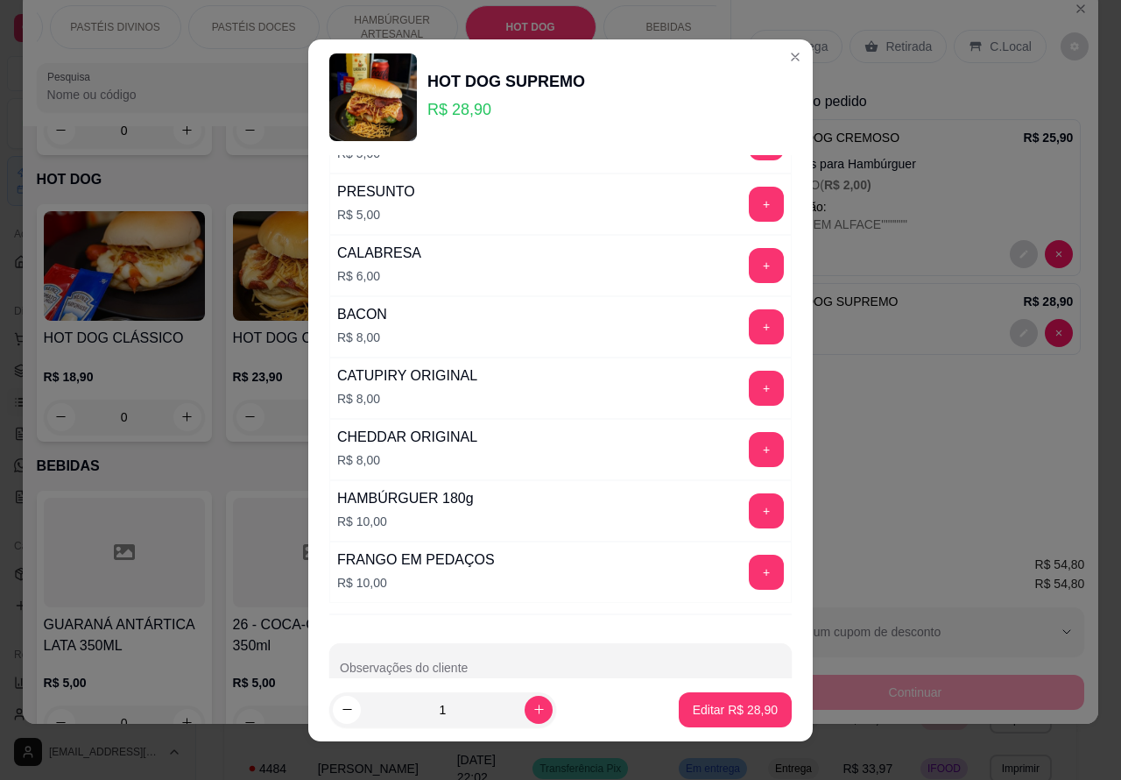
scroll to position [501, 0]
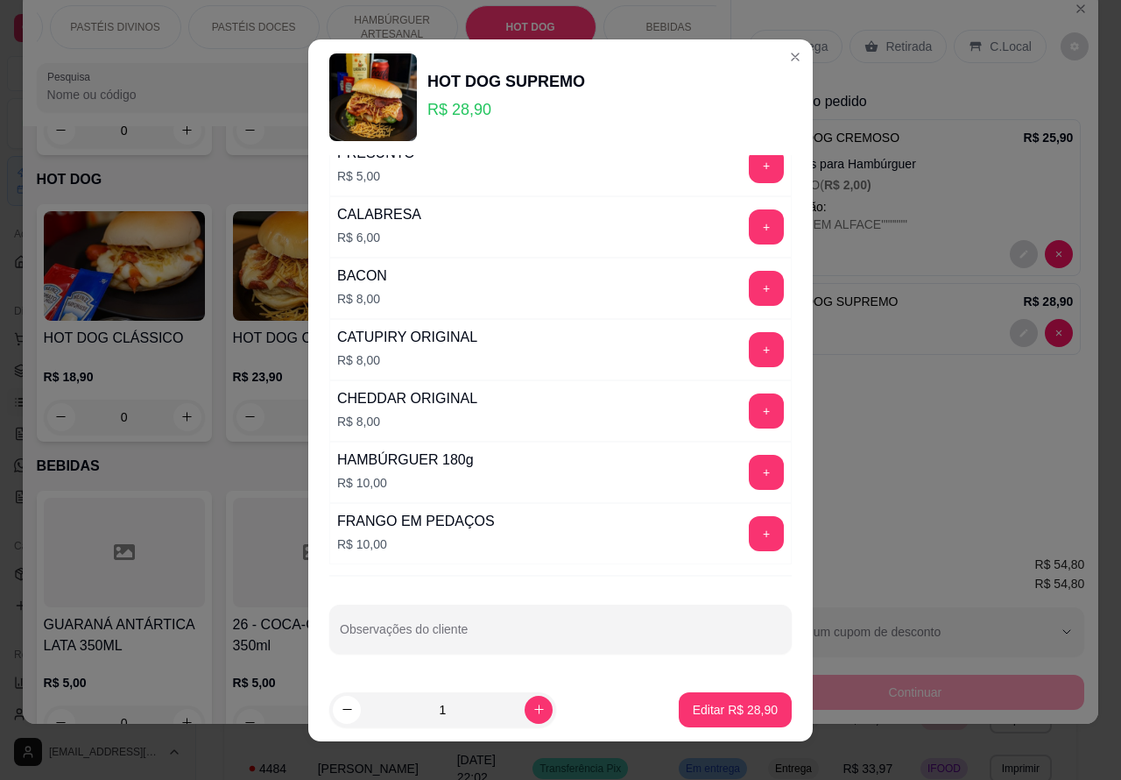
click at [579, 640] on input "Observações do cliente" at bounding box center [560, 636] width 441 height 18
type input "CLIENTE EST AGUARDANDO"
click at [729, 706] on p "Editar R$ 28,90" at bounding box center [735, 709] width 82 height 17
type input "0"
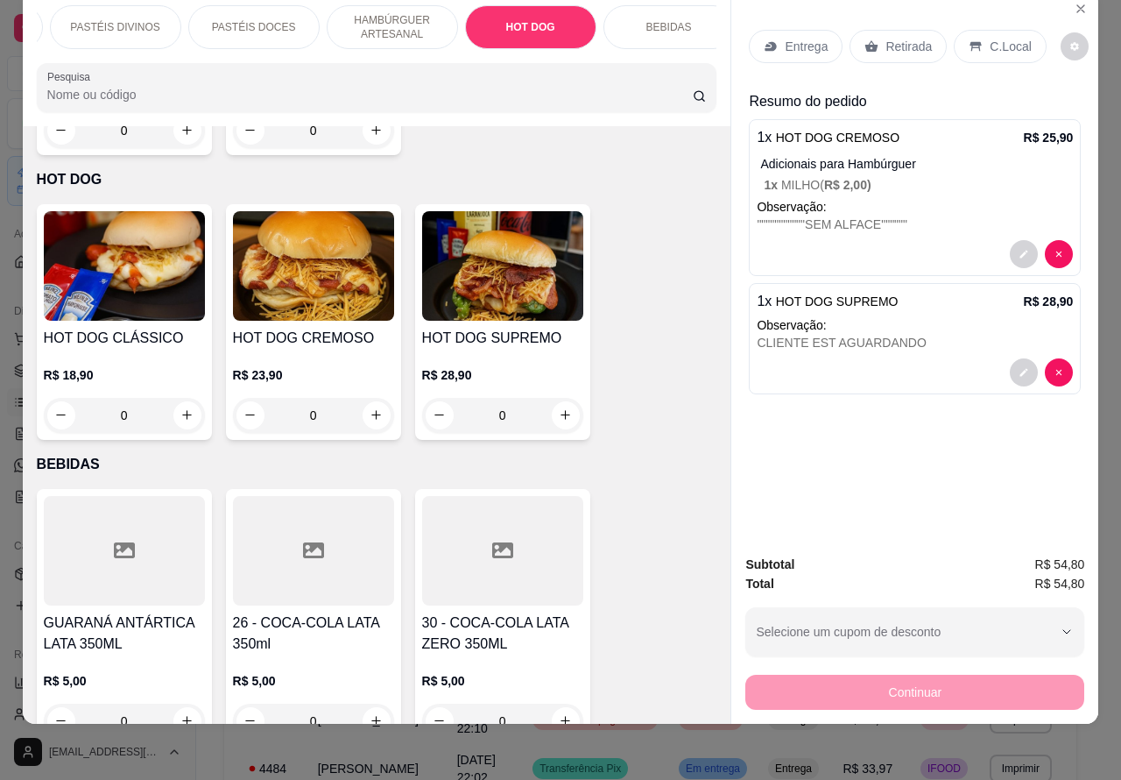
click at [916, 38] on p "Retirada" at bounding box center [909, 47] width 46 height 18
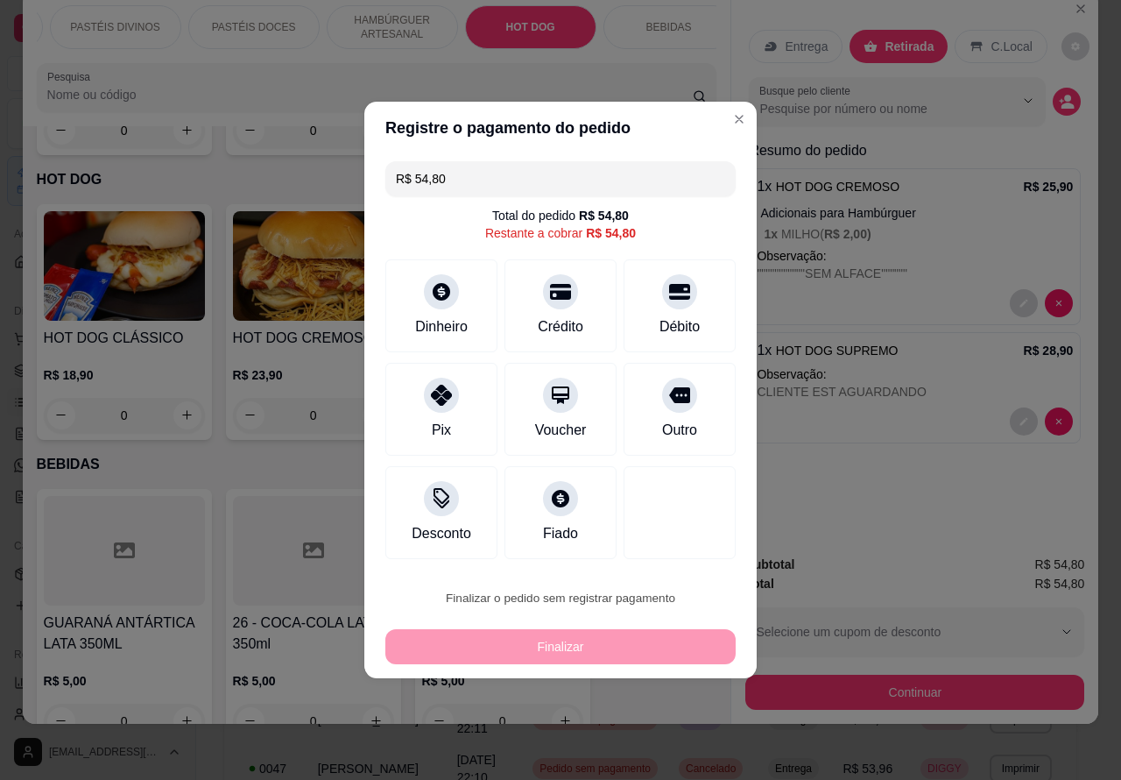
click at [679, 546] on button "Confirmar" at bounding box center [664, 548] width 65 height 27
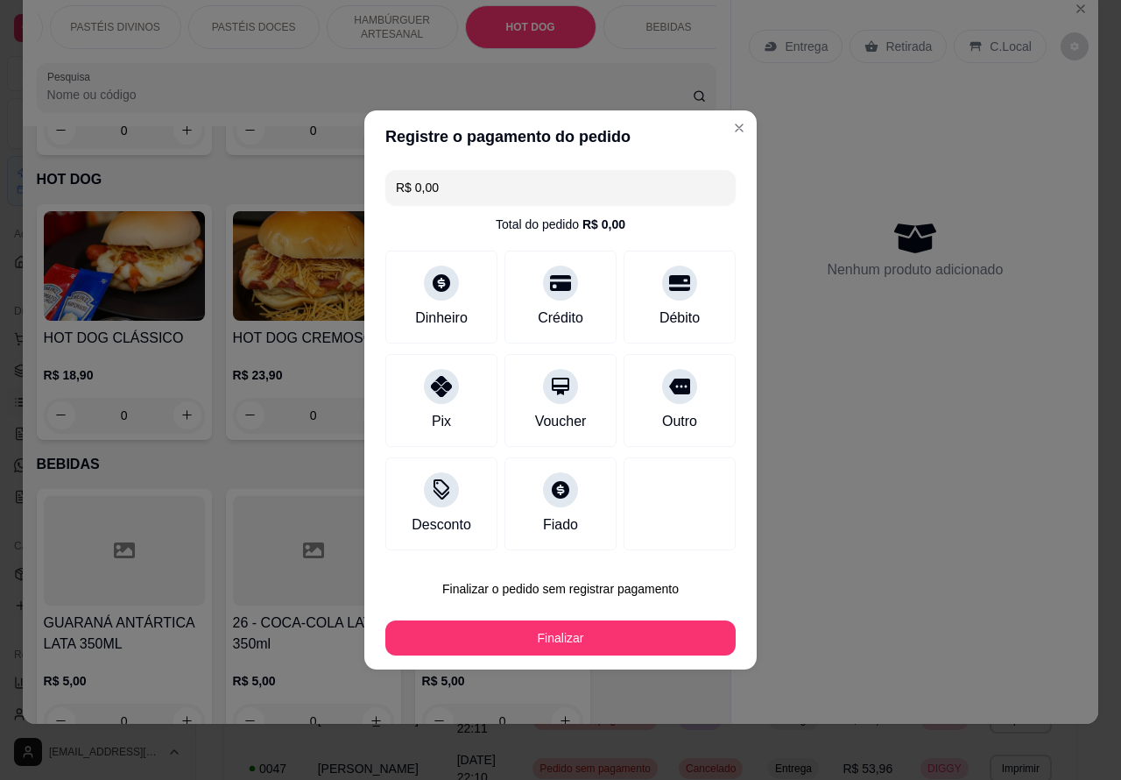
type input "R$ 0,00"
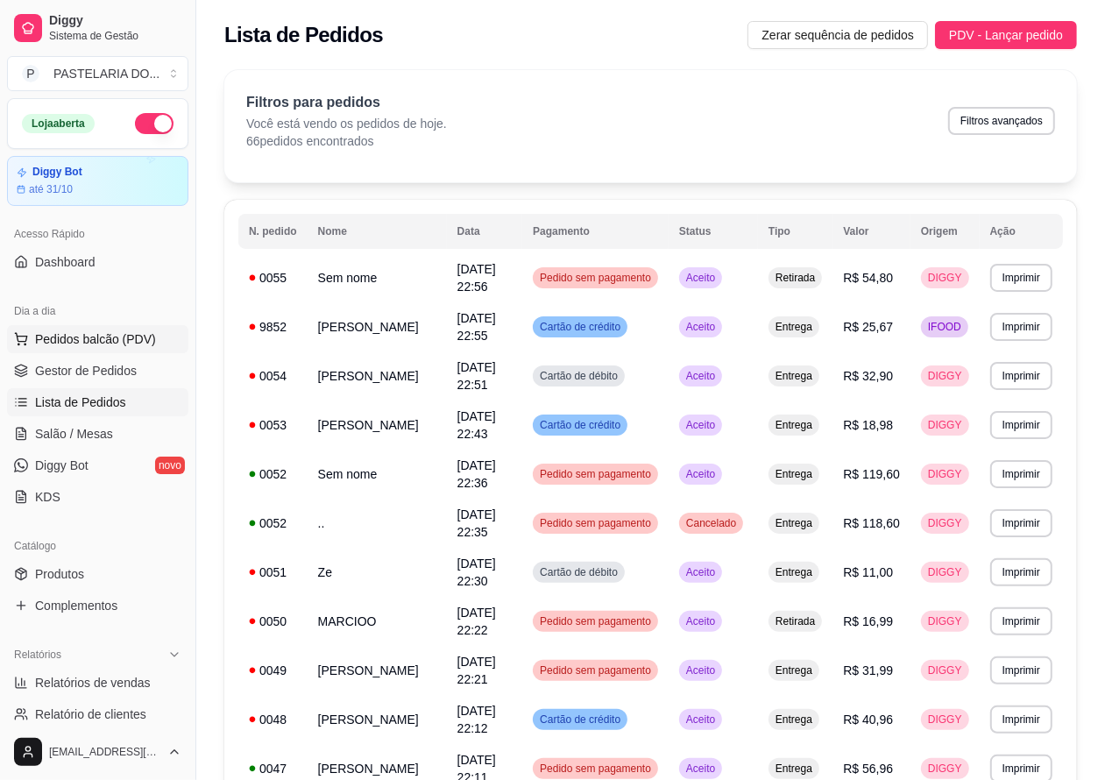
click at [143, 348] on span "Pedidos balcão (PDV)" at bounding box center [95, 339] width 121 height 18
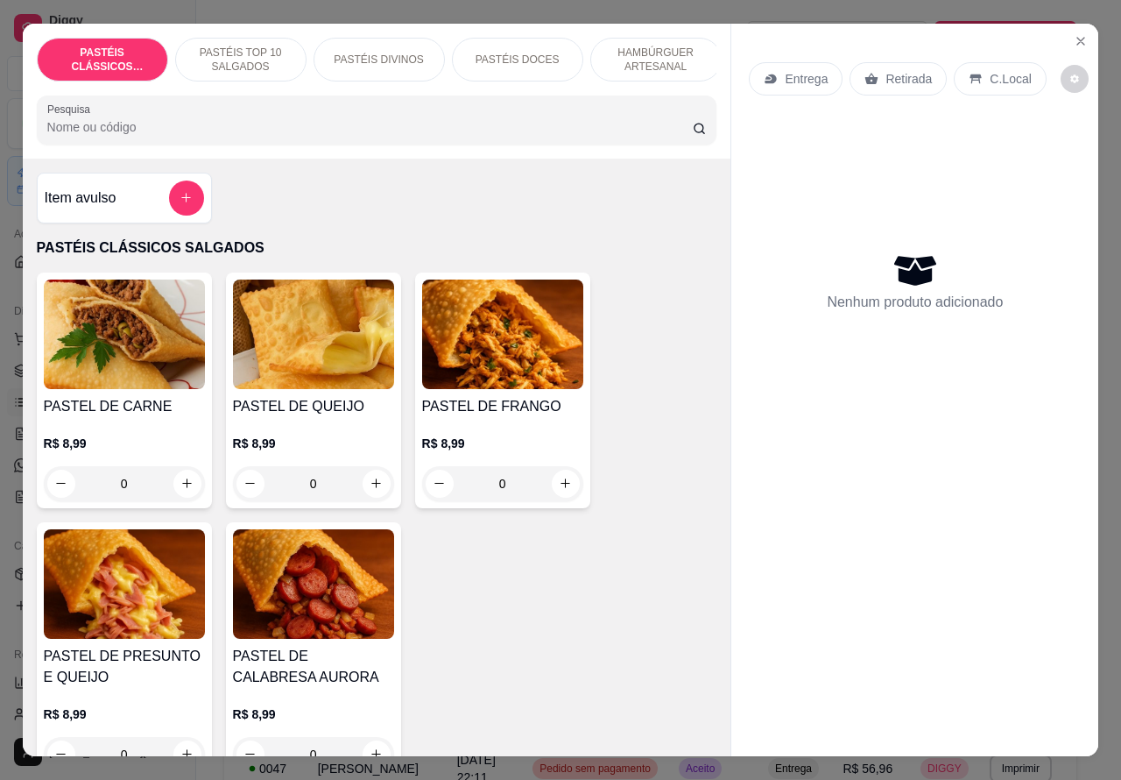
click at [804, 71] on p "Entrega" at bounding box center [806, 79] width 43 height 18
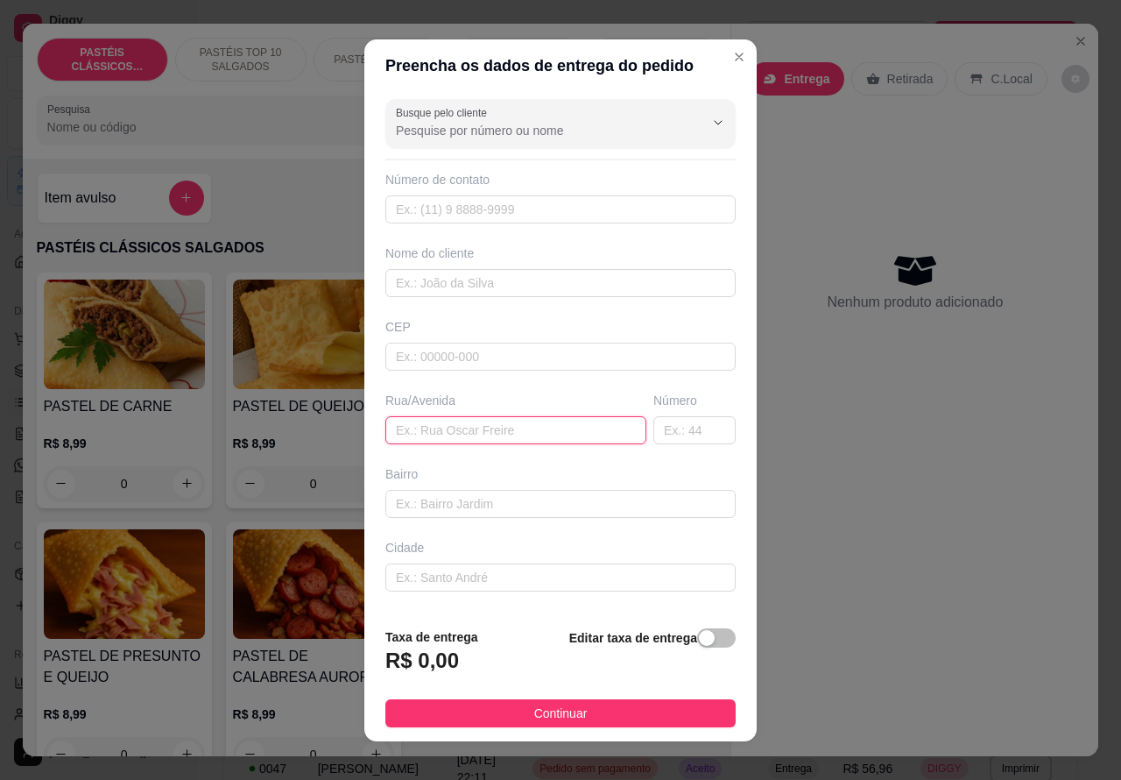
paste input "[PERSON_NAME]"
type input "[PERSON_NAME]"
click at [657, 427] on input "text" at bounding box center [694, 430] width 82 height 28
type input "16"
click at [699, 646] on div "button" at bounding box center [707, 638] width 16 height 16
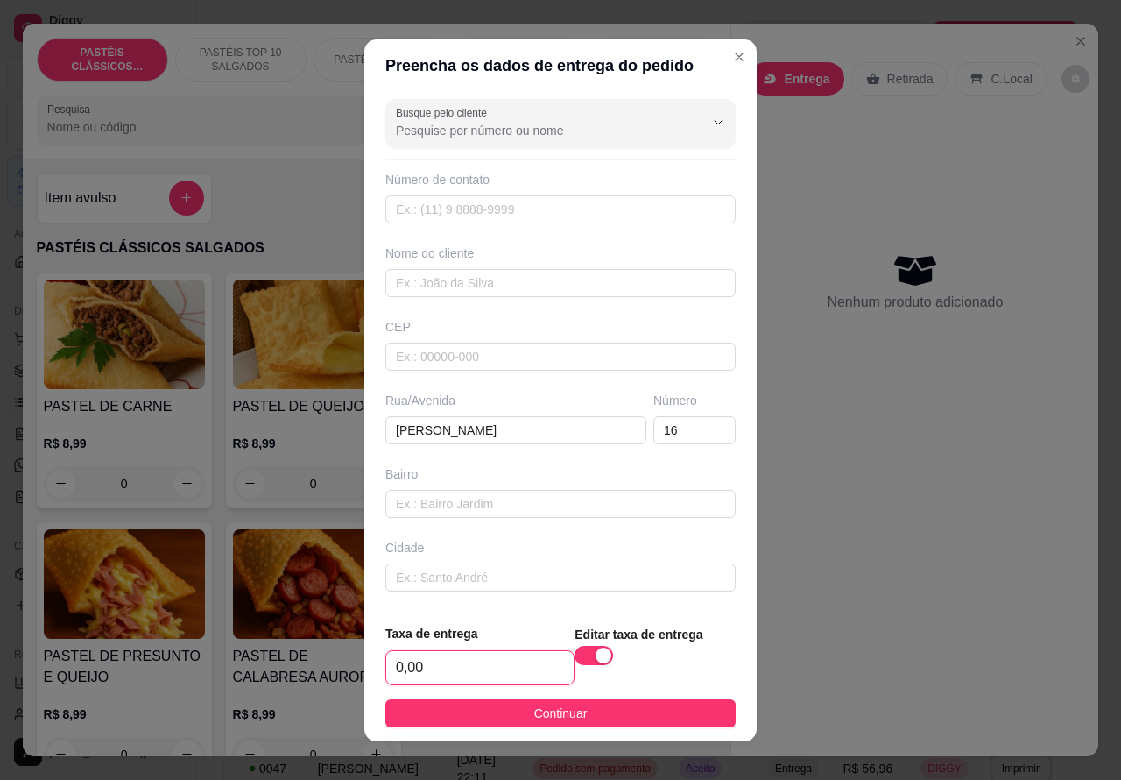
click at [413, 659] on input "0,00" at bounding box center [479, 667] width 187 height 33
click at [392, 668] on input "0,00" at bounding box center [479, 667] width 187 height 33
type input "1,00"
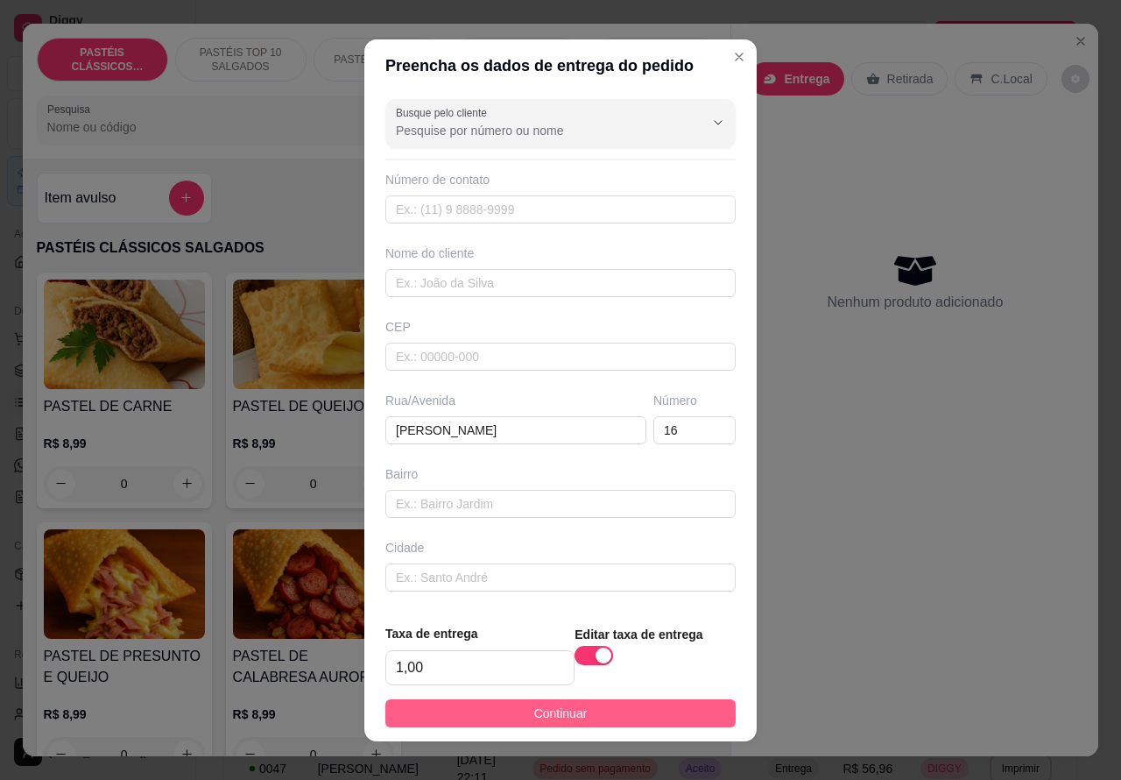
click at [631, 699] on button "Continuar" at bounding box center [560, 713] width 350 height 28
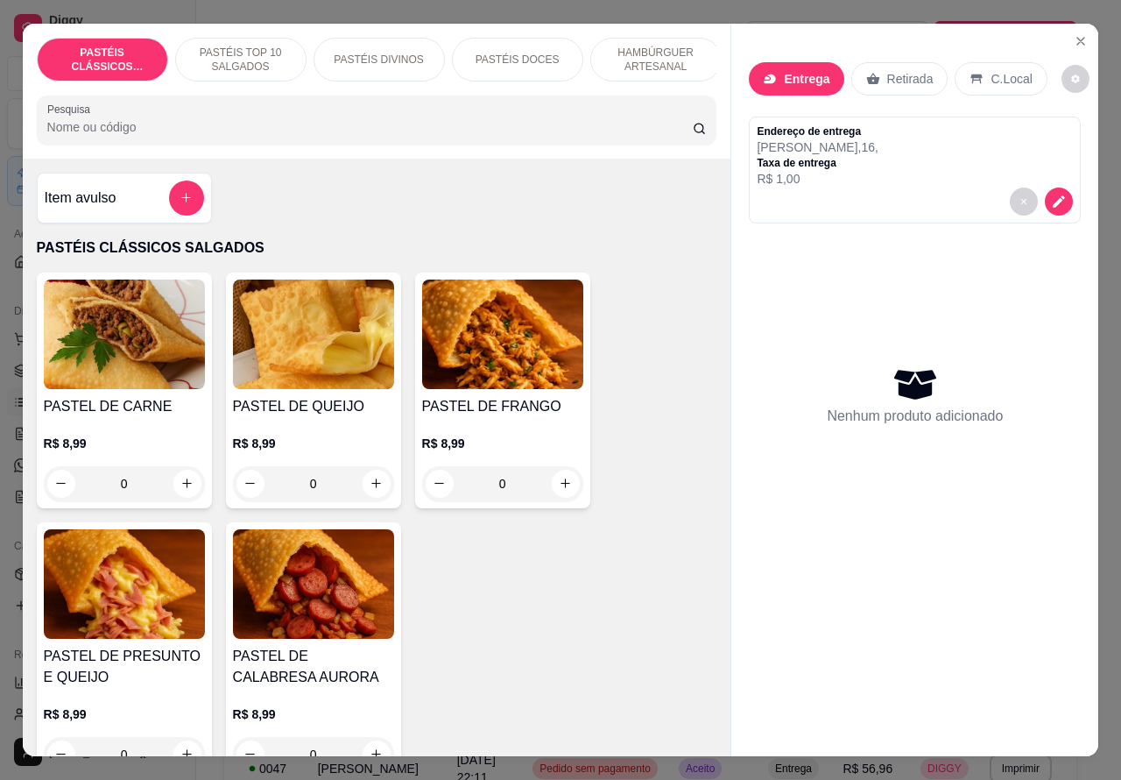
click at [1054, 194] on icon "decrease-product-quantity" at bounding box center [1059, 202] width 16 height 16
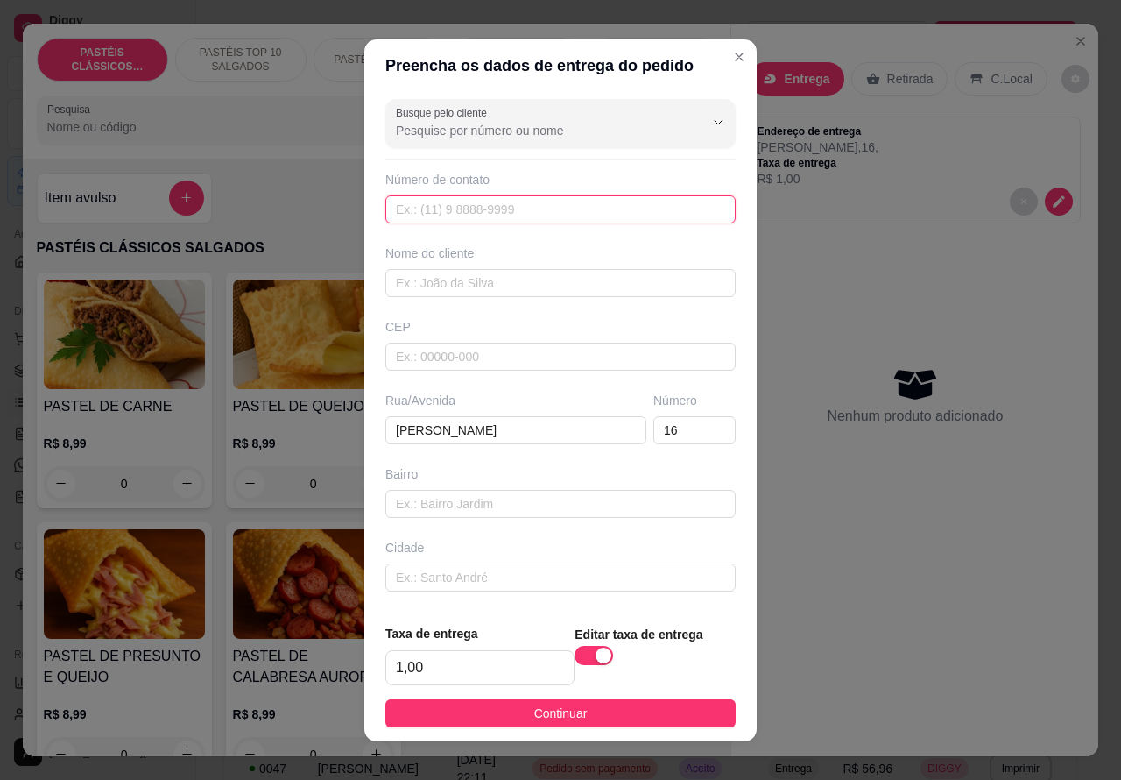
click at [447, 203] on input "text" at bounding box center [560, 209] width 350 height 28
paste input "[PHONE_NUMBER]"
type input "[PHONE_NUMBER]"
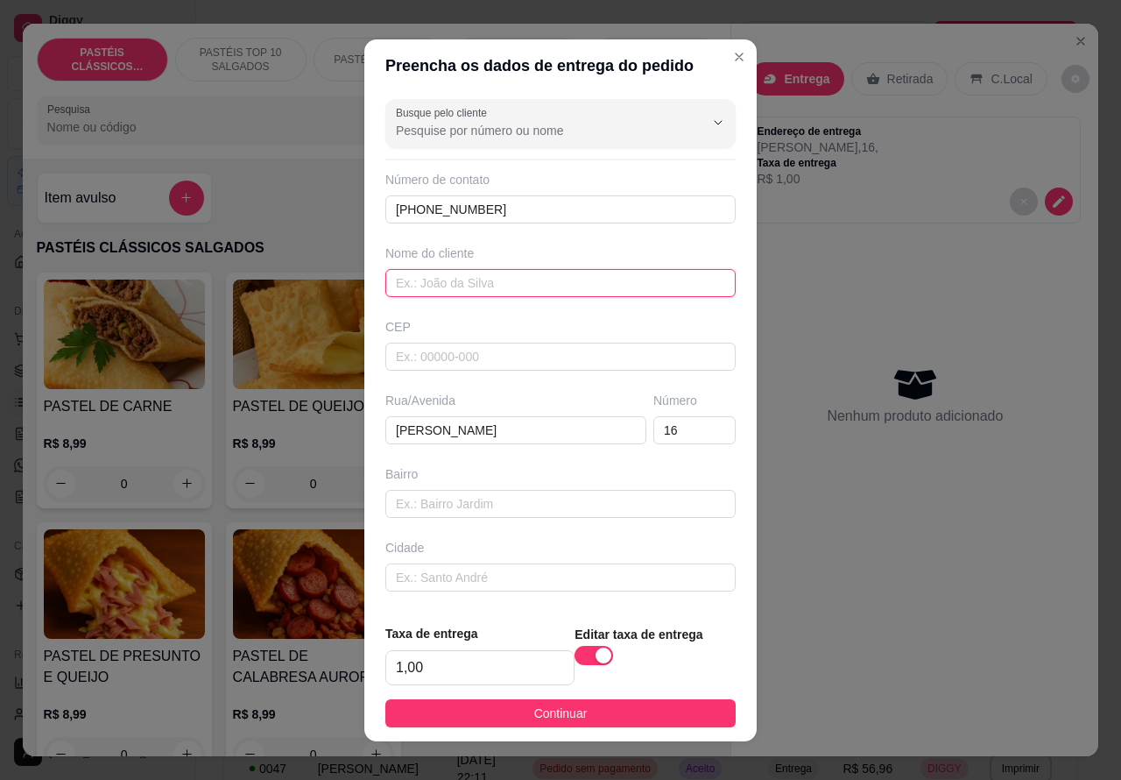
click at [509, 281] on input "text" at bounding box center [560, 283] width 350 height 28
type input "l"
type input "LUCILENE"
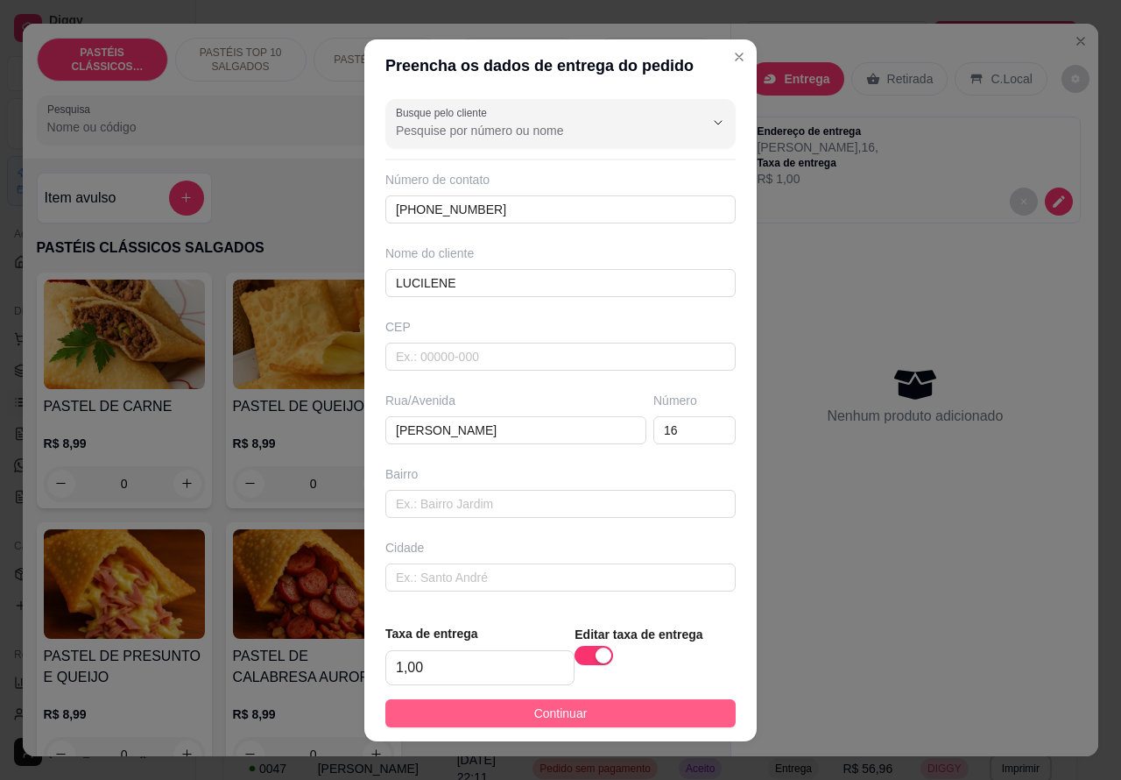
click at [671, 711] on button "Continuar" at bounding box center [560, 713] width 350 height 28
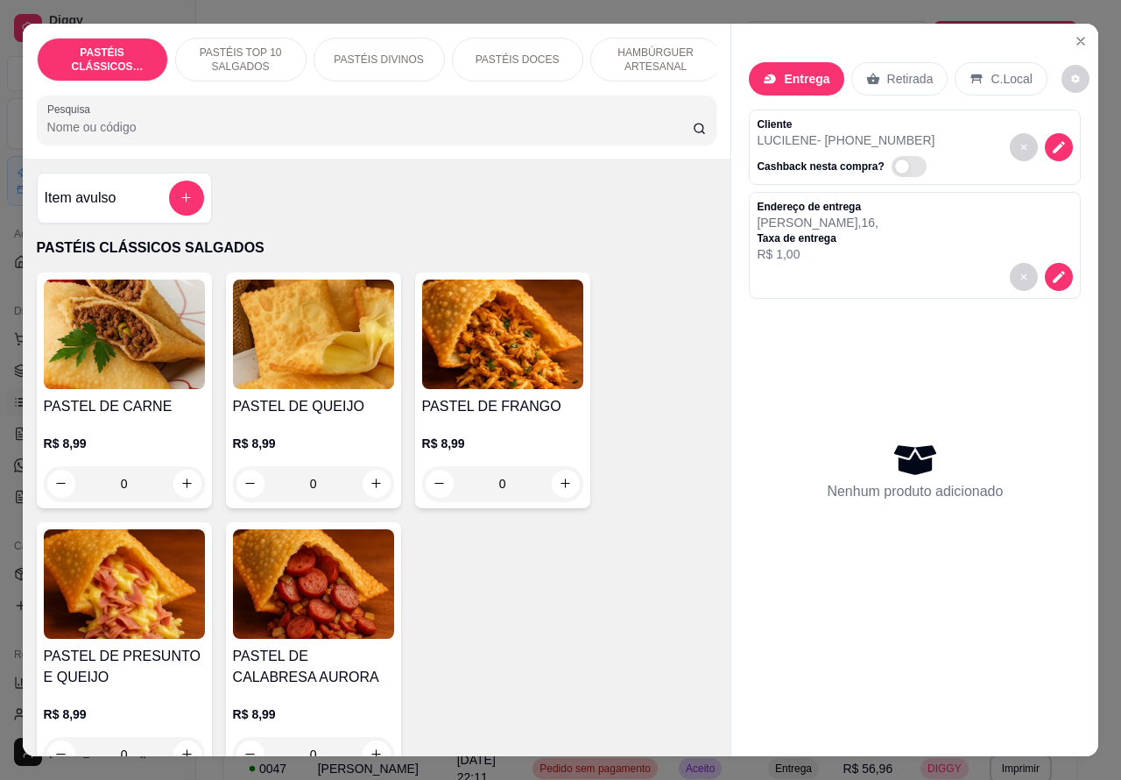
click at [667, 54] on p "HAMBÚRGUER ARTESANAL" at bounding box center [656, 60] width 102 height 28
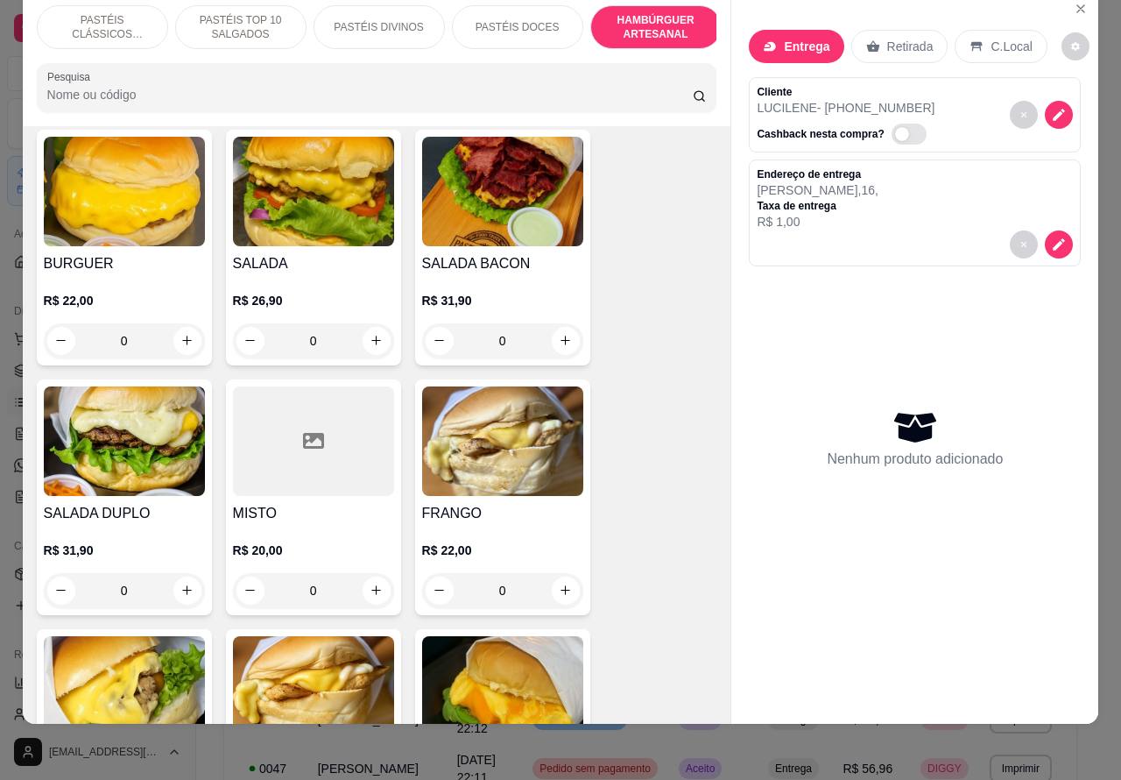
scroll to position [4329, 0]
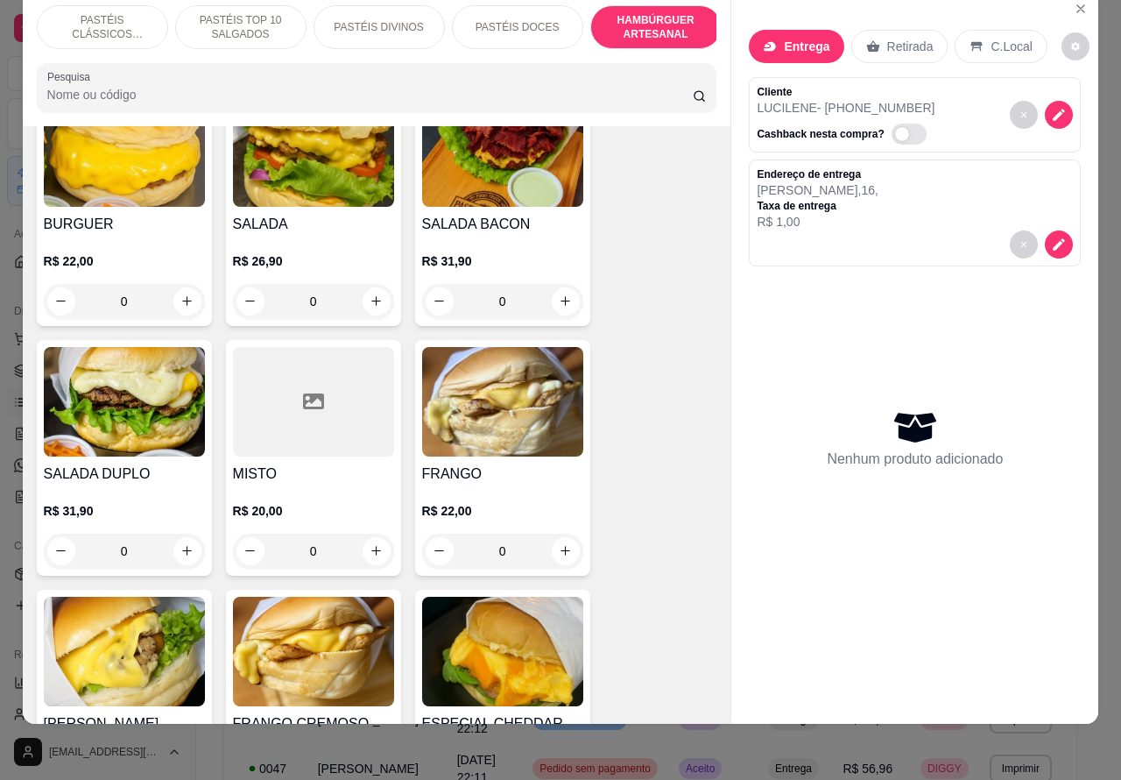
click at [572, 284] on div "0" at bounding box center [502, 301] width 161 height 35
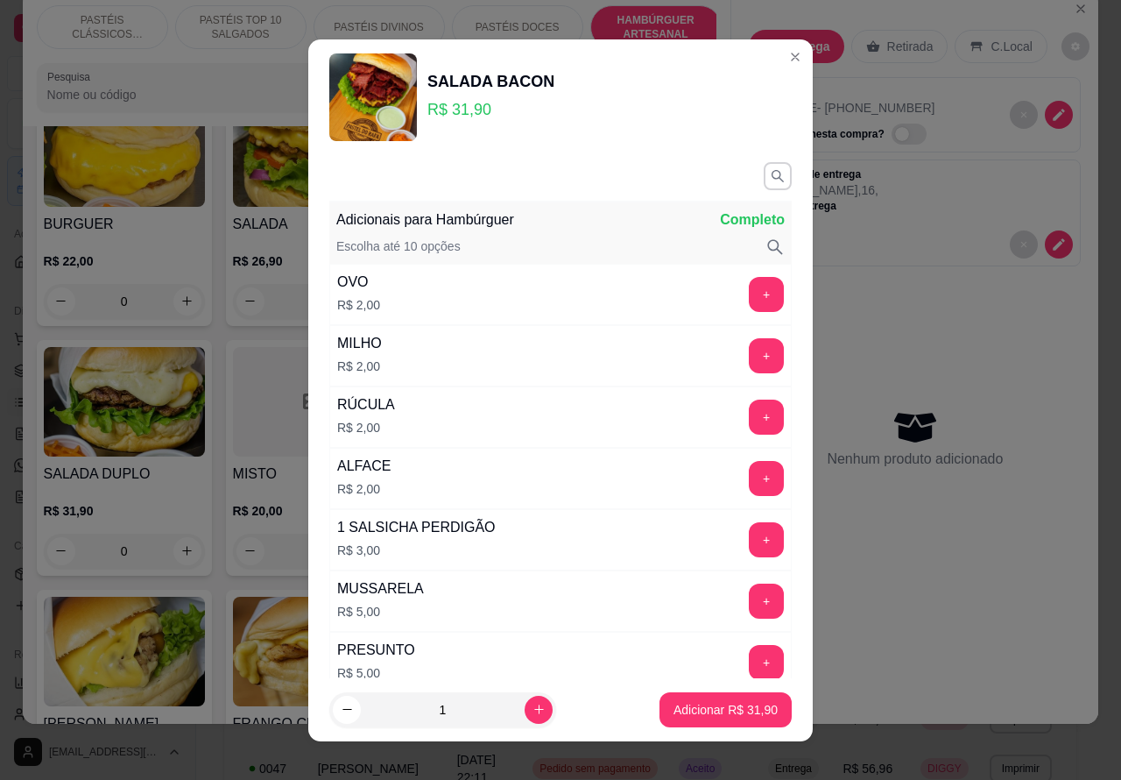
click at [686, 708] on p "Adicionar R$ 31,90" at bounding box center [726, 710] width 104 height 18
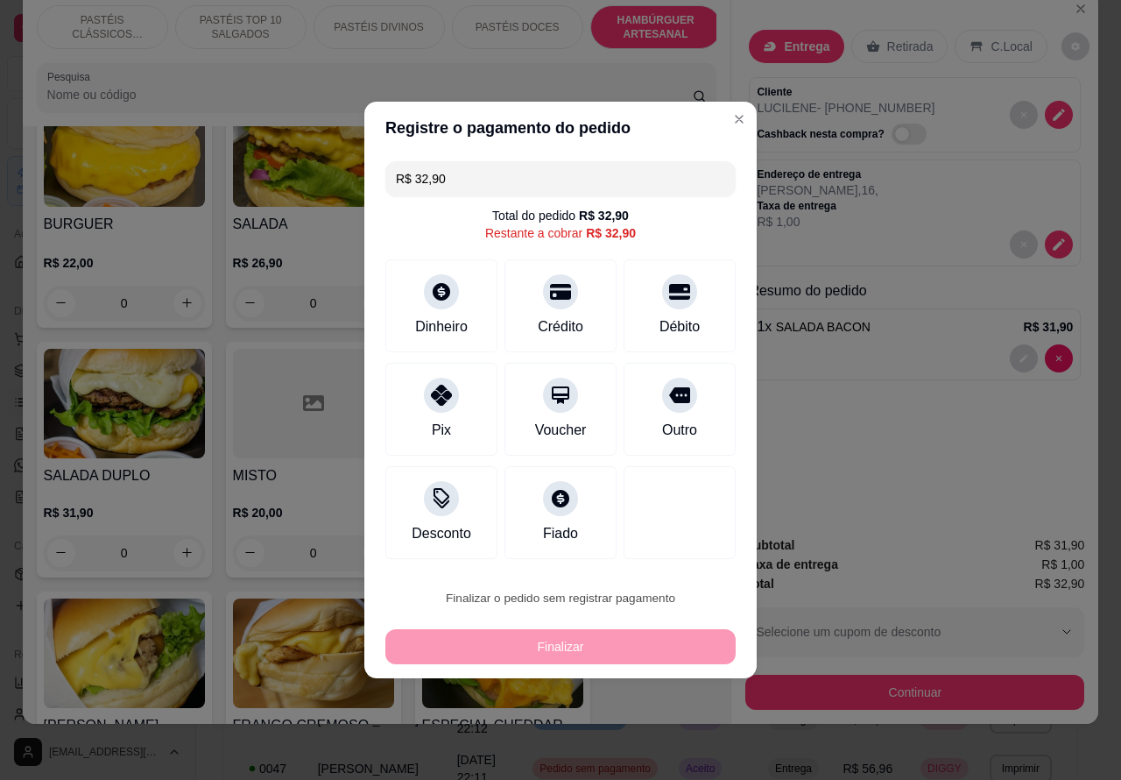
click at [680, 549] on button "Confirmar" at bounding box center [664, 548] width 62 height 26
type input "0"
type input "R$ 0,00"
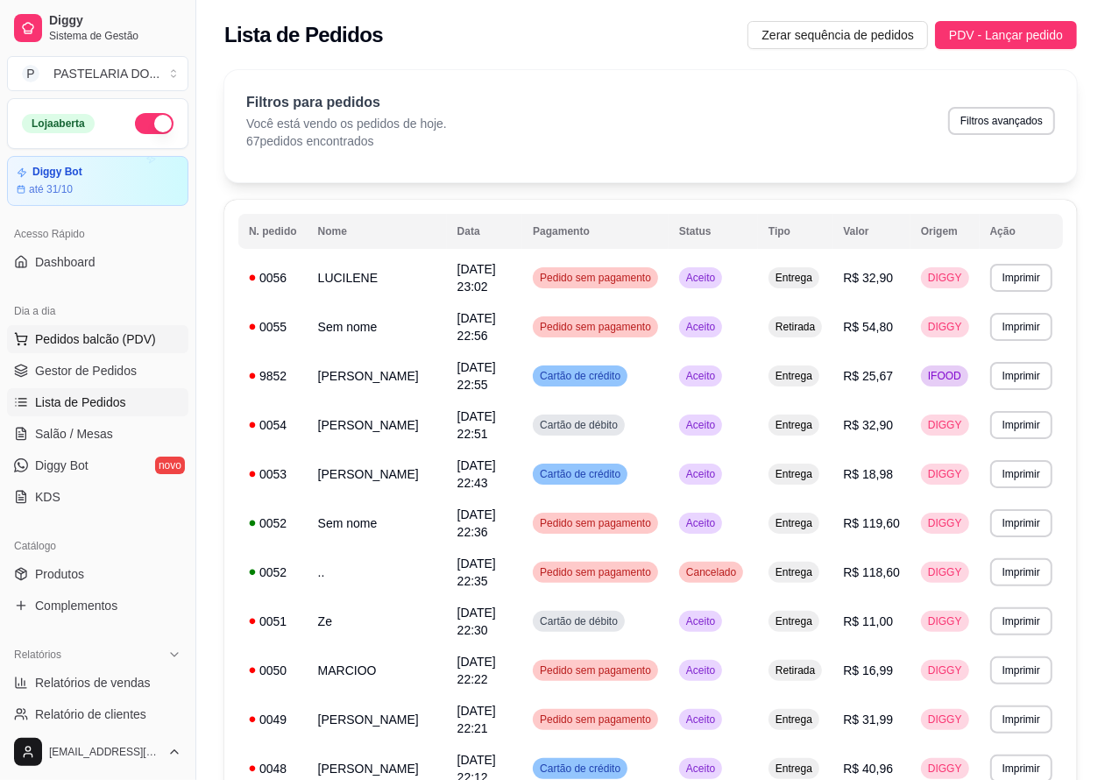
click at [150, 333] on span "Pedidos balcão (PDV)" at bounding box center [95, 339] width 121 height 18
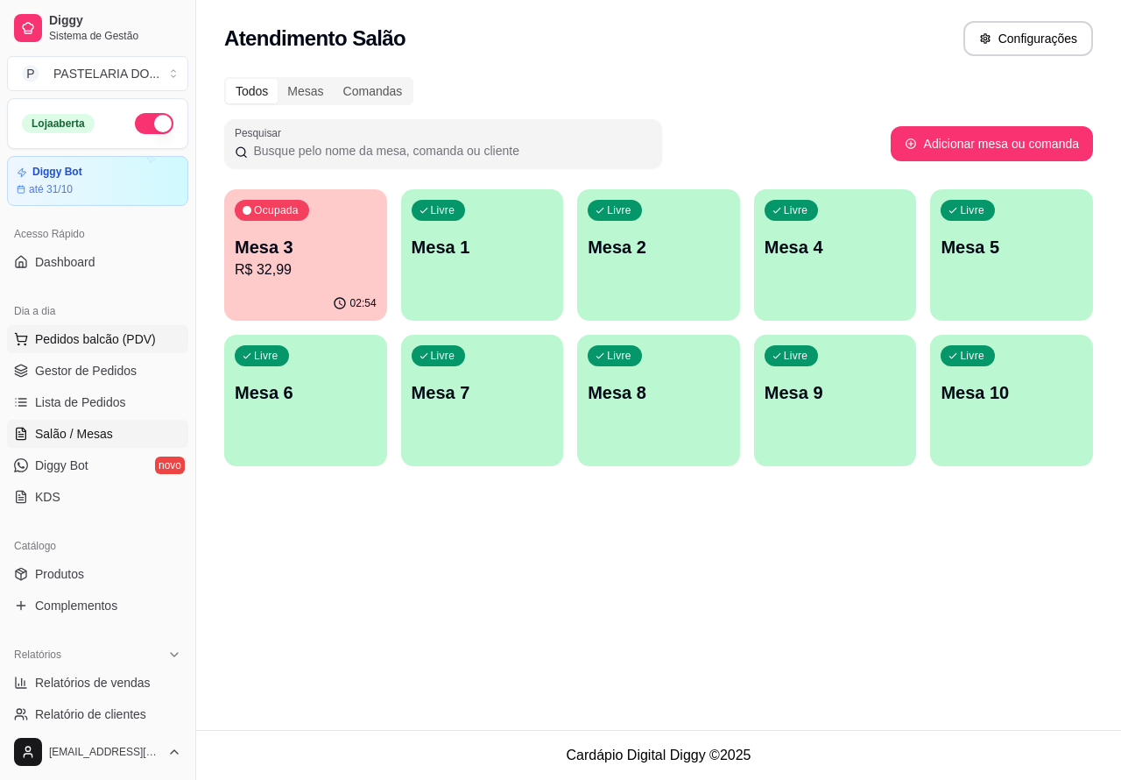
click at [318, 280] on div "Ocupada Mesa 3 R$ 32,99" at bounding box center [305, 237] width 163 height 97
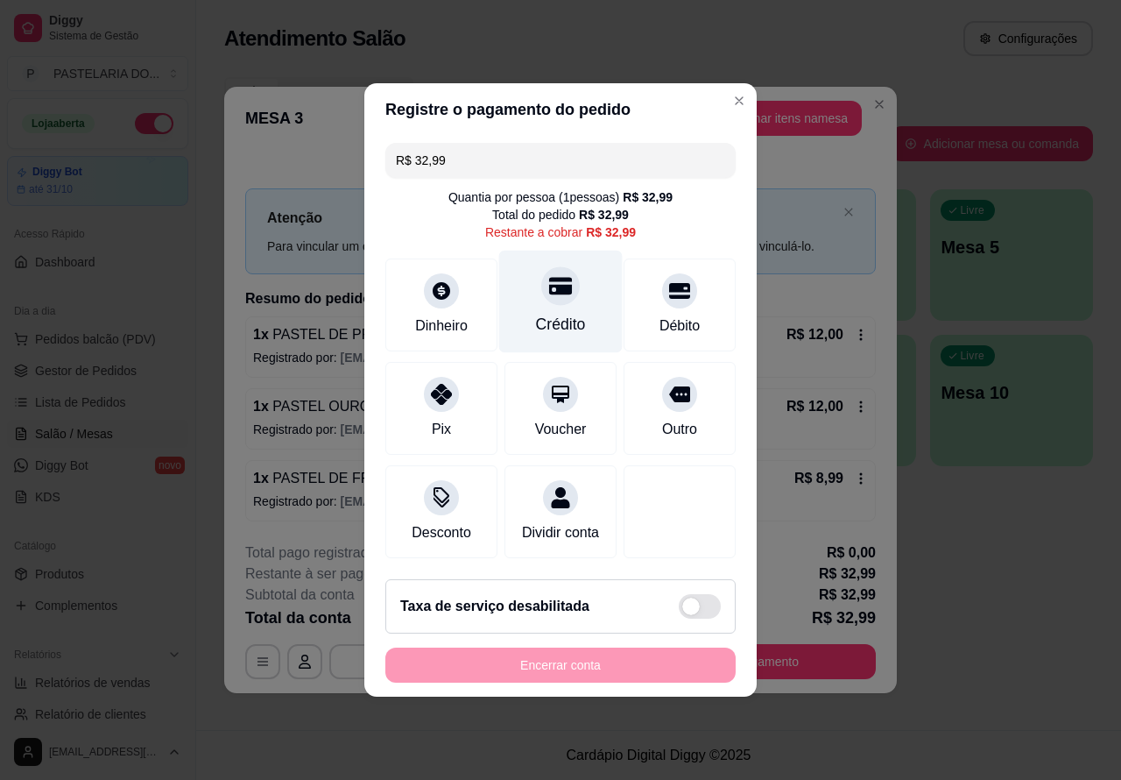
click at [554, 285] on icon at bounding box center [560, 287] width 23 height 18
type input "R$ 0,00"
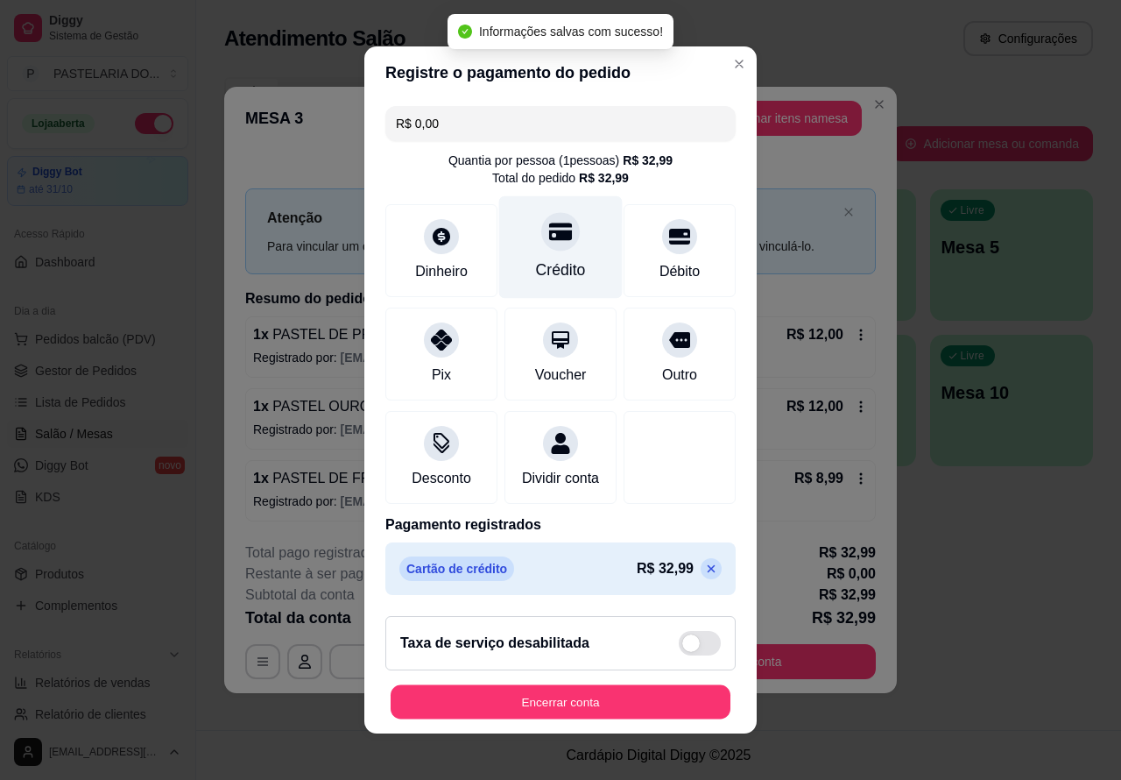
click at [607, 719] on button "Encerrar conta" at bounding box center [561, 702] width 340 height 34
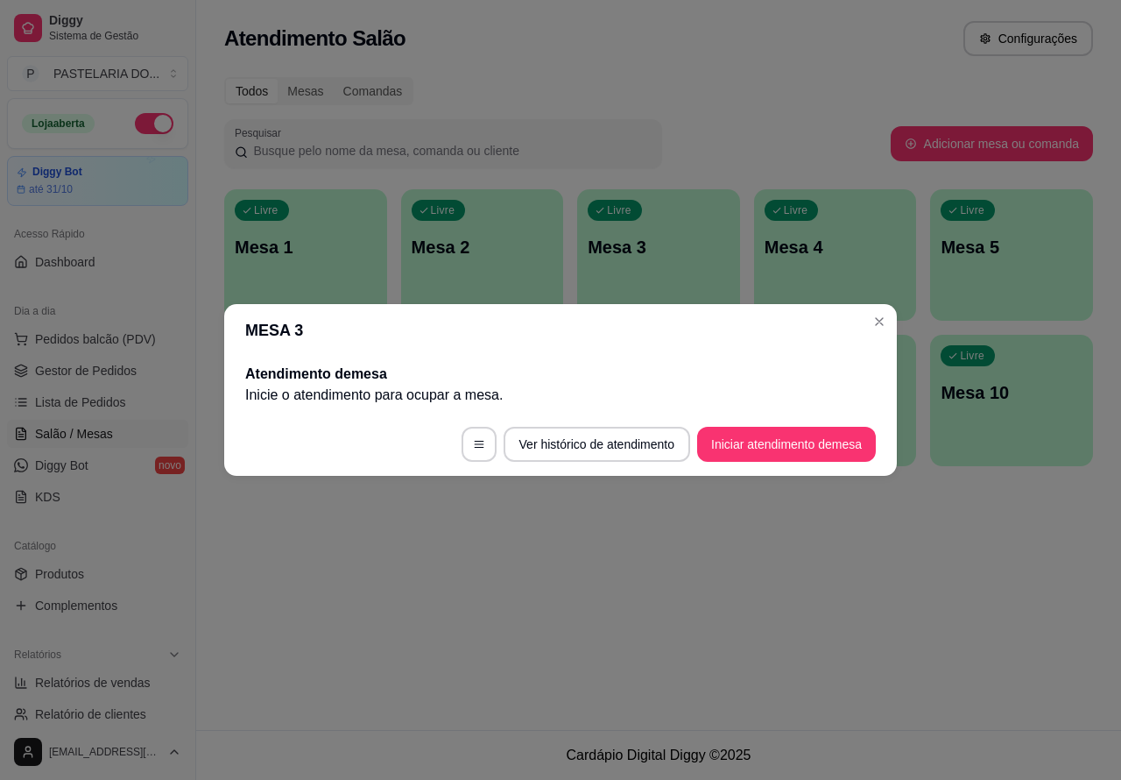
click at [498, 639] on div "Atendimento Salão Configurações Todos Mesas Comandas Pesquisar Adicionar mesa o…" at bounding box center [658, 365] width 925 height 730
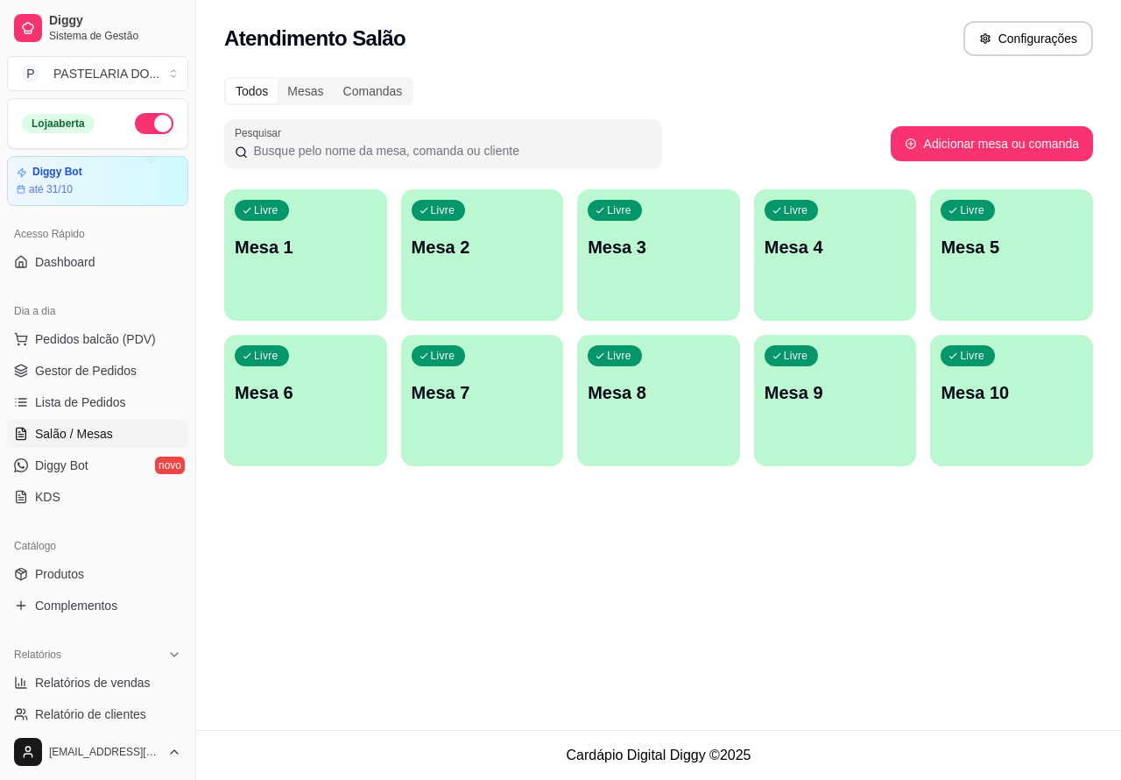
click at [135, 115] on button "button" at bounding box center [154, 123] width 39 height 21
